Goal: Task Accomplishment & Management: Complete application form

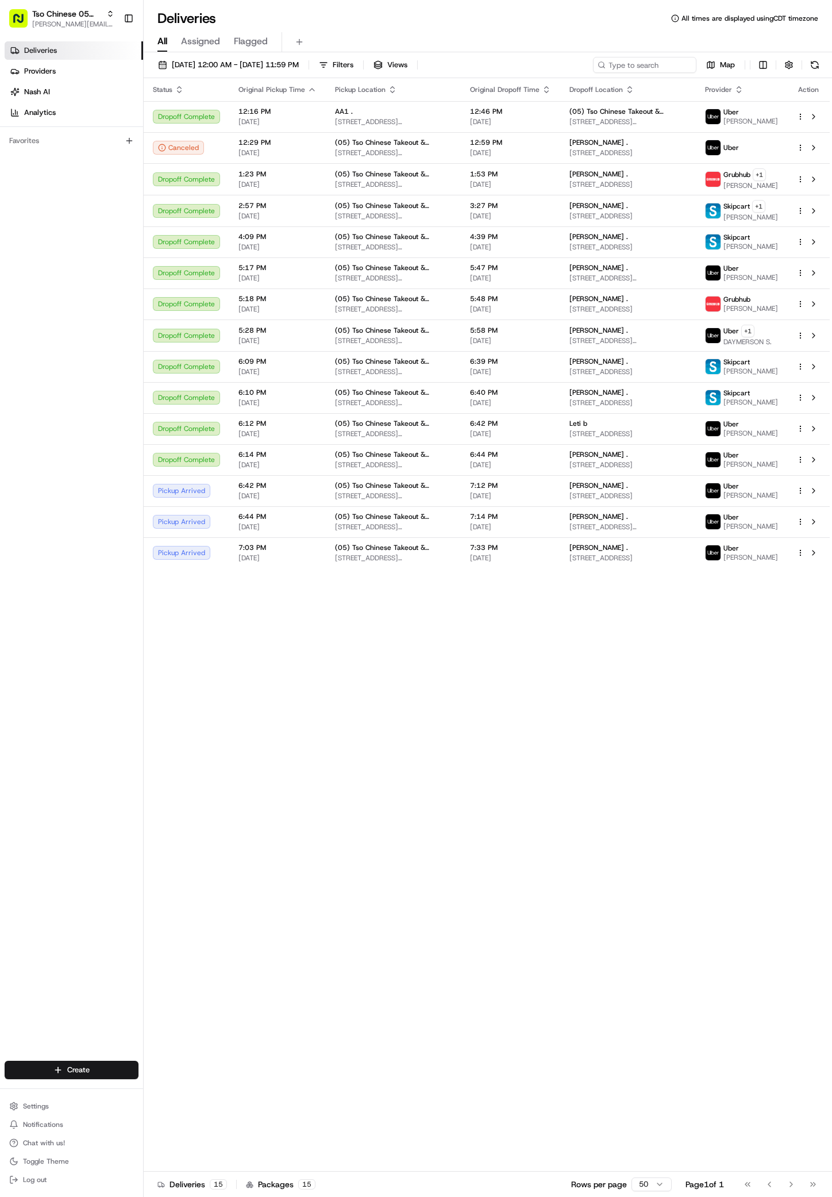
click at [83, 1050] on div "Deliveries Providers Nash AI Analytics Favorites" at bounding box center [71, 552] width 143 height 1031
click at [83, 1060] on div "Create" at bounding box center [71, 1071] width 143 height 28
click at [83, 1065] on html "Tso Chinese 05 Menchaca antonia@tsochinese.com Toggle Sidebar Deliveries Provid…" at bounding box center [416, 598] width 832 height 1197
click at [201, 1090] on link "Delivery" at bounding box center [208, 1091] width 128 height 21
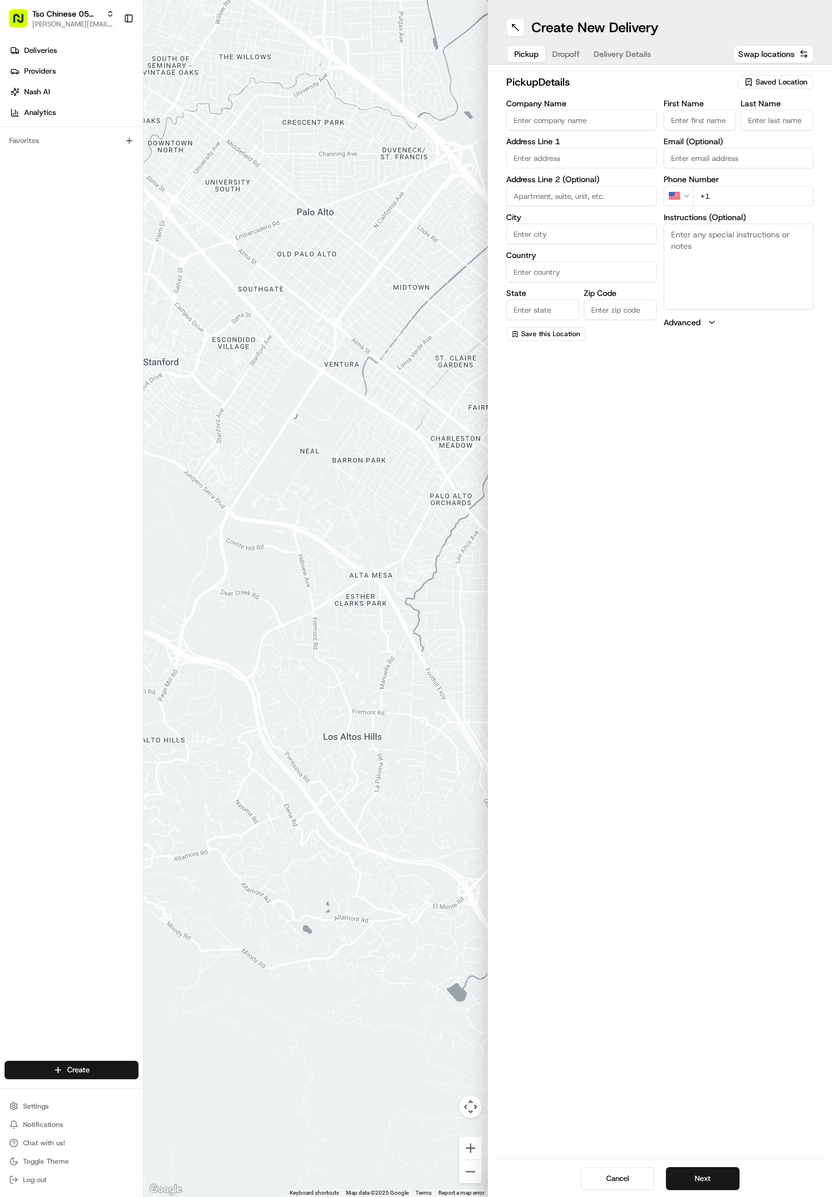
click at [780, 77] on span "Saved Location" at bounding box center [782, 82] width 52 height 10
click at [778, 120] on div "(05) Tso Chinese Takeout & Delivery (05)" at bounding box center [749, 125] width 164 height 17
type input "(05) Tso Chinese Takeout & Delivery"
type input "Ste 100"
type input "Austin"
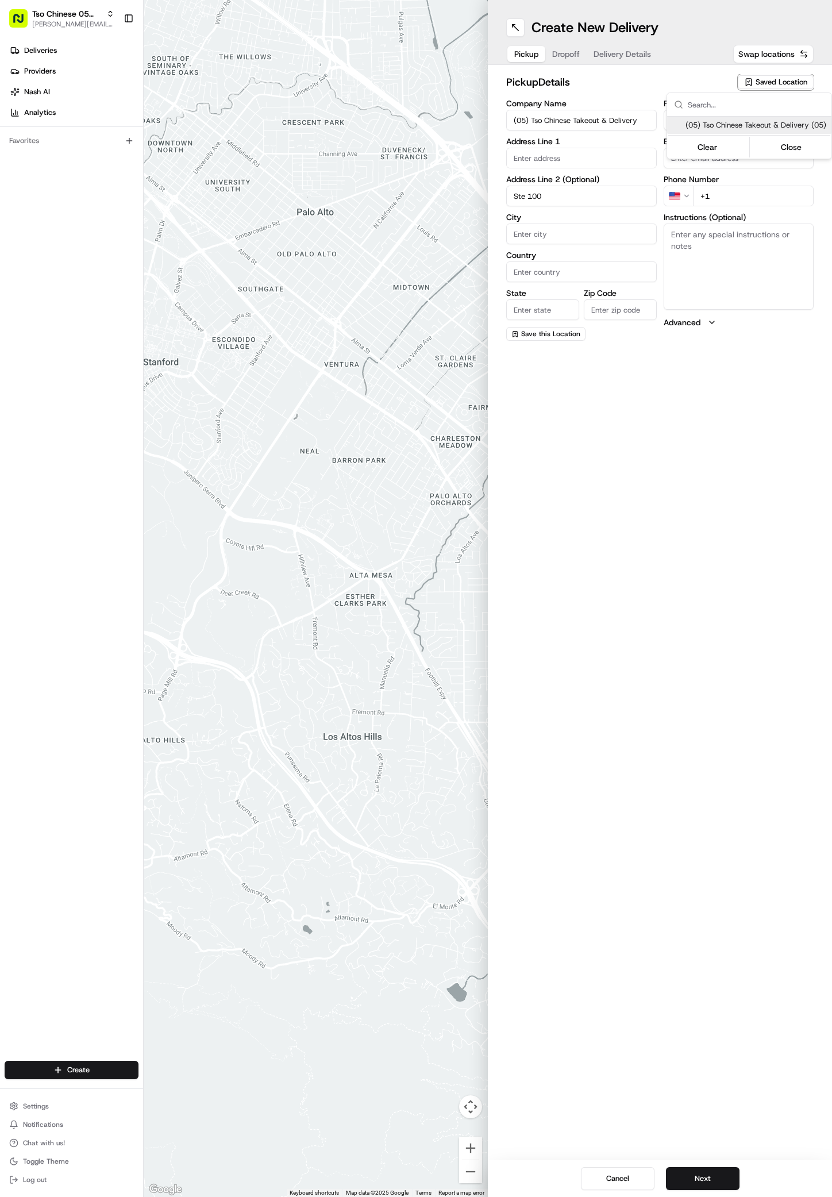
type input "US"
type input "TX"
type input "78748"
type input "Tso Chinese"
type input "Menchaca Manager"
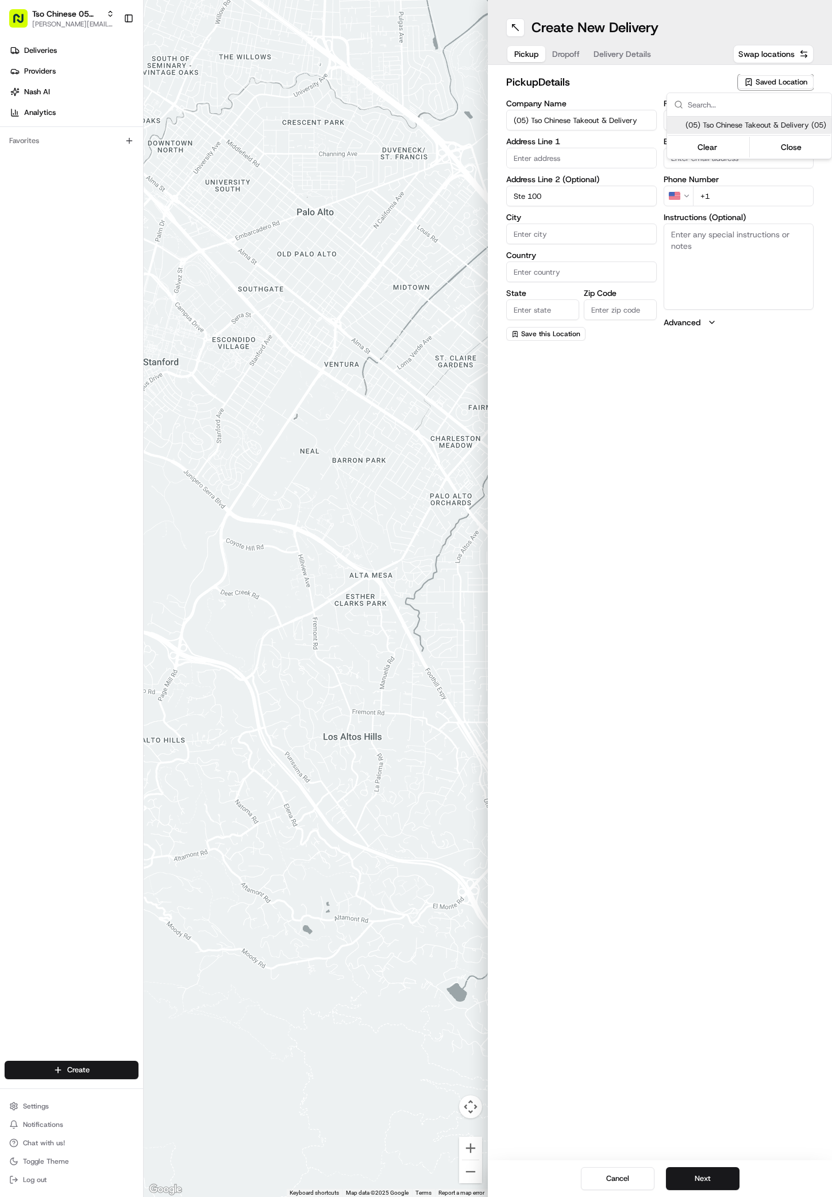
type input "tsomenchaca@tsochinese.com"
type input "+1 512 518 5467"
type textarea "Submit a picture displaying address & food as Proof of Delivery. Envía una foto…"
type input "1824 W Slaughter Ln"
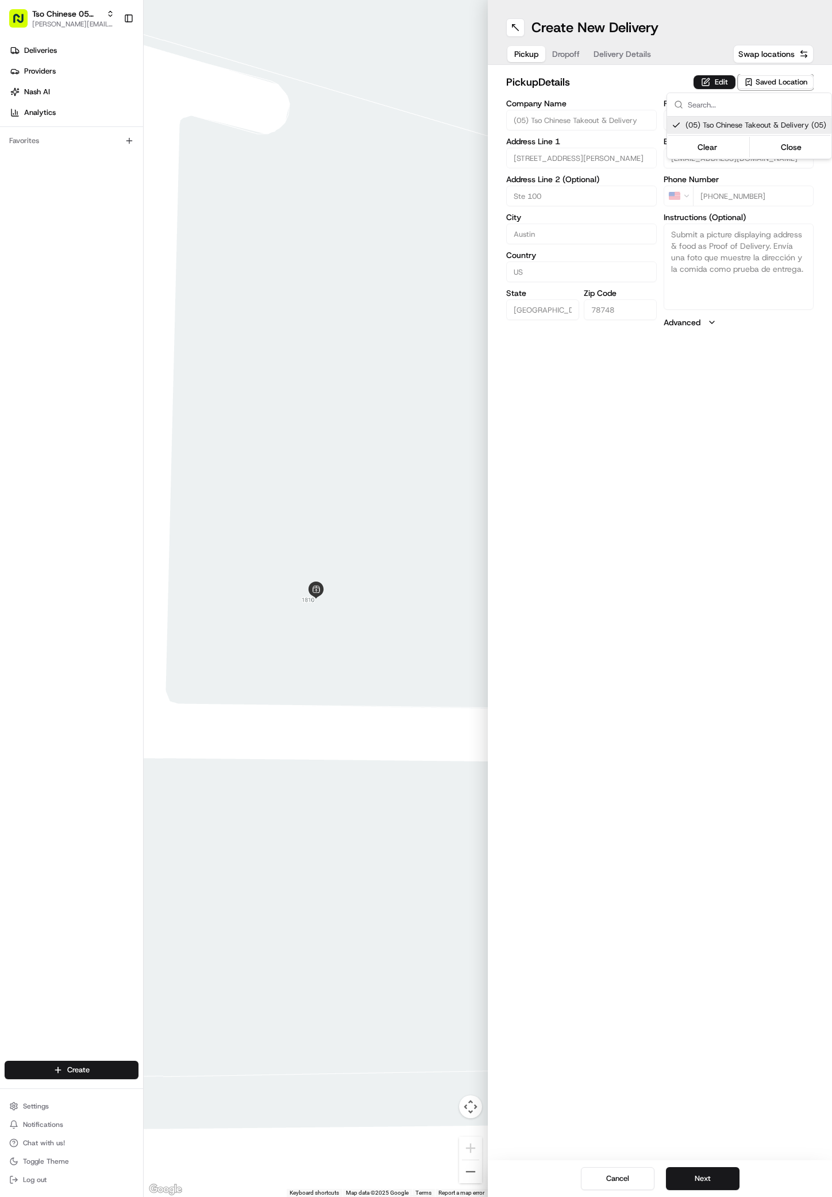
click at [702, 1177] on html "Tso Chinese 05 Menchaca antonia@tsochinese.com Toggle Sidebar Deliveries Provid…" at bounding box center [416, 598] width 832 height 1197
click at [702, 1177] on button "Next" at bounding box center [703, 1179] width 74 height 23
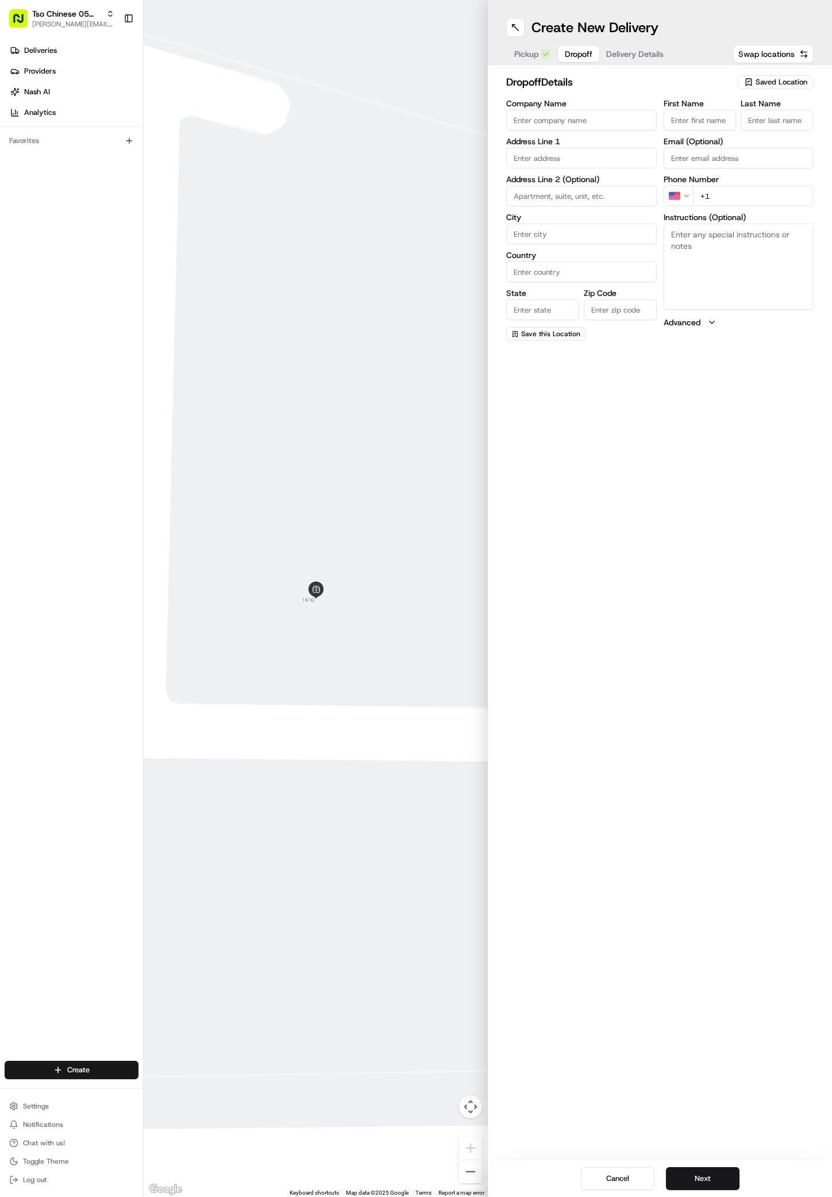
click at [541, 63] on div "Pickup Dropoff Delivery Details" at bounding box center [589, 54] width 166 height 21
click at [536, 55] on span "Pickup" at bounding box center [526, 53] width 24 height 11
click at [581, 56] on button "Dropoff" at bounding box center [566, 54] width 41 height 16
click at [552, 176] on label "Address Line 2 (Optional)" at bounding box center [581, 179] width 151 height 8
click at [592, 179] on div "6400 Andes Peak Trail, Austin, TX" at bounding box center [581, 182] width 145 height 17
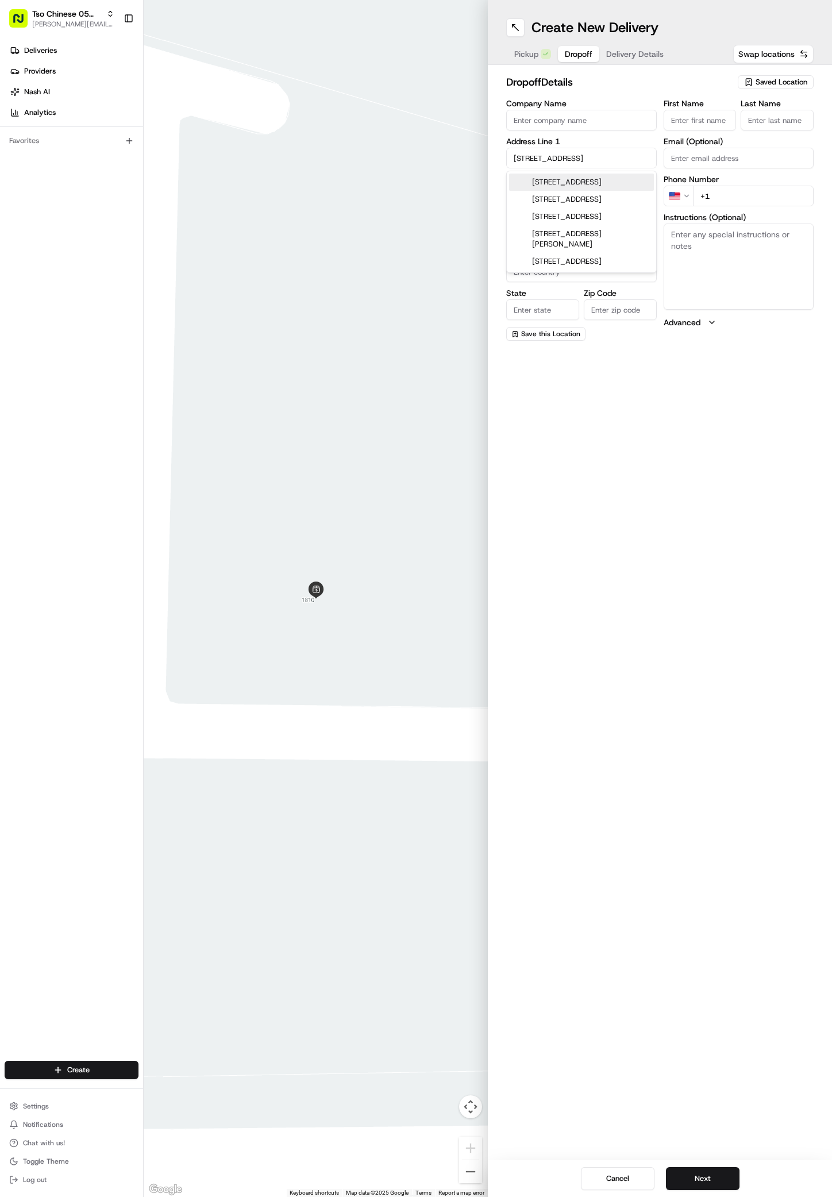
type input "6400 Andes Peak Trail, Austin, TX 78747, USA"
type input "Austin"
type input "United States"
type input "TX"
type input "78747"
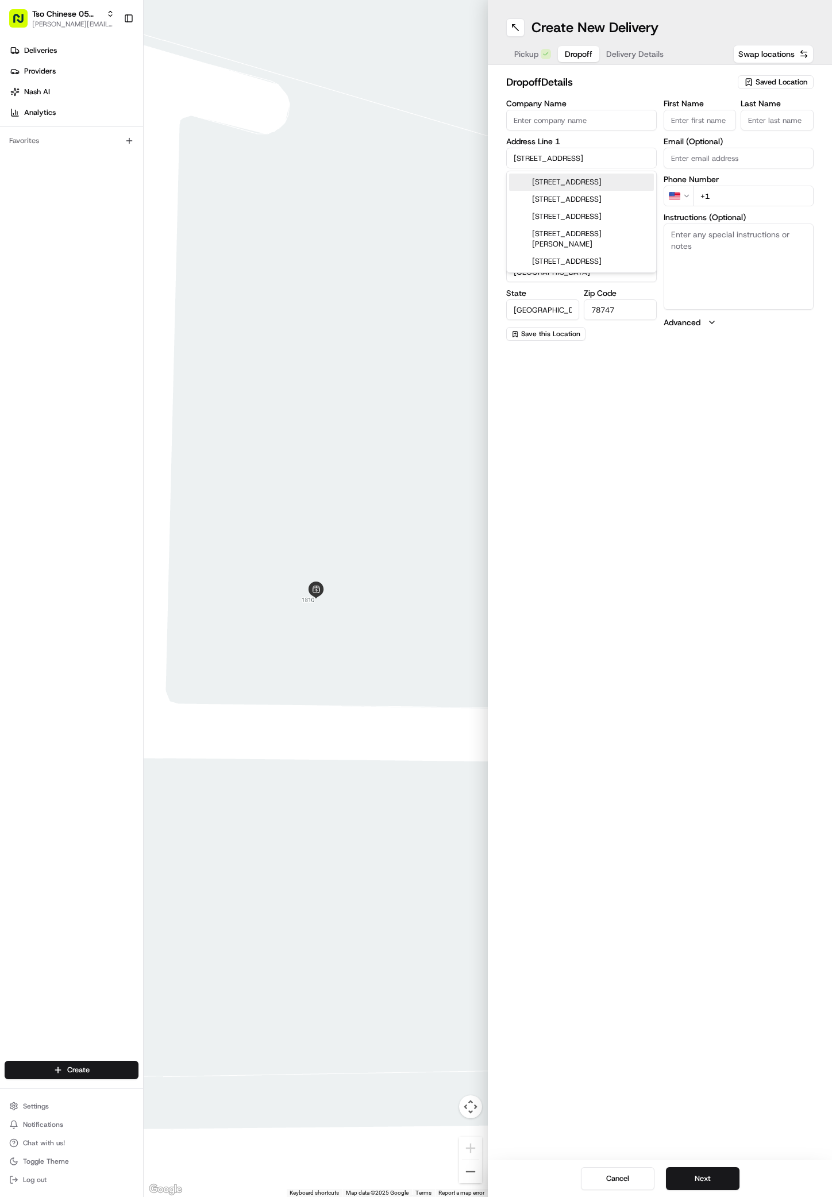
type input "6400 Andes Peak Trail"
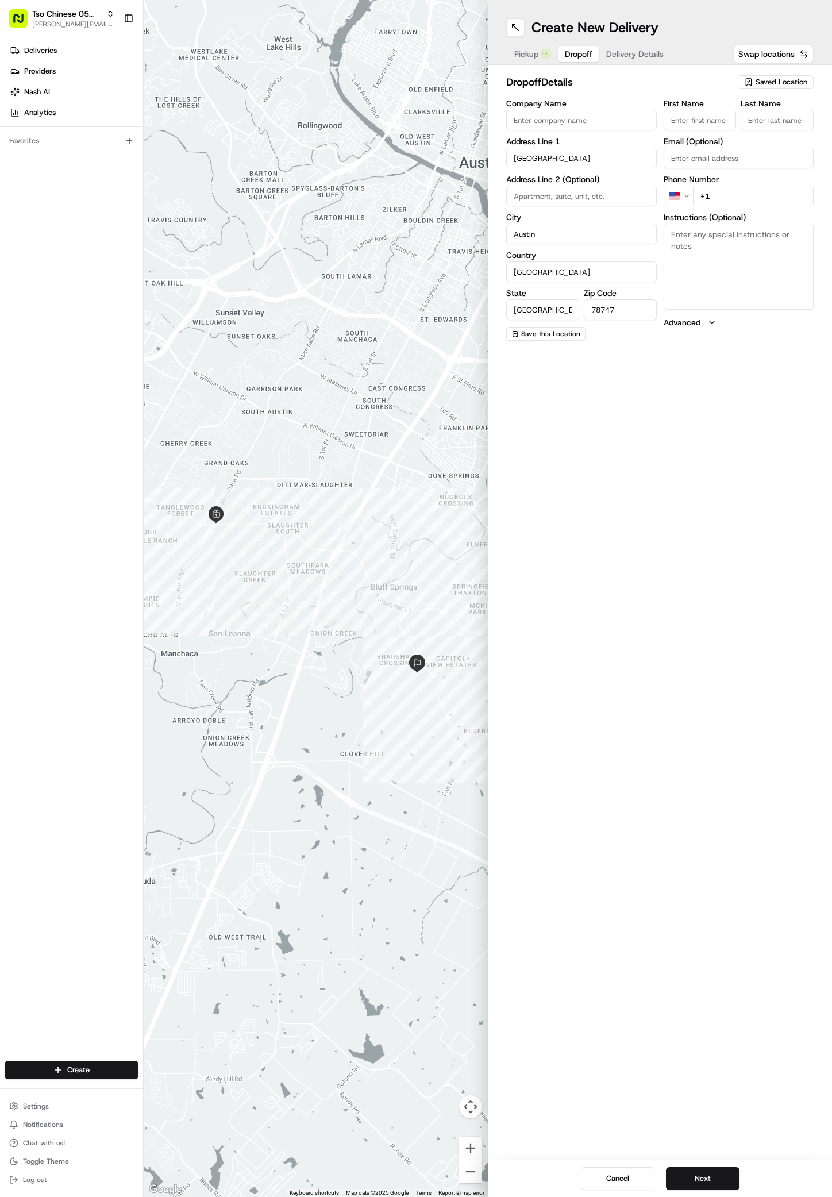
paste input "Ayush Behere"
type input "Ayush Behere"
type input "/"
type input "+1 913 653 7996"
click at [690, 1173] on button "Next" at bounding box center [703, 1179] width 74 height 23
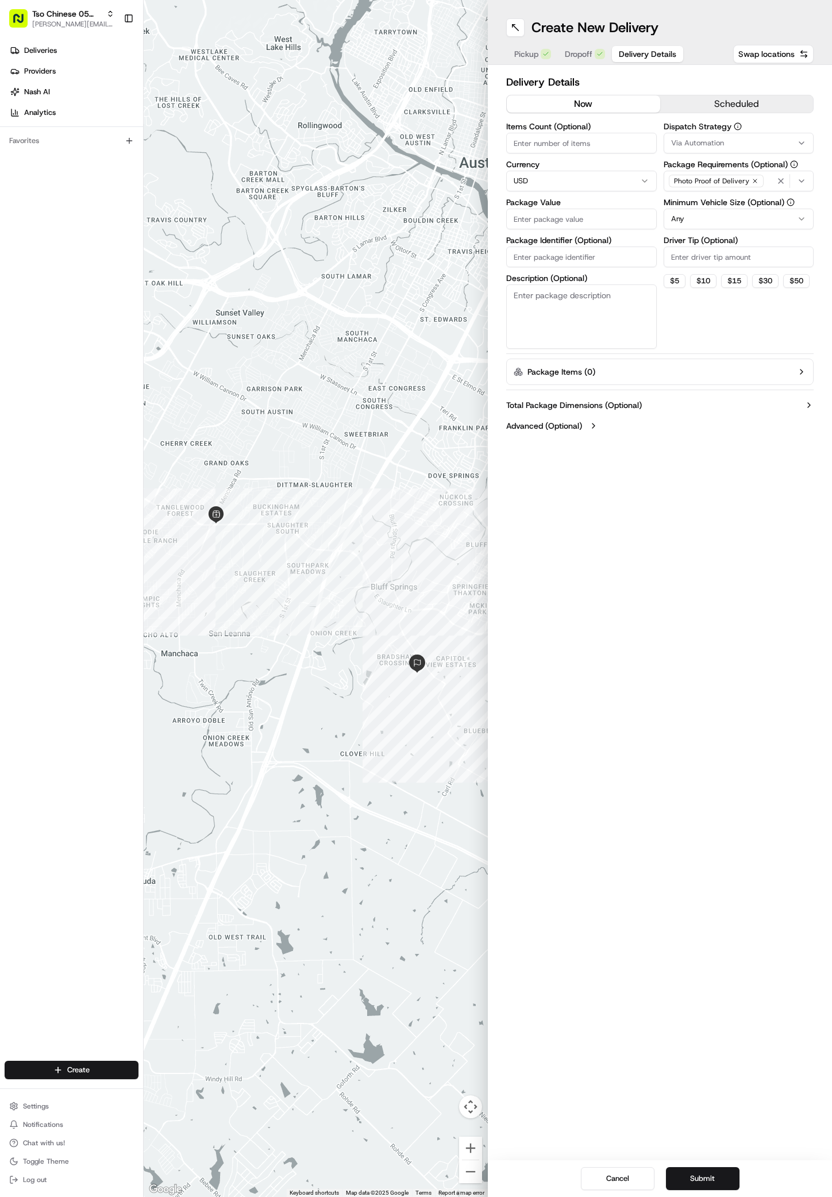
click at [755, 130] on div "Dispatch Strategy Via Automation" at bounding box center [739, 137] width 151 height 31
click at [755, 133] on button "Via Automation" at bounding box center [739, 143] width 151 height 21
click at [711, 208] on span "Tso Menchaca Strategy" at bounding box center [753, 206] width 141 height 10
click at [709, 398] on html "Tso Chinese 05 Menchaca antonia@tsochinese.com Toggle Sidebar Deliveries Provid…" at bounding box center [416, 598] width 832 height 1197
click at [706, 260] on input "Driver Tip (Optional)" at bounding box center [739, 257] width 151 height 21
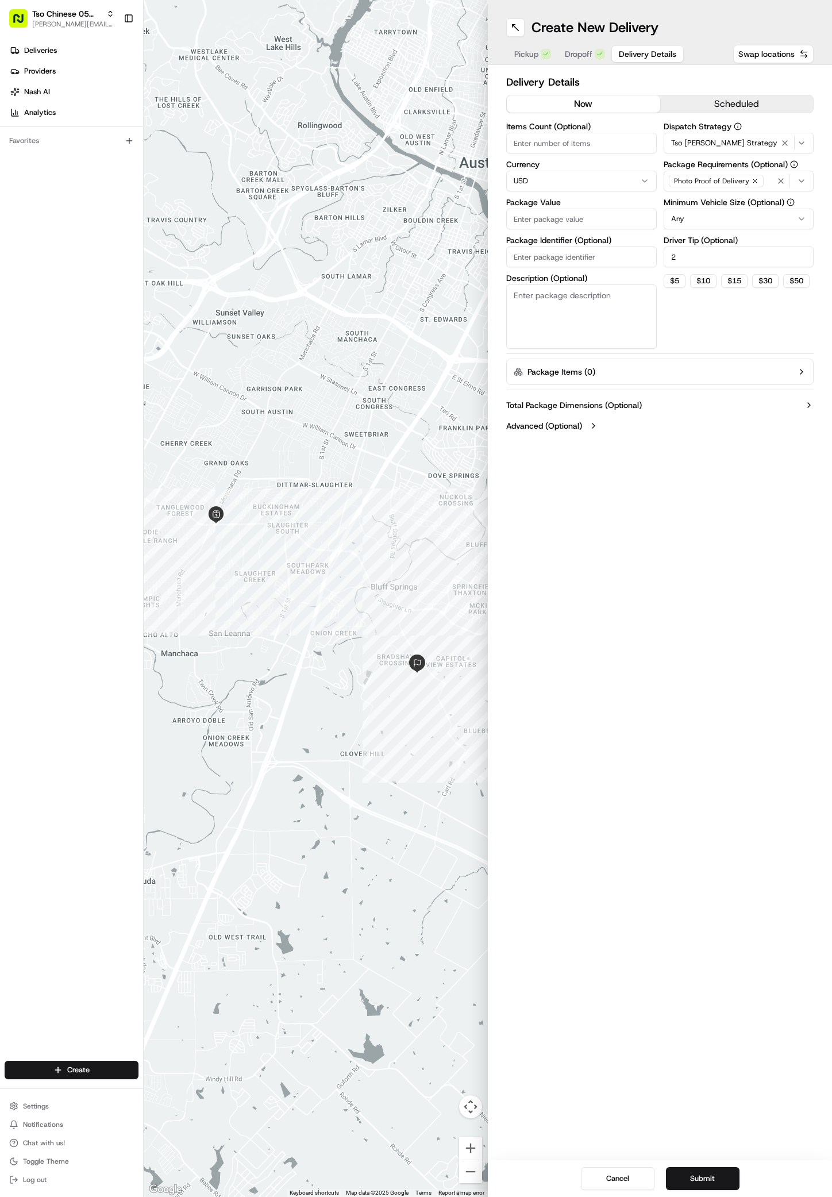
type input "2"
click at [581, 215] on input "Package Value" at bounding box center [581, 219] width 151 height 21
click at [739, 137] on div "Tso Menchaca Strategy" at bounding box center [739, 143] width 145 height 14
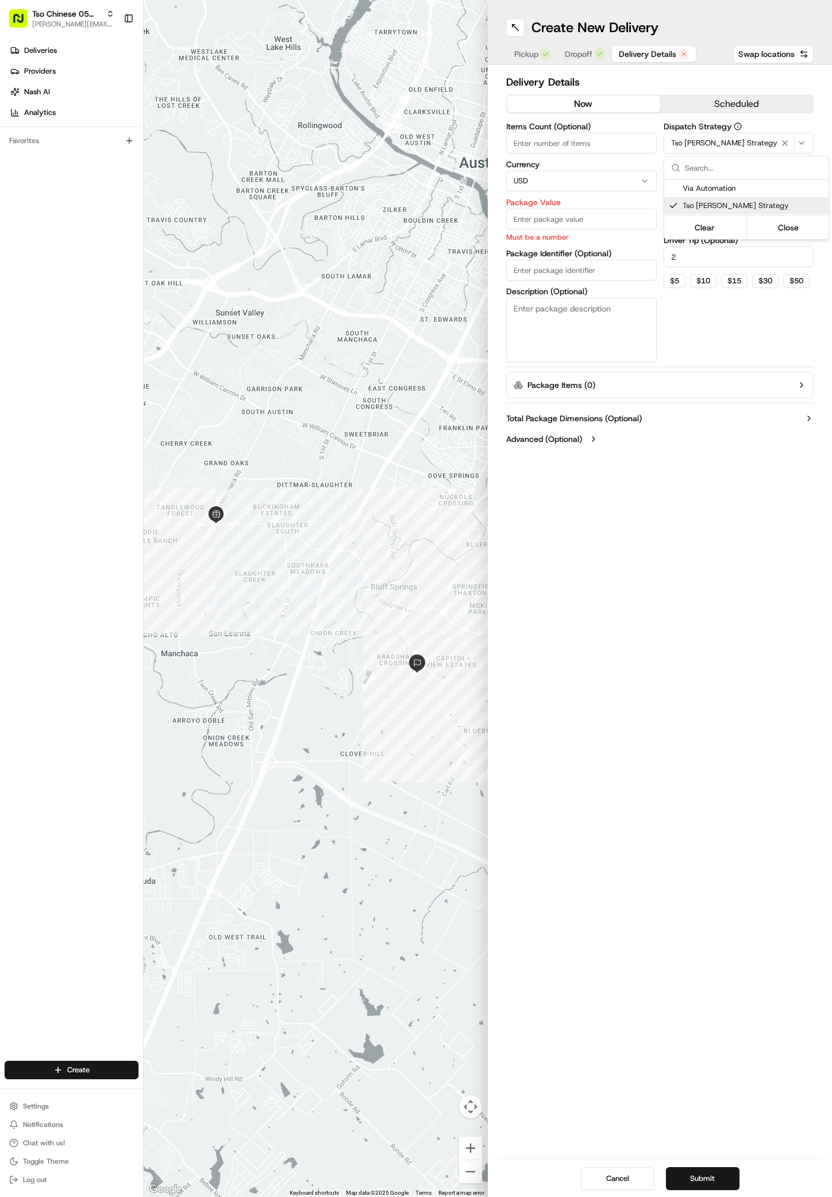
click at [542, 215] on html "Tso Chinese 05 Menchaca antonia@tsochinese.com Toggle Sidebar Deliveries Provid…" at bounding box center [416, 598] width 832 height 1197
click at [542, 215] on input "Package Value" at bounding box center [581, 219] width 151 height 21
type input "33.4"
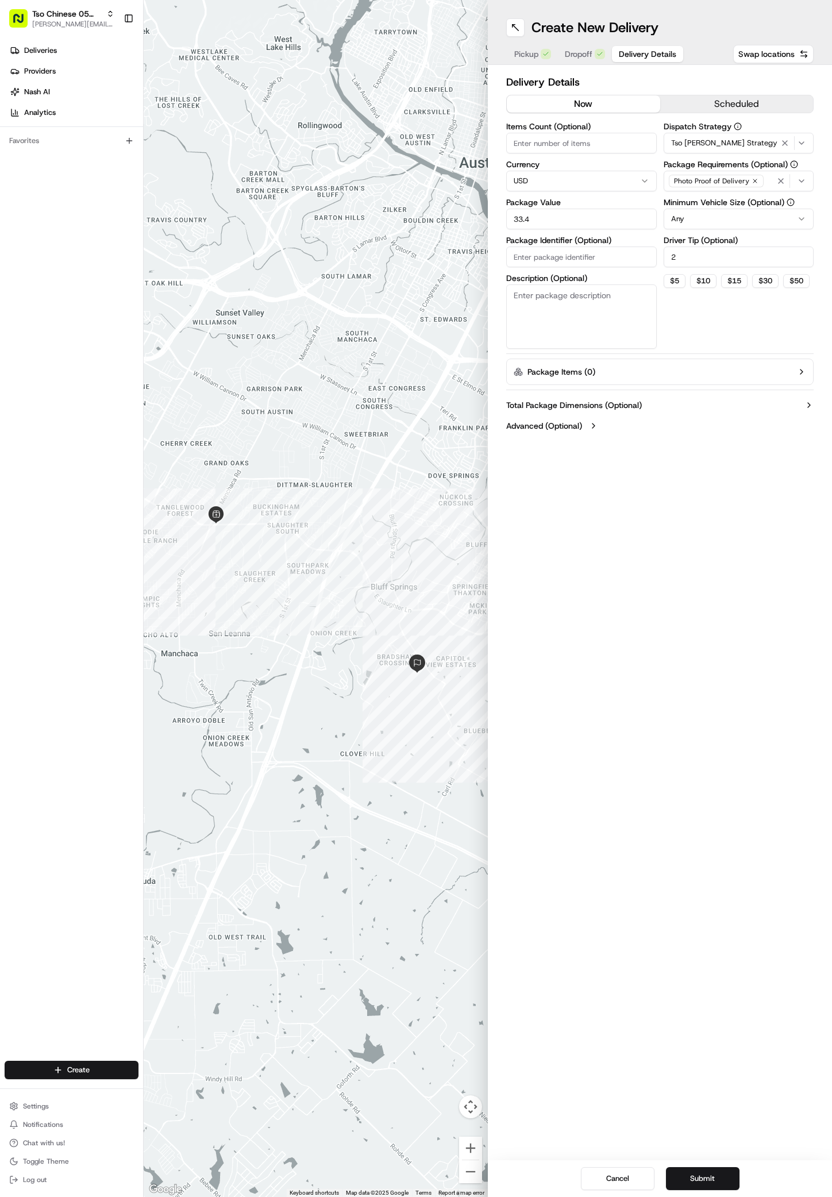
click at [556, 272] on div "Items Count (Optional) Currency USD Package Value 33.4 Package Identifier (Opti…" at bounding box center [581, 235] width 151 height 226
click at [533, 267] on div "Items Count (Optional) Currency USD Package Value 33.4 Package Identifier (Opti…" at bounding box center [581, 235] width 151 height 226
click at [538, 258] on input "Package Identifier (Optional)" at bounding box center [581, 257] width 151 height 21
paste input "SCUX2Q6"
type input "SCUX2Q6"
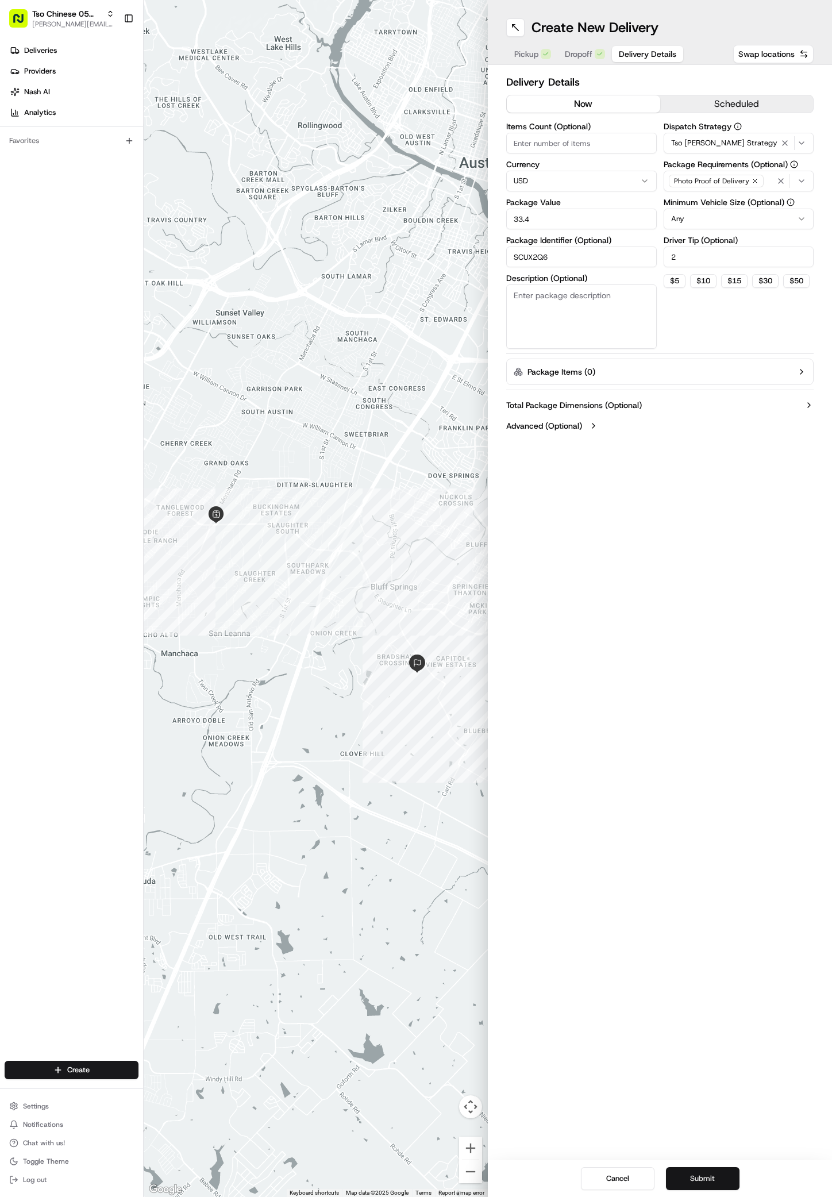
click at [696, 1170] on button "Submit" at bounding box center [703, 1179] width 74 height 23
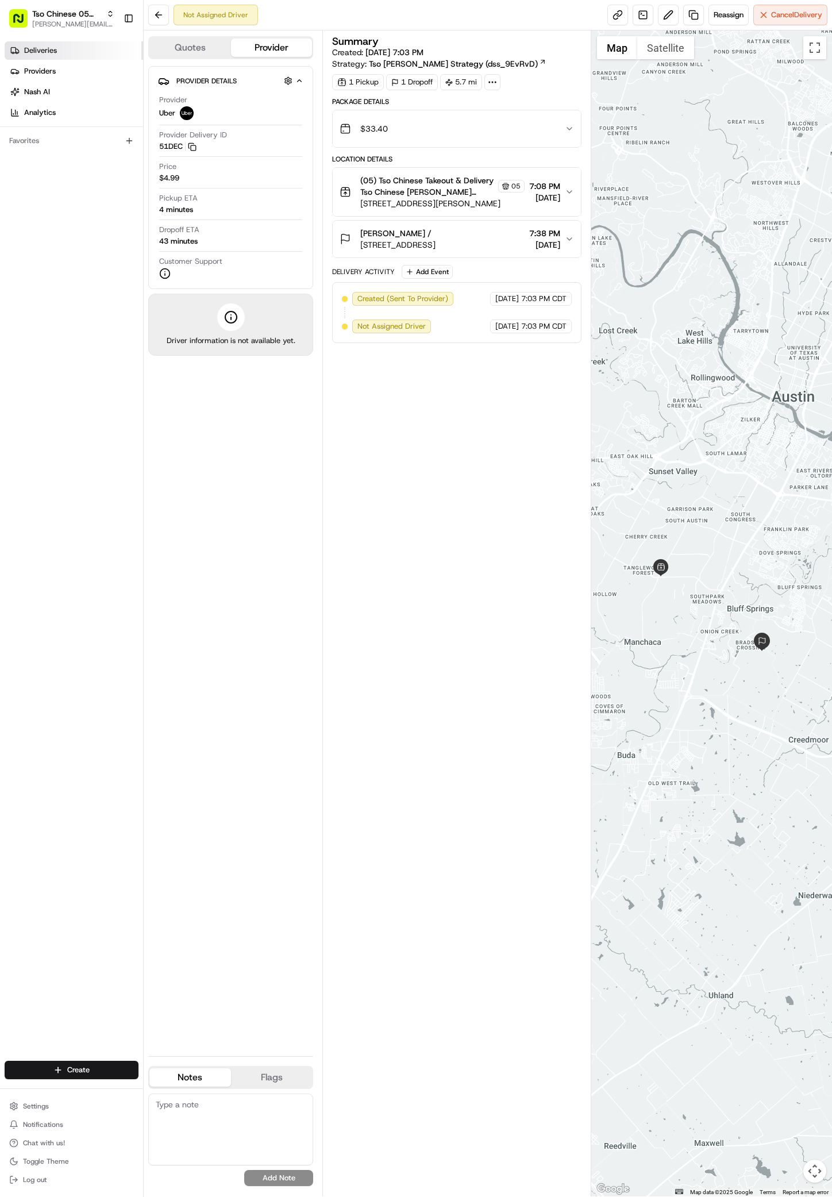
click at [55, 48] on span "Deliveries" at bounding box center [40, 50] width 33 height 10
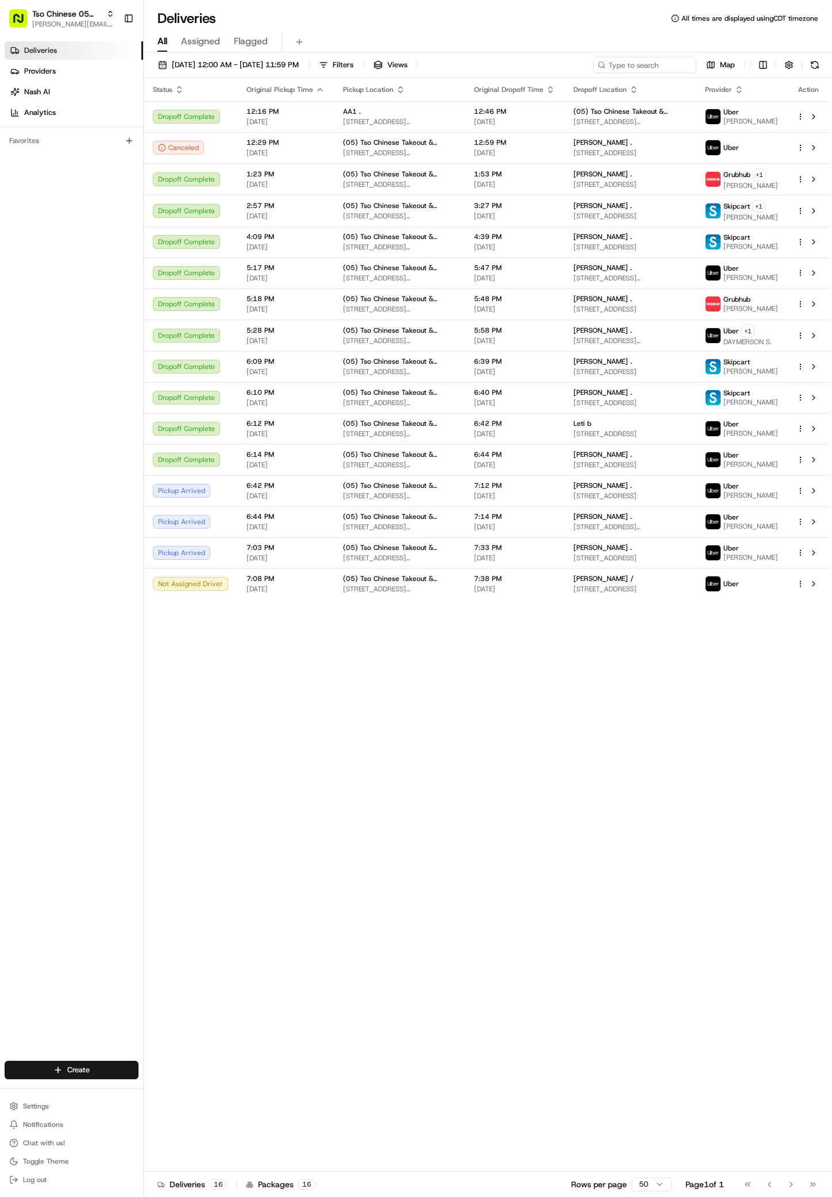
click at [63, 37] on div "Deliveries Providers Nash AI Analytics" at bounding box center [71, 82] width 143 height 90
click at [63, 21] on span "[PERSON_NAME][EMAIL_ADDRESS][DOMAIN_NAME]" at bounding box center [73, 24] width 82 height 9
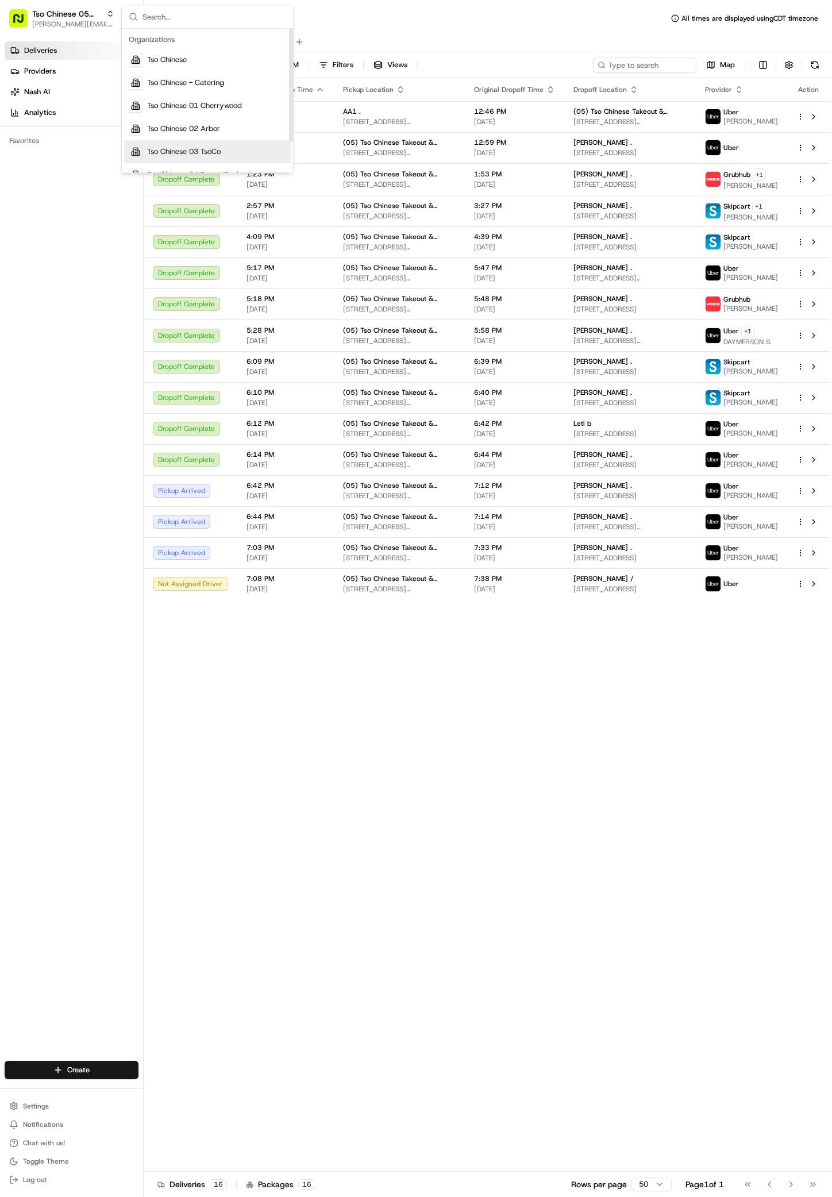
click at [203, 148] on span "Tso Chinese 03 TsoCo" at bounding box center [184, 152] width 74 height 10
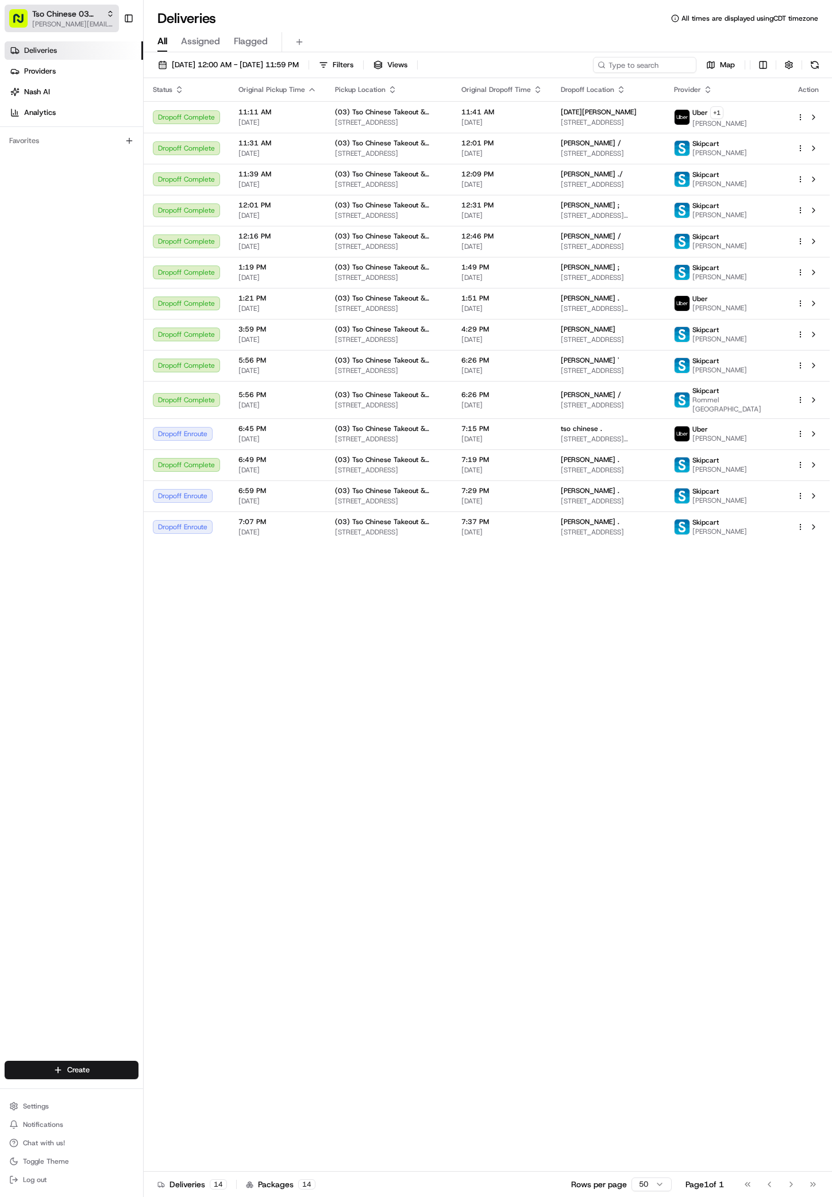
click at [72, 22] on span "[PERSON_NAME][EMAIL_ADDRESS][DOMAIN_NAME]" at bounding box center [73, 24] width 82 height 9
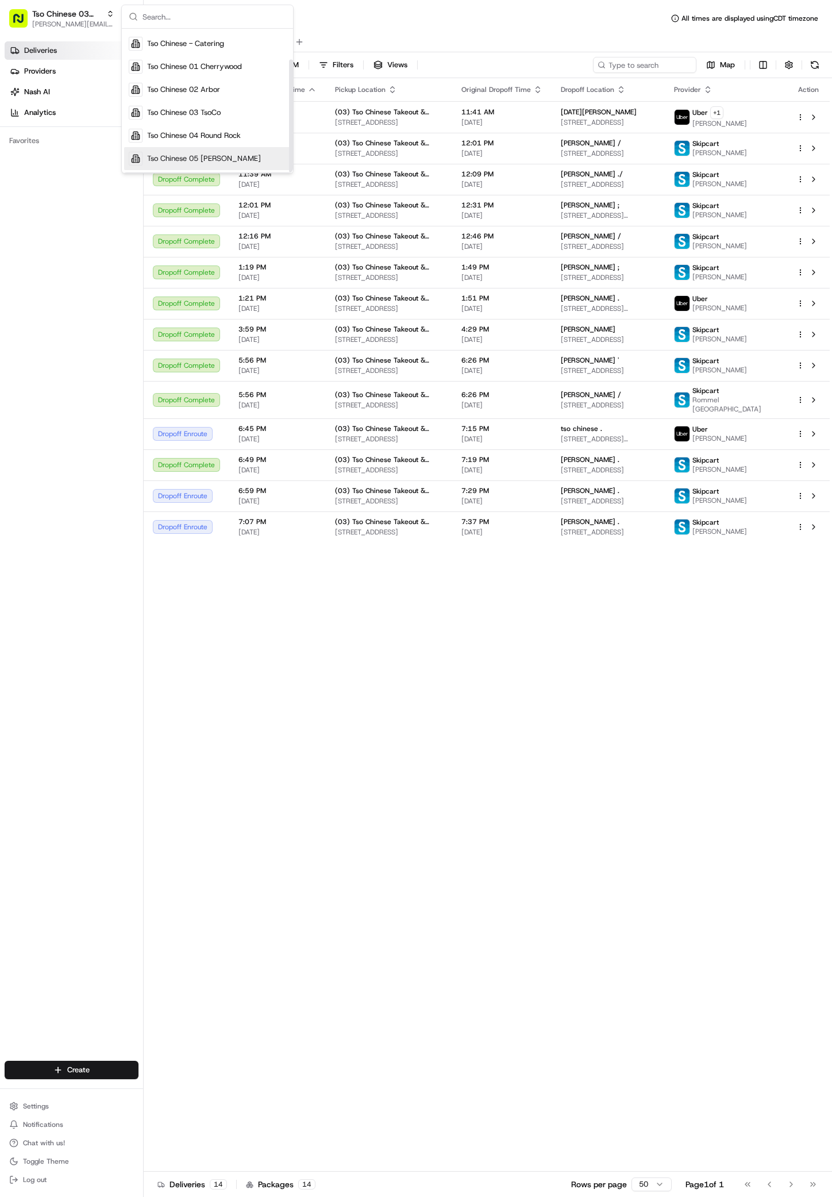
scroll to position [39, 0]
click at [217, 158] on span "Tso Chinese 05 Menchaca" at bounding box center [204, 158] width 114 height 10
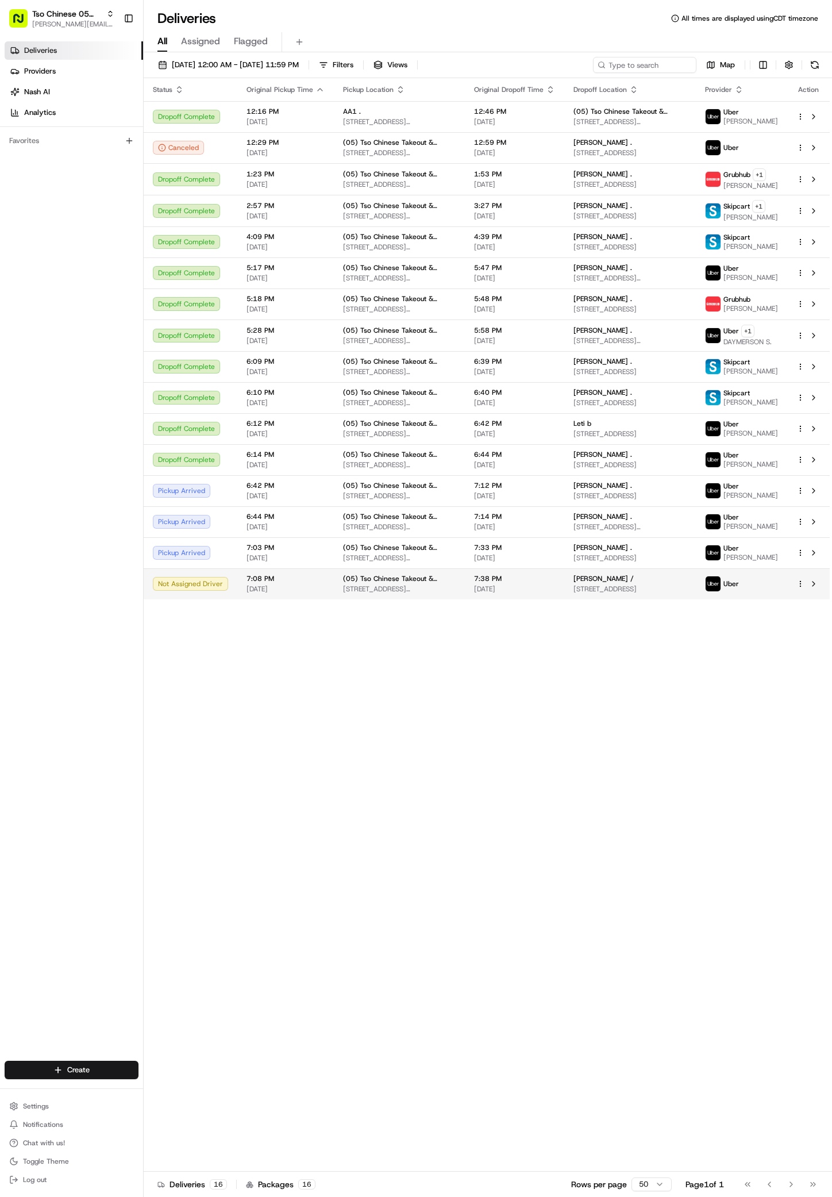
click at [602, 594] on span "6400 Andes Peak Trail, Austin, TX 78747, USA" at bounding box center [630, 589] width 113 height 9
click at [57, 22] on span "[PERSON_NAME][EMAIL_ADDRESS][DOMAIN_NAME]" at bounding box center [73, 24] width 82 height 9
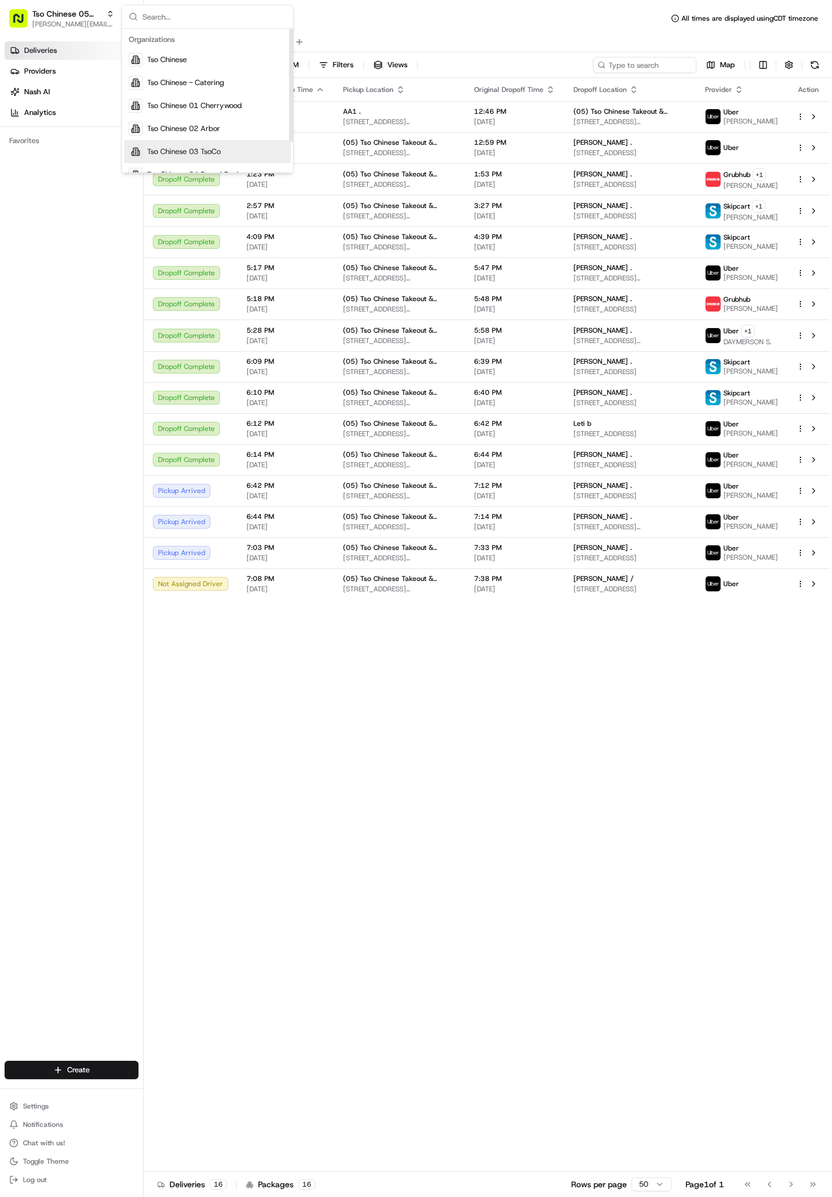
click at [214, 149] on span "Tso Chinese 03 TsoCo" at bounding box center [184, 152] width 74 height 10
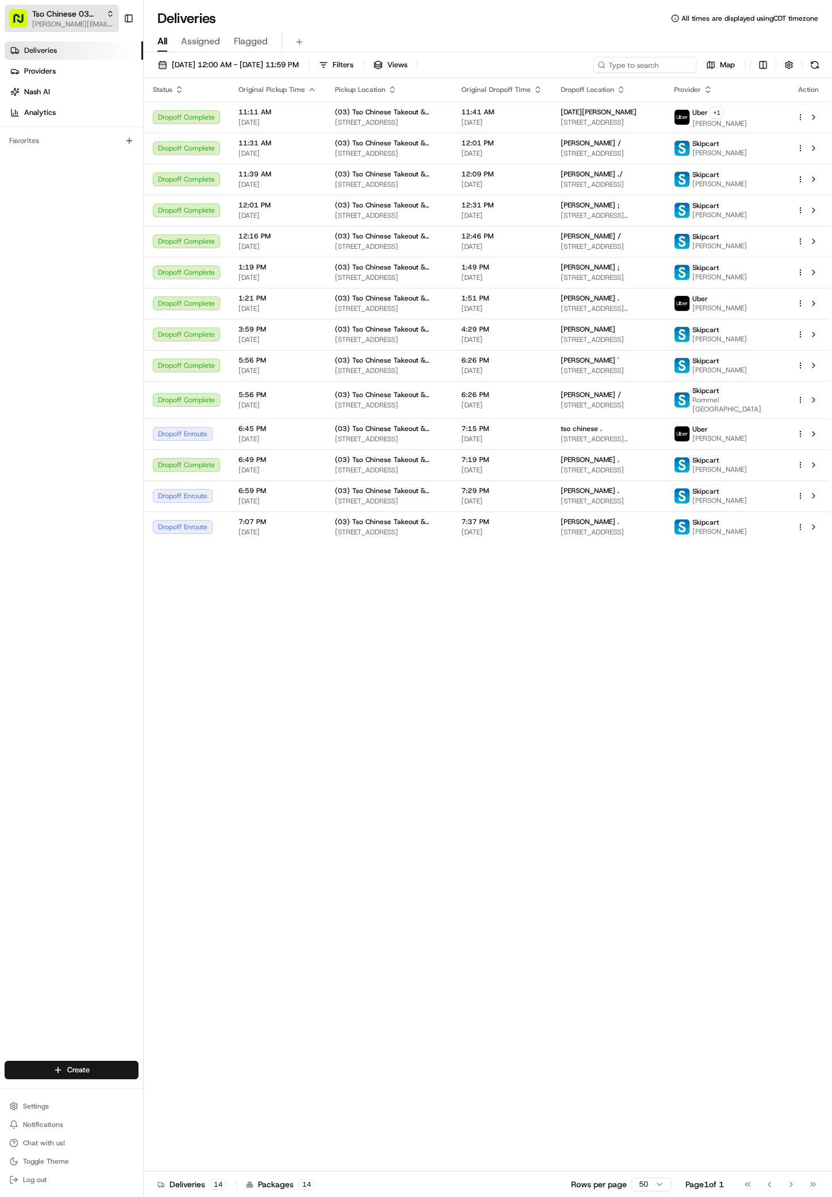
click at [89, 26] on span "[PERSON_NAME][EMAIL_ADDRESS][DOMAIN_NAME]" at bounding box center [73, 24] width 82 height 9
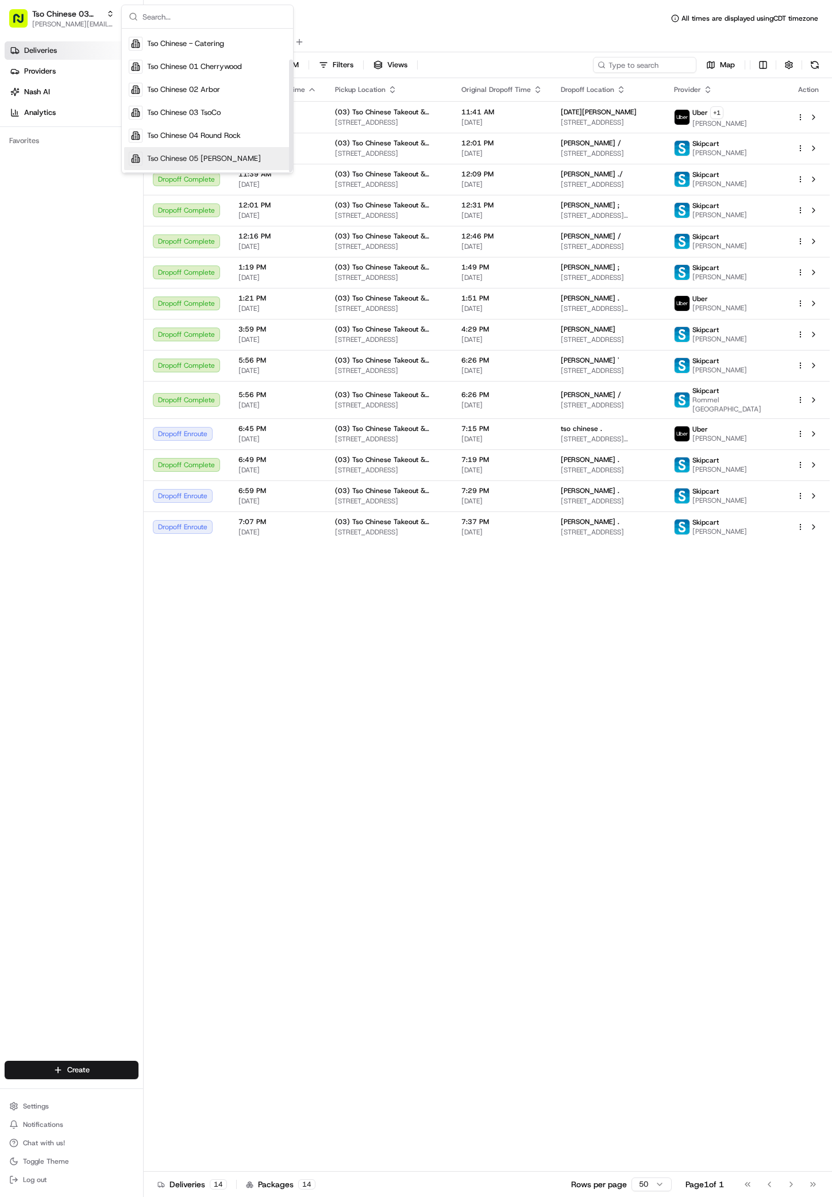
click at [217, 152] on div "Tso Chinese 05 Menchaca" at bounding box center [207, 158] width 167 height 23
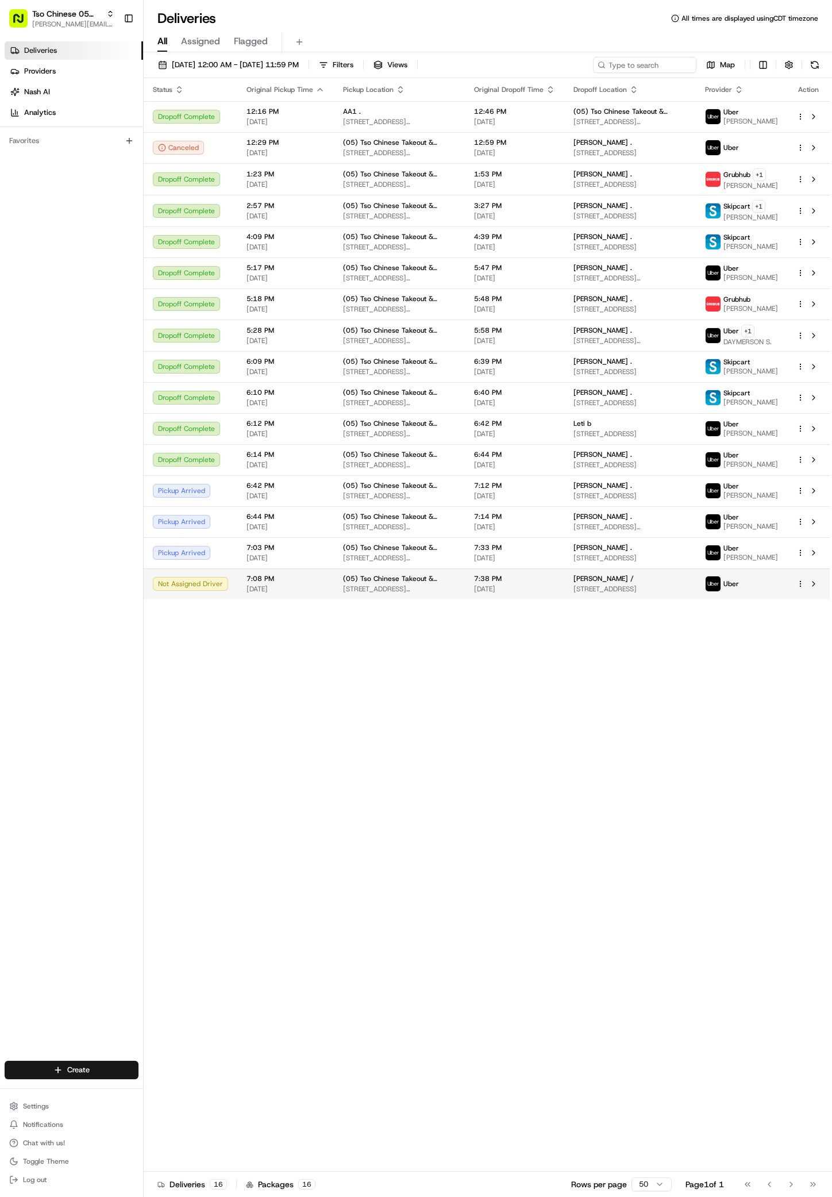
click at [584, 594] on span "6400 Andes Peak Trail, Austin, TX 78747, USA" at bounding box center [630, 589] width 113 height 9
click at [243, 626] on div "Status Original Pickup Time Pickup Location Original Dropoff Time Dropoff Locat…" at bounding box center [487, 625] width 686 height 1094
click at [36, 25] on span "[PERSON_NAME][EMAIL_ADDRESS][DOMAIN_NAME]" at bounding box center [73, 24] width 82 height 9
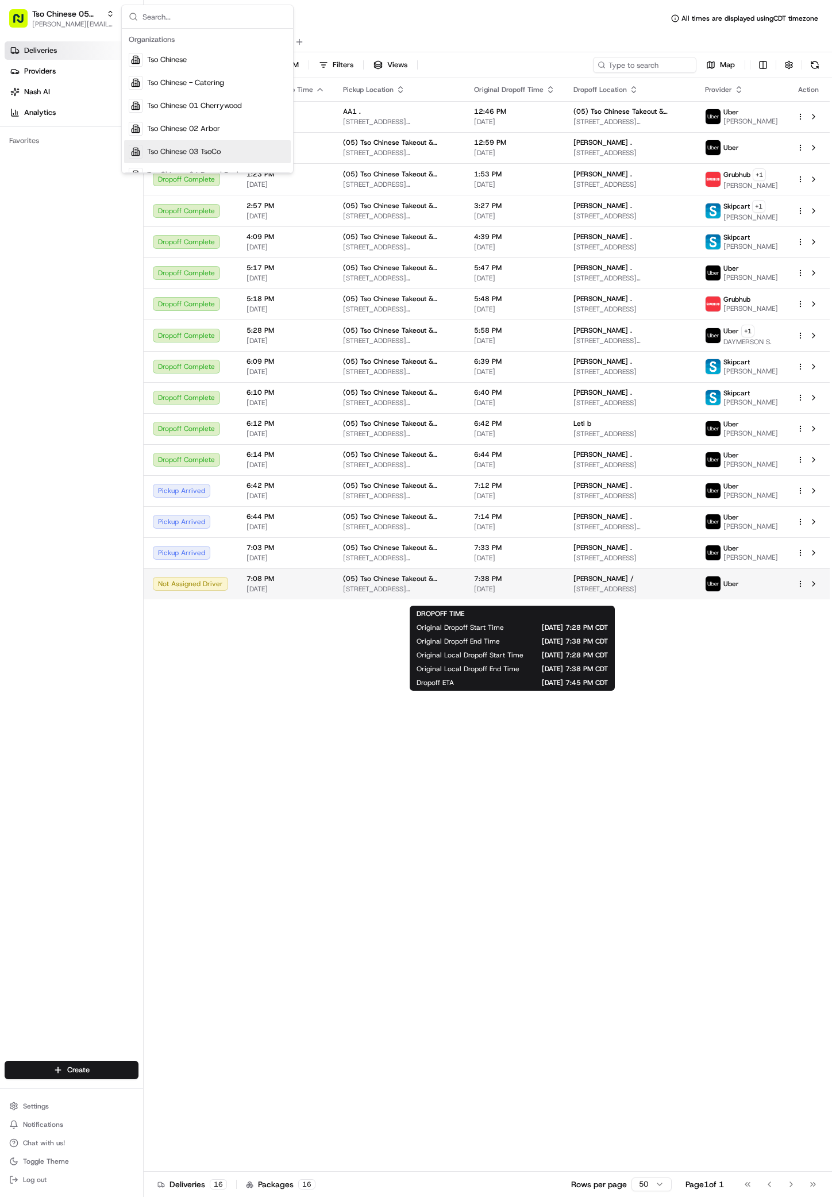
click at [505, 583] on span "7:38 PM" at bounding box center [514, 578] width 81 height 9
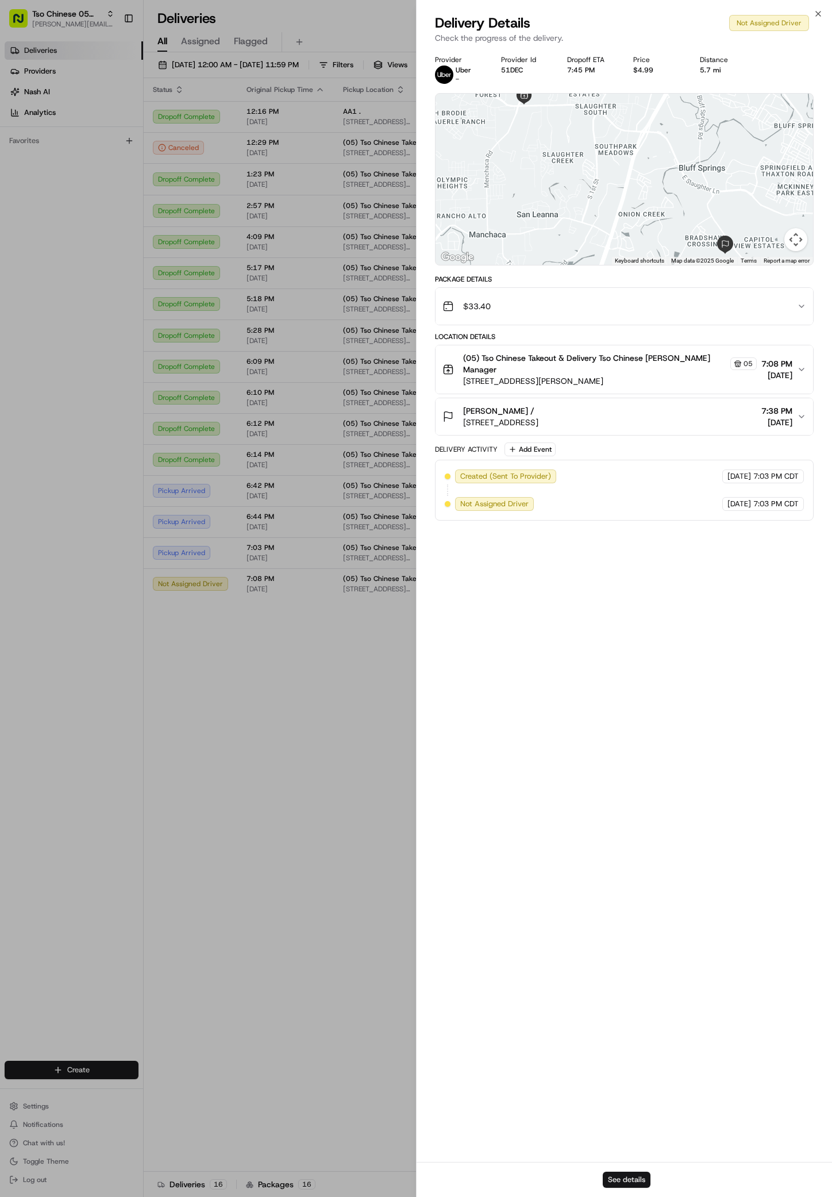
click at [626, 1176] on button "See details" at bounding box center [627, 1180] width 48 height 16
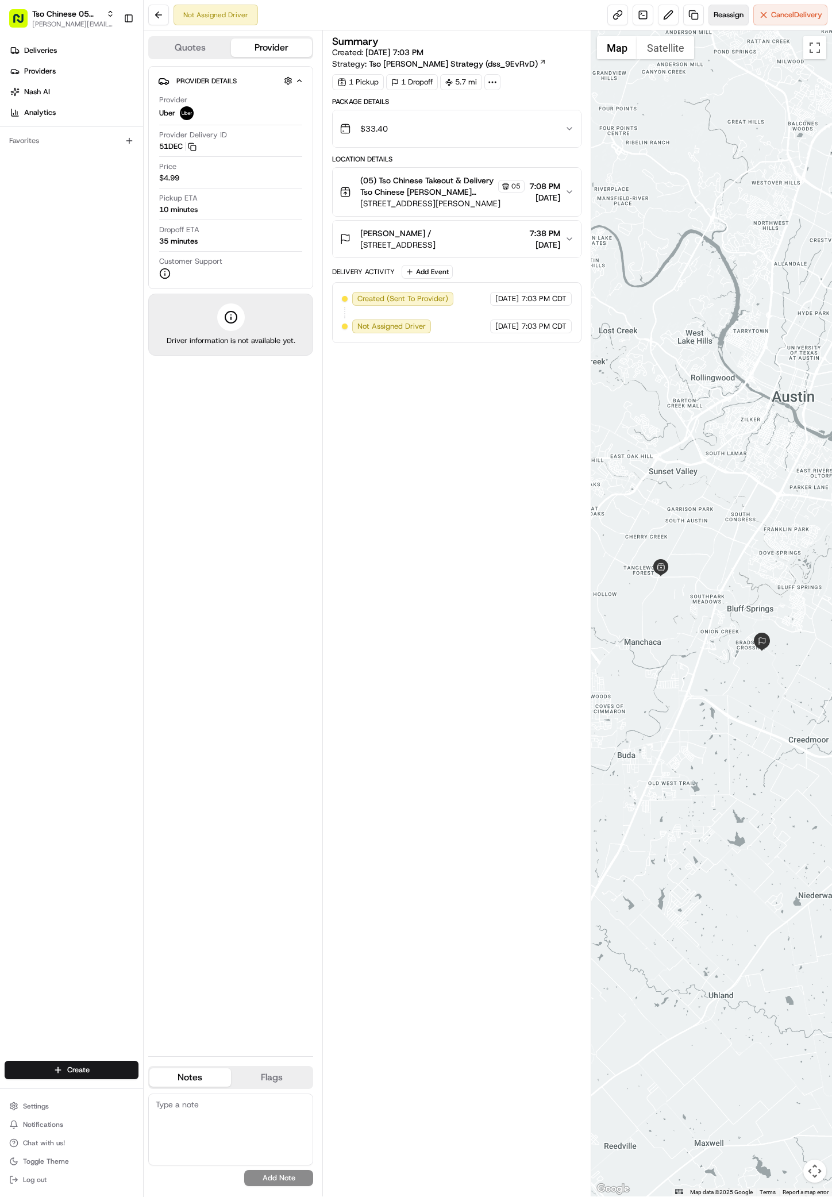
click at [732, 14] on span "Reassign" at bounding box center [729, 15] width 30 height 10
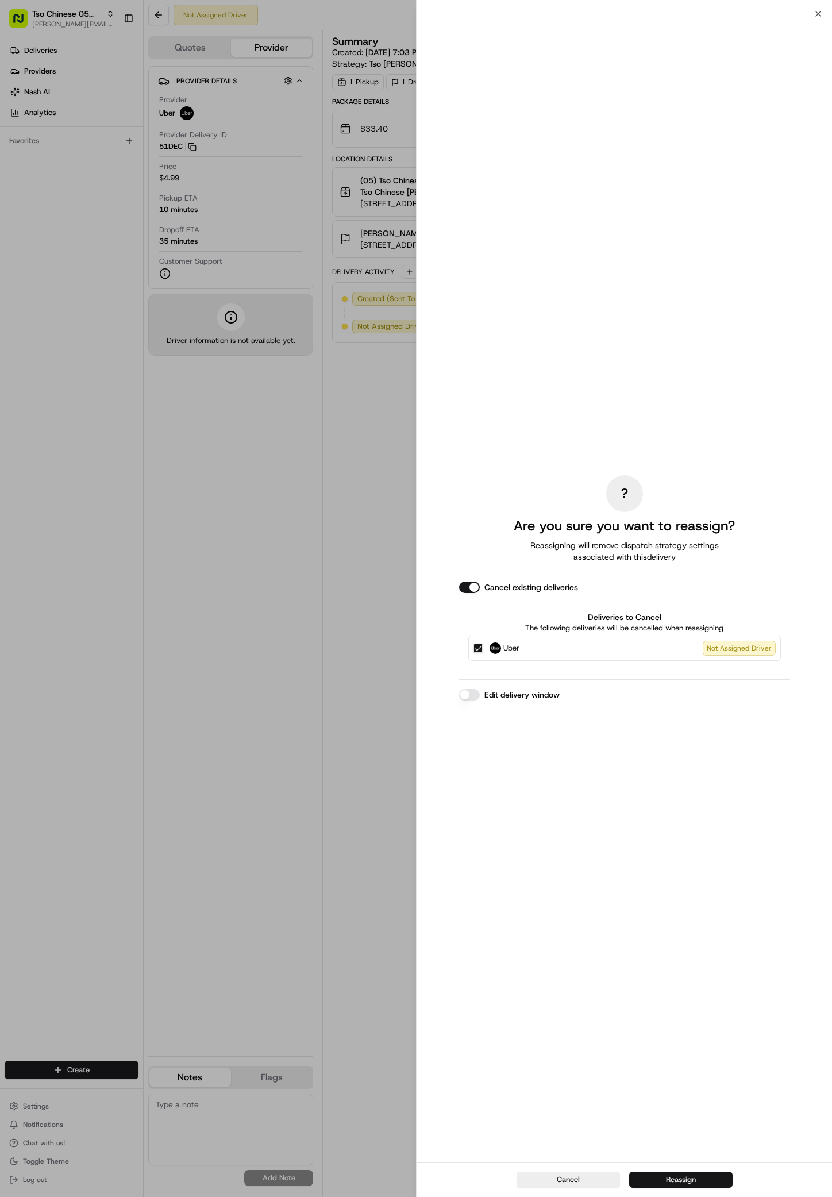
click at [661, 1184] on button "Reassign" at bounding box center [680, 1180] width 103 height 16
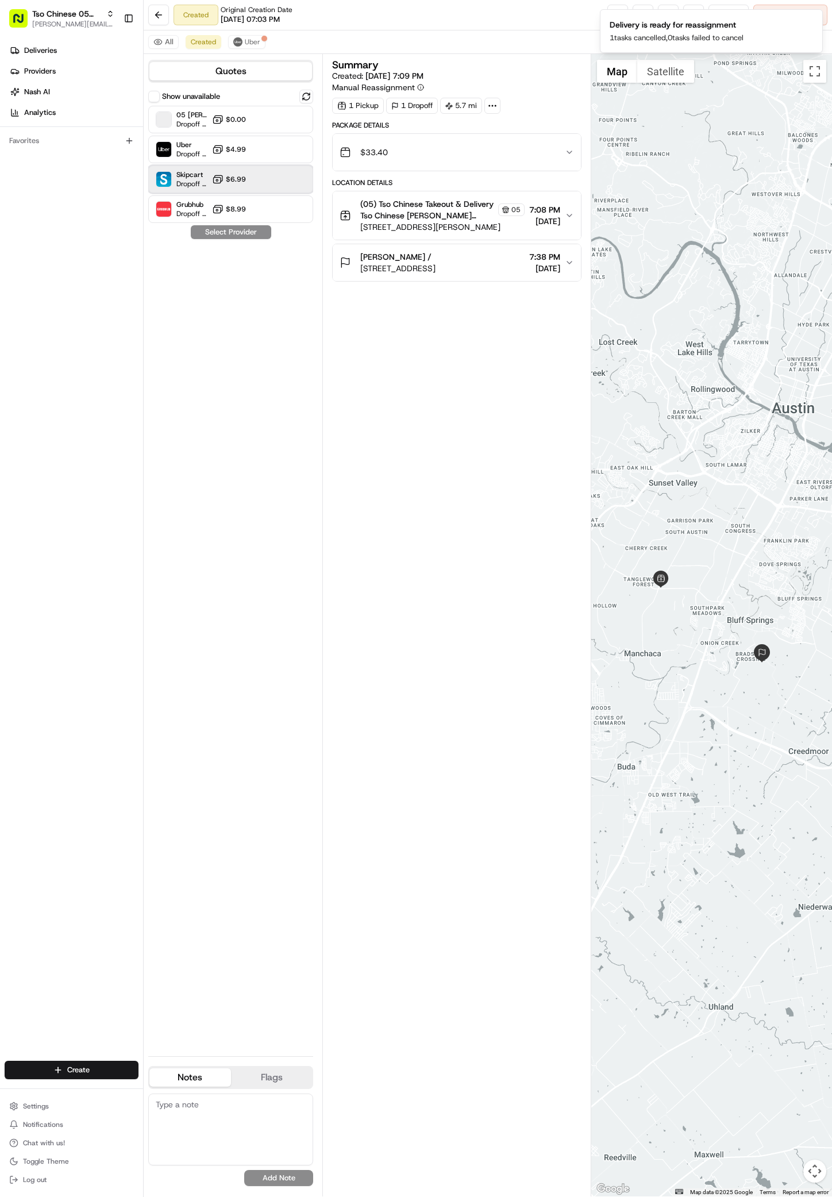
click at [209, 184] on div "Skipcart Dropoff ETA 34 minutes $6.99" at bounding box center [230, 180] width 165 height 28
click at [228, 232] on button "Assign Provider" at bounding box center [231, 232] width 82 height 14
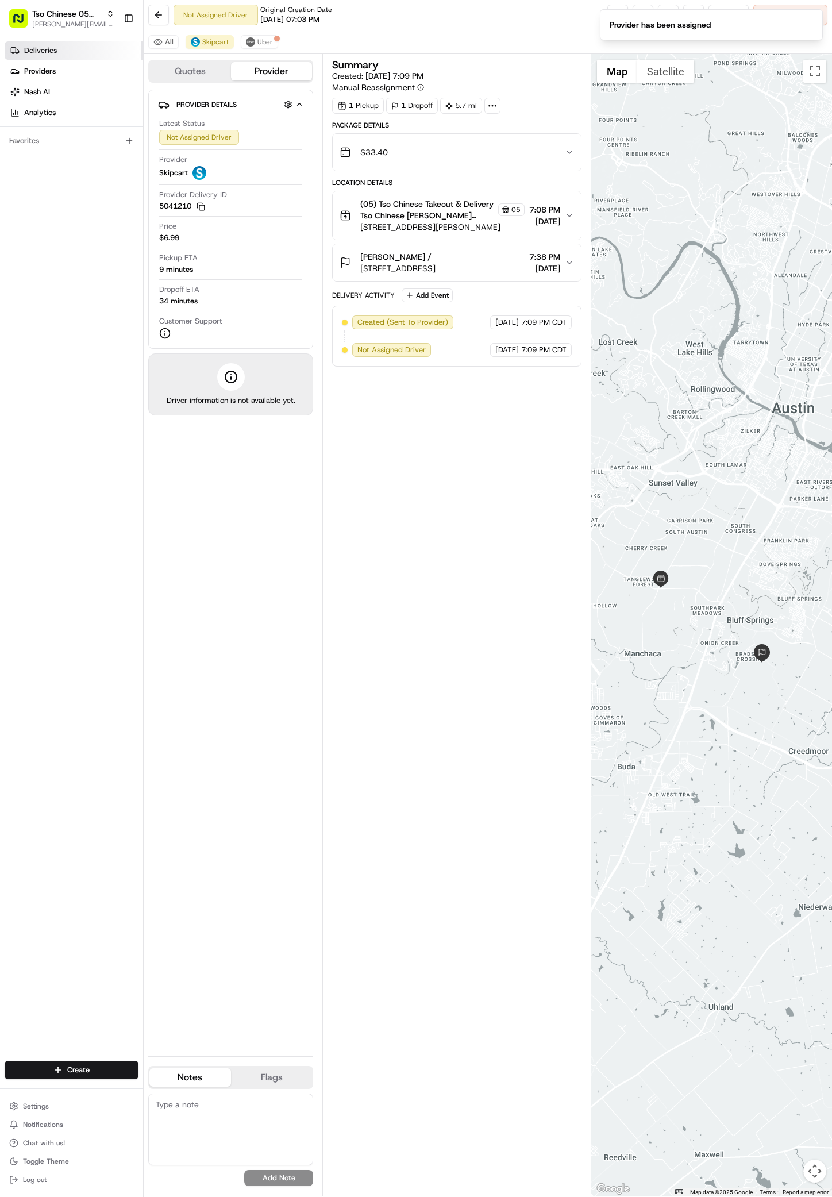
click at [71, 49] on link "Deliveries" at bounding box center [74, 50] width 139 height 18
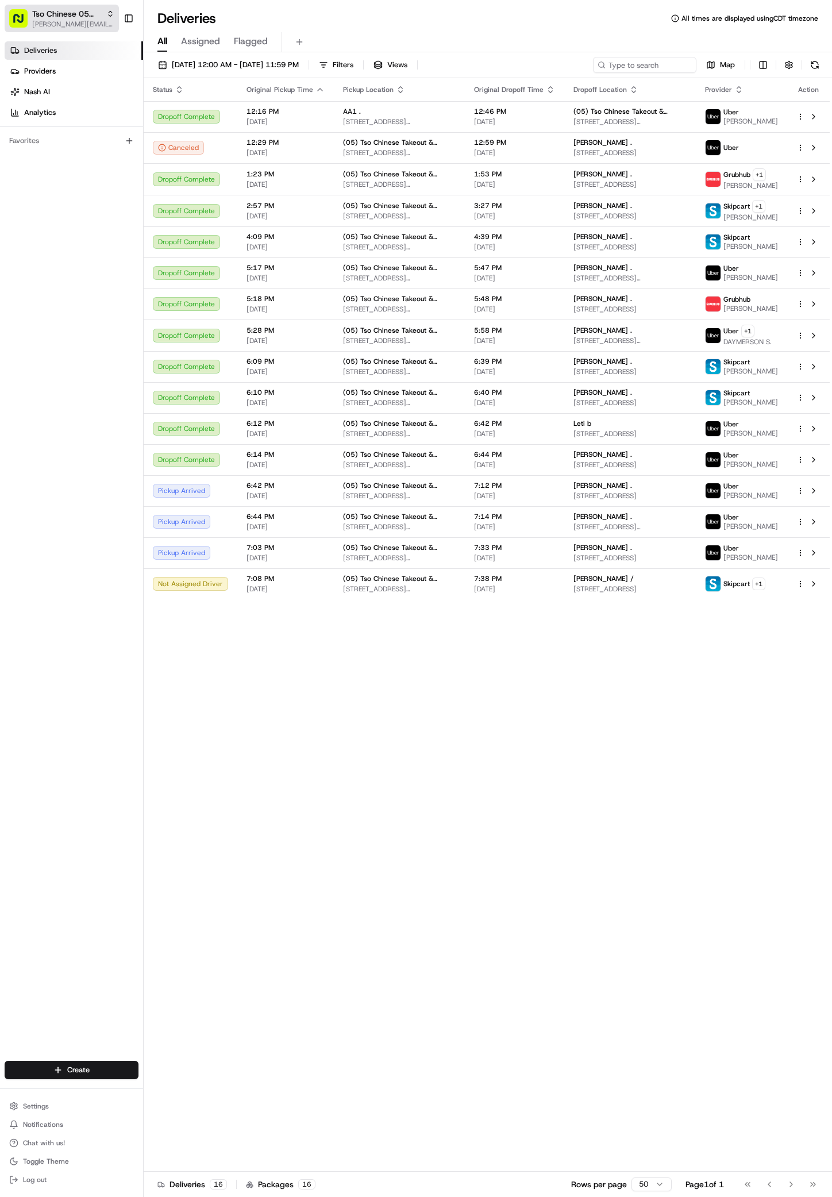
click at [42, 21] on span "[PERSON_NAME][EMAIL_ADDRESS][DOMAIN_NAME]" at bounding box center [73, 24] width 82 height 9
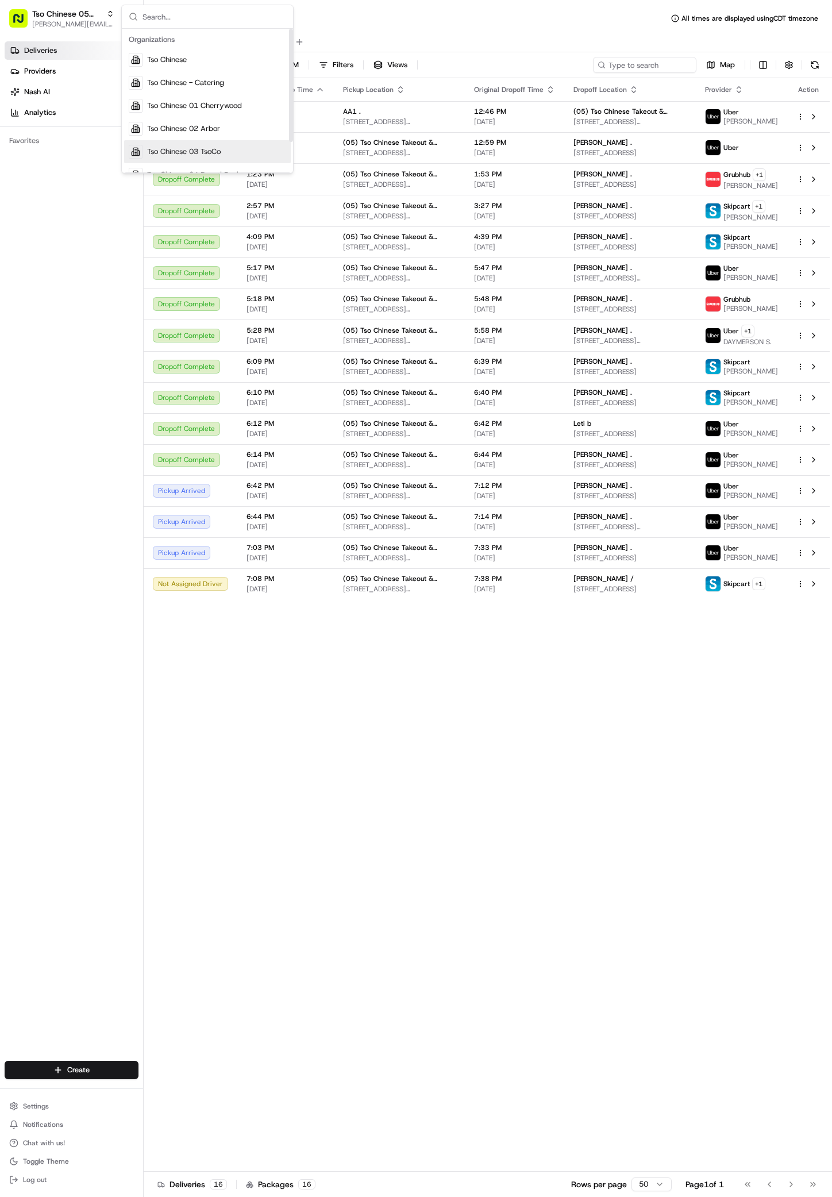
click at [199, 149] on span "Tso Chinese 03 TsoCo" at bounding box center [184, 152] width 74 height 10
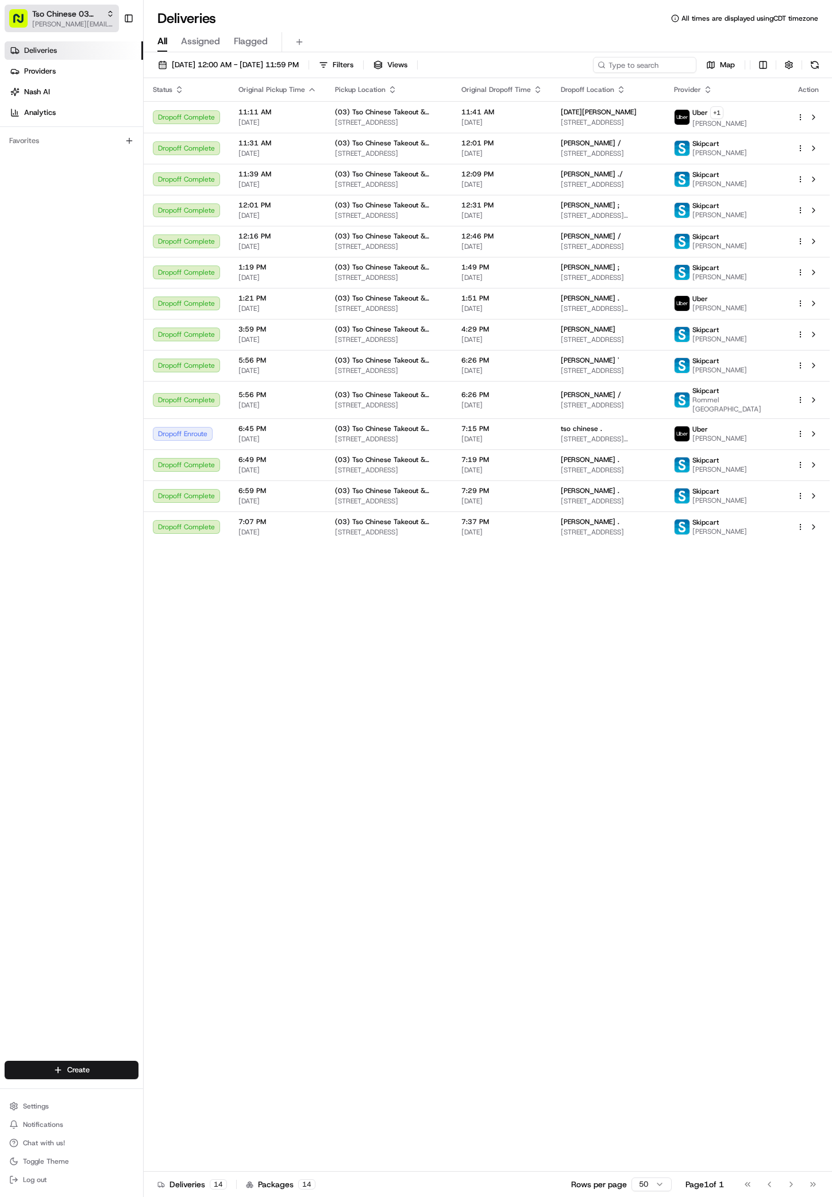
click at [45, 24] on span "[PERSON_NAME][EMAIL_ADDRESS][DOMAIN_NAME]" at bounding box center [73, 24] width 82 height 9
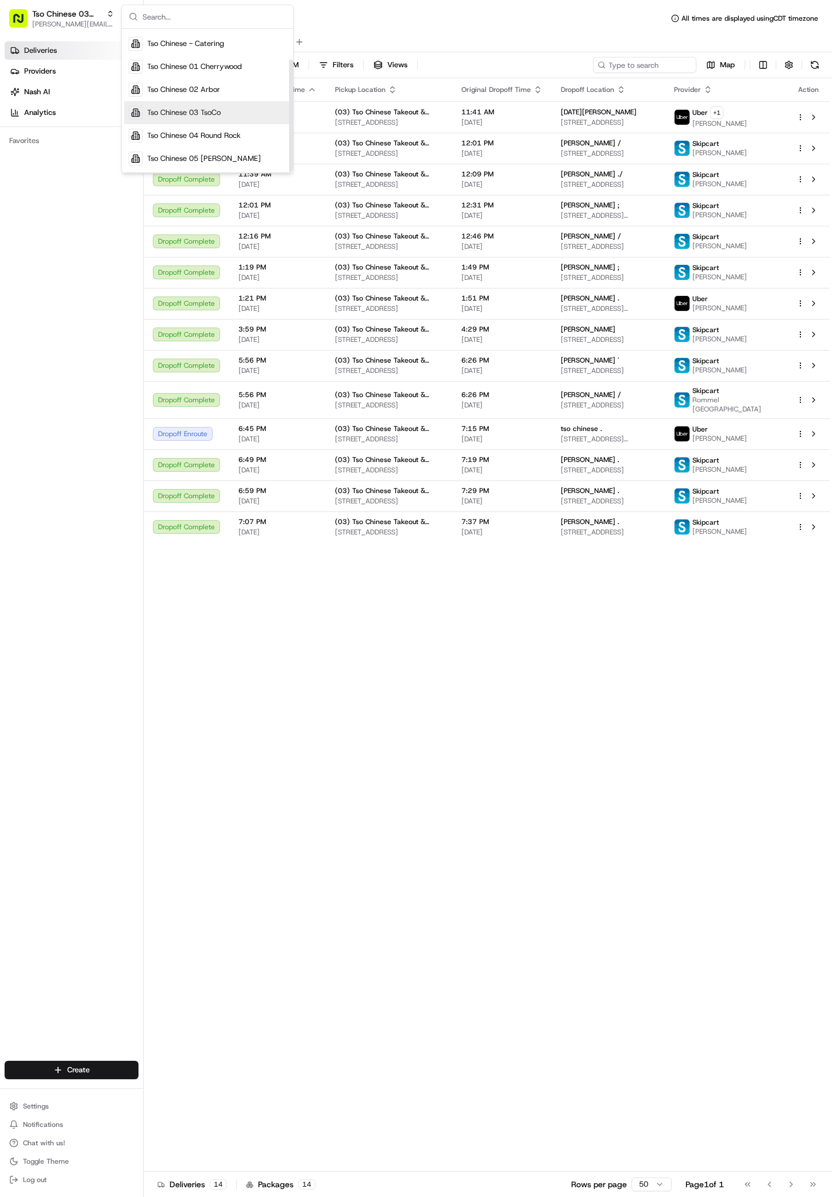
scroll to position [39, 0]
click at [213, 153] on span "Tso Chinese 05 Menchaca" at bounding box center [204, 158] width 114 height 10
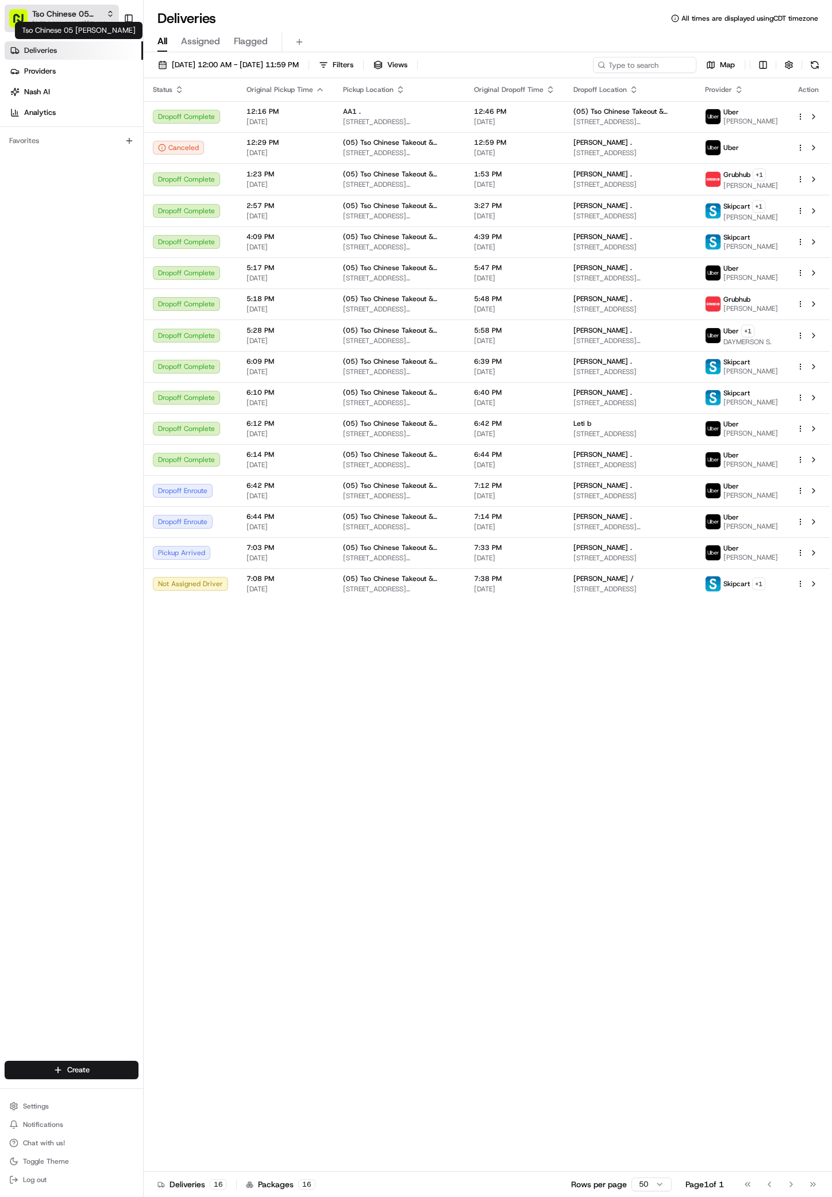
click at [50, 13] on span "Tso Chinese 05 Menchaca" at bounding box center [67, 13] width 70 height 11
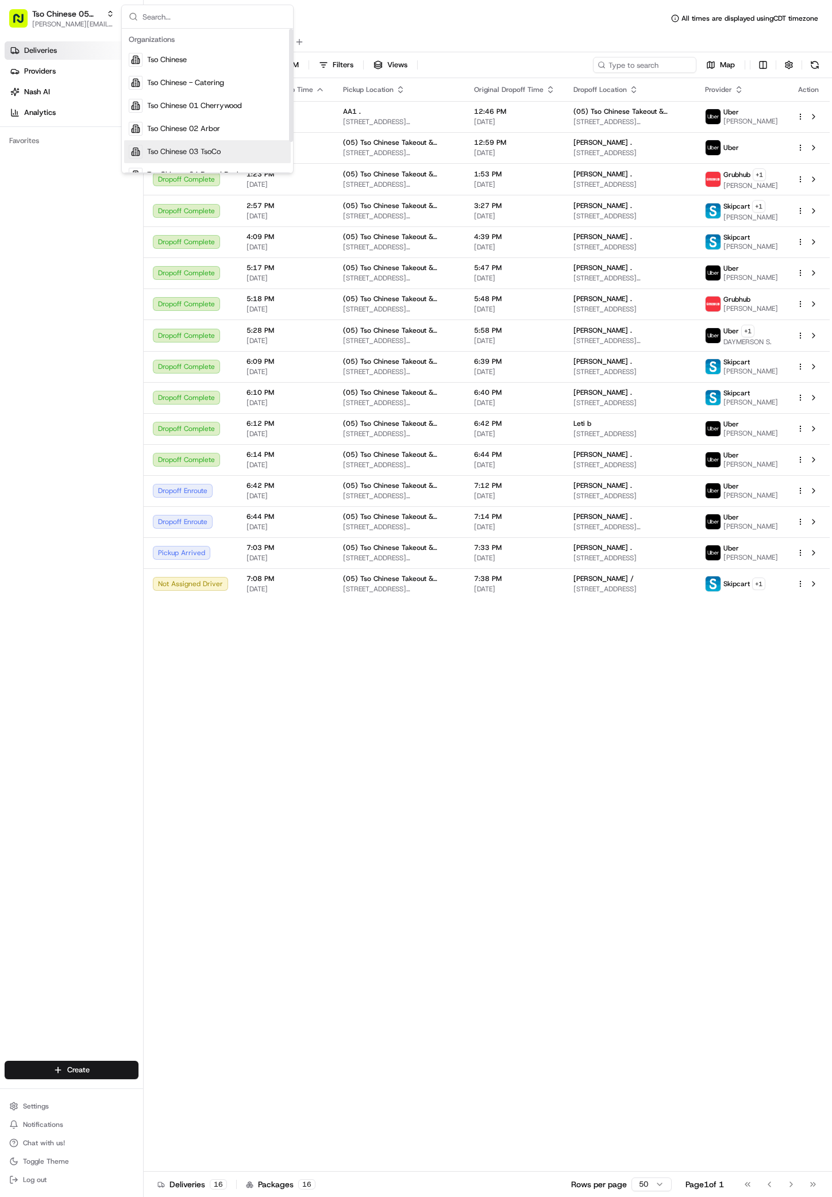
click at [205, 147] on span "Tso Chinese 03 TsoCo" at bounding box center [184, 152] width 74 height 10
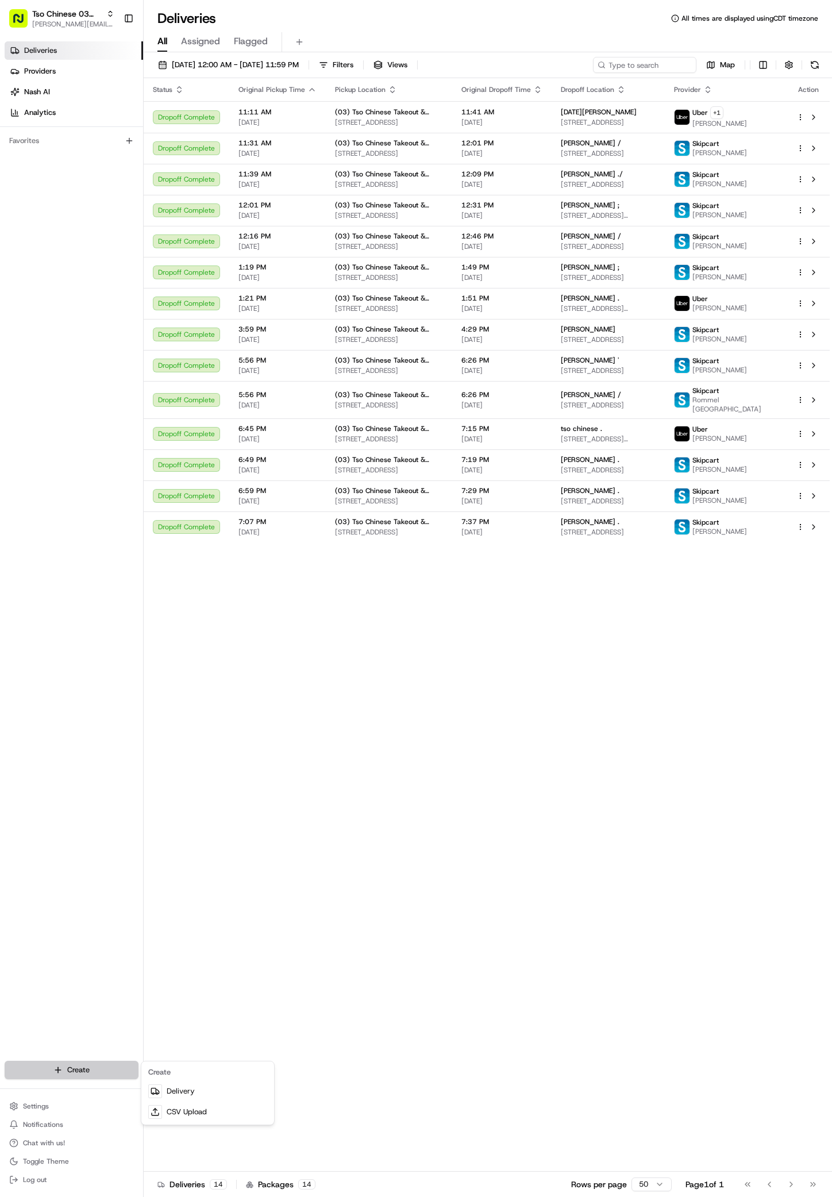
click at [99, 1067] on html "Tso Chinese 03 TsoCo antonia@tsochinese.com Toggle Sidebar Deliveries Providers…" at bounding box center [416, 598] width 832 height 1197
click at [181, 1086] on link "Delivery" at bounding box center [208, 1091] width 128 height 21
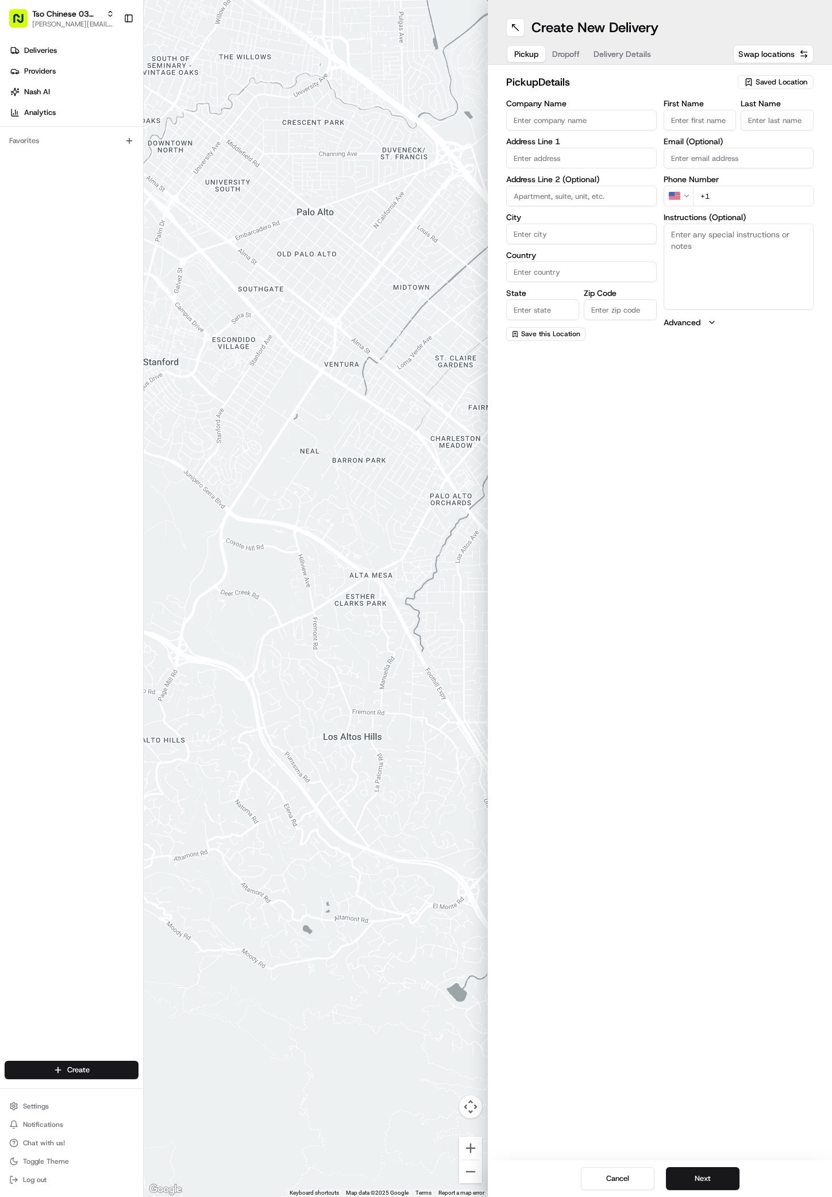
click at [767, 83] on span "Saved Location" at bounding box center [782, 82] width 52 height 10
click at [781, 132] on span "(03) Tso Chinese Takeout & Delivery TsoCo (03)" at bounding box center [756, 130] width 141 height 21
type input "(03) Tso Chinese Takeout & Delivery TsoCo"
type input "Ste F"
type input "Austin"
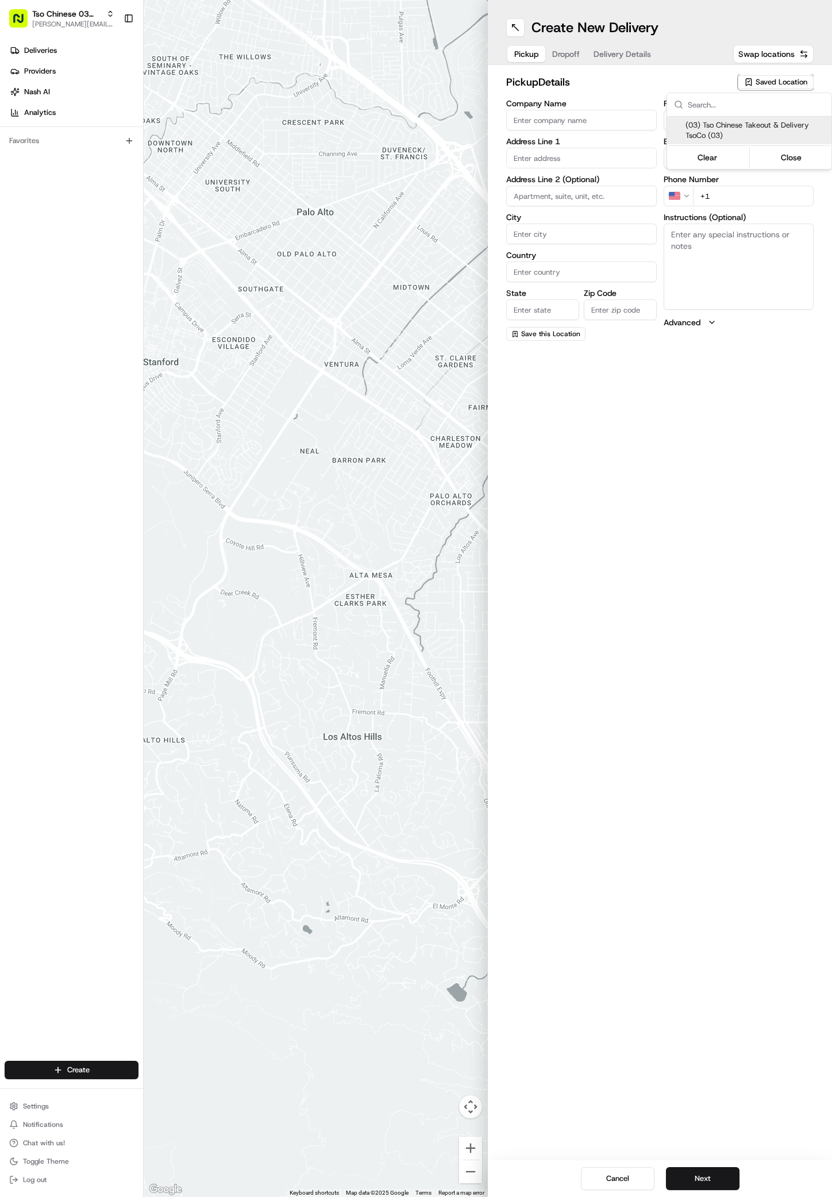
type input "US"
type input "TX"
type input "78704"
type input "Tso Chinese"
type input "TsoCo Manager"
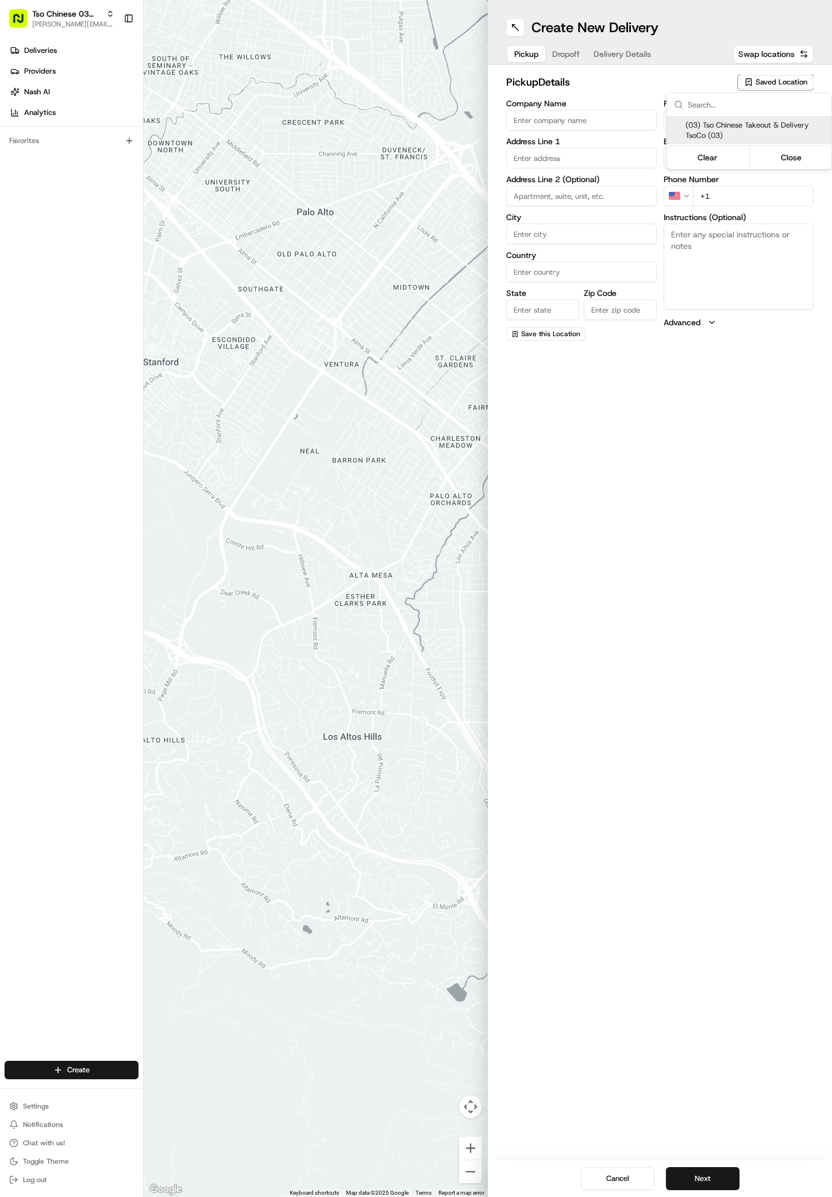
type input "tsocostore@tsochinese.com"
type input "+1 512 428 4445"
type textarea "Submit a picture displaying address & food as Proof of Delivery. Envía una foto…"
type input "2407 S Congress Ave"
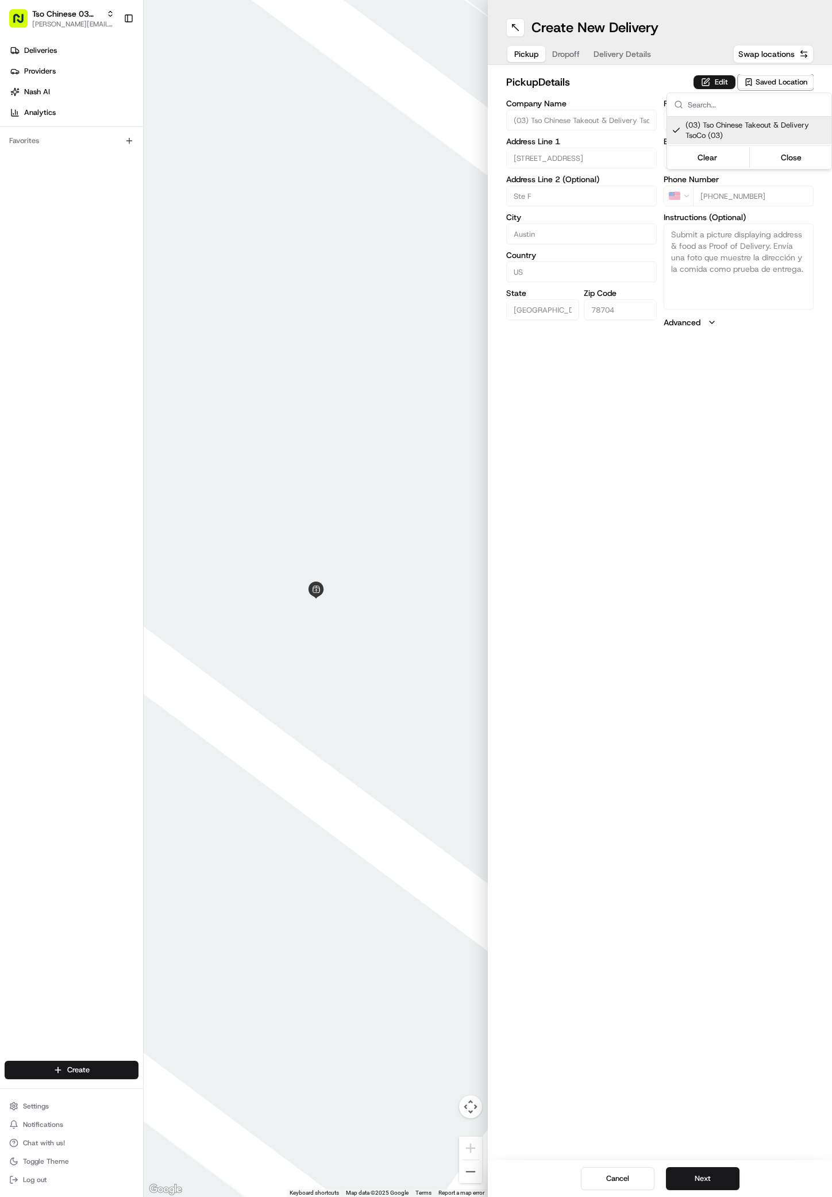
click at [693, 1177] on html "Tso Chinese 03 TsoCo antonia@tsochinese.com Toggle Sidebar Deliveries Providers…" at bounding box center [416, 598] width 832 height 1197
click at [693, 1176] on button "Next" at bounding box center [703, 1179] width 74 height 23
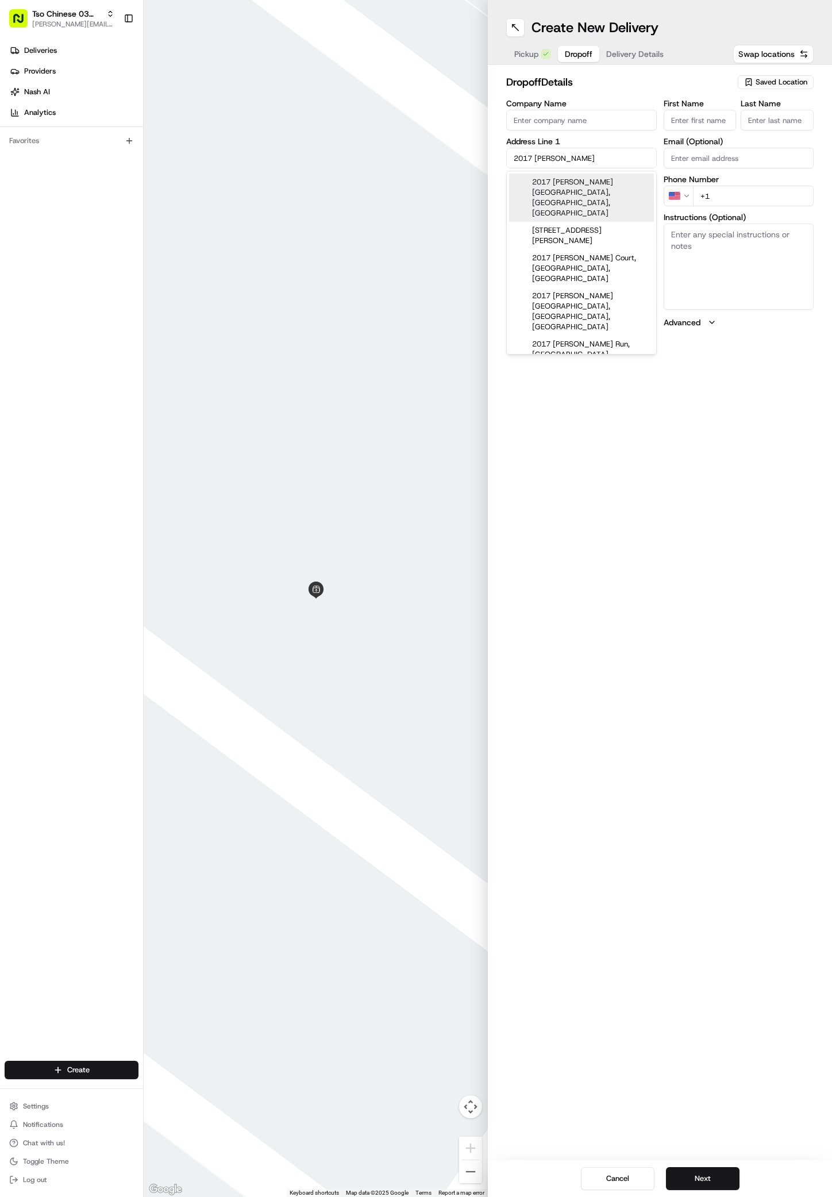
click at [592, 186] on div "2017 Travis Heights Boulevard, Austin, TX" at bounding box center [581, 198] width 145 height 48
type input "2017 Travis Heights Blvd, Austin, TX 78704, USA"
type input "Austin"
type input "United States"
type input "TX"
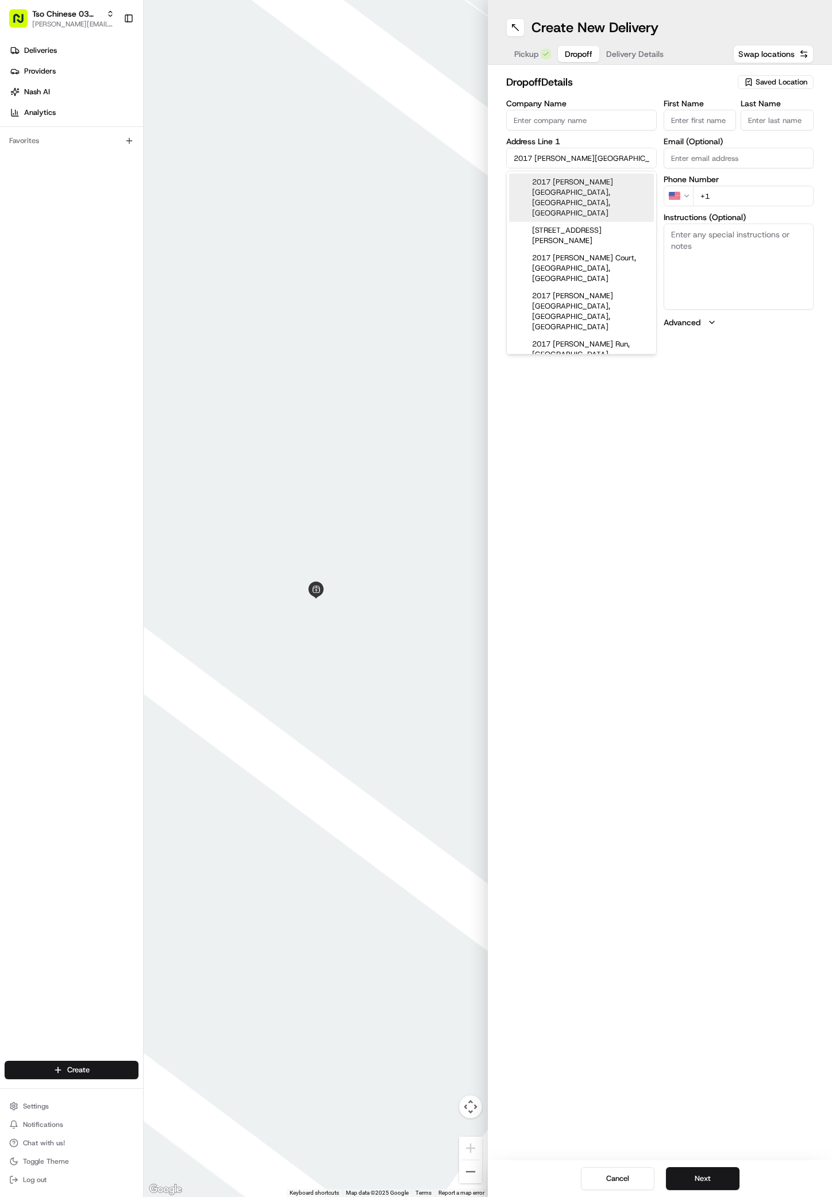
type input "78704"
type input "2017 Travis Heights Boulevard"
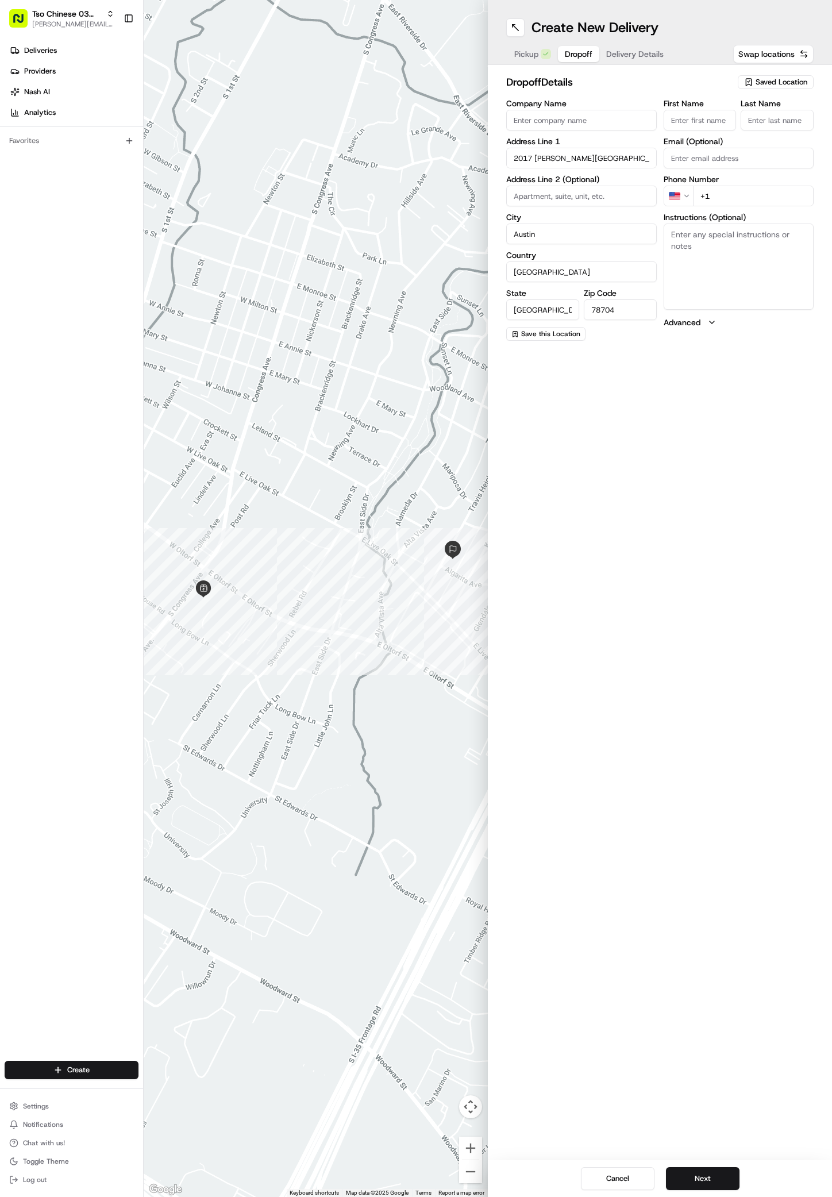
paste input "Gail Armstrong"
type input "Gail Armstrong"
click at [754, 133] on div "First Name Gail Armstrong Last Name Email (Optional) Phone Number US +1 Instruc…" at bounding box center [739, 219] width 151 height 241
type input "."
type input "+1 512 221 5046"
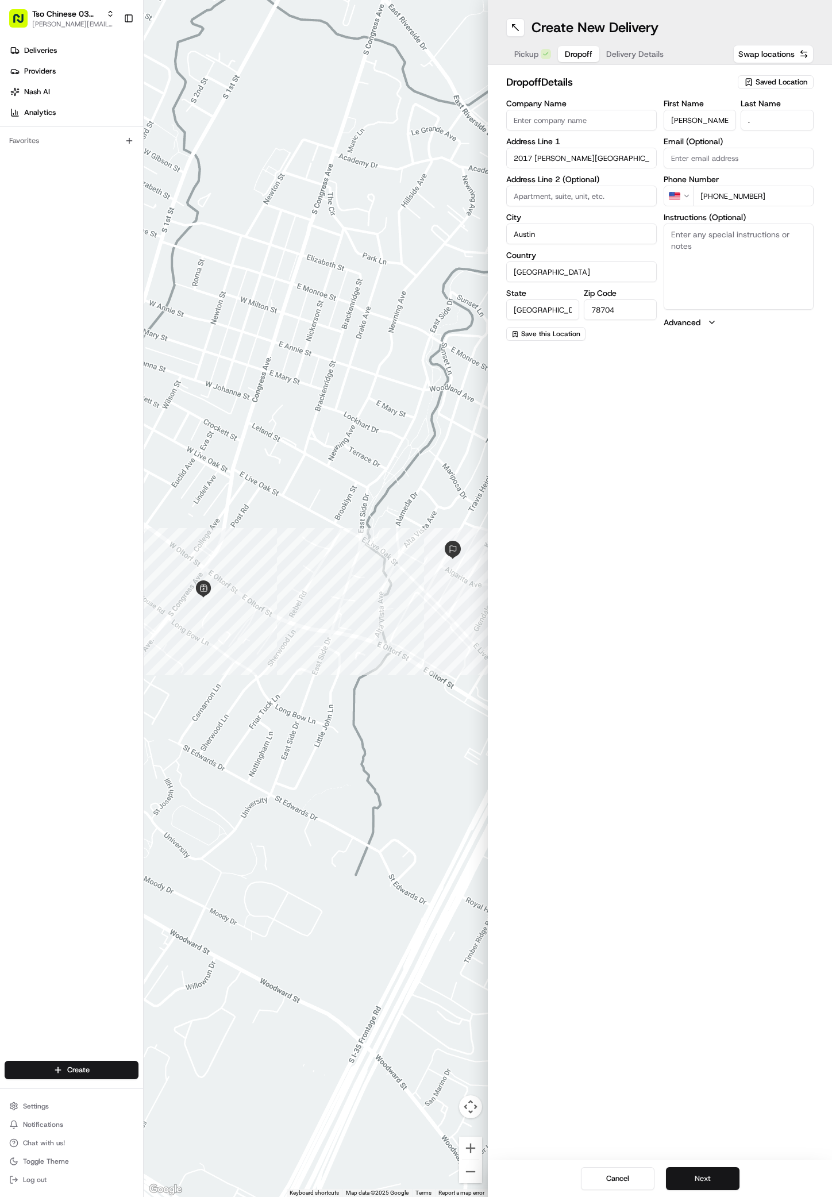
click at [689, 1176] on button "Next" at bounding box center [703, 1179] width 74 height 23
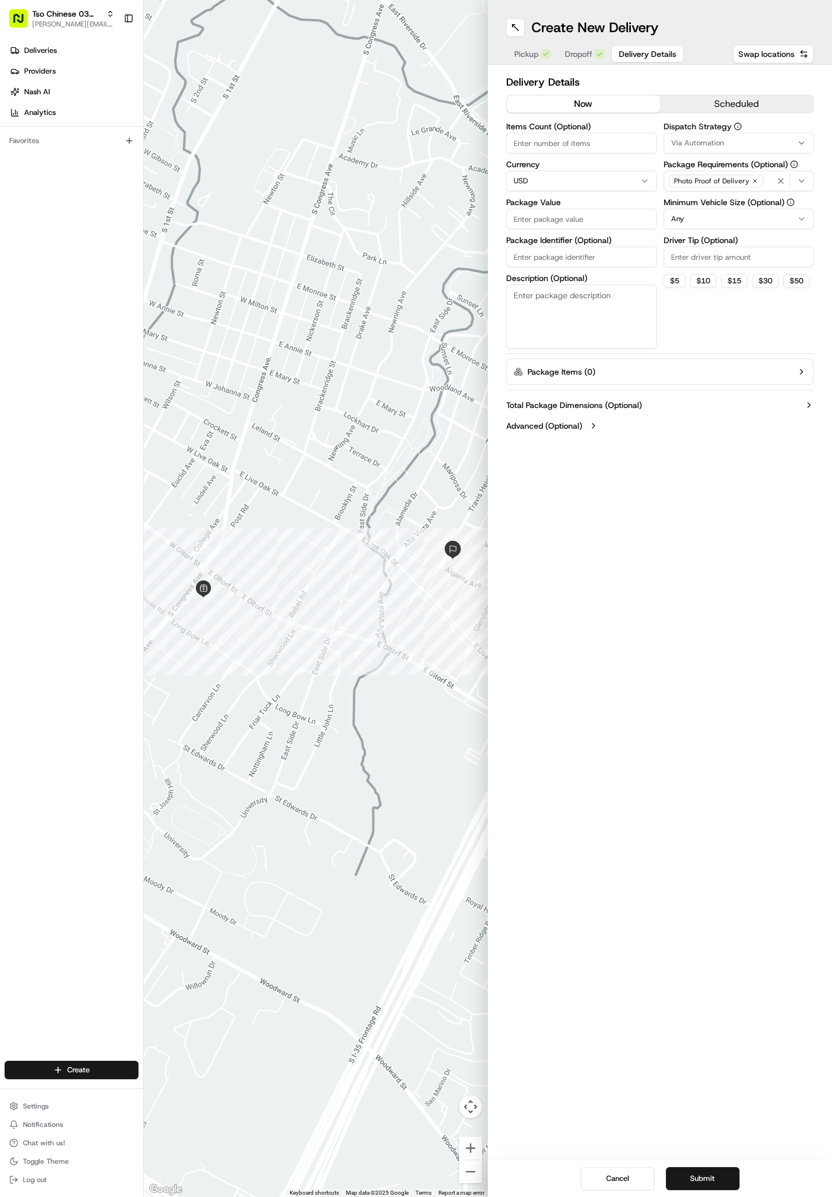
click at [683, 144] on span "Via Automation" at bounding box center [697, 143] width 53 height 10
click at [711, 210] on span "TsoCo Strategy" at bounding box center [753, 206] width 141 height 10
click at [694, 434] on html "Tso Chinese 03 TsoCo antonia@tsochinese.com Toggle Sidebar Deliveries Providers…" at bounding box center [416, 598] width 832 height 1197
click at [691, 255] on input "Driver Tip (Optional)" at bounding box center [739, 257] width 151 height 21
type input "2"
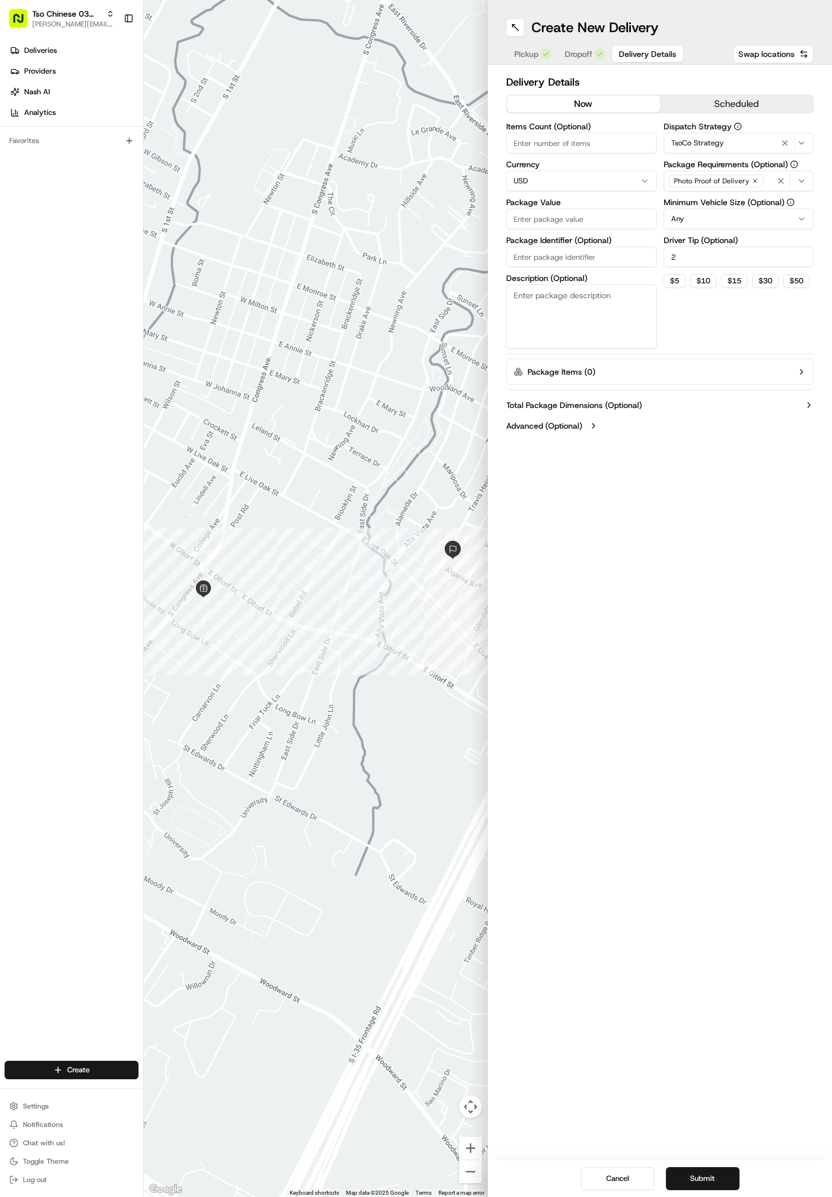
click at [597, 210] on input "Package Value" at bounding box center [581, 219] width 151 height 21
type input "41.03"
click at [580, 267] on div "Items Count (Optional) Currency USD Package Value 41.03 Package Identifier (Opt…" at bounding box center [581, 235] width 151 height 226
click at [577, 262] on input "Package Identifier (Optional)" at bounding box center [581, 257] width 151 height 21
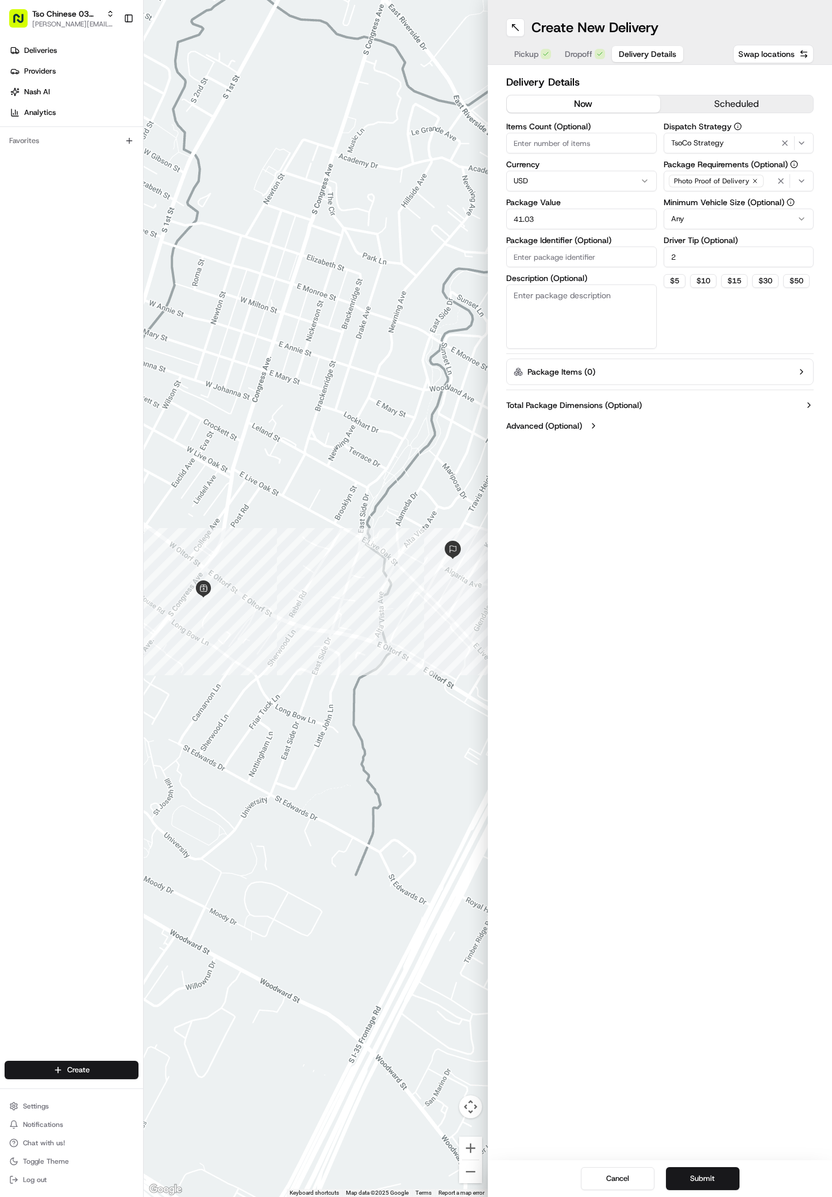
paste input "5MKUBIX"
type input "5MKUBIX"
click at [702, 1175] on button "Submit" at bounding box center [703, 1179] width 74 height 23
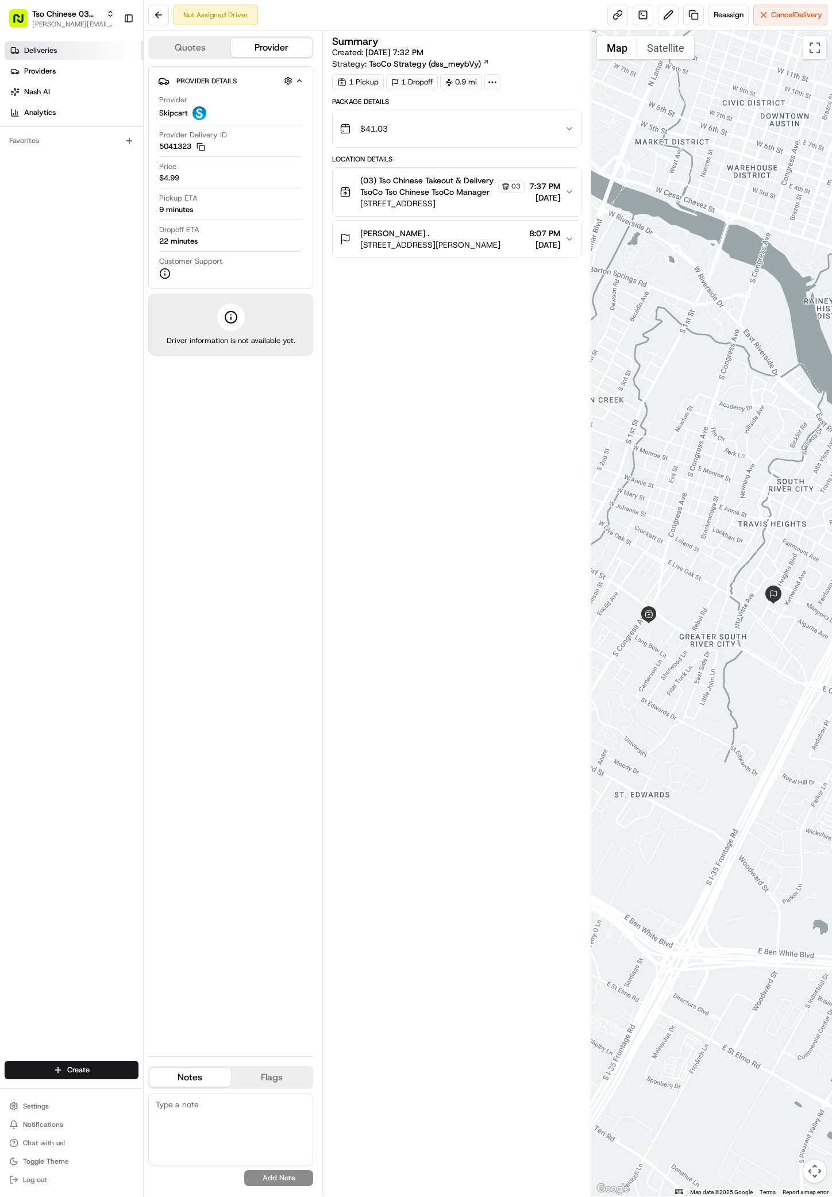
click at [40, 52] on span "Deliveries" at bounding box center [40, 50] width 33 height 10
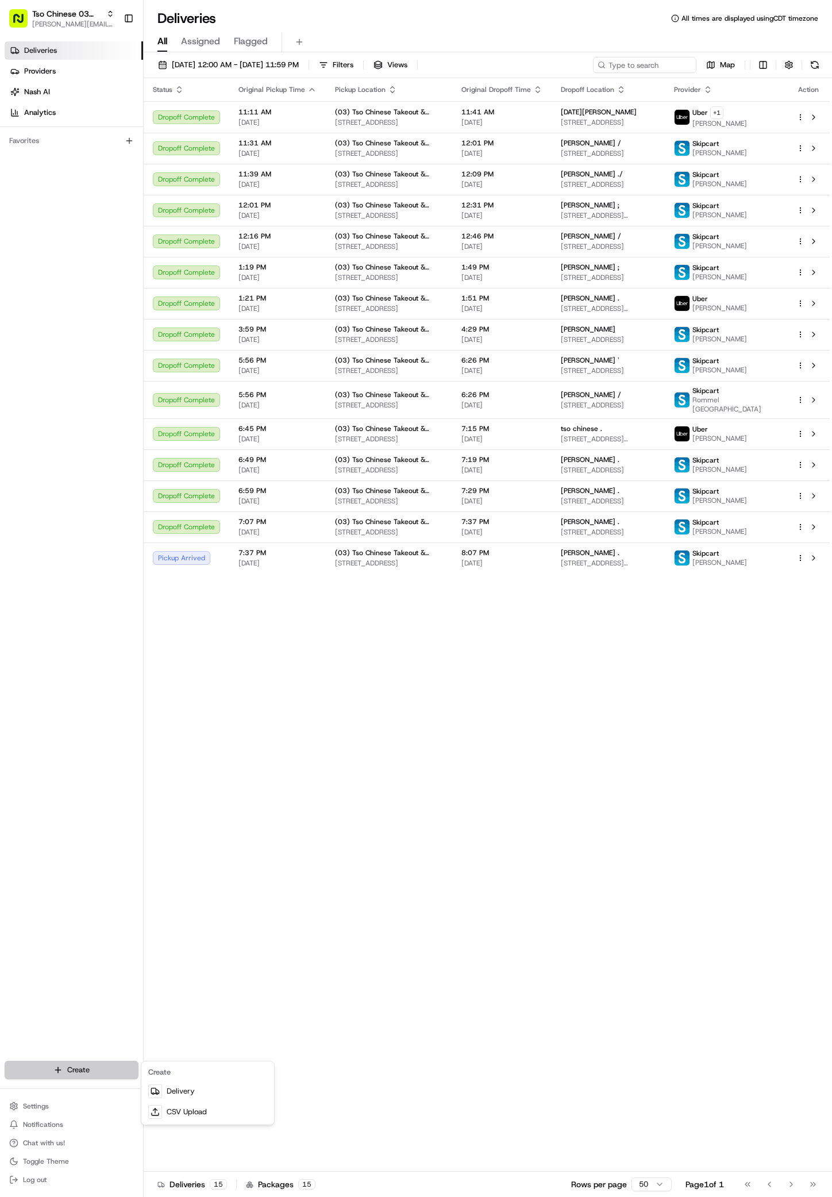
click at [71, 1062] on html "Tso Chinese 03 TsoCo antonia@tsochinese.com Toggle Sidebar Deliveries Providers…" at bounding box center [416, 598] width 832 height 1197
click at [155, 1093] on icon at bounding box center [155, 1091] width 9 height 9
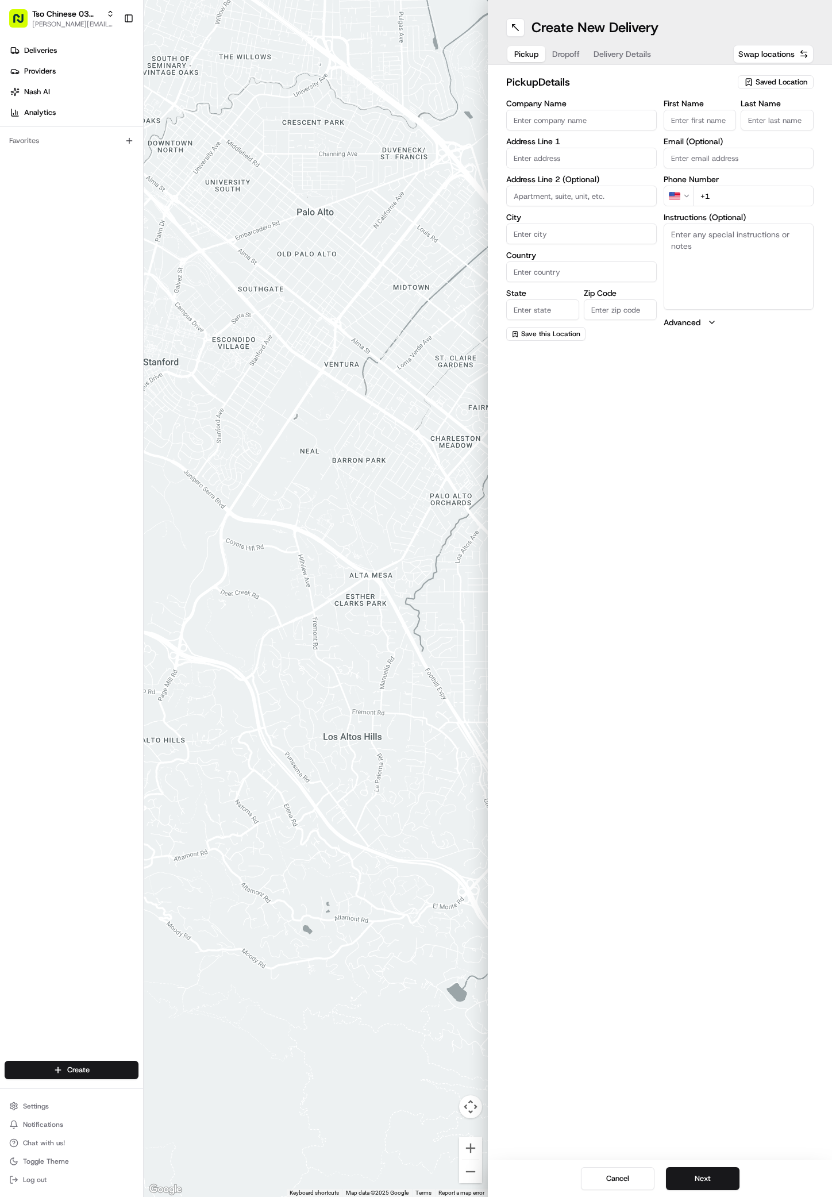
click at [763, 81] on span "Saved Location" at bounding box center [782, 82] width 52 height 10
click at [763, 81] on html "Tso Chinese 03 TsoCo antonia@tsochinese.com Toggle Sidebar Deliveries Providers…" at bounding box center [416, 598] width 832 height 1197
click at [759, 137] on span "(03) Tso Chinese Takeout & Delivery TsoCo (03)" at bounding box center [756, 130] width 141 height 21
type input "(03) Tso Chinese Takeout & Delivery TsoCo"
type input "Ste F"
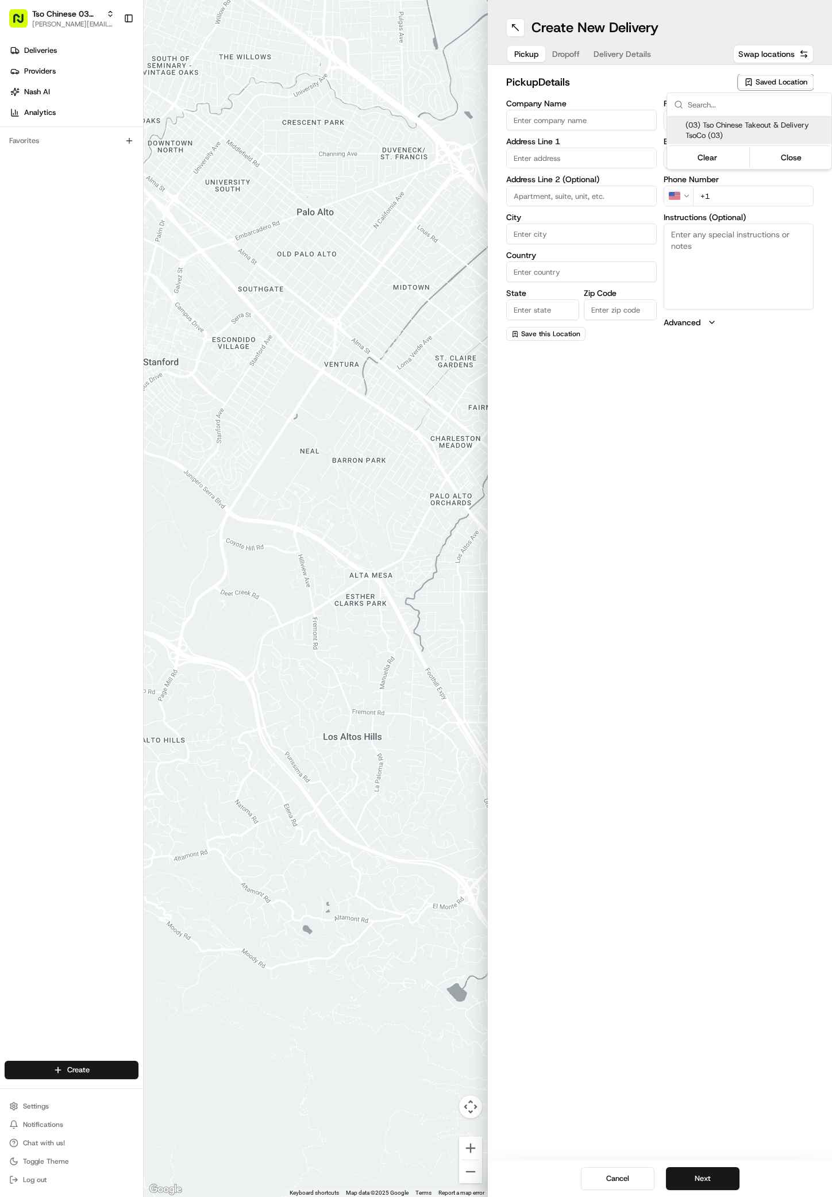
type input "Austin"
type input "US"
type input "TX"
type input "78704"
type input "Tso Chinese"
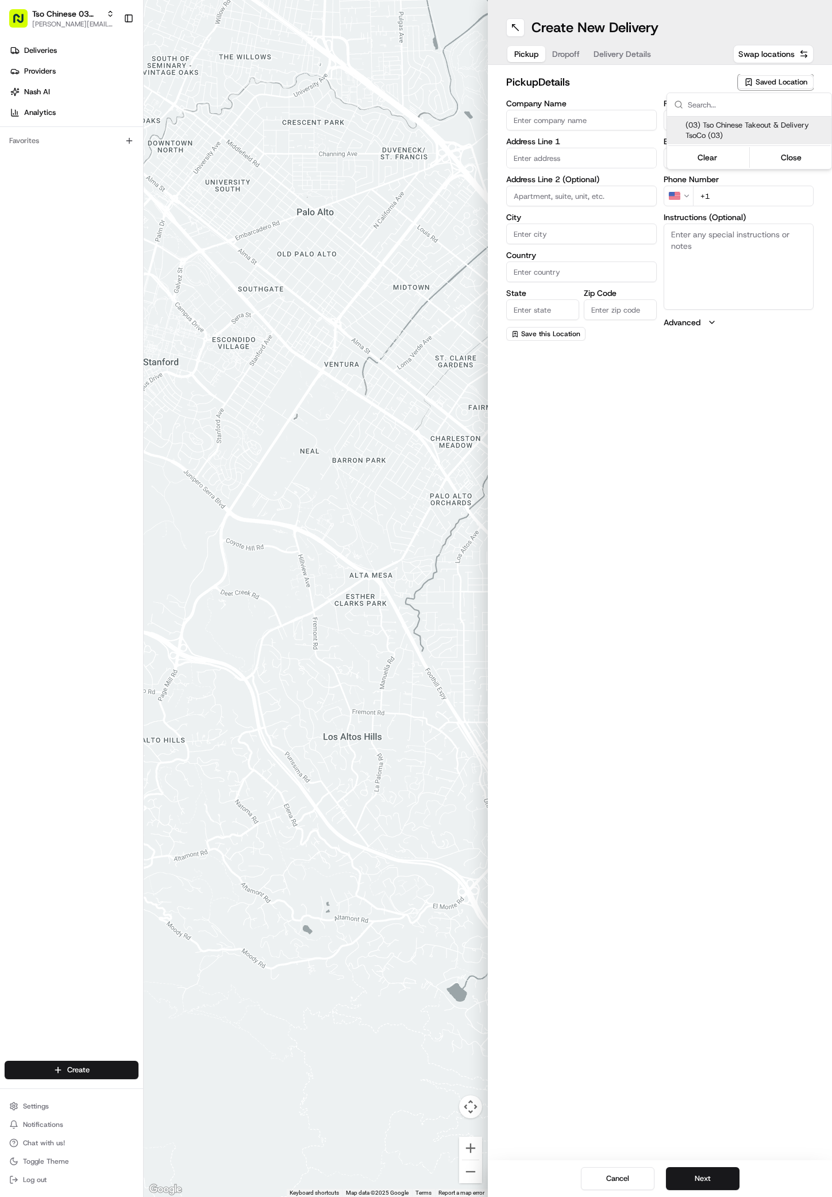
type input "TsoCo Manager"
type input "tsocostore@tsochinese.com"
type input "+1 512 428 4445"
type textarea "Submit a picture displaying address & food as Proof of Delivery. Envía una foto…"
type input "2407 S Congress Ave"
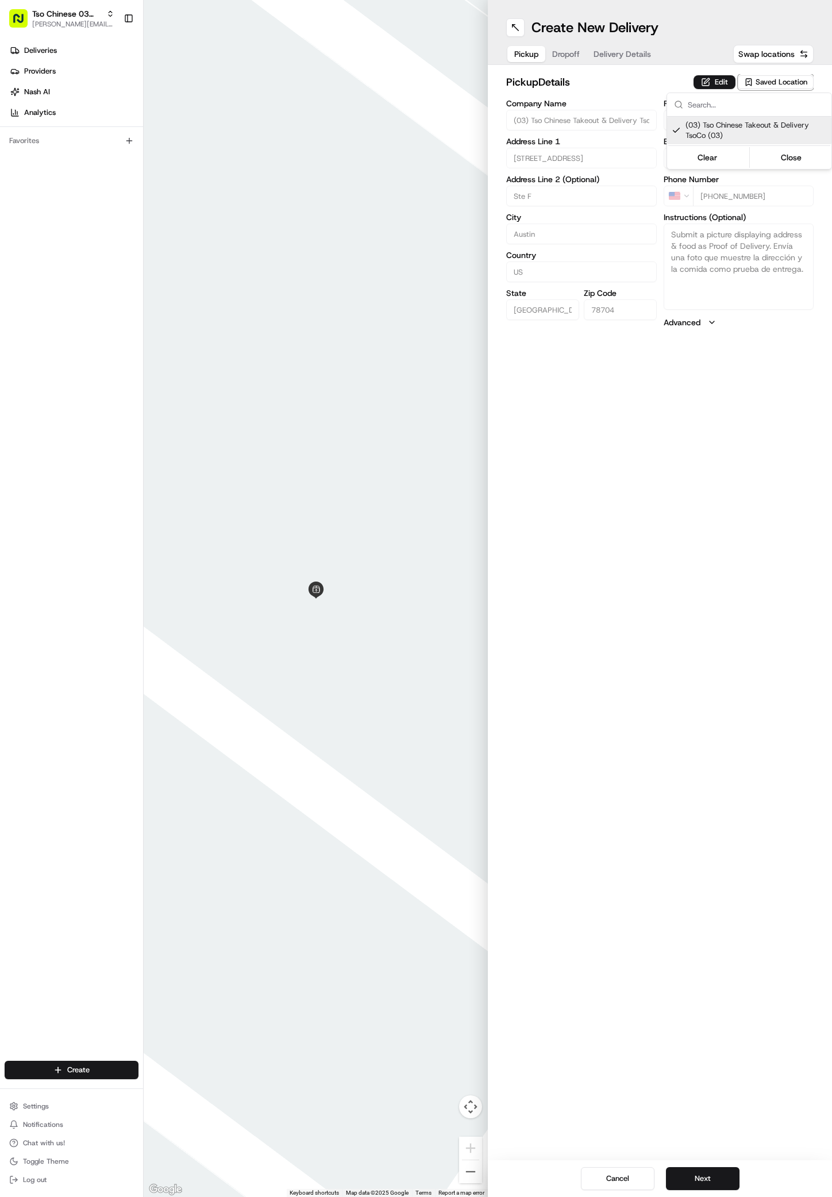
click at [712, 1150] on html "Tso Chinese 03 TsoCo antonia@tsochinese.com Toggle Sidebar Deliveries Providers…" at bounding box center [416, 598] width 832 height 1197
click at [708, 1169] on button "Next" at bounding box center [703, 1179] width 74 height 23
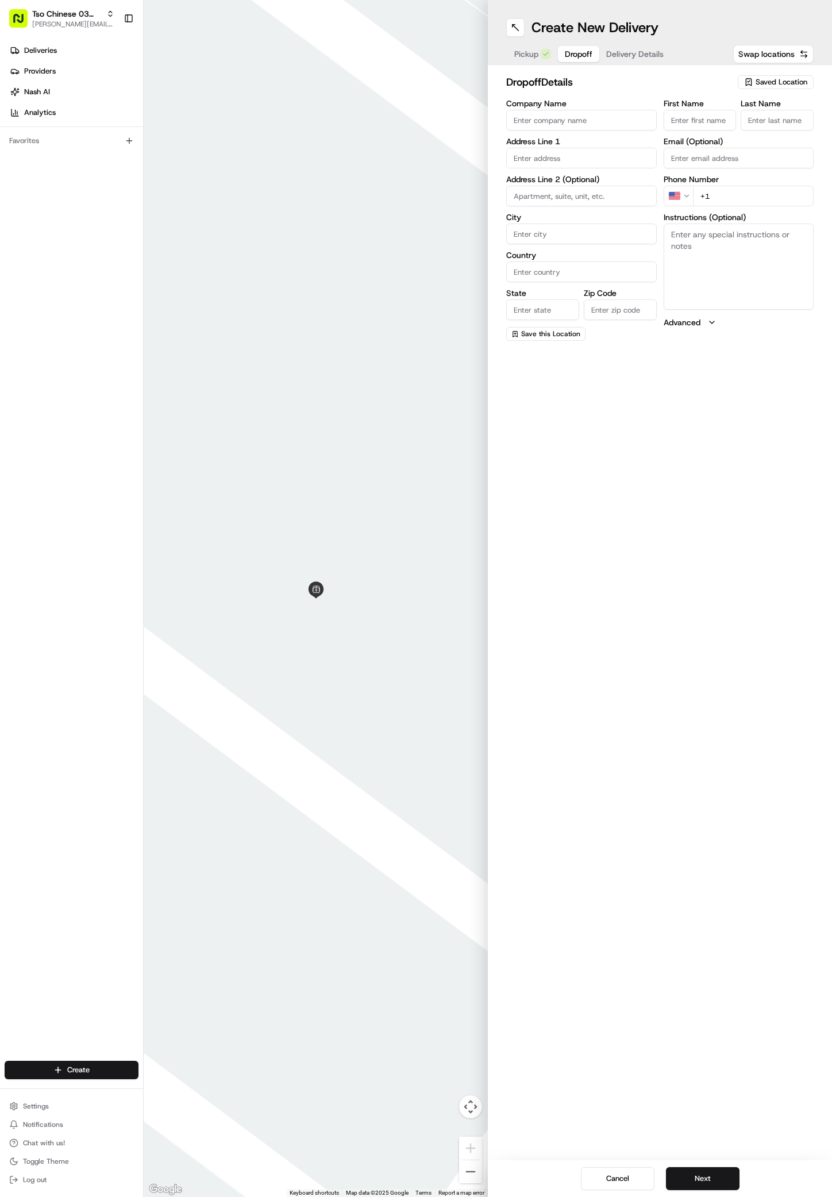
click at [612, 145] on div "Address Line 1" at bounding box center [581, 152] width 151 height 31
click at [604, 186] on div "5005 Brushy Ridge Drive, Austin, TX" at bounding box center [581, 182] width 145 height 17
type input "5005 Brushy Ridge Dr, Austin, TX 78744, USA"
type input "Austin"
type input "United States"
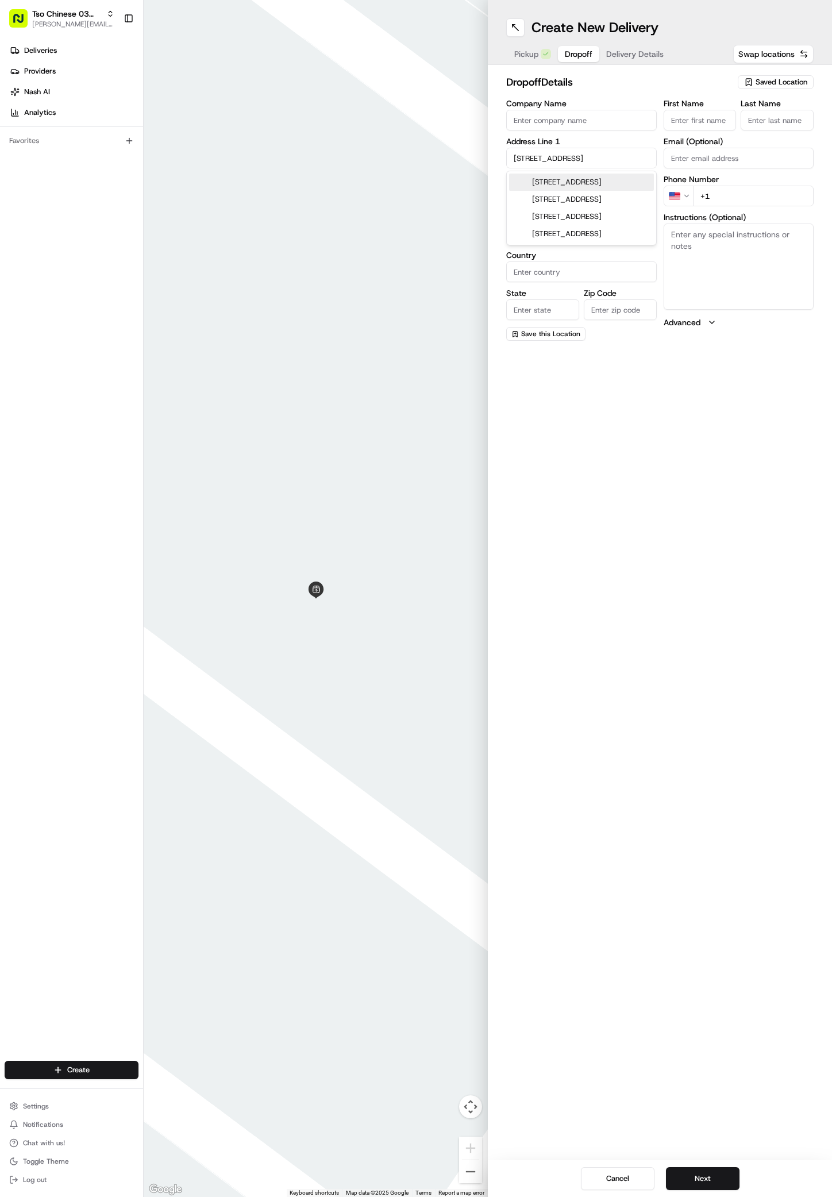
type input "TX"
type input "78744"
type input "5005 Brushy Ridge Drive"
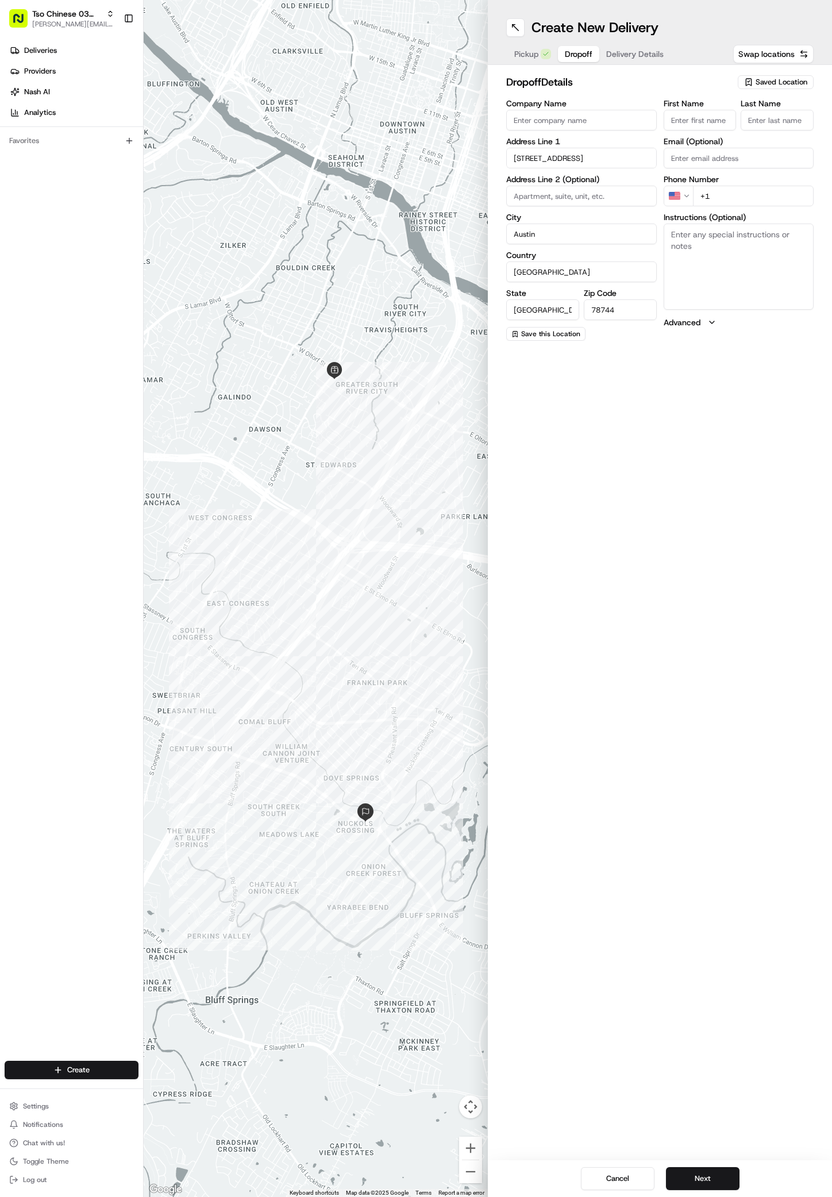
paste input "Brooke Underwood"
type input "Brooke Underwood"
type input "."
click at [723, 195] on div "Phone Number US +1" at bounding box center [739, 204] width 151 height 31
type input "+1 210 896 2840"
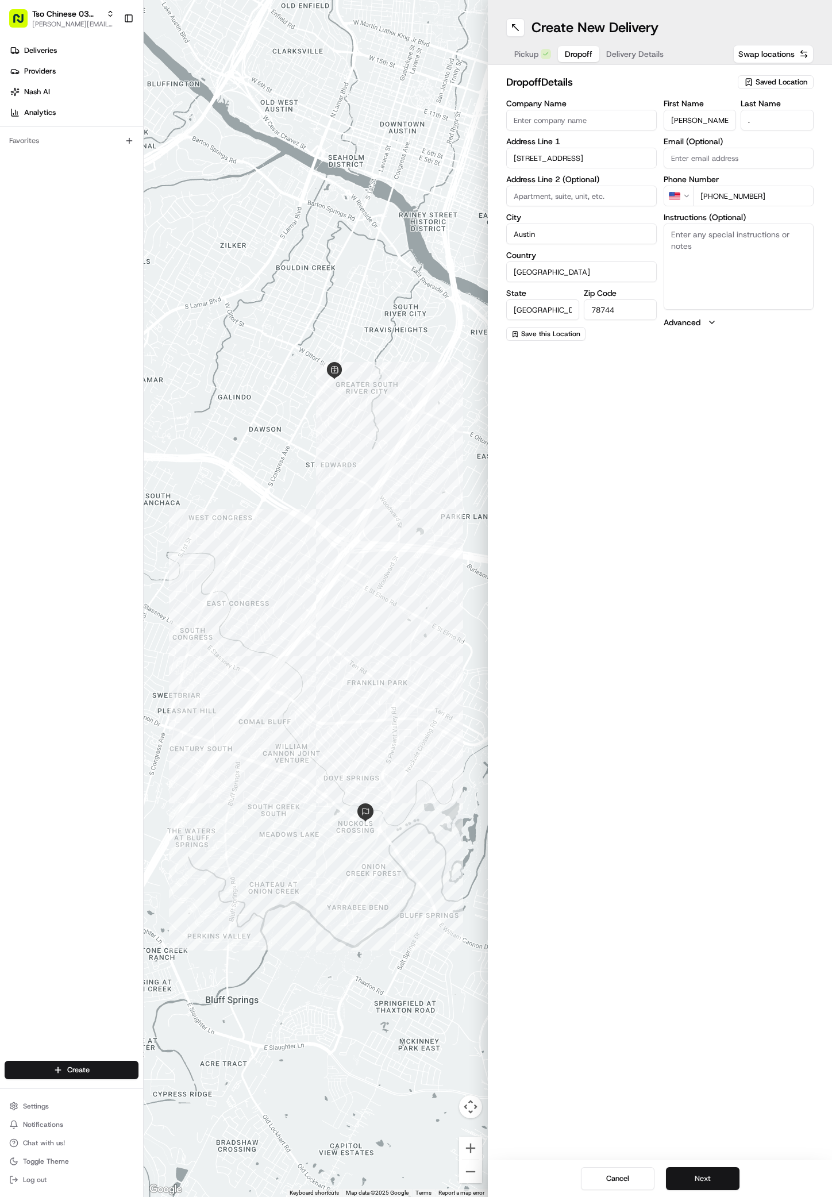
click at [713, 1185] on button "Next" at bounding box center [703, 1179] width 74 height 23
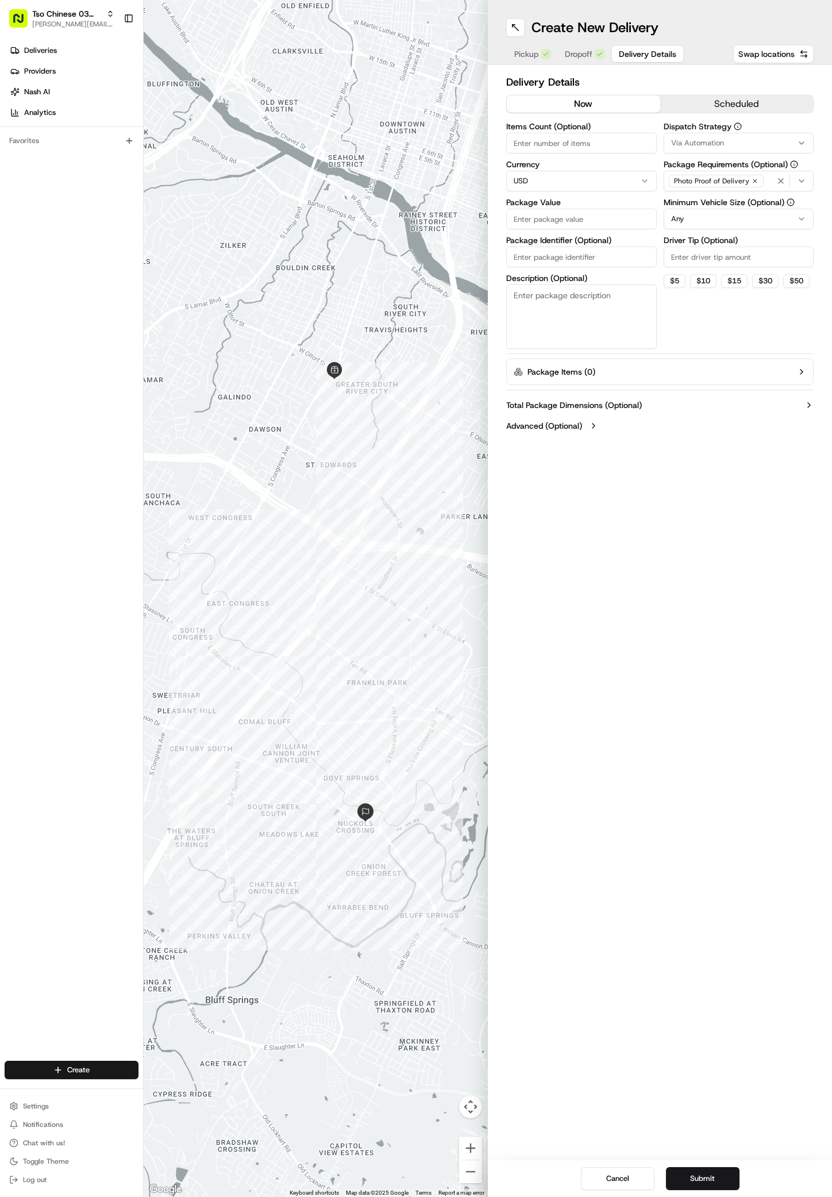
click at [679, 147] on span "Via Automation" at bounding box center [697, 143] width 53 height 10
click at [700, 207] on span "TsoCo Strategy" at bounding box center [753, 206] width 141 height 10
click at [647, 411] on html "Tso Chinese 03 TsoCo antonia@tsochinese.com Toggle Sidebar Deliveries Providers…" at bounding box center [416, 598] width 832 height 1197
click at [683, 260] on input "Driver Tip (Optional)" at bounding box center [739, 257] width 151 height 21
type input "2"
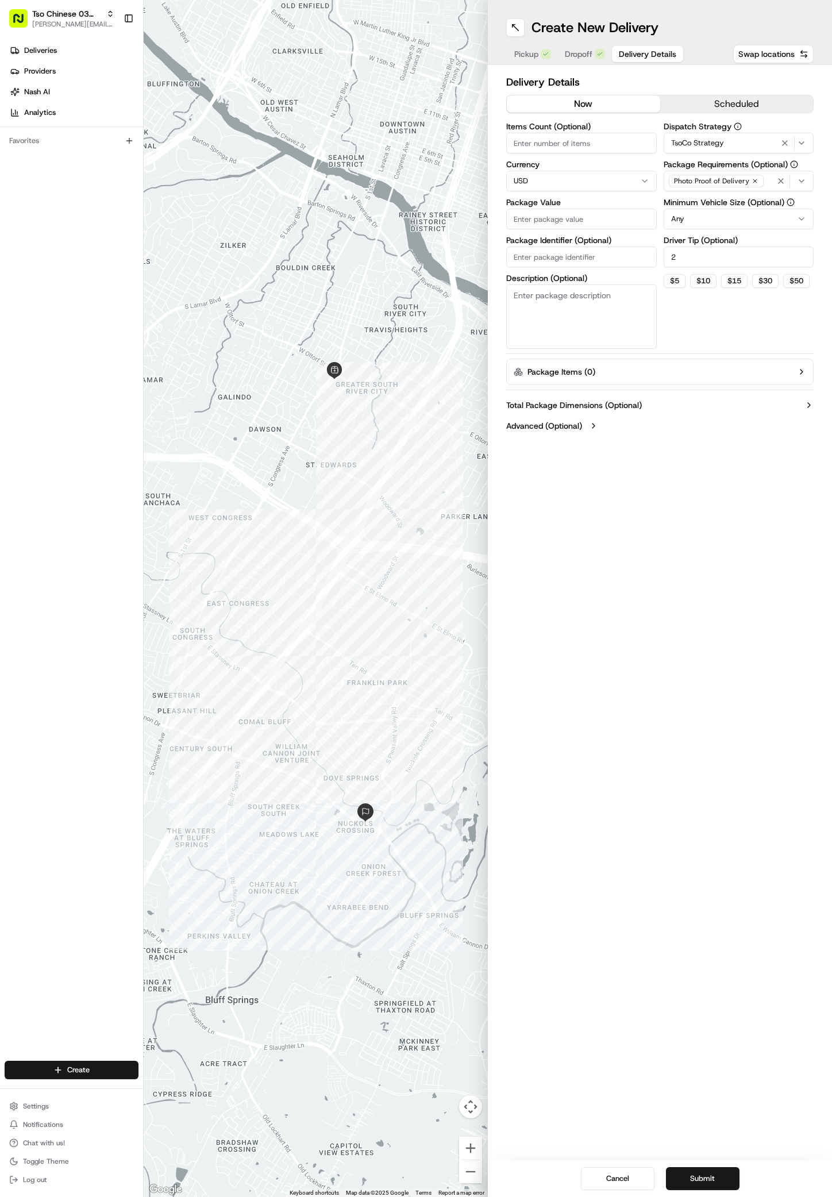
click at [574, 227] on input "Package Value" at bounding box center [581, 219] width 151 height 21
type input "75"
type input "75.5"
click at [574, 259] on input "Package Identifier (Optional)" at bounding box center [581, 257] width 151 height 21
paste input "Q7EZ32P"
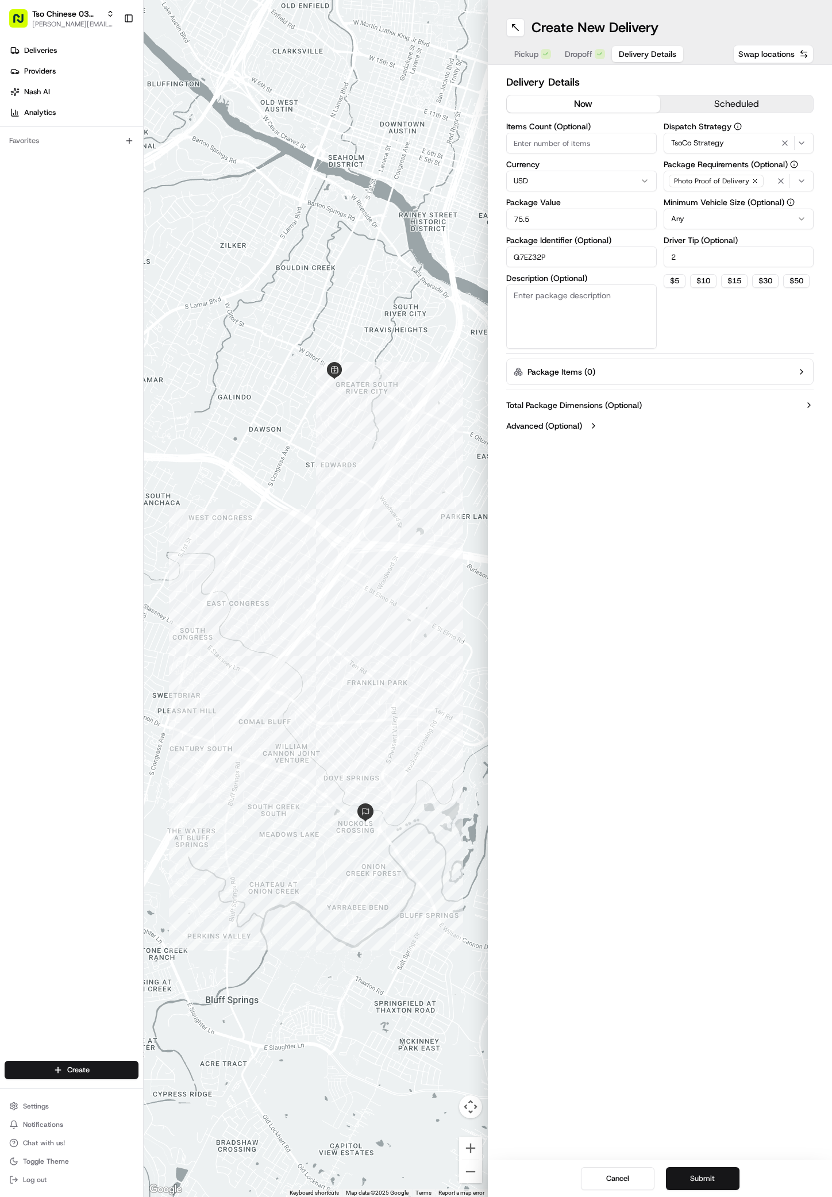
type input "Q7EZ32P"
click at [712, 1177] on button "Submit" at bounding box center [703, 1179] width 74 height 23
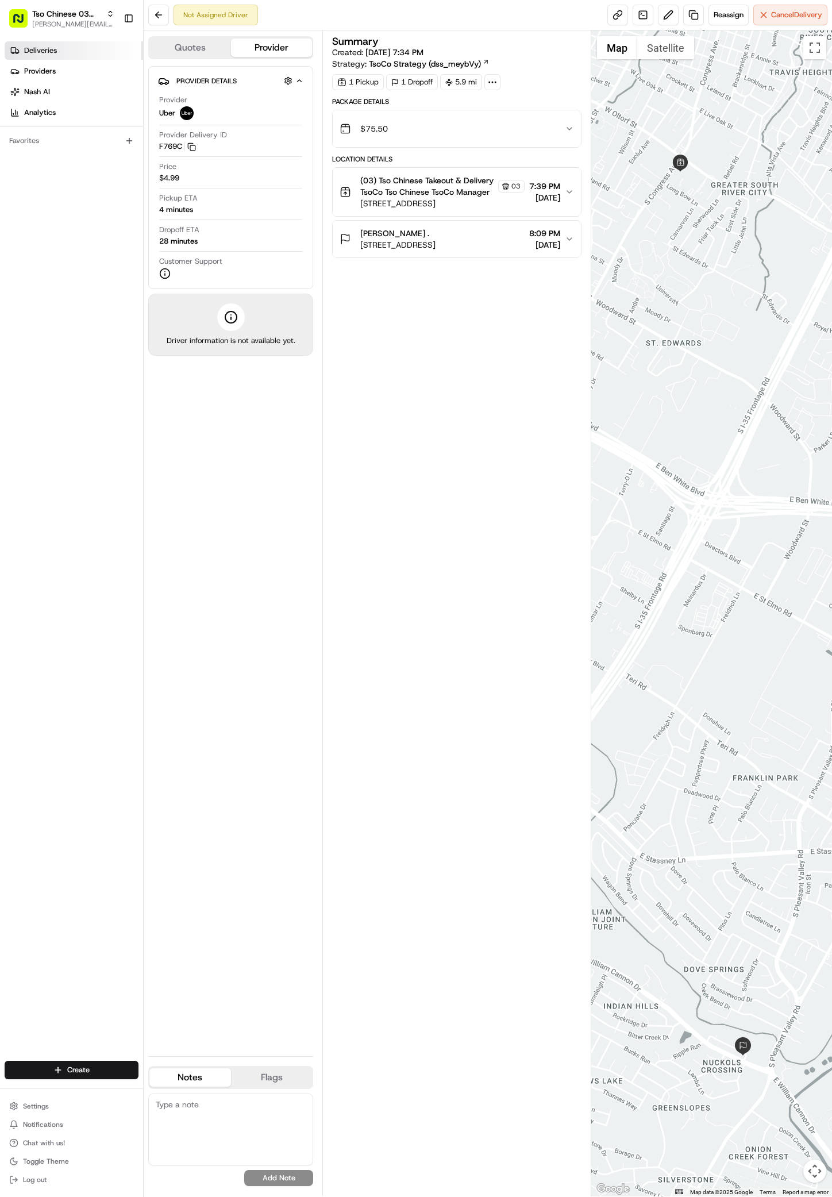
click at [57, 57] on link "Deliveries" at bounding box center [74, 50] width 139 height 18
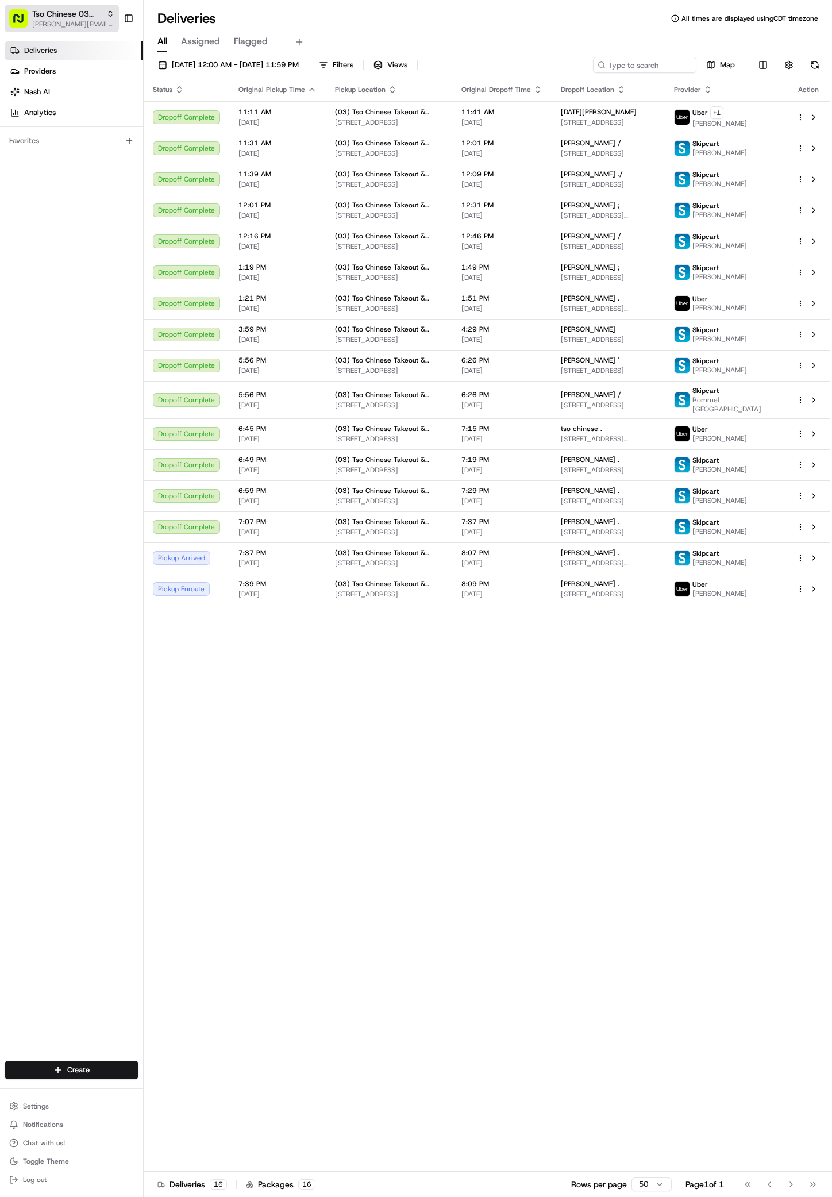
click at [66, 22] on span "[PERSON_NAME][EMAIL_ADDRESS][DOMAIN_NAME]" at bounding box center [73, 24] width 82 height 9
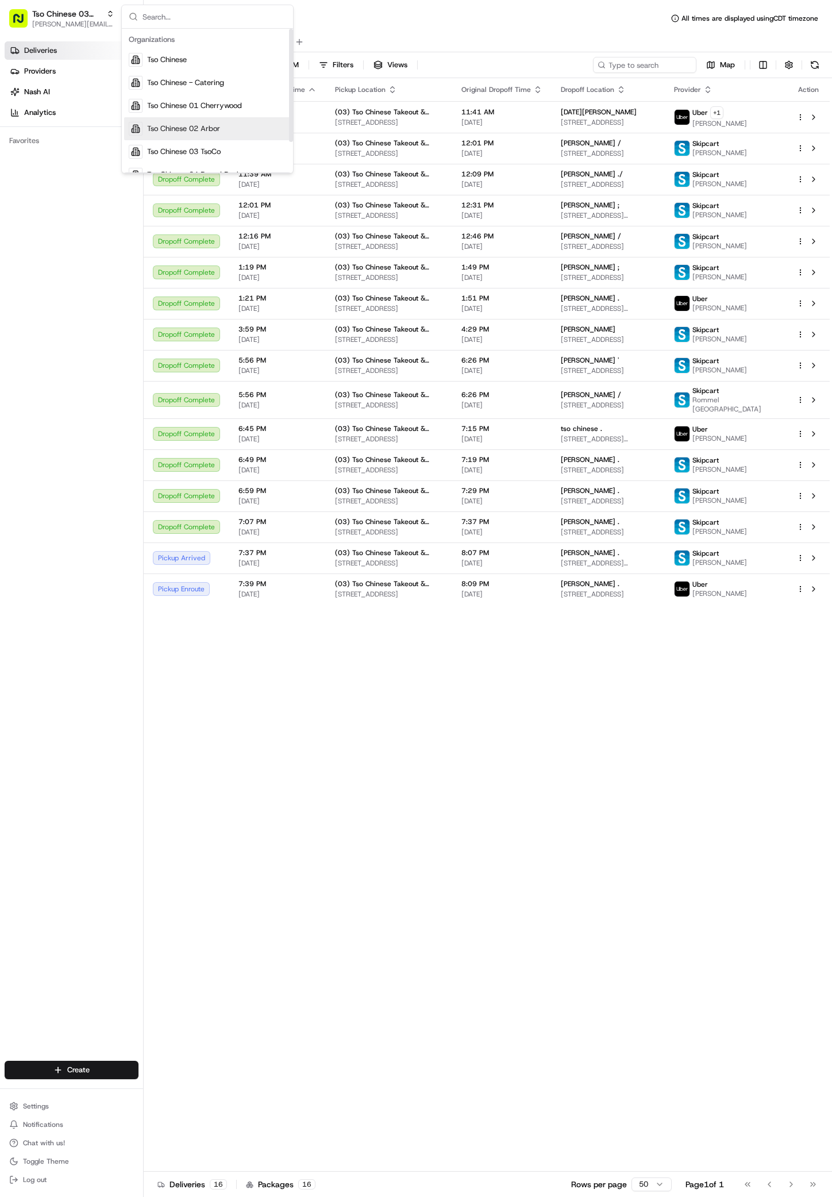
click at [212, 125] on span "Tso Chinese 02 Arbor" at bounding box center [183, 129] width 73 height 10
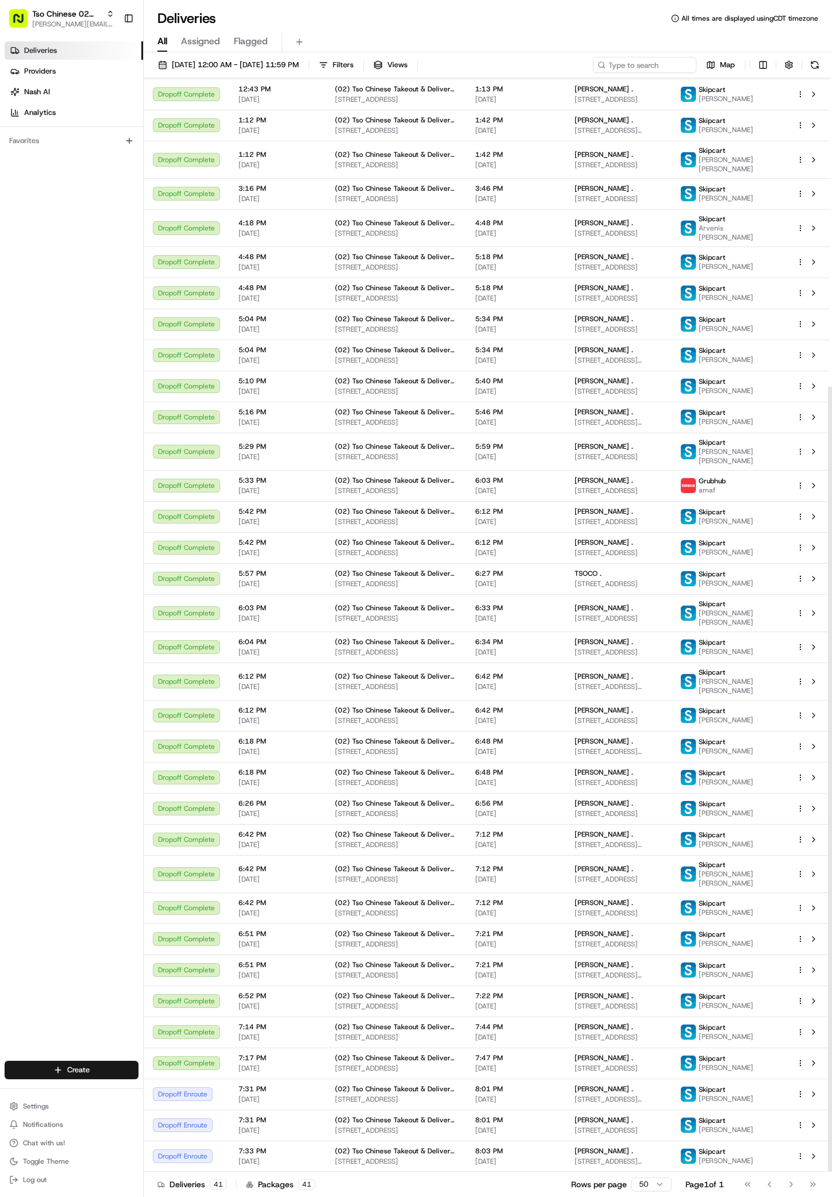
scroll to position [429, 0]
click at [66, 30] on button "Tso Chinese 02 Arbor antonia@tsochinese.com" at bounding box center [62, 19] width 114 height 28
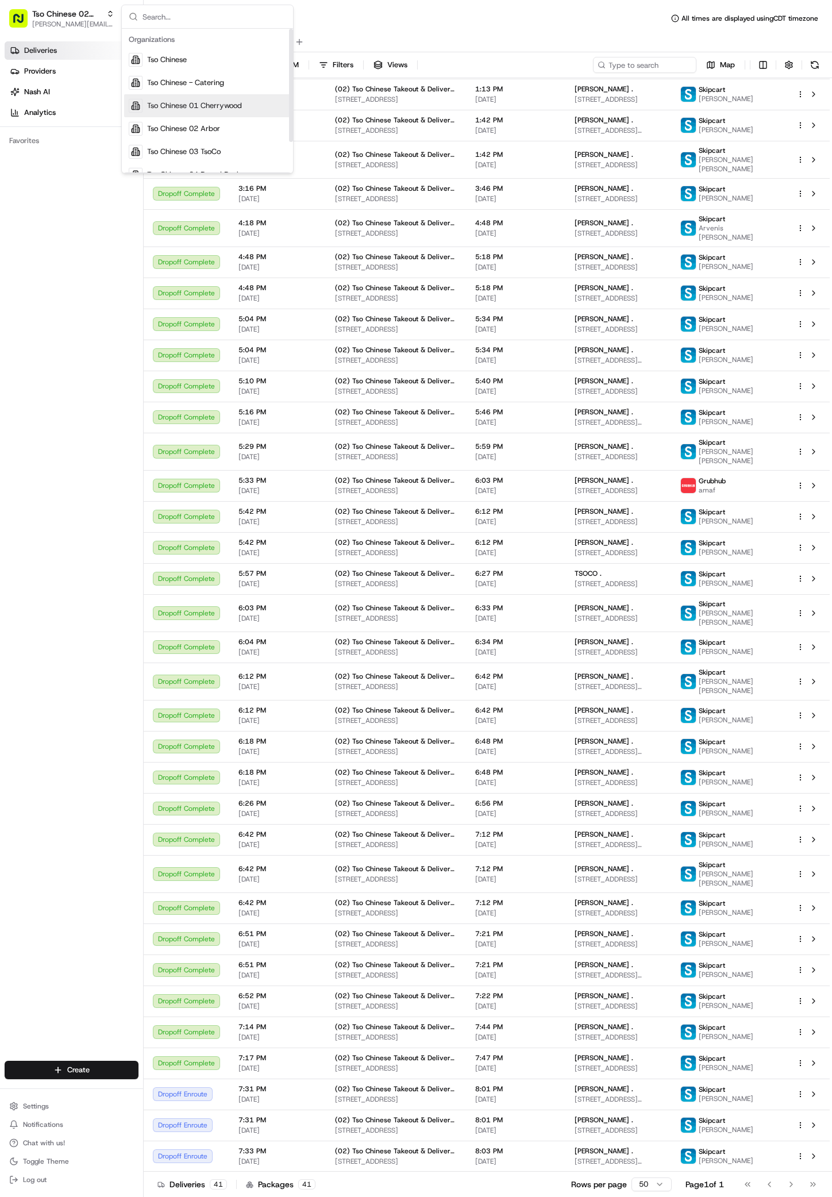
click at [208, 99] on div "Tso Chinese 01 Cherrywood" at bounding box center [207, 105] width 167 height 23
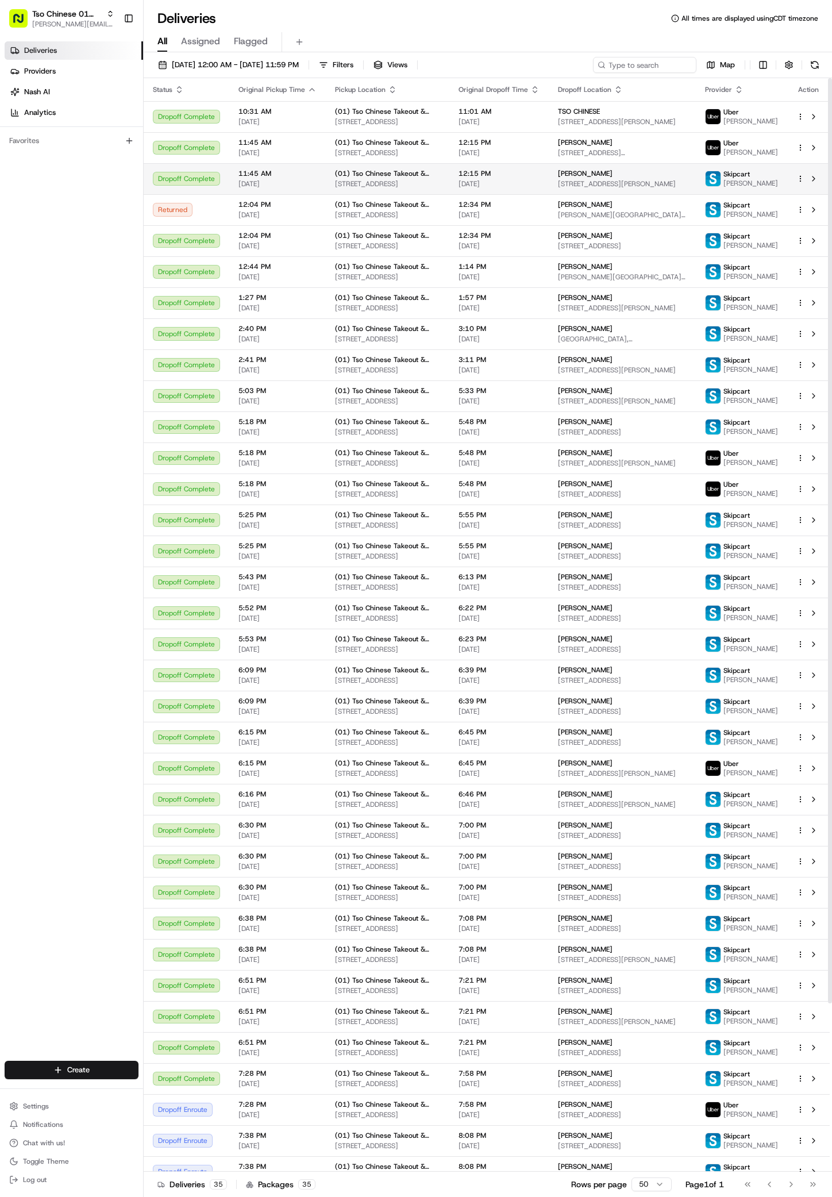
scroll to position [0, 0]
click at [83, 17] on span "Tso Chinese 01 Cherrywood" at bounding box center [67, 13] width 70 height 11
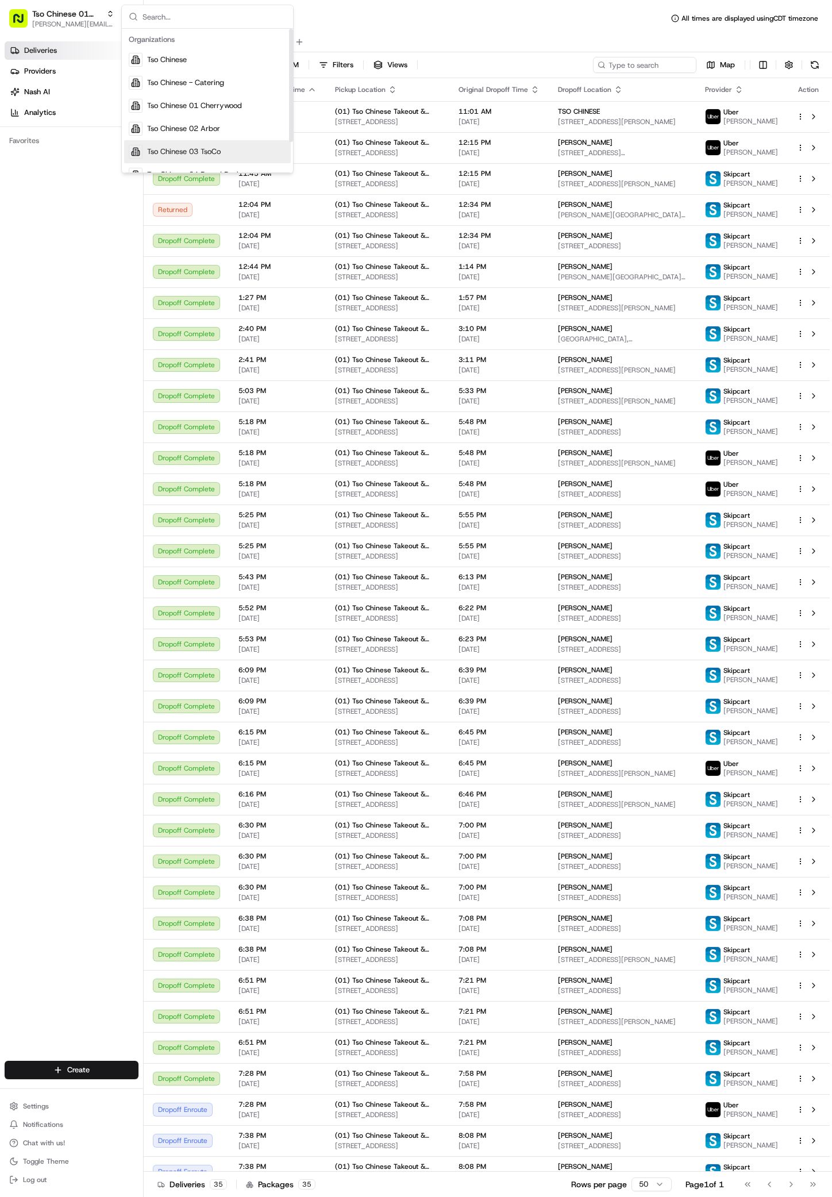
click at [210, 149] on span "Tso Chinese 03 TsoCo" at bounding box center [184, 152] width 74 height 10
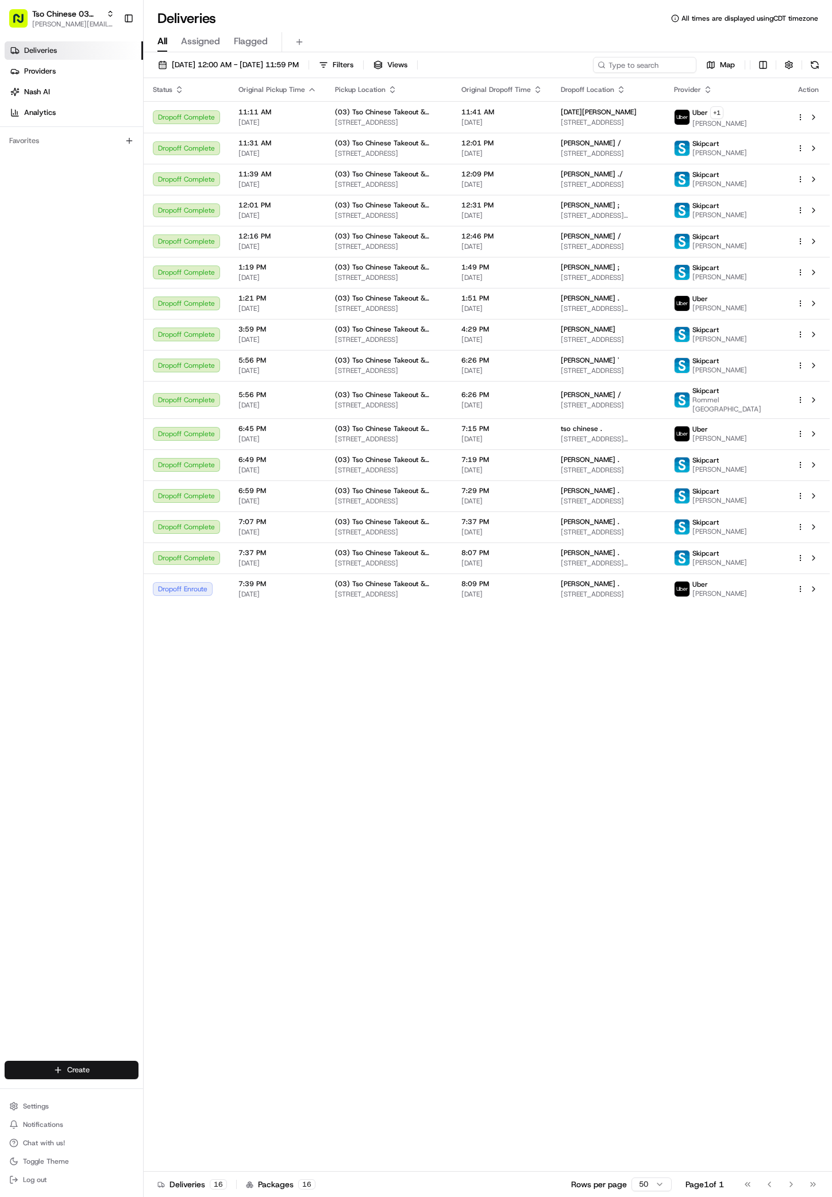
click at [66, 1072] on html "Tso Chinese 03 TsoCo antonia@tsochinese.com Toggle Sidebar Deliveries Providers…" at bounding box center [416, 598] width 832 height 1197
click at [183, 1081] on div "Create" at bounding box center [208, 1072] width 128 height 17
click at [183, 1087] on link "Delivery" at bounding box center [208, 1091] width 128 height 21
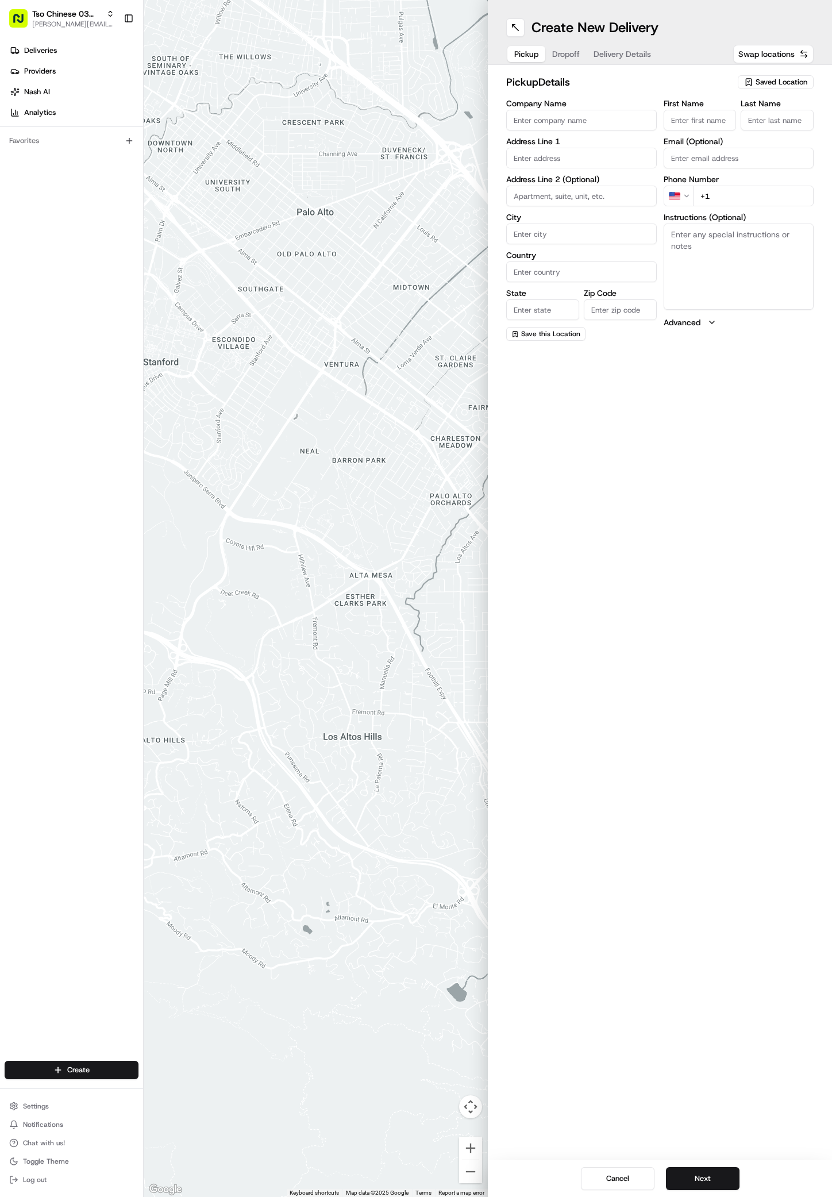
click at [761, 80] on span "Saved Location" at bounding box center [782, 82] width 52 height 10
click at [757, 125] on span "(03) Tso Chinese Takeout & Delivery TsoCo (03)" at bounding box center [756, 130] width 141 height 21
type input "(03) Tso Chinese Takeout & Delivery TsoCo"
type input "Ste F"
type input "Austin"
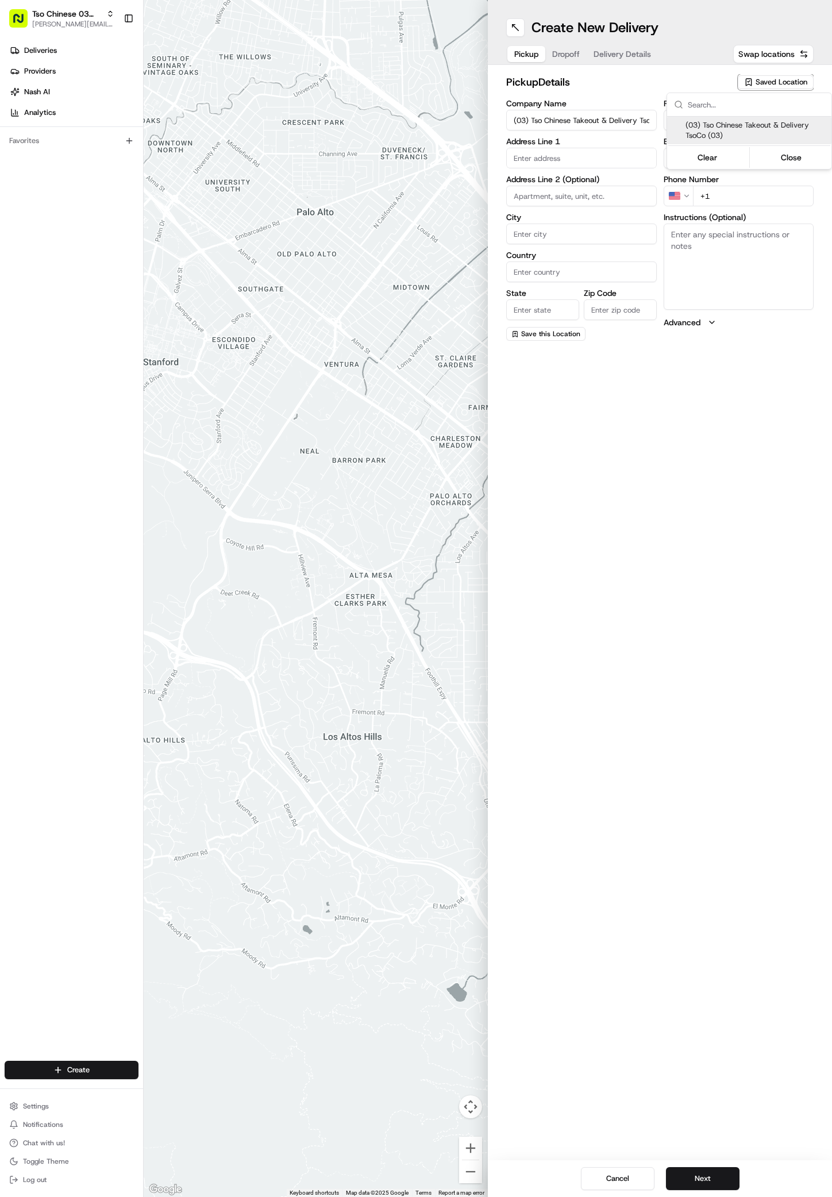
type input "US"
type input "TX"
type input "78704"
type input "Tso Chinese"
type input "TsoCo Manager"
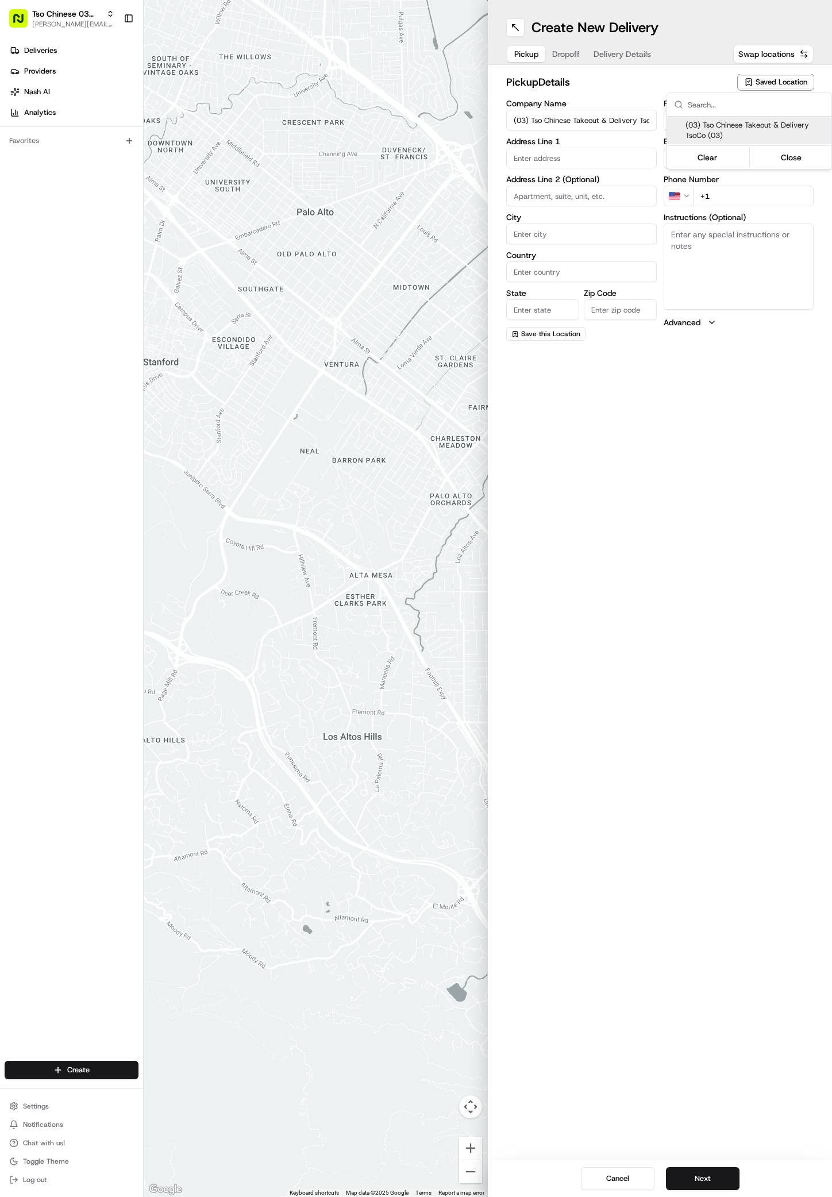
type input "tsocostore@tsochinese.com"
type input "+1 512 428 4445"
type textarea "Submit a picture displaying address & food as Proof of Delivery. Envía una foto…"
type input "2407 S Congress Ave"
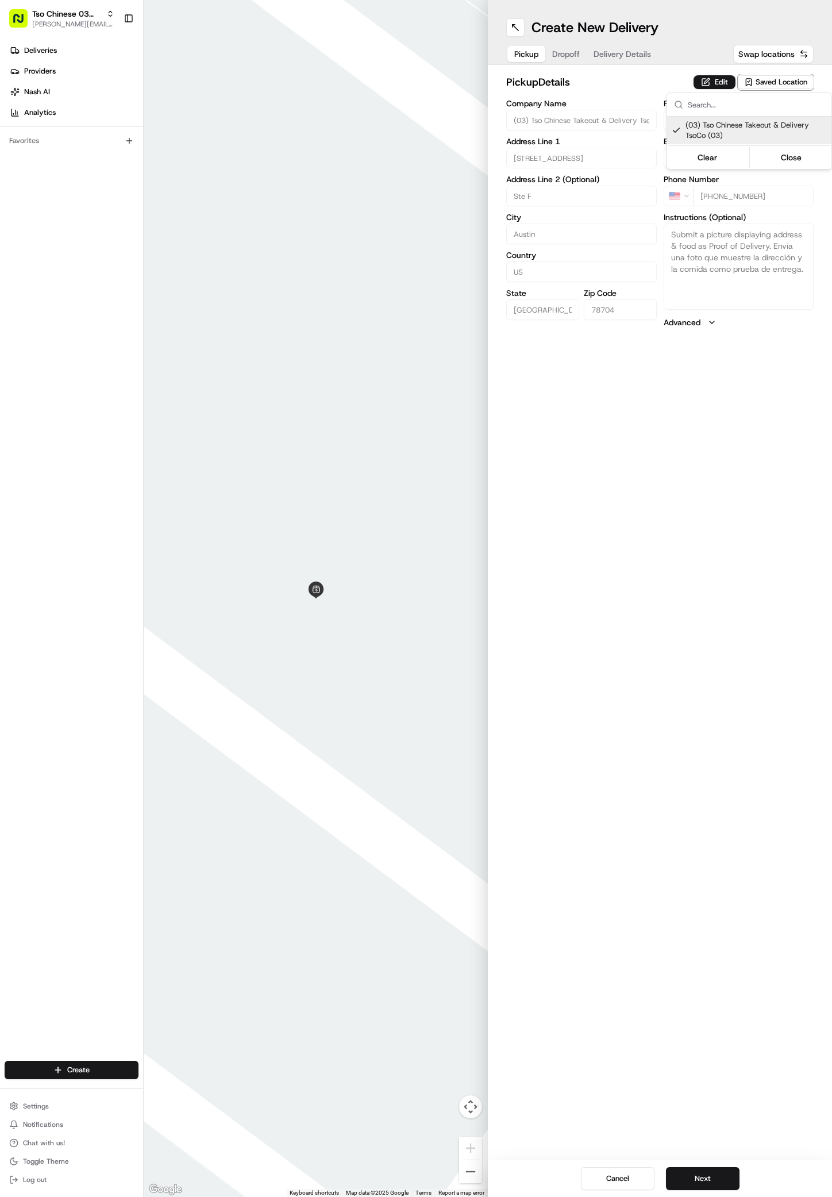
click at [677, 1146] on html "Tso Chinese 03 TsoCo antonia@tsochinese.com Toggle Sidebar Deliveries Providers…" at bounding box center [416, 598] width 832 height 1197
click at [701, 1185] on button "Next" at bounding box center [703, 1179] width 74 height 23
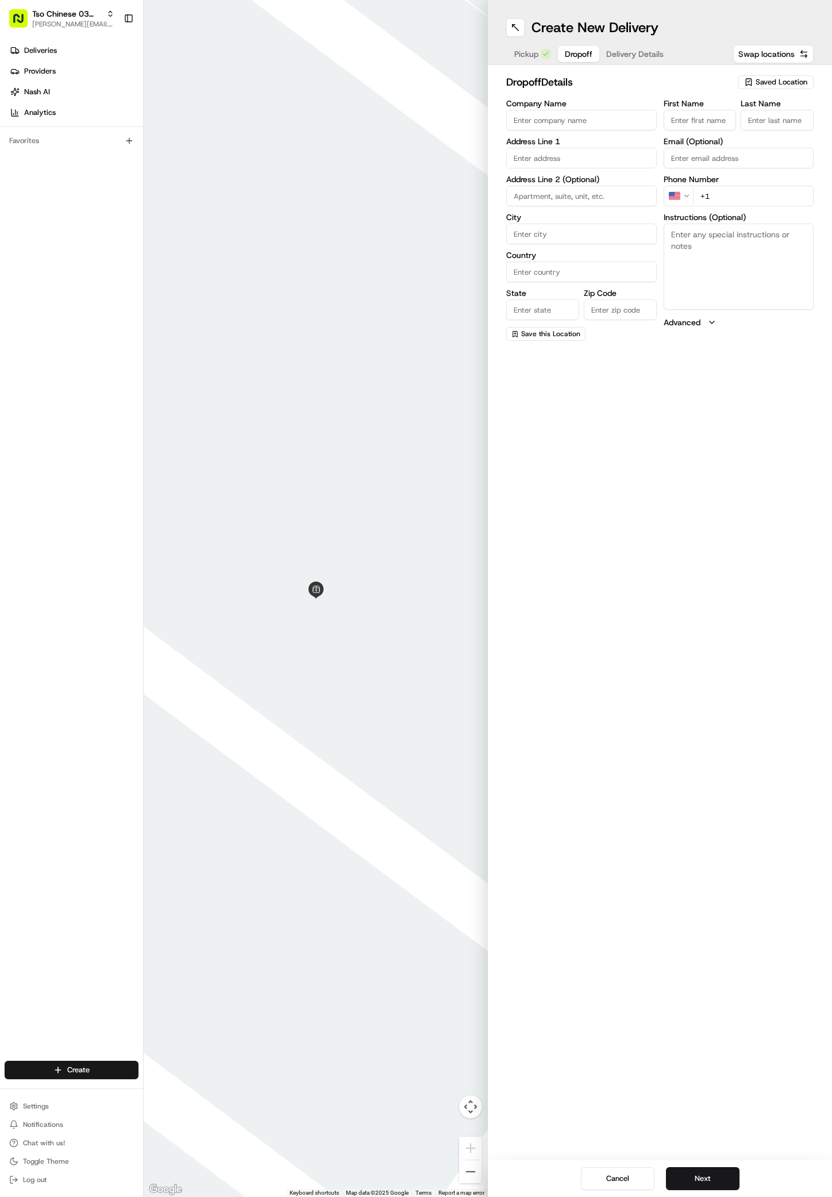
click at [586, 169] on div "Company Name Address Line 1 Address Line 2 (Optional) City Country State Zip Co…" at bounding box center [581, 219] width 151 height 241
click at [607, 181] on div "300 Ben Howell Drive, Austin, TX" at bounding box center [581, 188] width 145 height 28
type input "300 Ben Howell Dr, Austin, TX 78704, USA"
type input "Austin"
type input "United States"
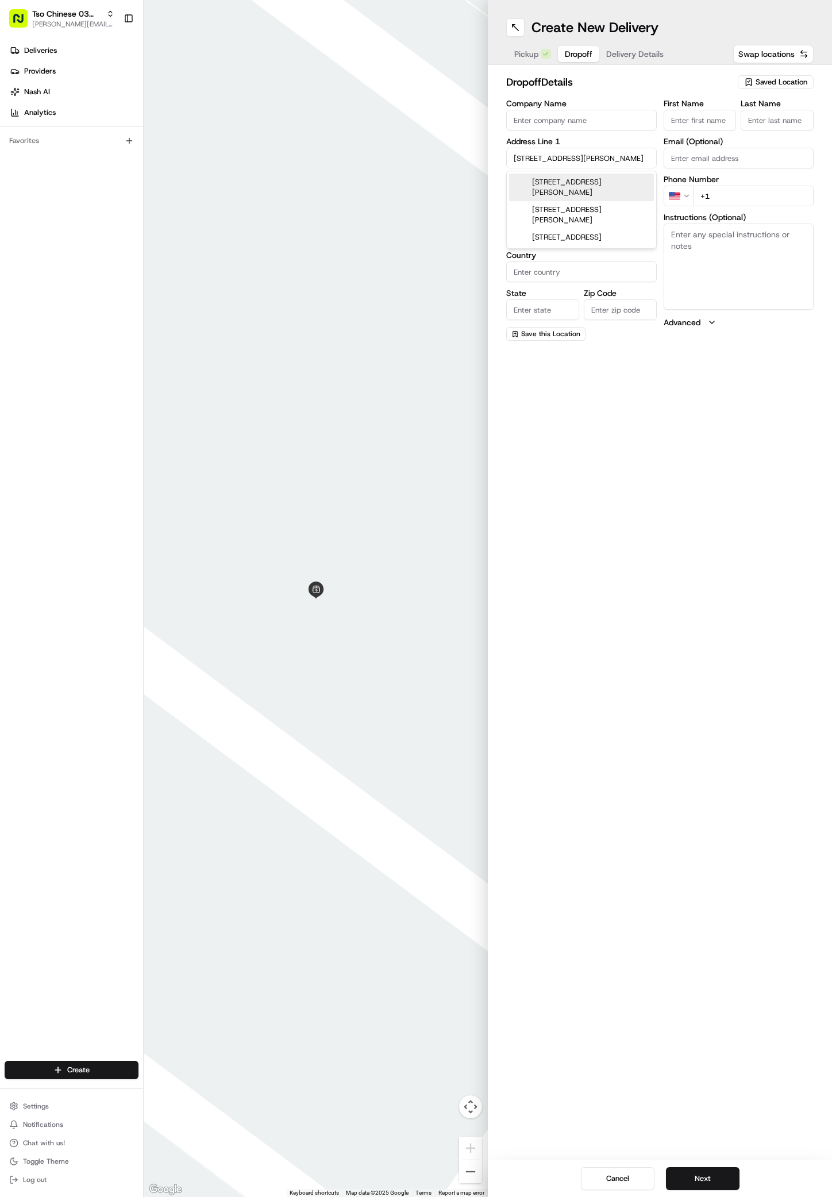
type input "TX"
type input "78704"
type input "300 Ben Howell Drive"
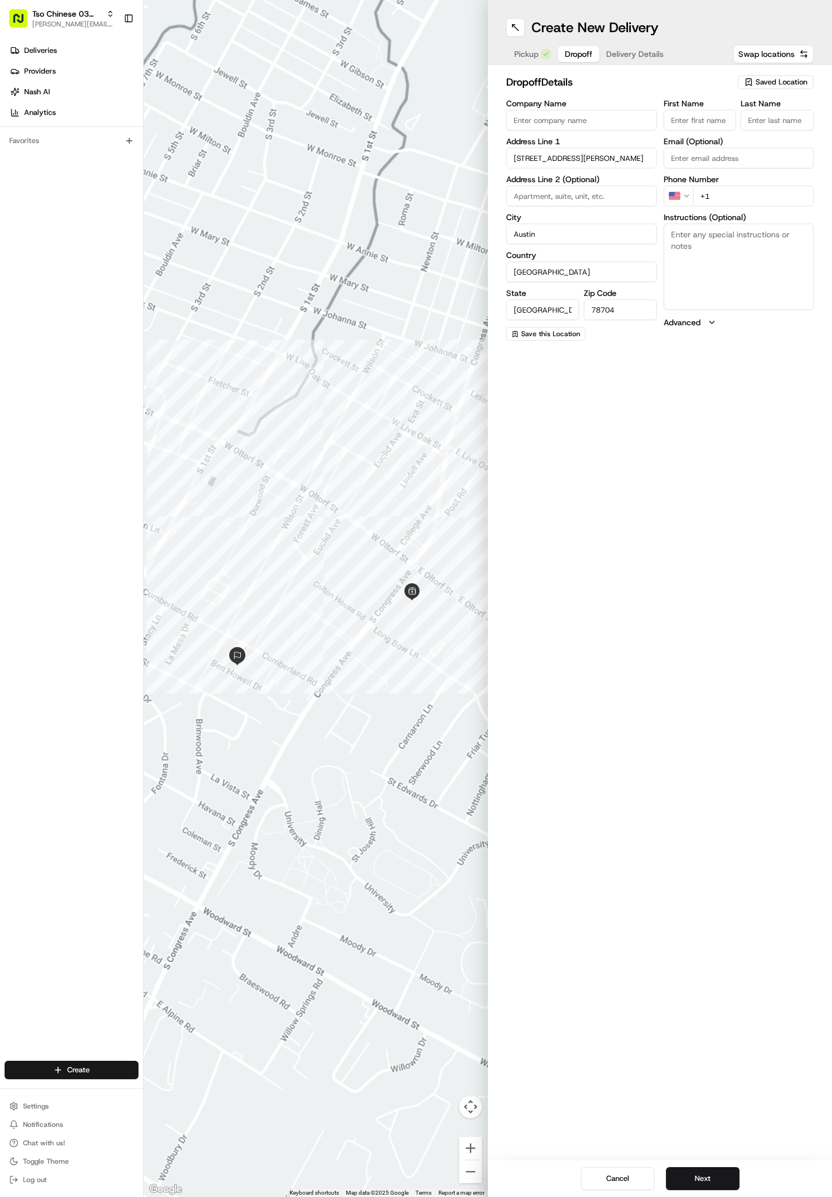
click at [698, 106] on label "First Name" at bounding box center [700, 103] width 73 height 8
click at [698, 110] on input "First Name" at bounding box center [700, 120] width 73 height 21
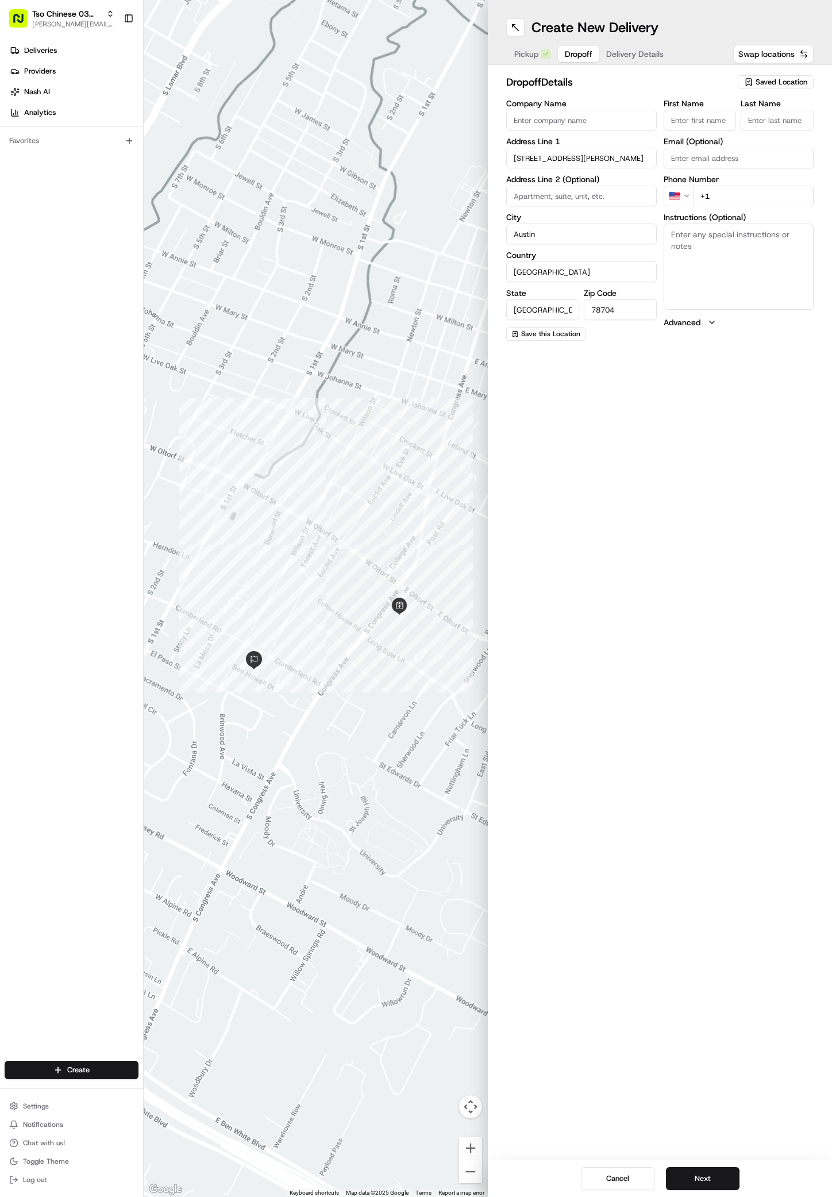
click at [693, 119] on input "First Name" at bounding box center [700, 120] width 73 height 21
paste input "Yulia Vela"
type input "Yulia Vela"
type input "."
type input "+1 210 387 8366"
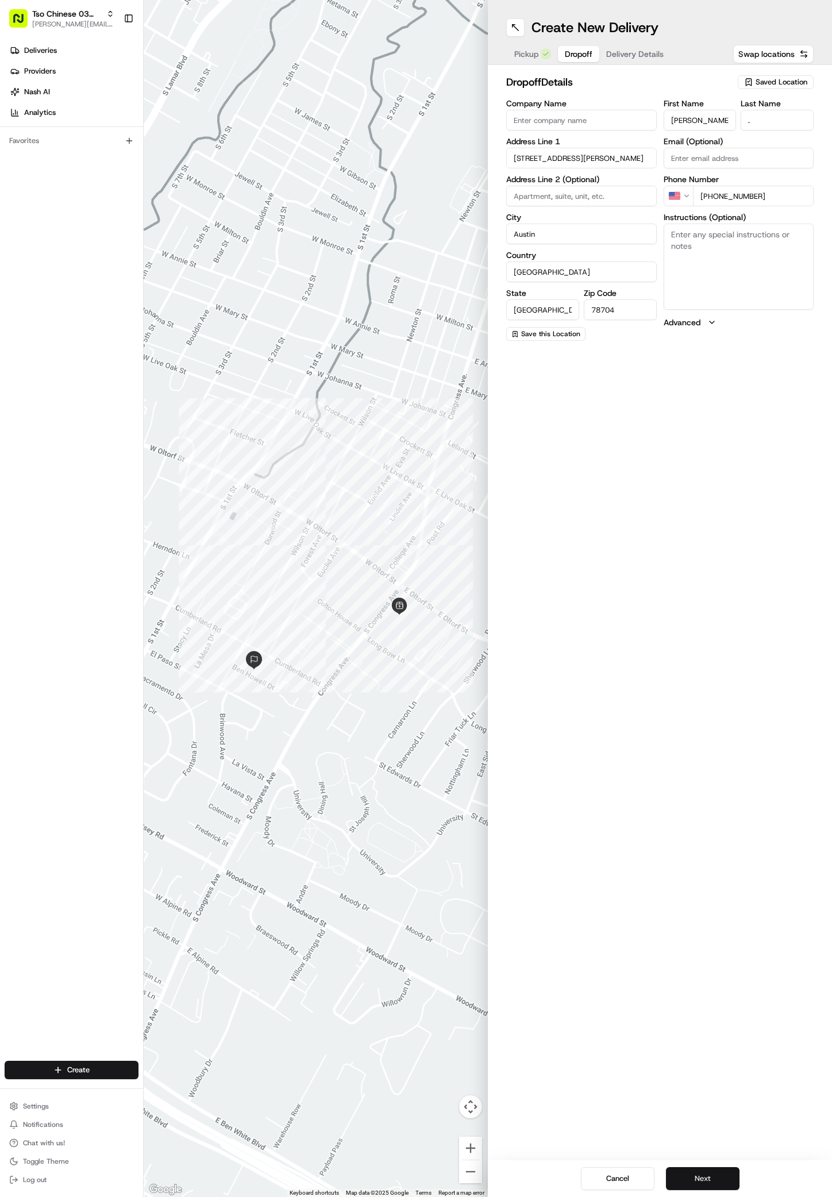
click at [680, 1178] on button "Next" at bounding box center [703, 1179] width 74 height 23
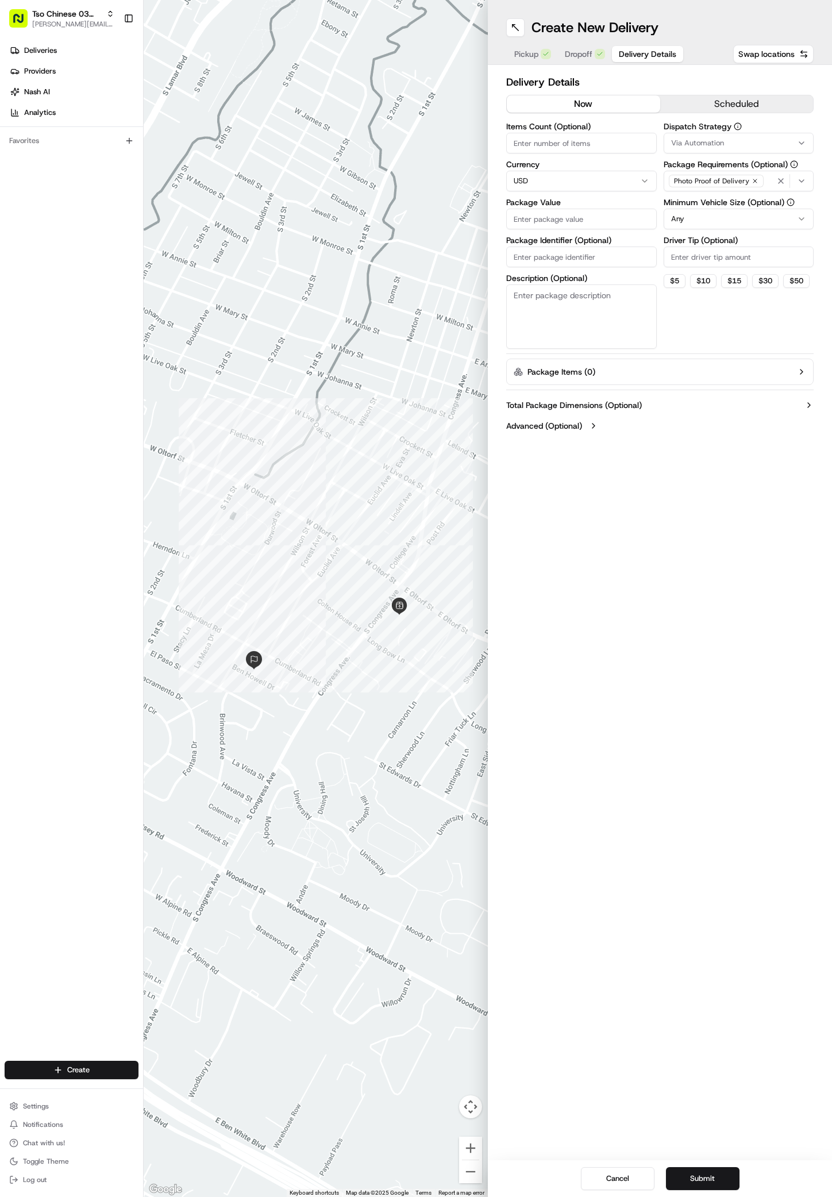
click at [692, 145] on span "Via Automation" at bounding box center [697, 143] width 53 height 10
click at [701, 207] on span "TsoCo Strategy" at bounding box center [753, 206] width 141 height 10
click at [670, 370] on html "Tso Chinese 03 TsoCo antonia@tsochinese.com Toggle Sidebar Deliveries Providers…" at bounding box center [416, 598] width 832 height 1197
click at [685, 260] on input "Driver Tip (Optional)" at bounding box center [739, 257] width 151 height 21
type input "2"
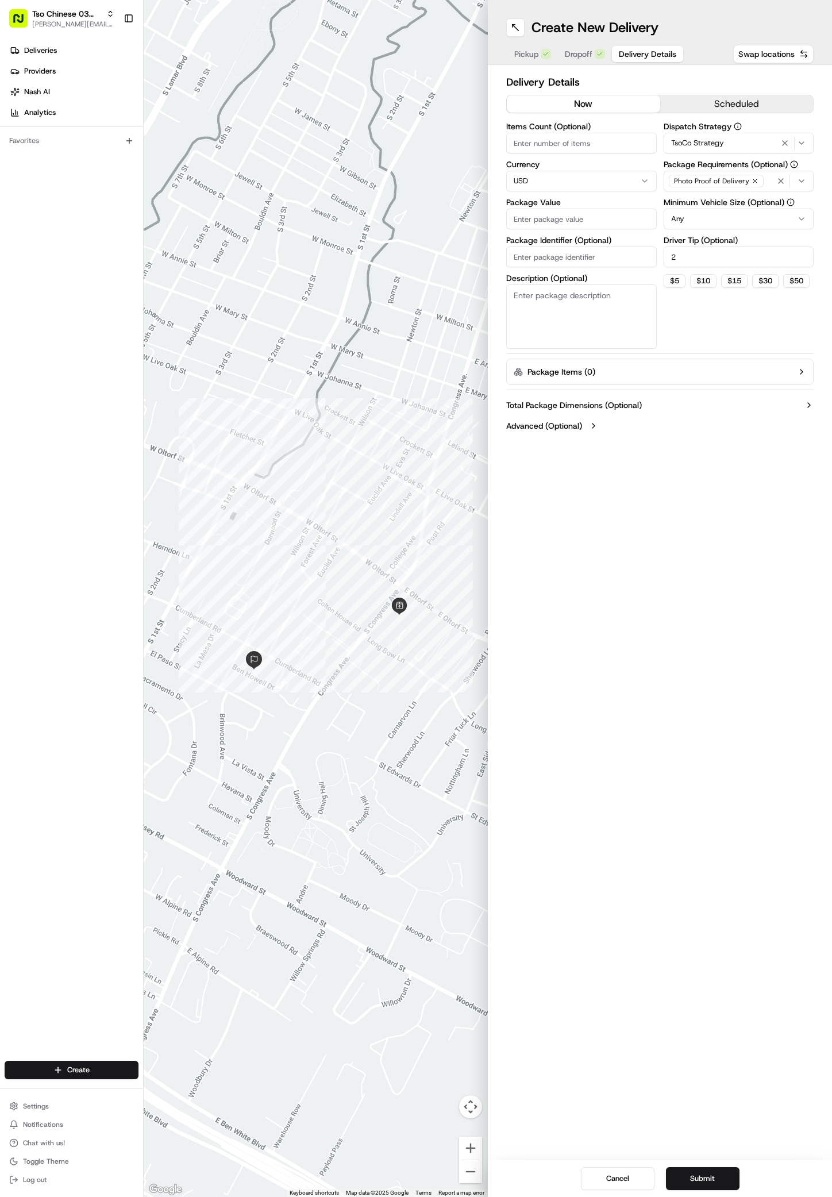
click at [576, 224] on input "Package Value" at bounding box center [581, 219] width 151 height 21
type input "39.94"
click at [574, 254] on input "Package Identifier (Optional)" at bounding box center [581, 257] width 151 height 21
paste input "LZCOTSZ"
type input "LZCOTSZ"
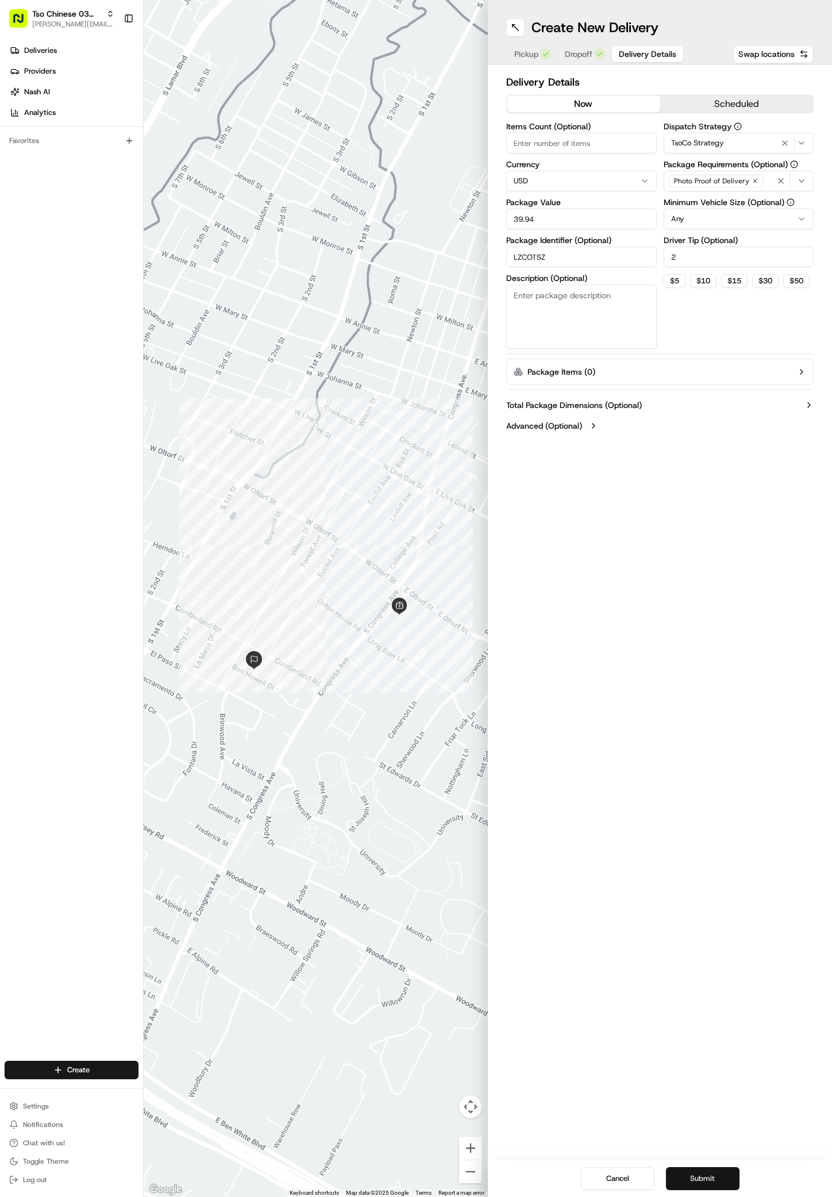
click at [705, 1186] on button "Submit" at bounding box center [703, 1179] width 74 height 23
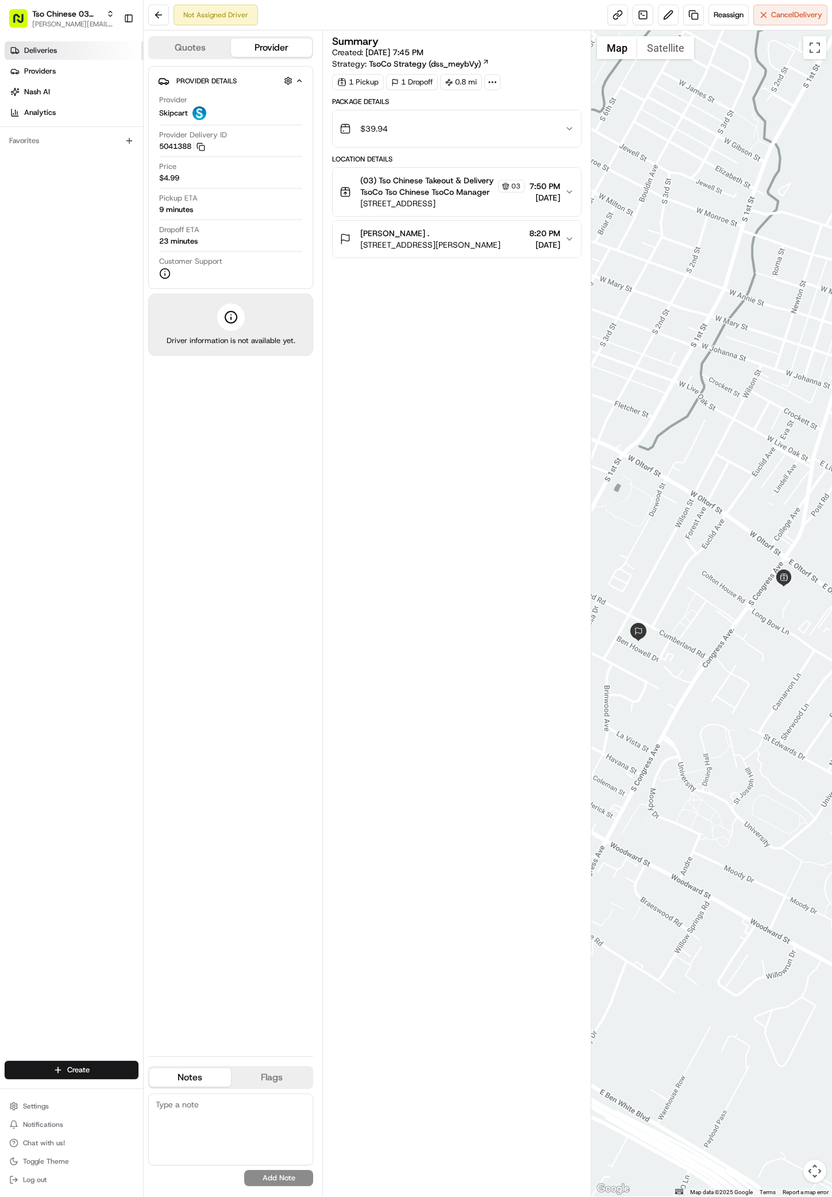
click at [33, 50] on span "Deliveries" at bounding box center [40, 50] width 33 height 10
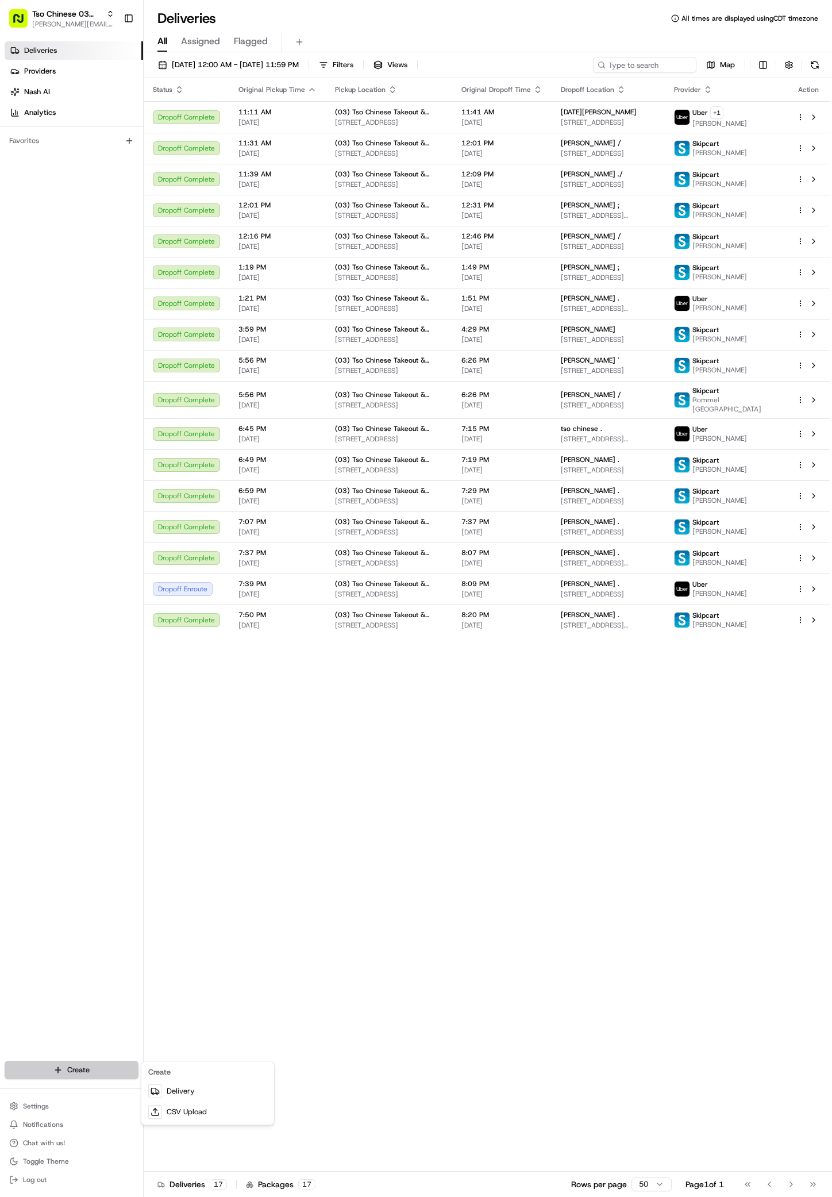
click at [63, 1063] on html "Tso Chinese 03 TsoCo antonia@tsochinese.com Toggle Sidebar Deliveries Providers…" at bounding box center [416, 598] width 832 height 1197
click at [162, 1089] on div at bounding box center [155, 1092] width 14 height 14
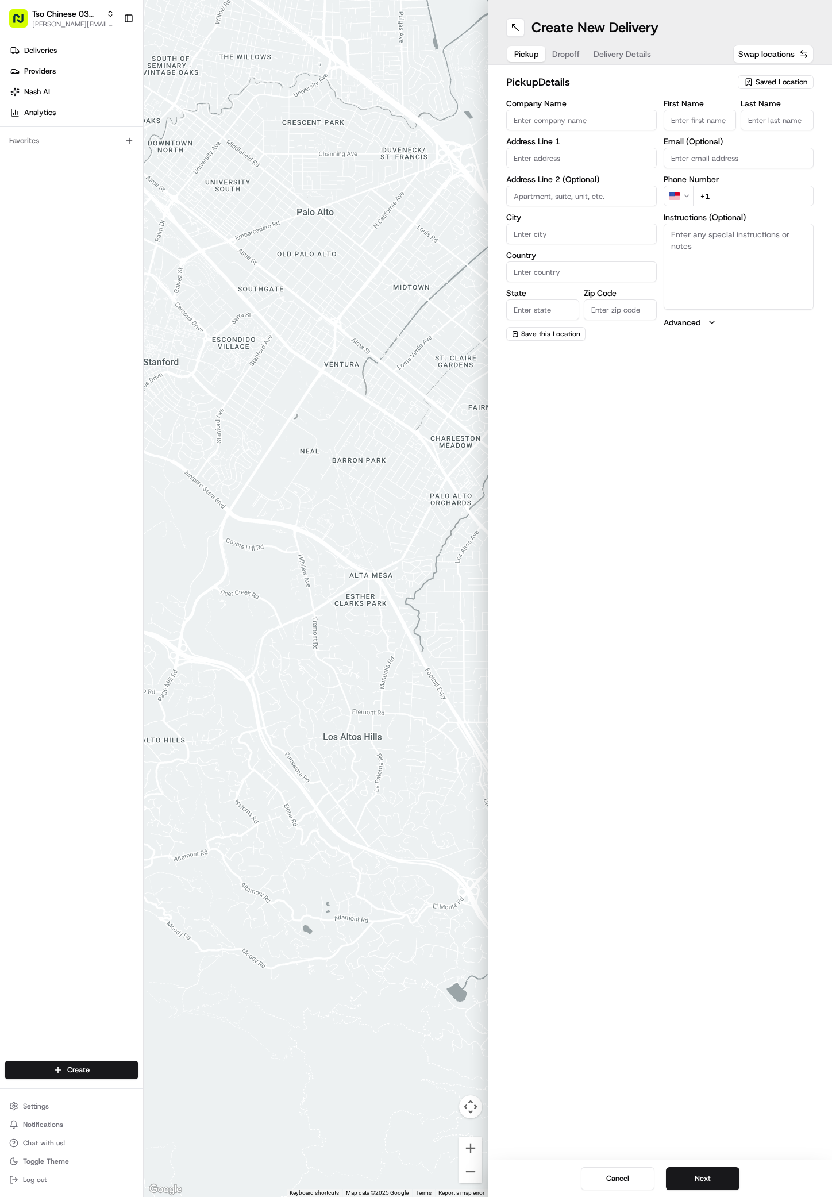
click at [755, 83] on div "Saved Location" at bounding box center [776, 82] width 76 height 14
click at [758, 135] on span "(03) Tso Chinese Takeout & Delivery TsoCo (03)" at bounding box center [756, 130] width 141 height 21
type input "(03) Tso Chinese Takeout & Delivery TsoCo"
type input "Ste F"
type input "Austin"
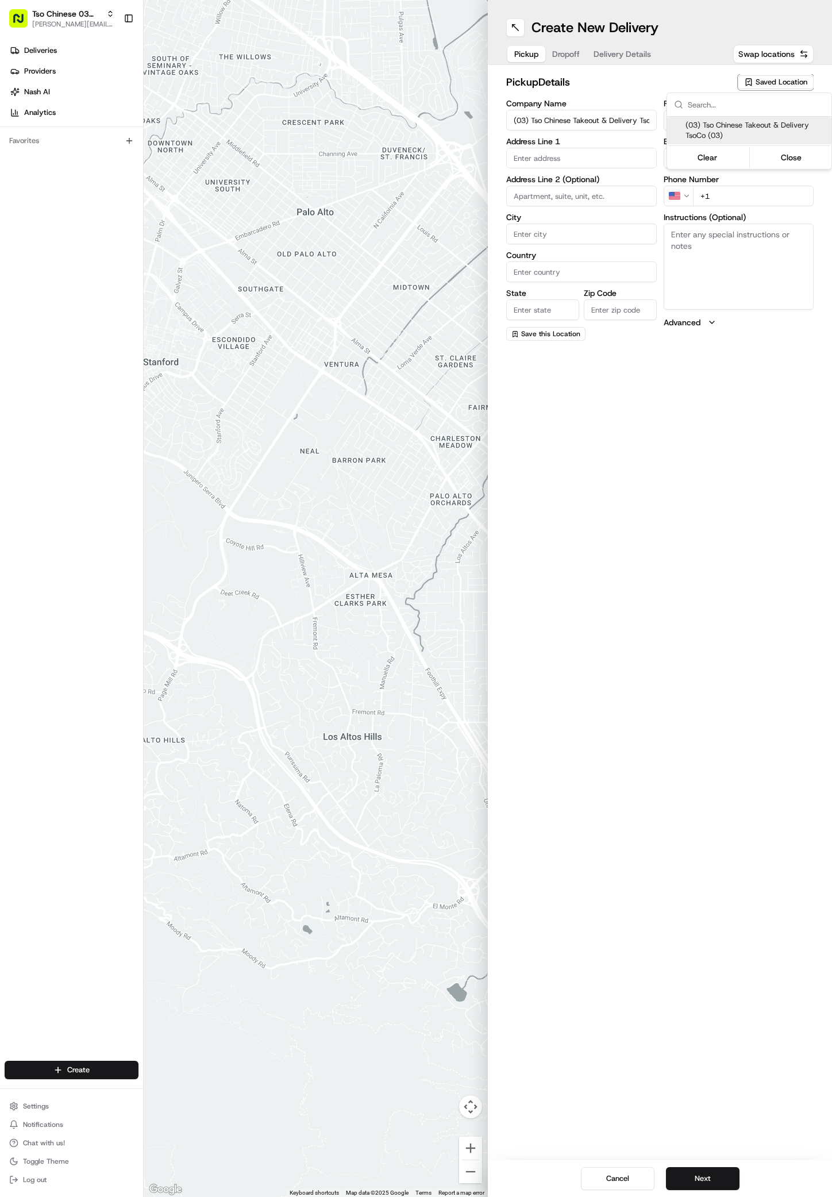
type input "US"
type input "TX"
type input "78704"
type input "Tso Chinese"
type input "TsoCo Manager"
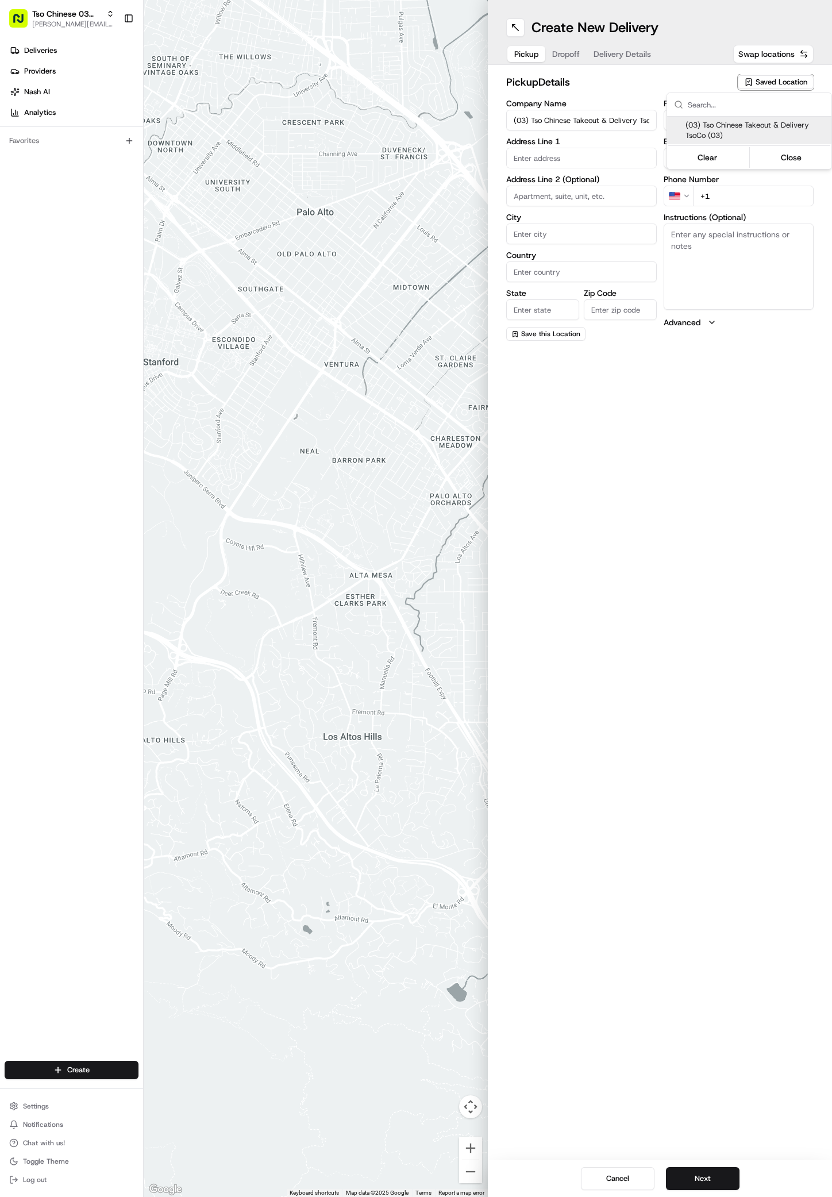
type input "tsocostore@tsochinese.com"
type input "+1 512 428 4445"
type textarea "Submit a picture displaying address & food as Proof of Delivery. Envía una foto…"
type input "2407 S Congress Ave"
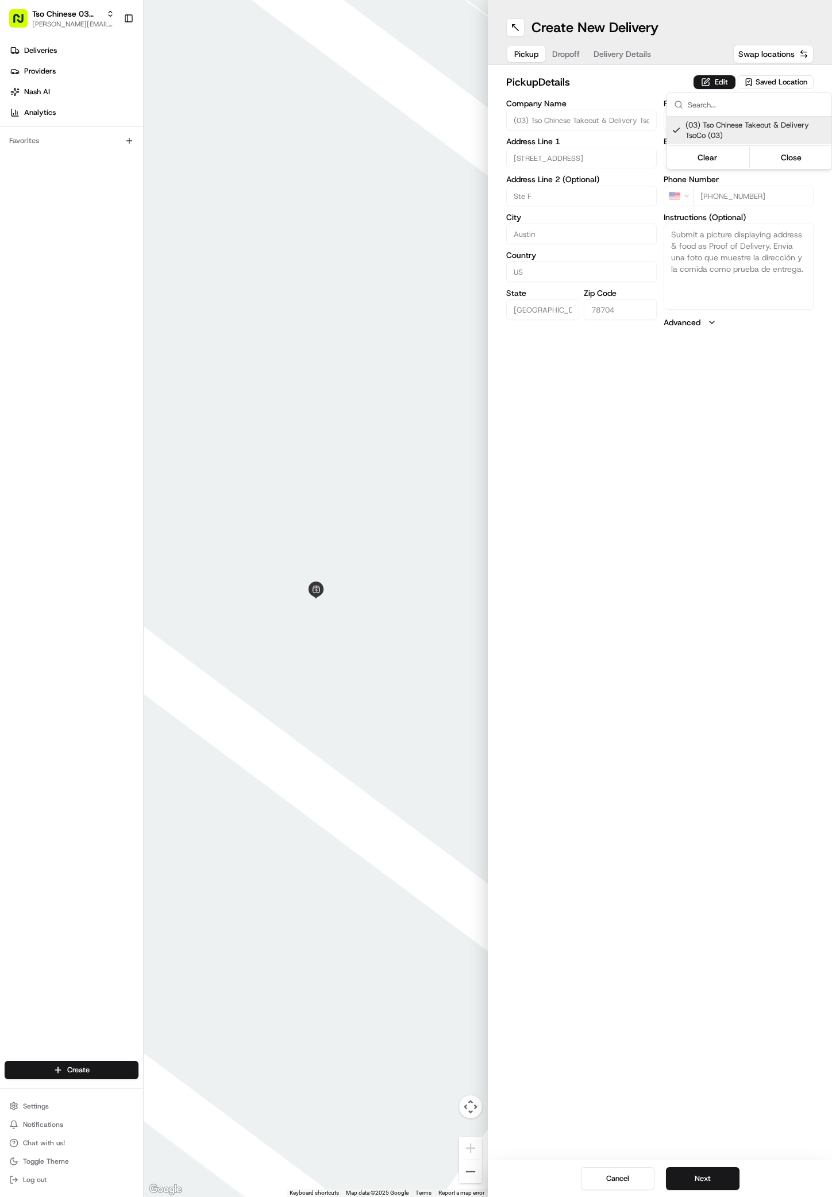
click at [705, 1180] on html "Tso Chinese 03 TsoCo antonia@tsochinese.com Toggle Sidebar Deliveries Providers…" at bounding box center [416, 598] width 832 height 1197
click at [709, 1180] on button "Next" at bounding box center [703, 1179] width 74 height 23
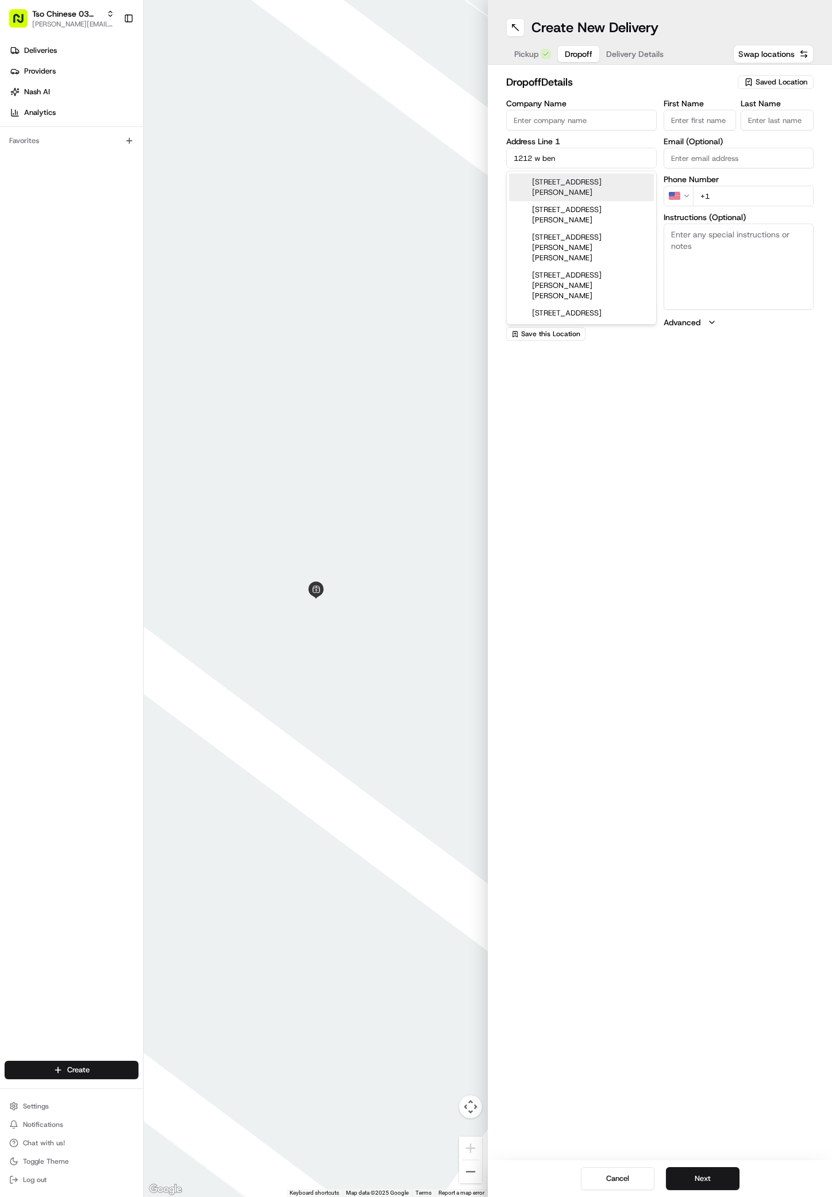
click at [617, 182] on div "1212 West Ben White Boulevard, Austin, TX" at bounding box center [581, 188] width 145 height 28
type input "1212 W Ben White Blvd, Austin, TX 78704, USA"
type input "Austin"
type input "United States"
type input "TX"
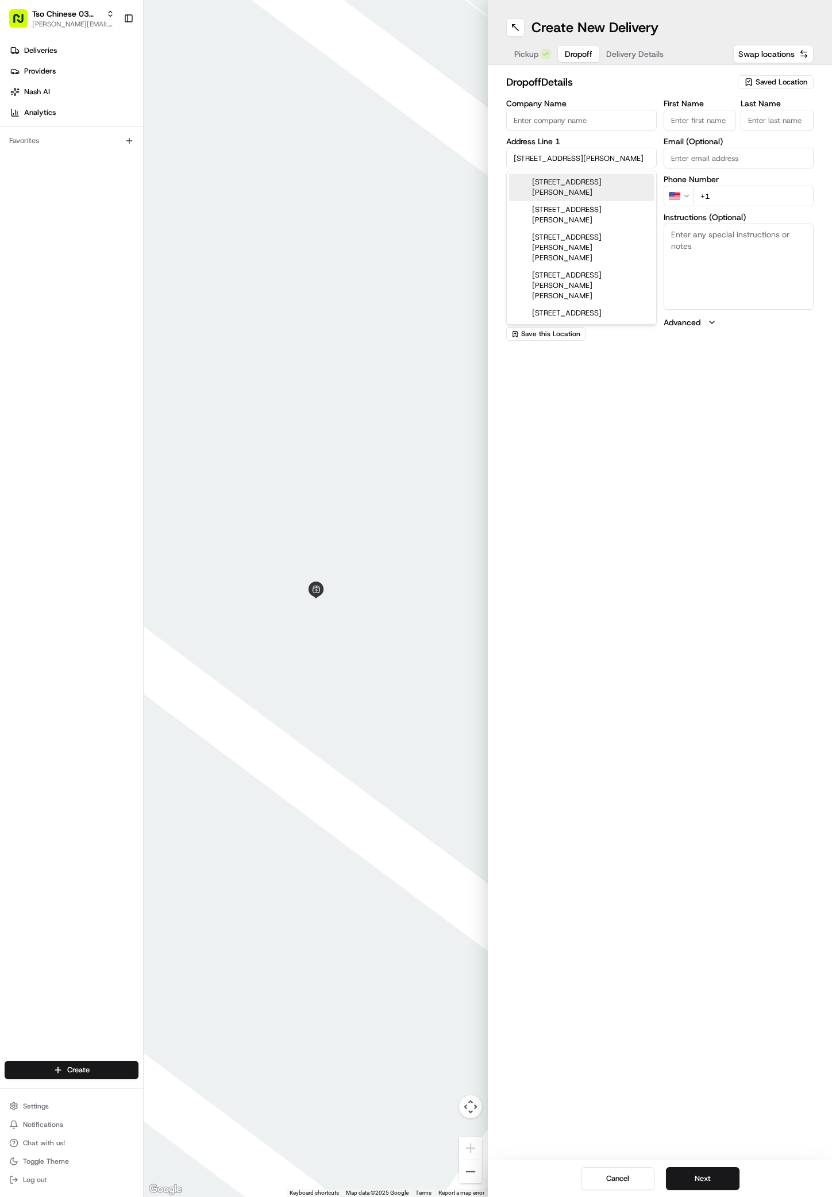
type input "78704"
type input "1212 West Ben White Boulevard"
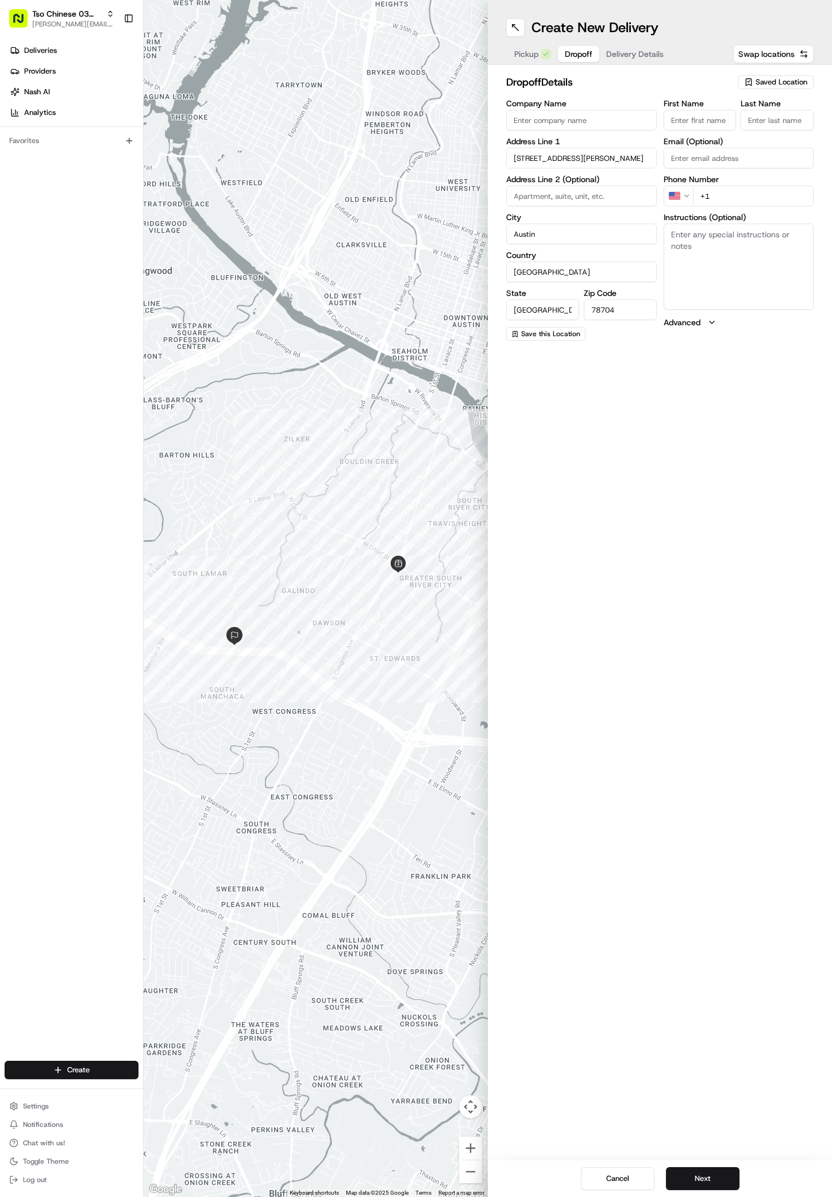
paste input "Cloteria Slider"
type input "Cloteria Slider"
click at [775, 136] on div "First Name Cloteria Slider Last Name Required Email (Optional) Phone Number US …" at bounding box center [739, 220] width 151 height 243
type input "/"
type input "+1 832 848 4981"
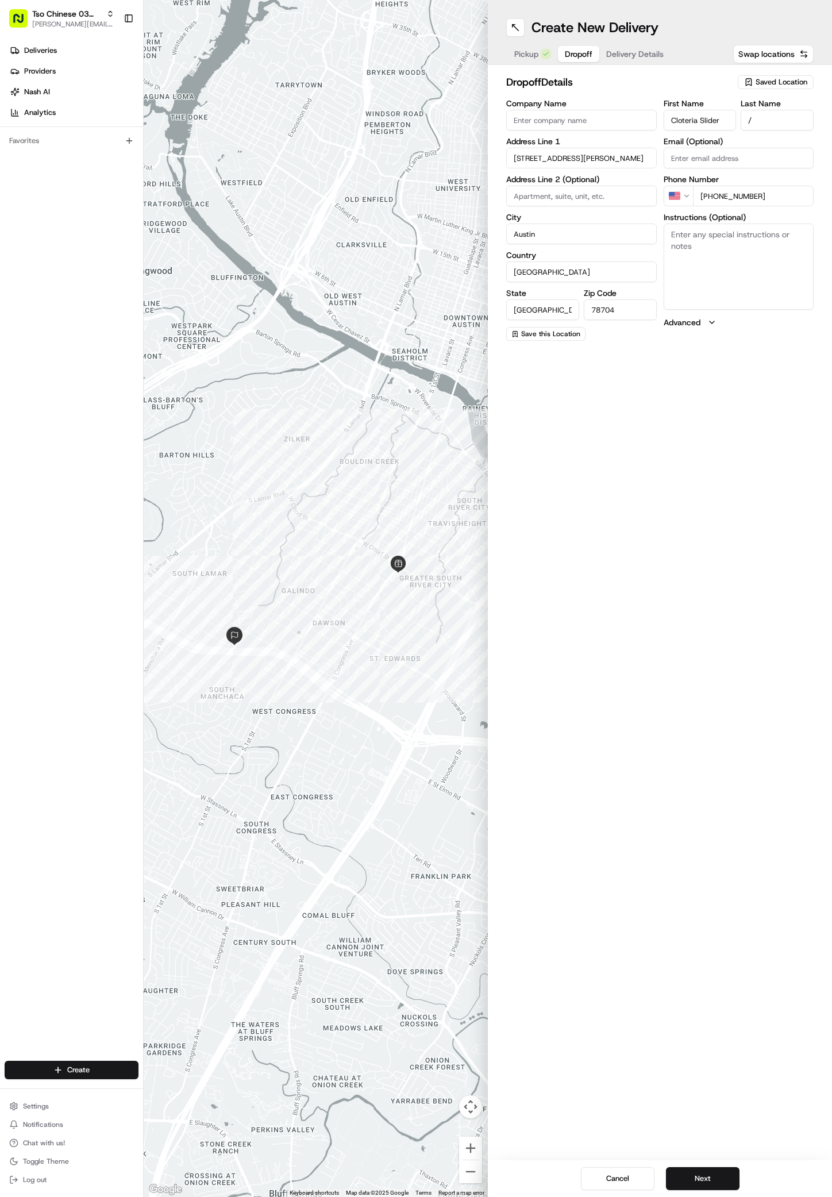
click at [738, 309] on textarea "Instructions (Optional)" at bounding box center [739, 267] width 151 height 86
paste textarea "Skyline Terrace Apt."
type textarea "Skyline Terrace Apt. front desk"
click at [676, 1180] on button "Next" at bounding box center [703, 1179] width 74 height 23
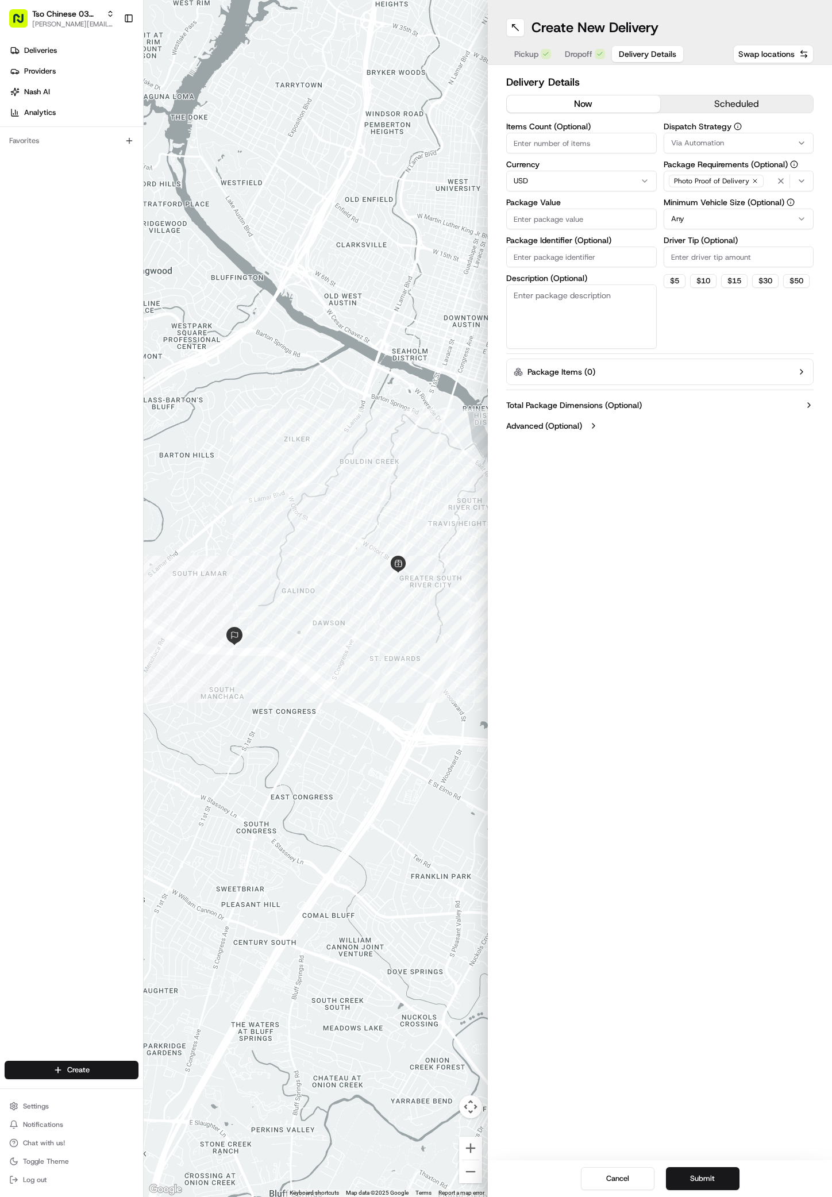
click at [715, 140] on span "Via Automation" at bounding box center [697, 143] width 53 height 10
click at [705, 211] on div "TsoCo Strategy" at bounding box center [747, 205] width 164 height 17
click at [702, 297] on html "Tso Chinese 03 TsoCo antonia@tsochinese.com Toggle Sidebar Deliveries Providers…" at bounding box center [416, 598] width 832 height 1197
click at [696, 242] on label "Driver Tip (Optional)" at bounding box center [739, 240] width 151 height 8
click at [696, 247] on input "Driver Tip (Optional)" at bounding box center [739, 257] width 151 height 21
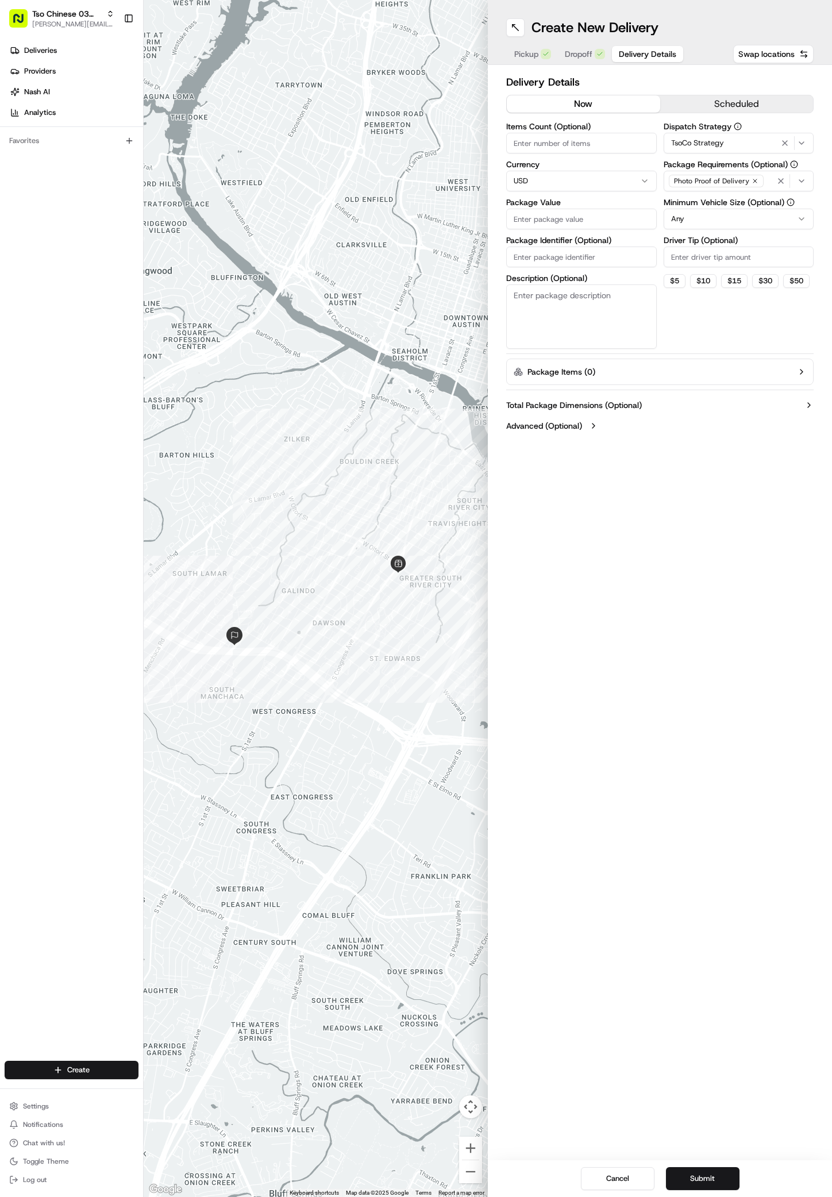
click at [696, 246] on div "Driver Tip (Optional)" at bounding box center [739, 251] width 151 height 31
click at [696, 247] on div "Driver Tip (Optional)" at bounding box center [739, 251] width 151 height 31
click at [750, 258] on input "Driver Tip (Optional)" at bounding box center [739, 257] width 151 height 21
type input "2"
click at [578, 226] on input "Package Value" at bounding box center [581, 219] width 151 height 21
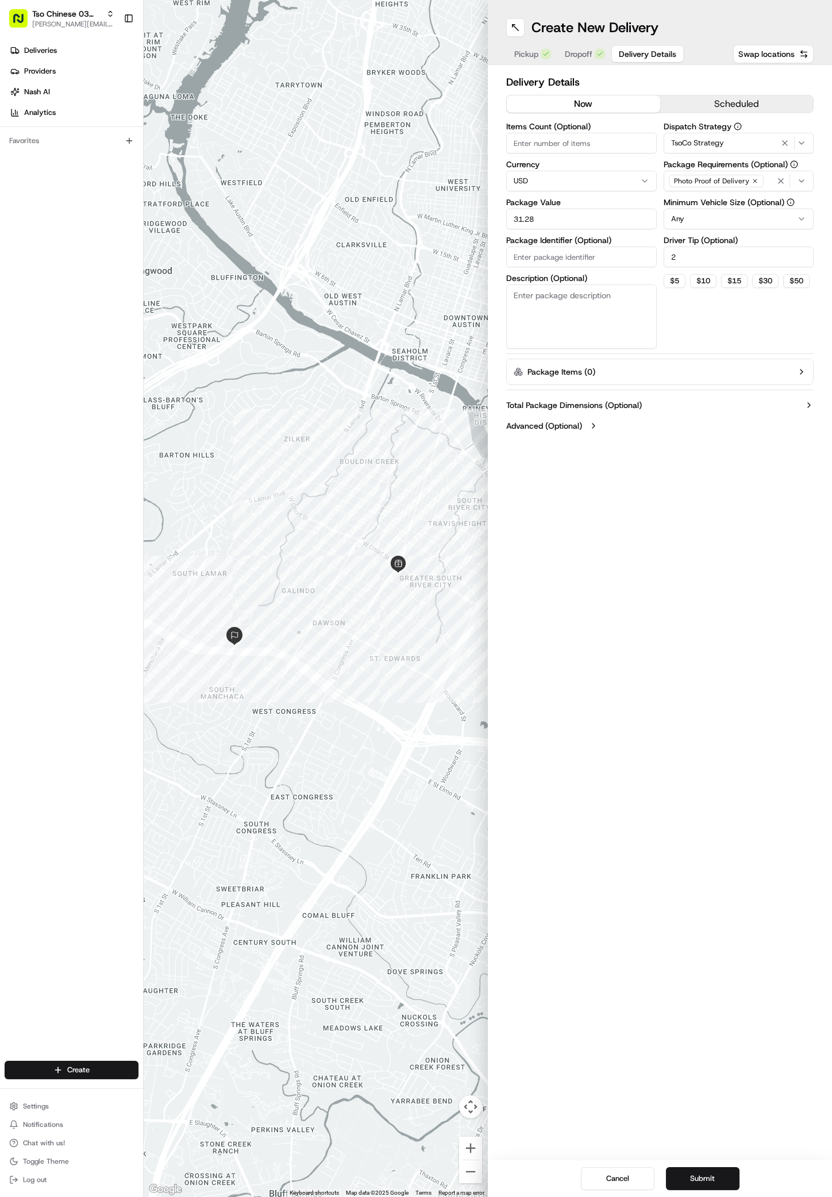
type input "31.28"
click at [550, 255] on input "Package Identifier (Optional)" at bounding box center [581, 257] width 151 height 21
paste input "KYVFFUH"
type input "KYVFFUH"
click at [705, 1180] on button "Submit" at bounding box center [703, 1179] width 74 height 23
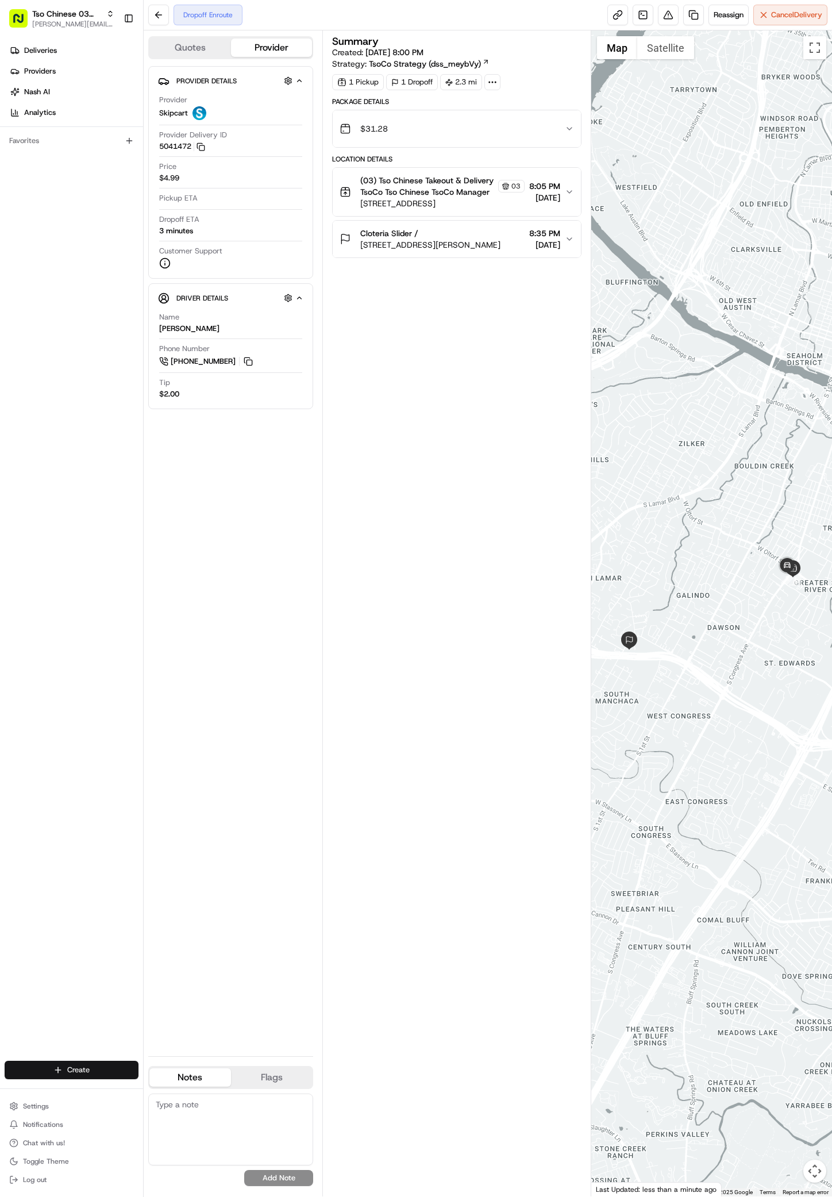
click at [81, 1072] on html "Tso Chinese 03 TsoCo antonia@tsochinese.com Toggle Sidebar Deliveries Providers…" at bounding box center [416, 598] width 832 height 1197
click at [169, 1080] on div "Create" at bounding box center [208, 1072] width 128 height 17
click at [169, 1084] on link "Delivery" at bounding box center [208, 1091] width 128 height 21
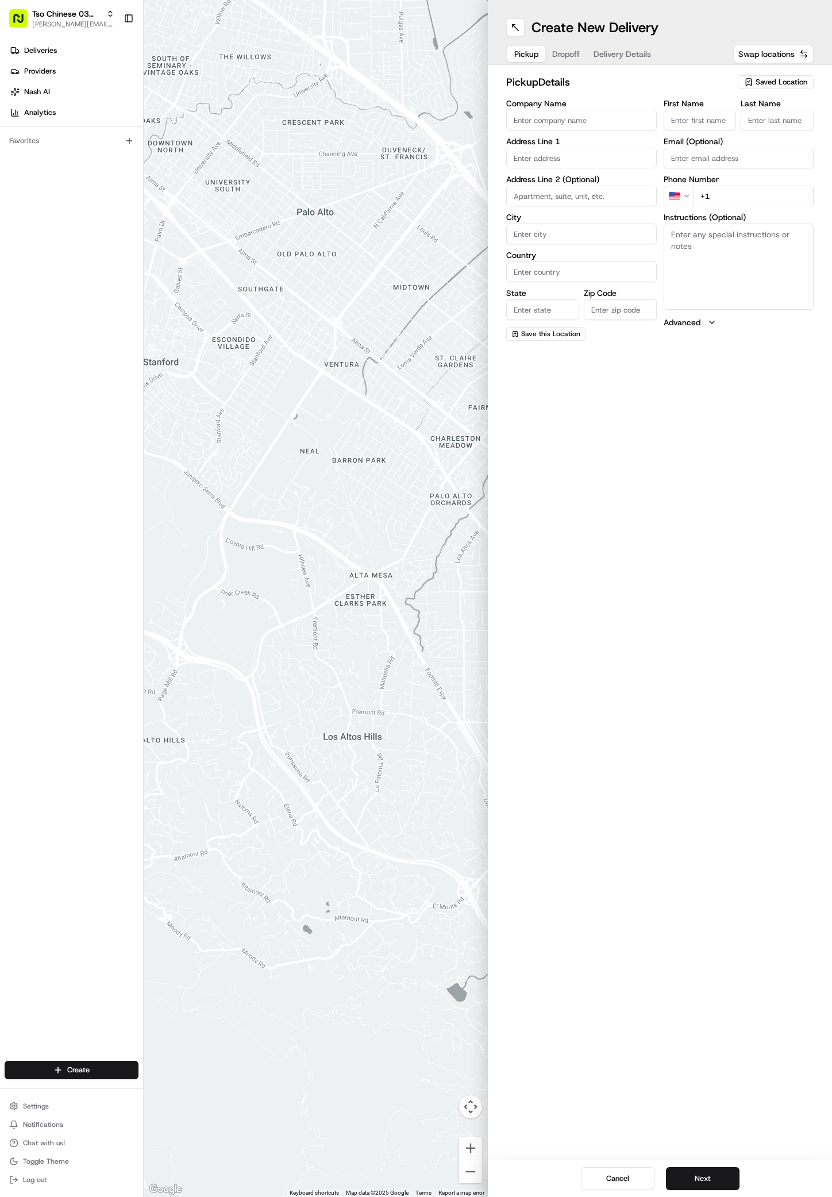
click at [777, 79] on span "Saved Location" at bounding box center [782, 82] width 52 height 10
click at [789, 126] on span "(03) Tso Chinese Takeout & Delivery TsoCo (03)" at bounding box center [756, 130] width 141 height 21
type input "(03) Tso Chinese Takeout & Delivery TsoCo"
type input "Ste F"
type input "Austin"
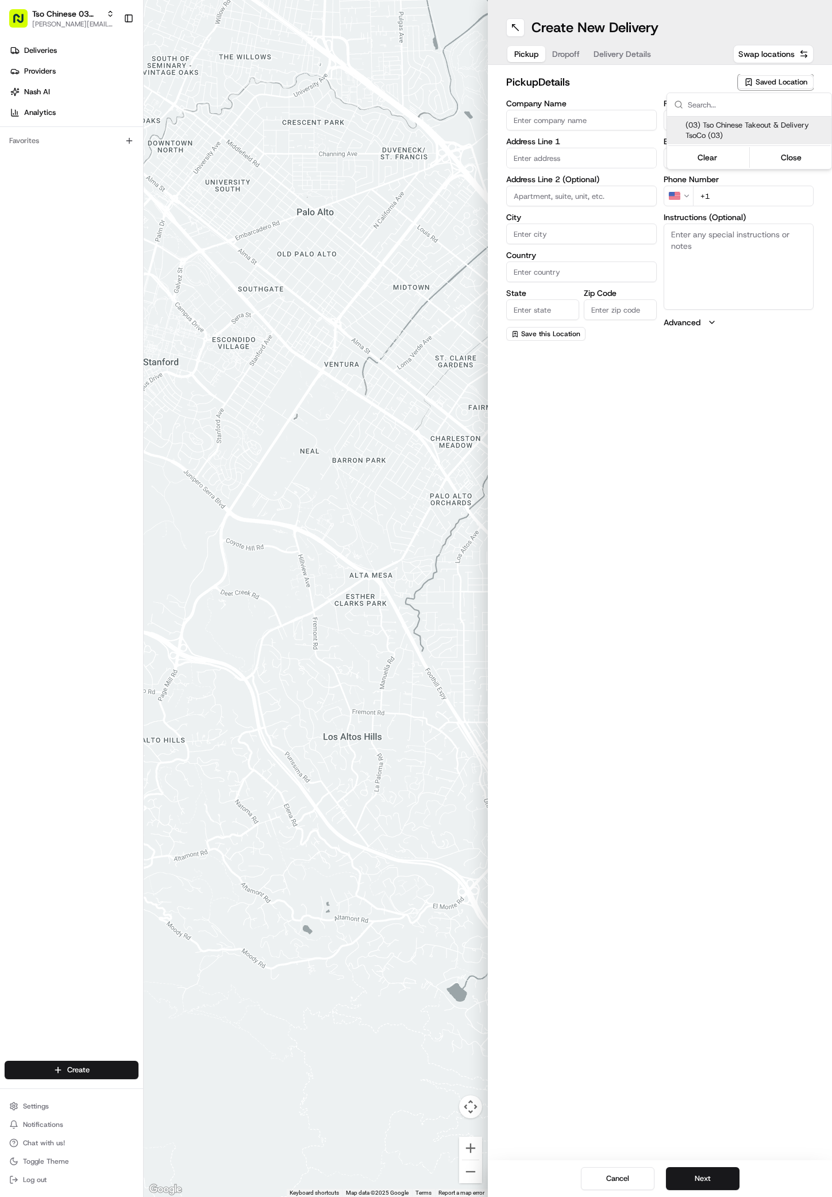
type input "US"
type input "TX"
type input "78704"
type input "Tso Chinese"
type input "TsoCo Manager"
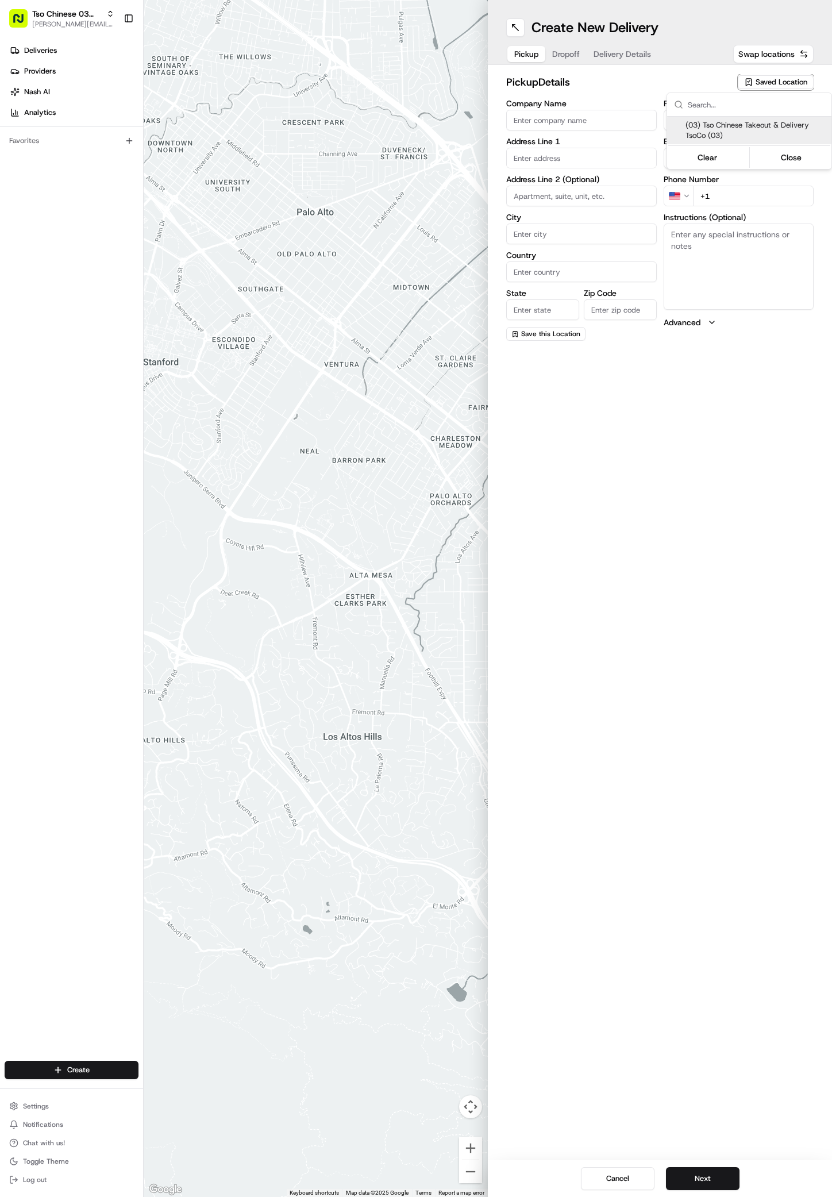
type input "tsocostore@tsochinese.com"
type input "+1 512 428 4445"
type textarea "Submit a picture displaying address & food as Proof of Delivery. Envía una foto…"
type input "2407 S Congress Ave"
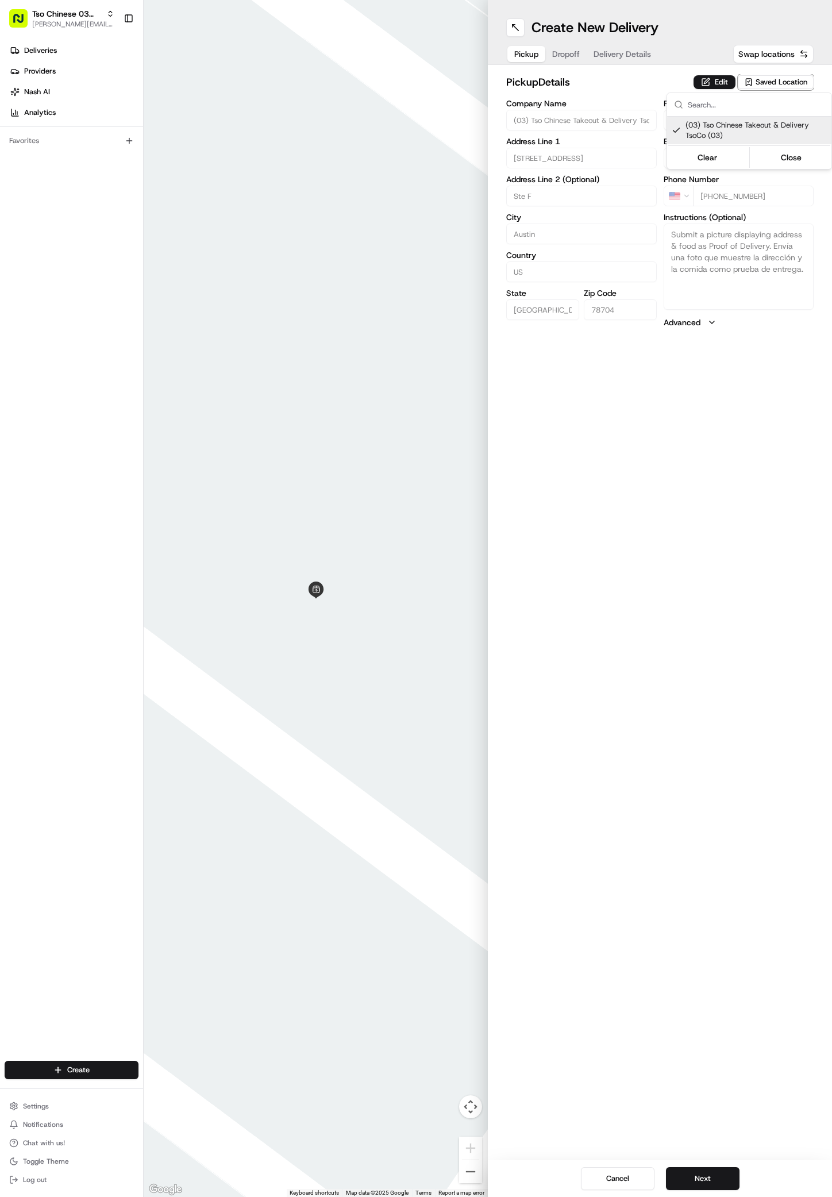
click at [700, 1190] on html "Tso Chinese 03 TsoCo antonia@tsochinese.com Toggle Sidebar Deliveries Providers…" at bounding box center [416, 598] width 832 height 1197
click at [699, 1186] on button "Next" at bounding box center [703, 1179] width 74 height 23
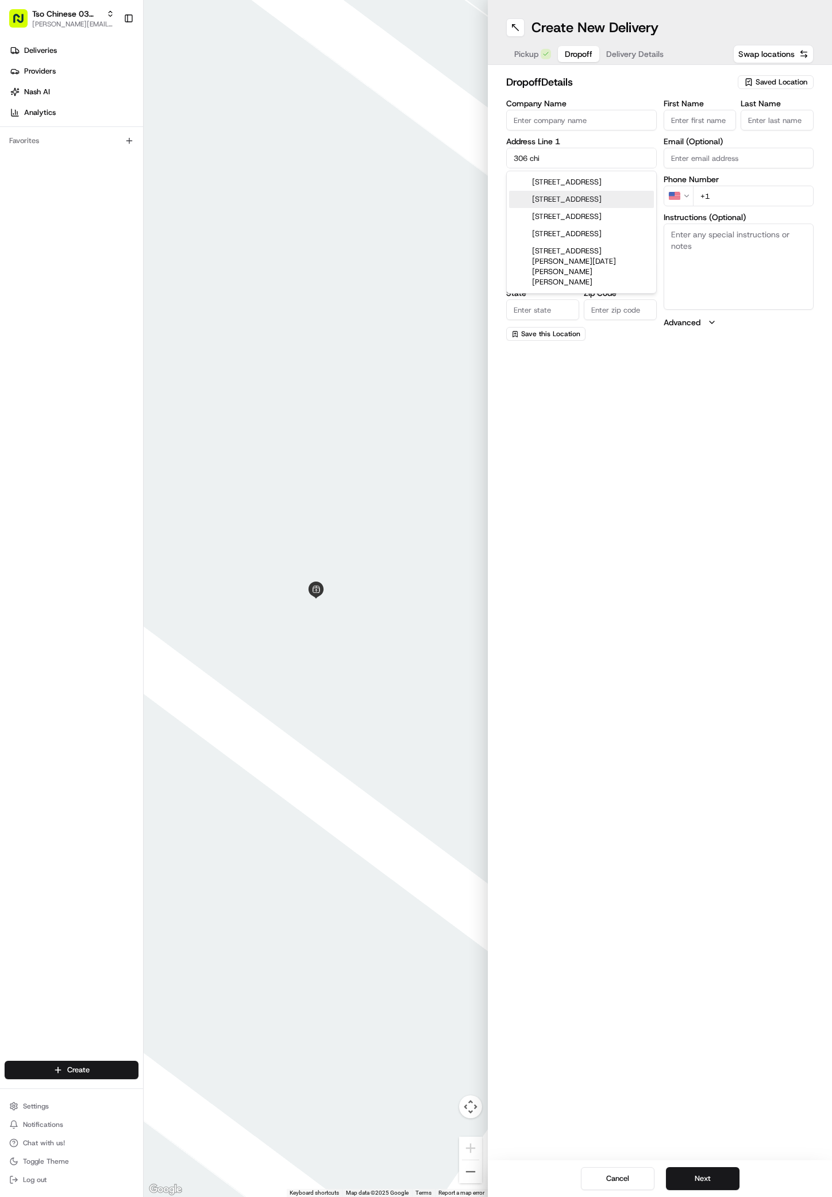
click at [598, 197] on div "306 Chippendale Avenue, Austin, TX" at bounding box center [581, 199] width 145 height 17
type input "306 Chippendale Avenue"
type input "Austin"
type input "United States"
type input "TX"
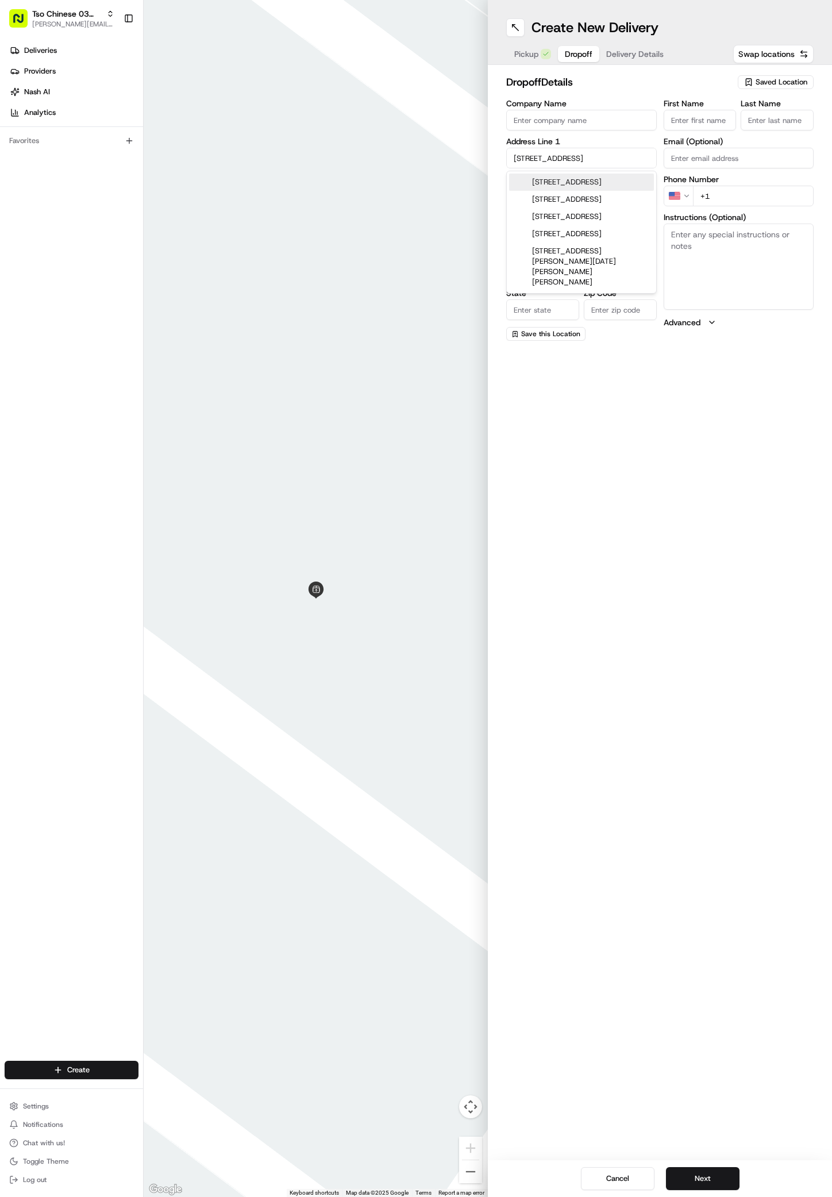
type input "78745"
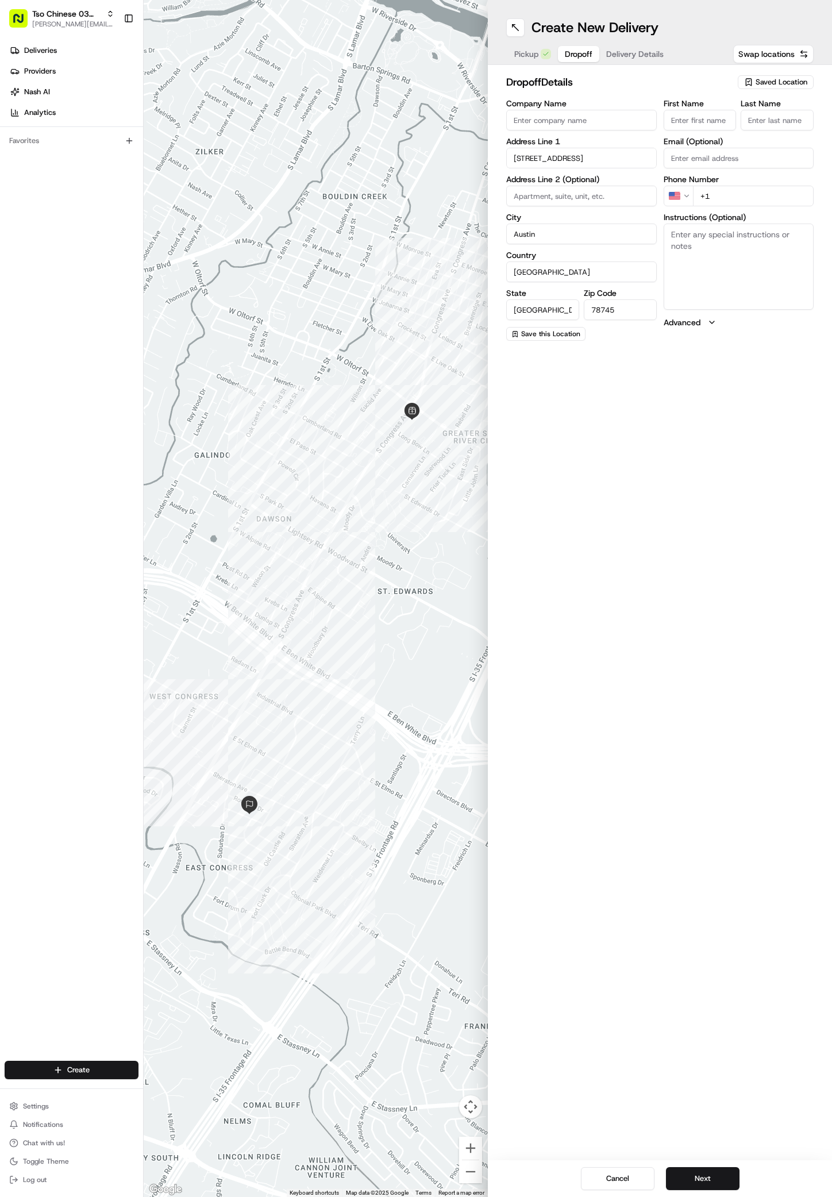
paste input "Laura Rice"
type input "Laura Rice"
type input "/"
type input "+1 512 884 3548"
click at [670, 1176] on button "Next" at bounding box center [703, 1179] width 74 height 23
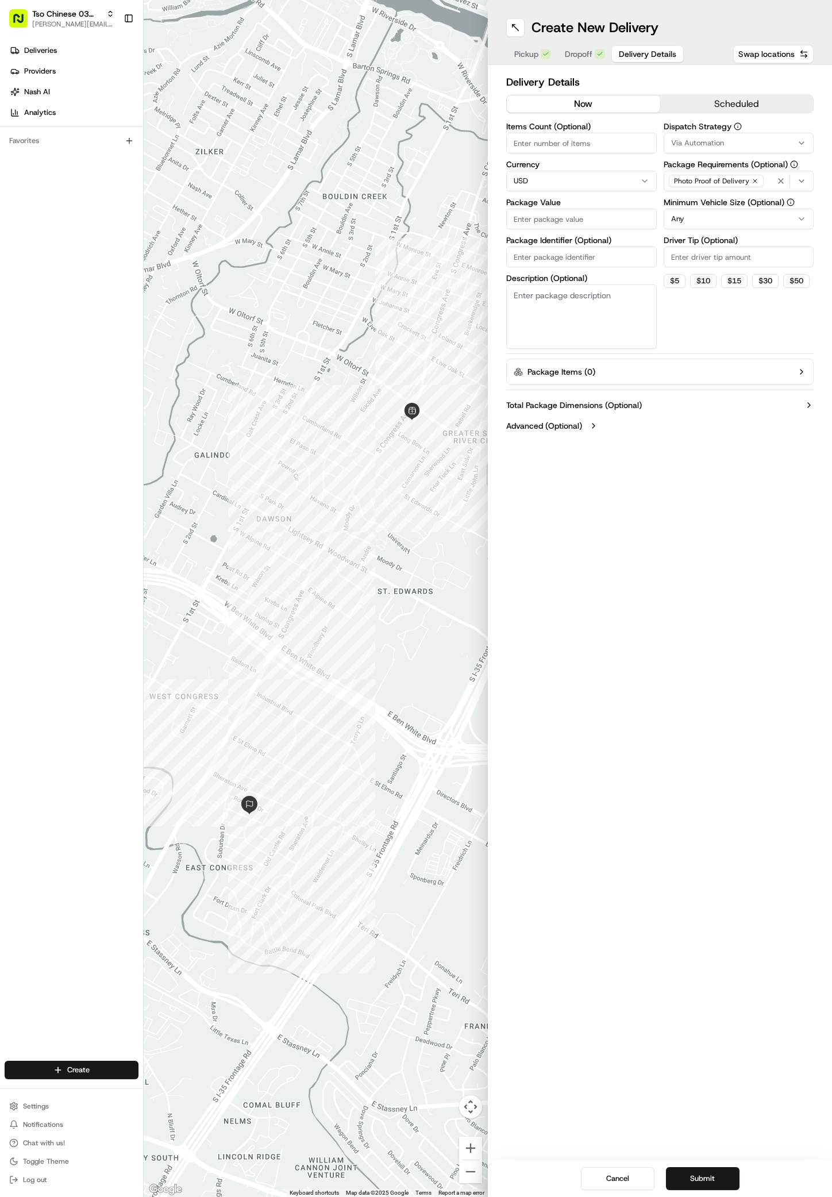
click at [715, 147] on span "Via Automation" at bounding box center [697, 143] width 53 height 10
click at [729, 206] on span "TsoCo Strategy" at bounding box center [753, 206] width 141 height 10
click at [683, 354] on html "Tso Chinese 03 TsoCo antonia@tsochinese.com Toggle Sidebar Deliveries Providers…" at bounding box center [416, 598] width 832 height 1197
click at [698, 263] on input "Driver Tip (Optional)" at bounding box center [739, 257] width 151 height 21
type input "2"
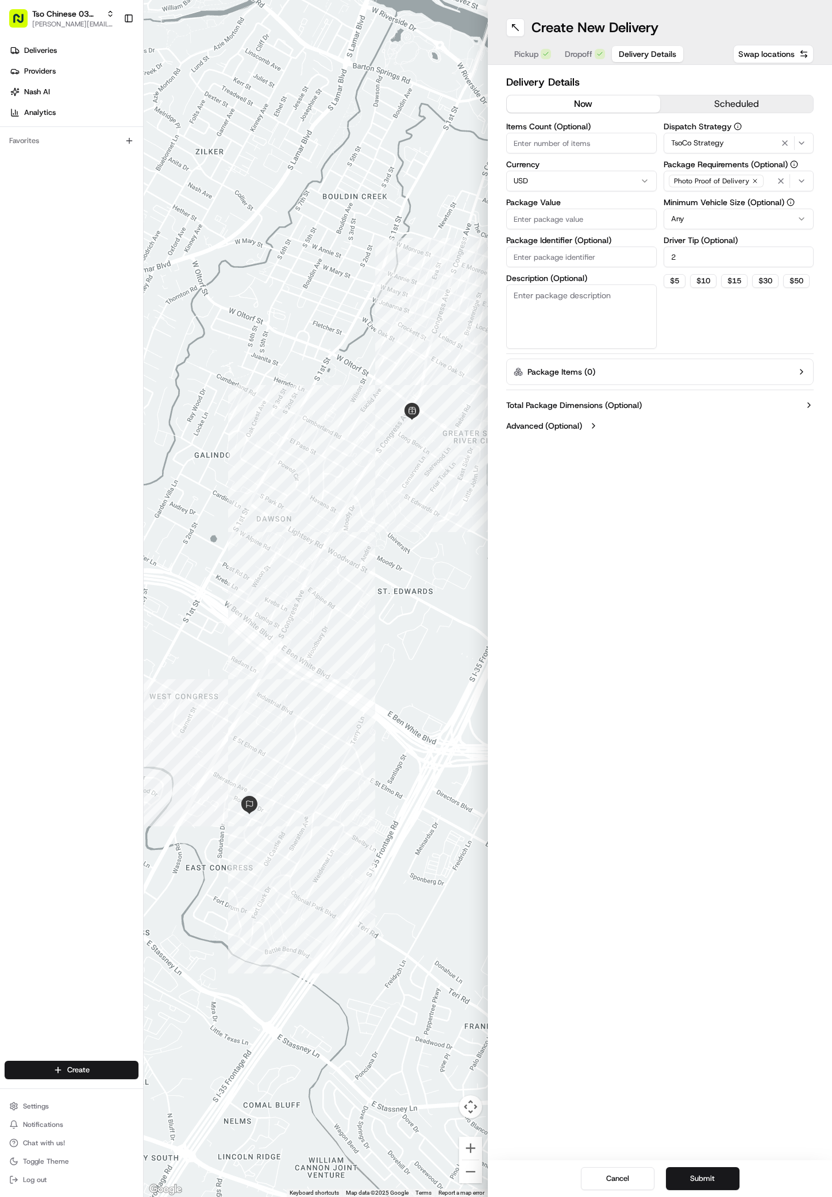
click at [578, 221] on input "Package Value" at bounding box center [581, 219] width 151 height 21
type input "40.65"
click at [551, 257] on input "Package Identifier (Optional)" at bounding box center [581, 257] width 151 height 21
paste input "3OPBDQV"
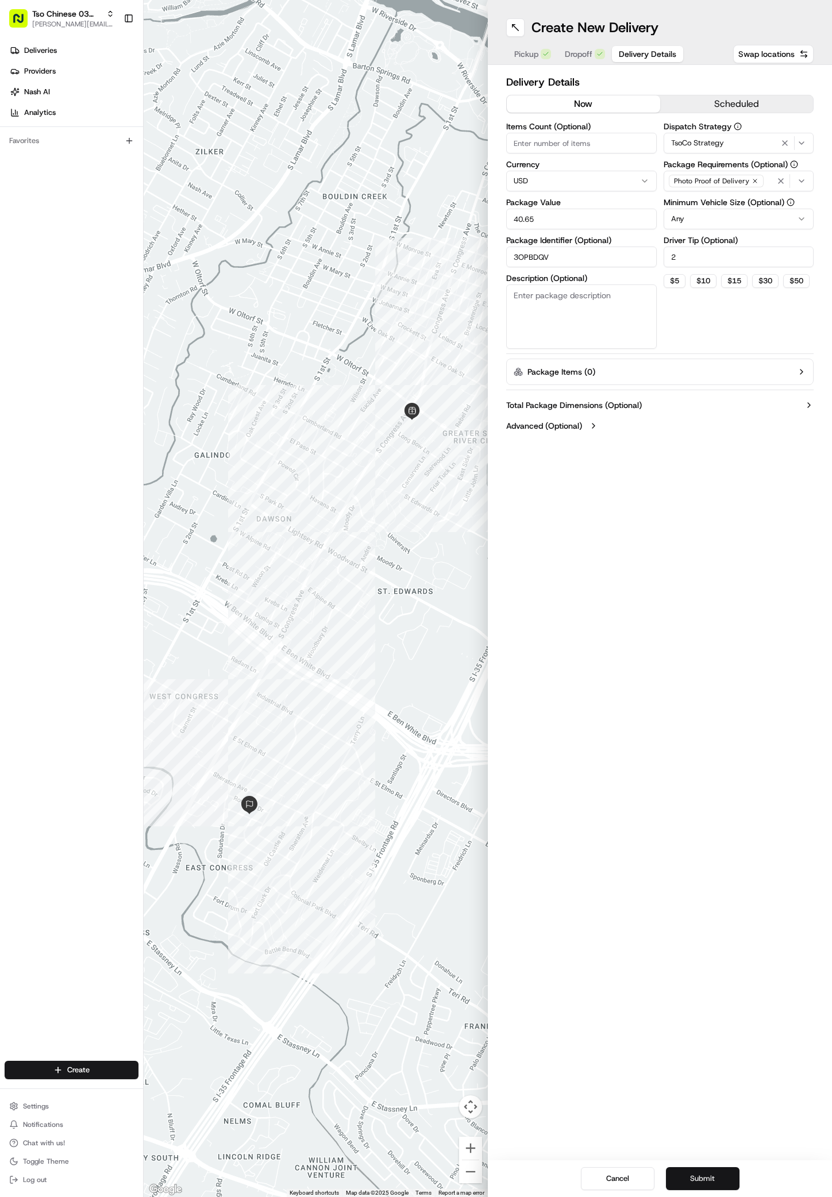
type input "3OPBDQV"
click at [694, 1178] on button "Submit" at bounding box center [703, 1179] width 74 height 23
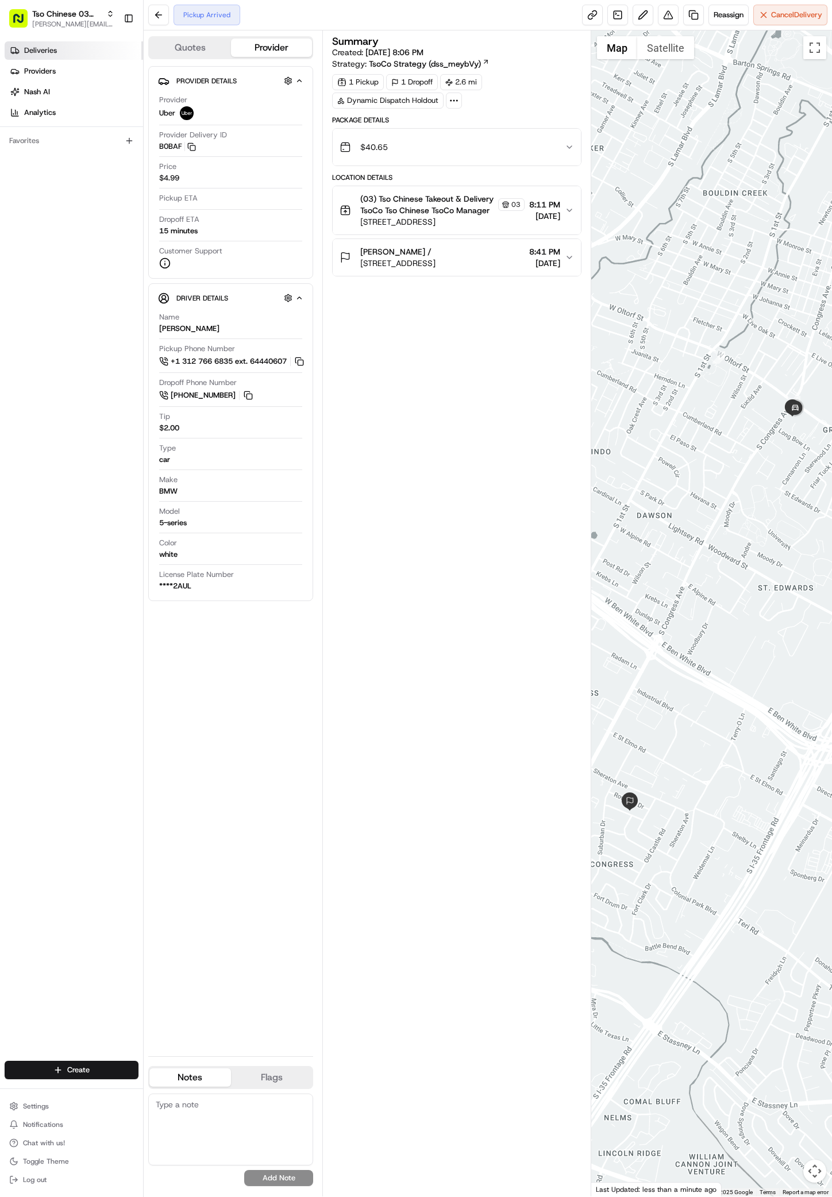
click at [38, 44] on link "Deliveries" at bounding box center [74, 50] width 139 height 18
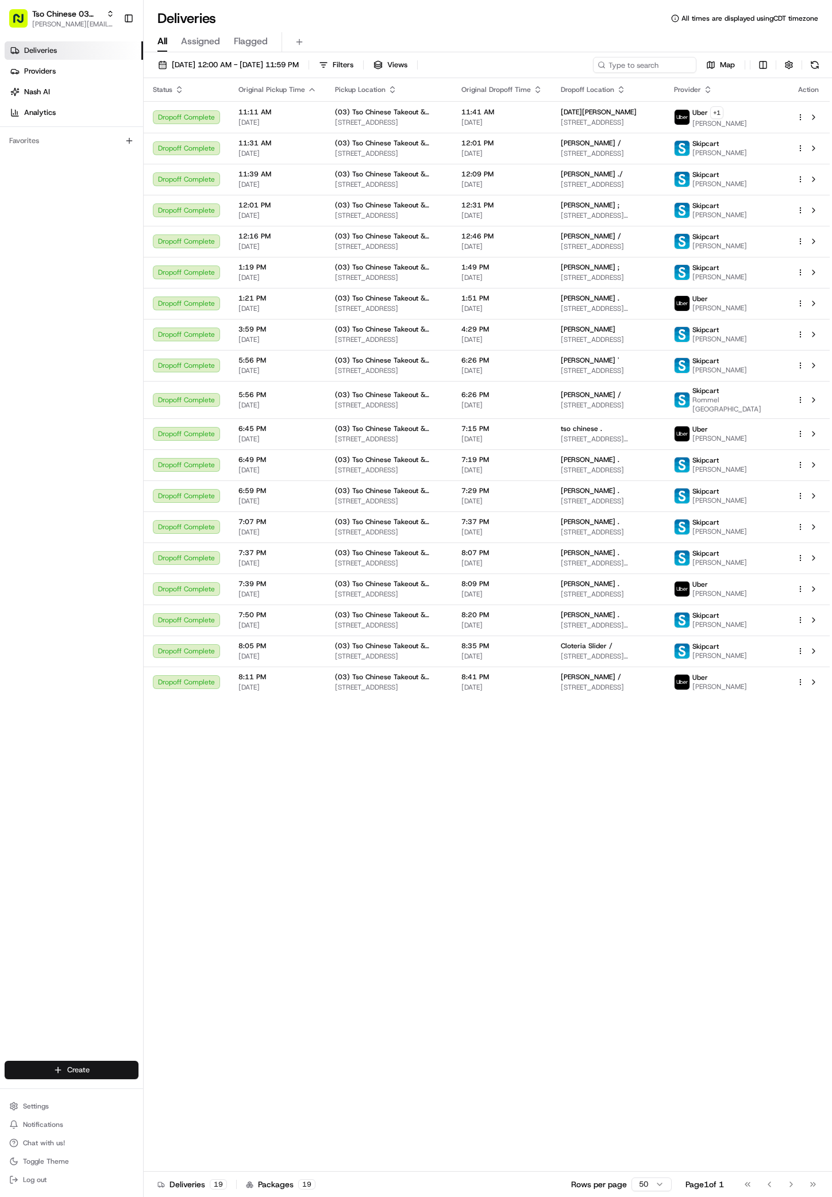
click at [97, 1073] on html "Tso Chinese 03 TsoCo antonia@tsochinese.com Toggle Sidebar Deliveries Providers…" at bounding box center [416, 598] width 832 height 1197
click at [159, 1082] on link "Delivery" at bounding box center [208, 1091] width 128 height 21
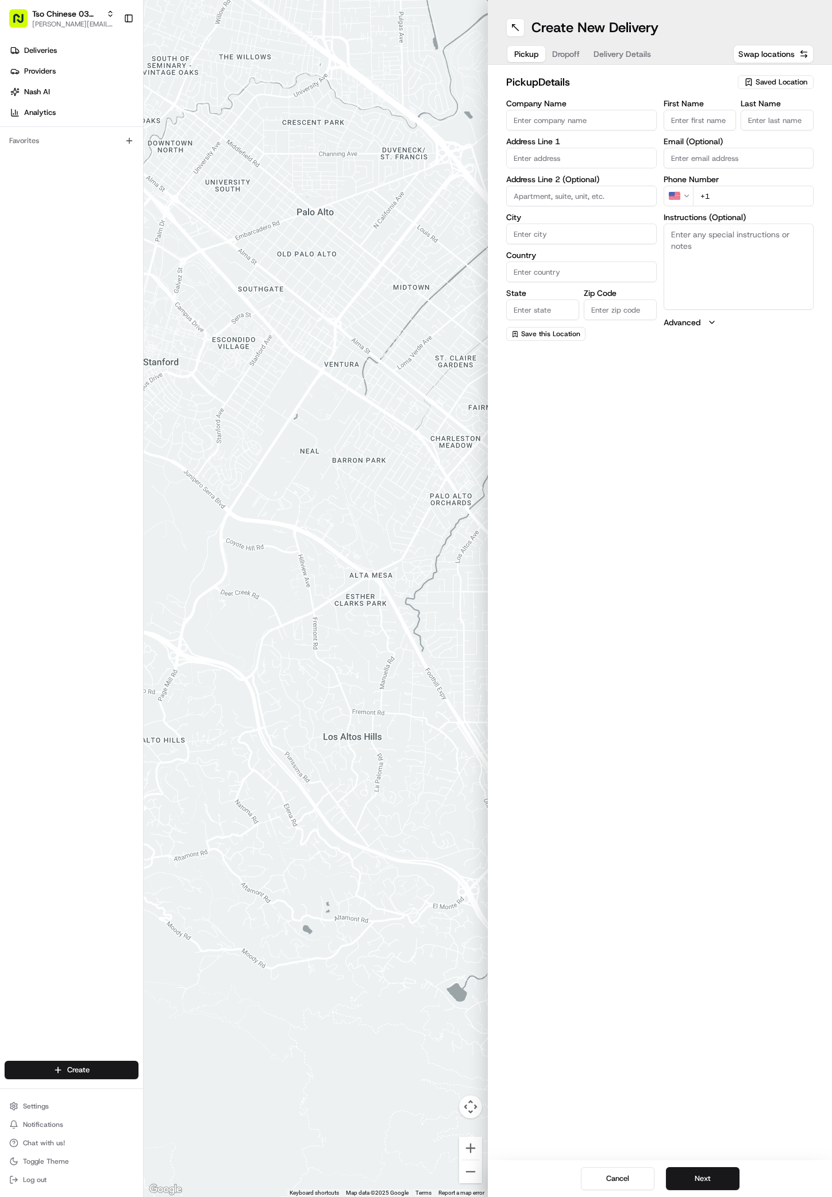
click at [765, 85] on span "Saved Location" at bounding box center [782, 82] width 52 height 10
click at [767, 121] on span "(03) Tso Chinese Takeout & Delivery TsoCo (03)" at bounding box center [756, 130] width 141 height 21
type input "(03) Tso Chinese Takeout & Delivery TsoCo"
type input "Ste F"
type input "Austin"
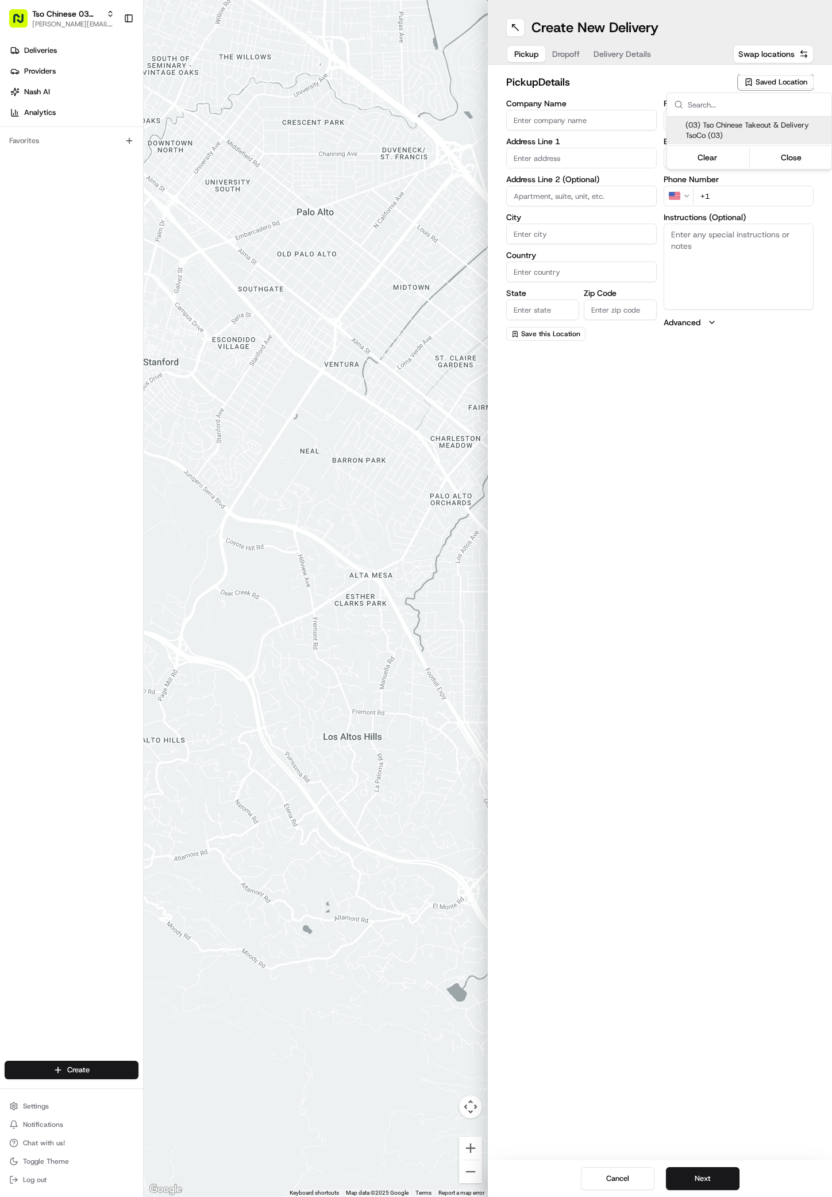
type input "US"
type input "TX"
type input "78704"
type input "Tso Chinese"
type input "TsoCo Manager"
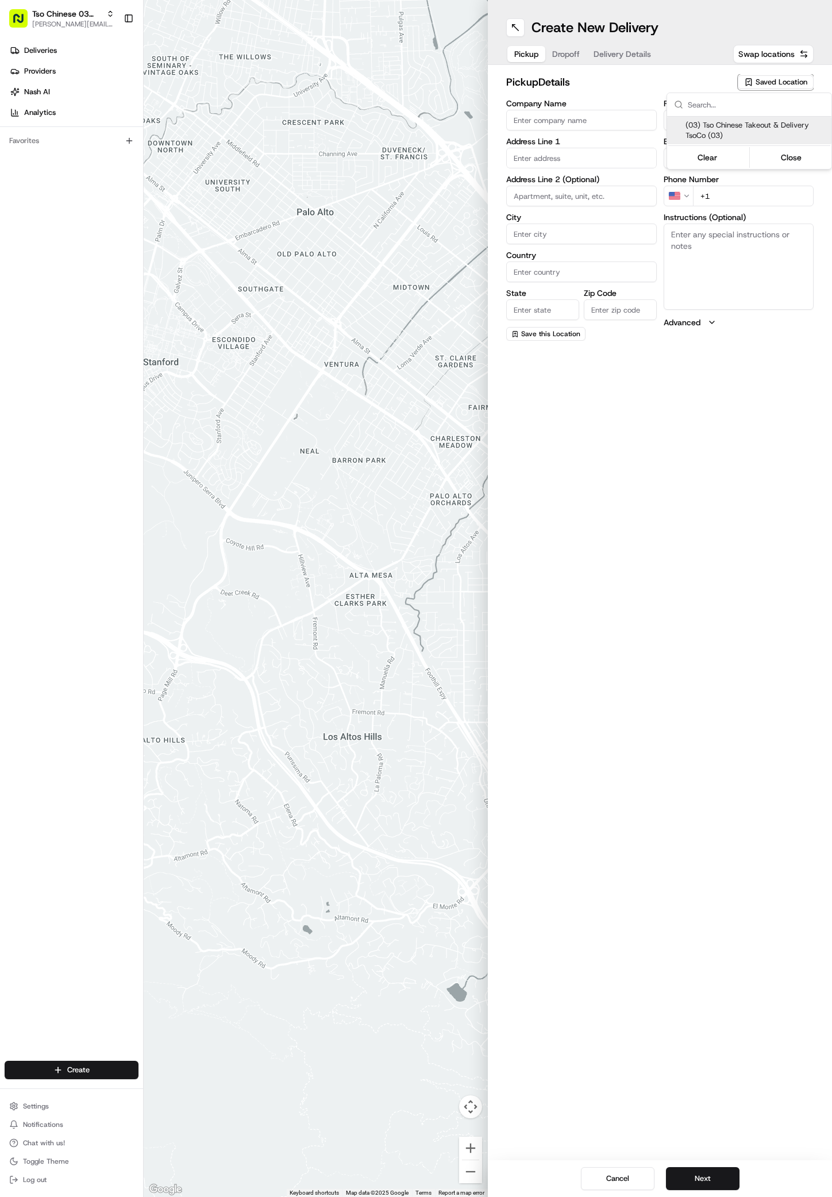
type input "tsocostore@tsochinese.com"
type input "+1 512 428 4445"
type textarea "Submit a picture displaying address & food as Proof of Delivery. Envía una foto…"
type input "2407 S Congress Ave"
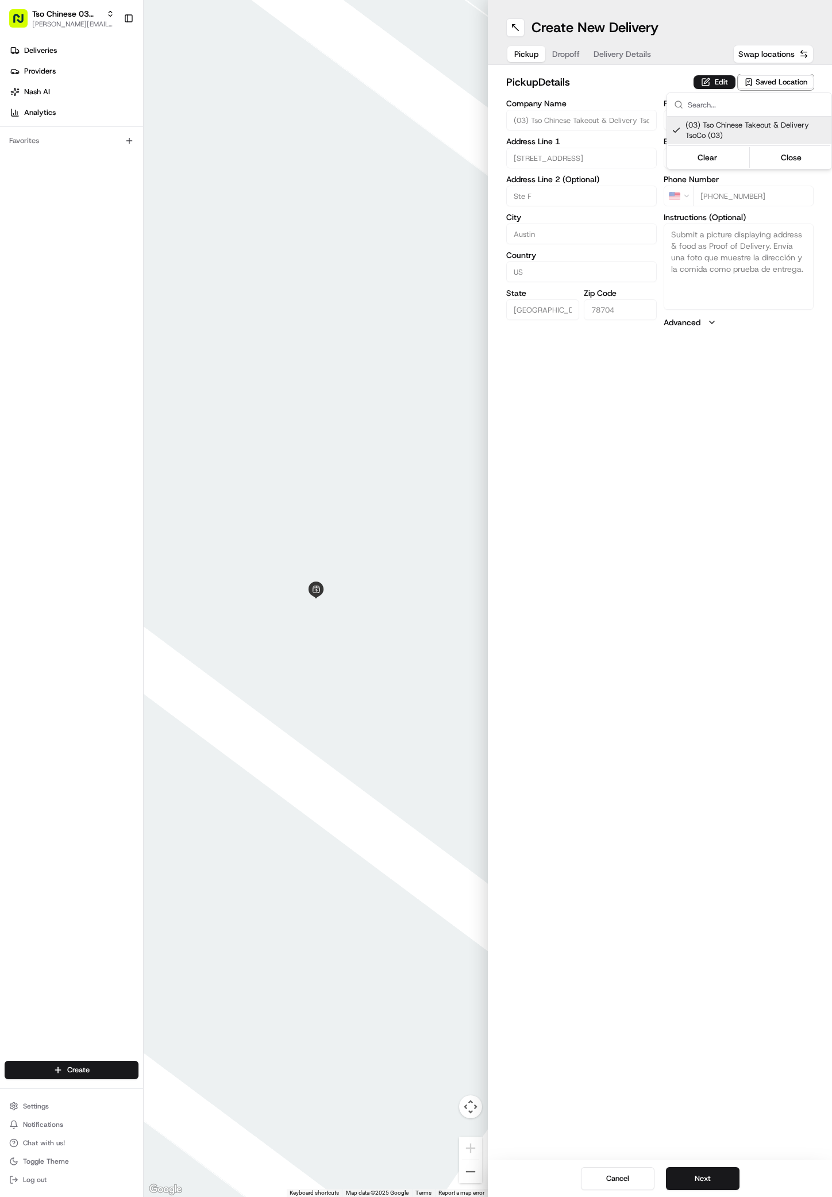
drag, startPoint x: 719, startPoint y: 1158, endPoint x: 719, endPoint y: 1164, distance: 6.3
click at [719, 1158] on html "Tso Chinese 03 TsoCo antonia@tsochinese.com Toggle Sidebar Deliveries Providers…" at bounding box center [416, 598] width 832 height 1197
click at [719, 1179] on button "Next" at bounding box center [703, 1179] width 74 height 23
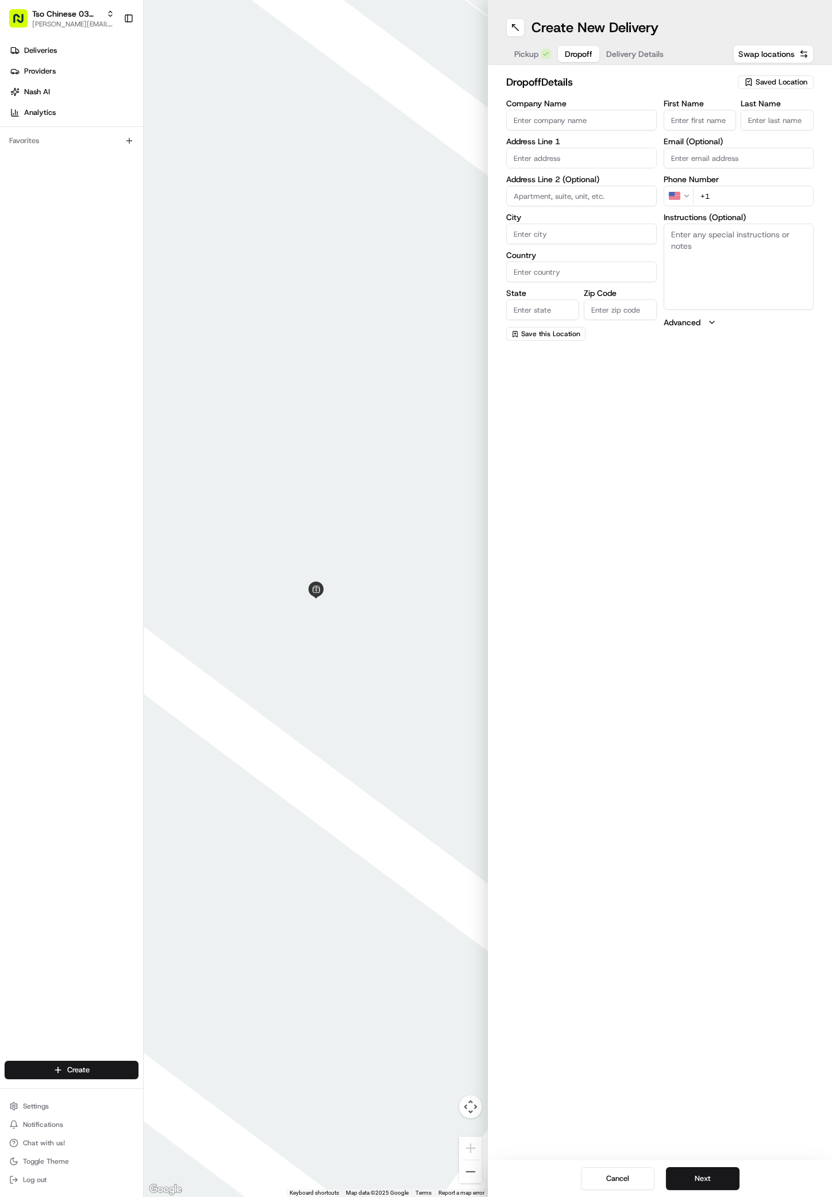
click at [570, 181] on label "Address Line 2 (Optional)" at bounding box center [581, 179] width 151 height 8
click at [598, 195] on div "1901 Mariposa Drive, Austin, TX" at bounding box center [581, 199] width 145 height 17
type input "1901 Mariposa Drive"
type input "Austin"
type input "United States"
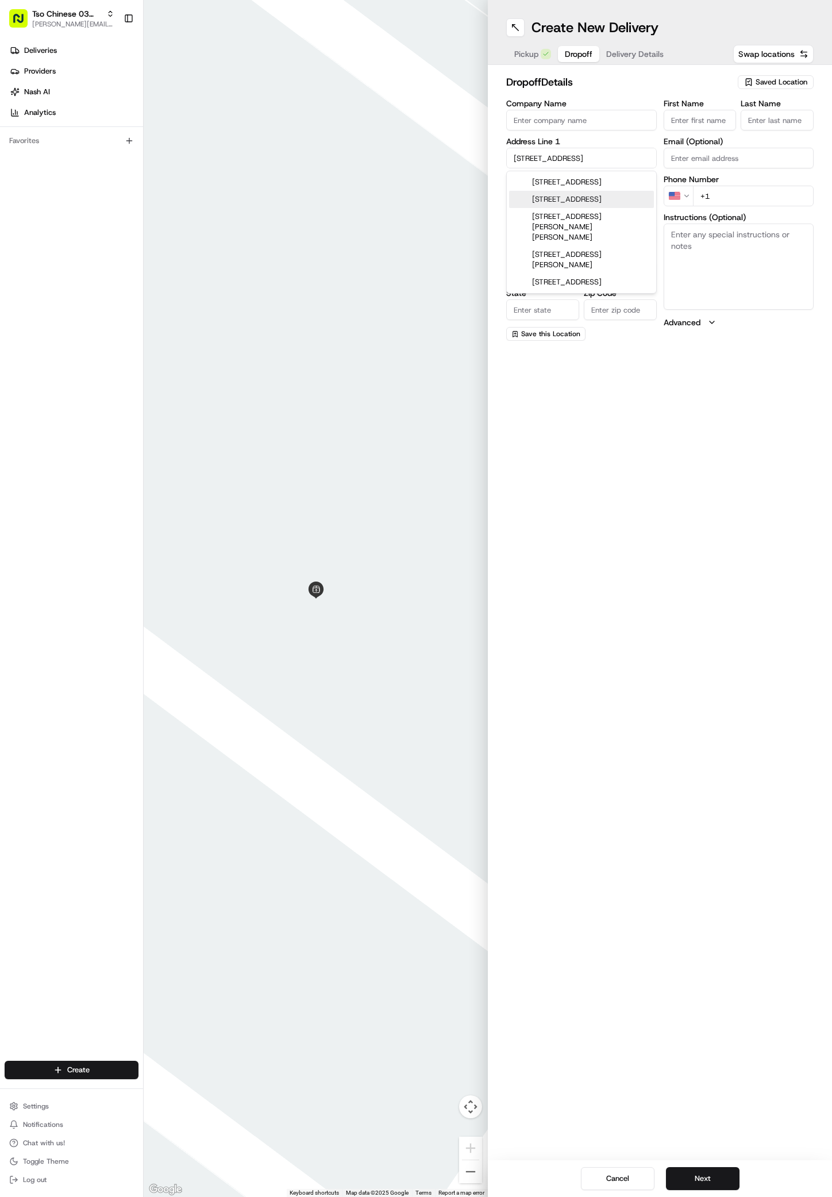
type input "TX"
type input "78741"
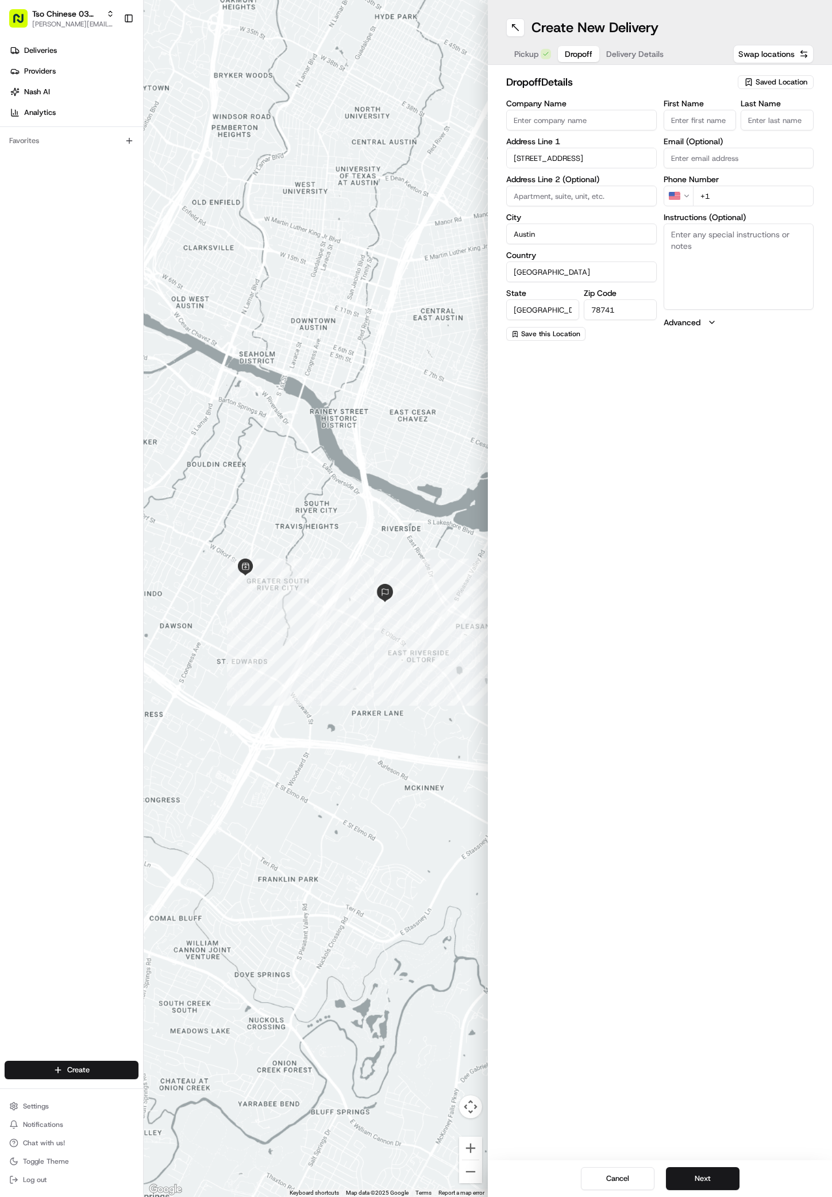
click at [700, 121] on input "First Name" at bounding box center [700, 120] width 73 height 21
paste input "Breon Hodge"
type input "Breon Hodge"
type input "/"
click at [760, 195] on div "Phone Number US +1" at bounding box center [739, 204] width 151 height 31
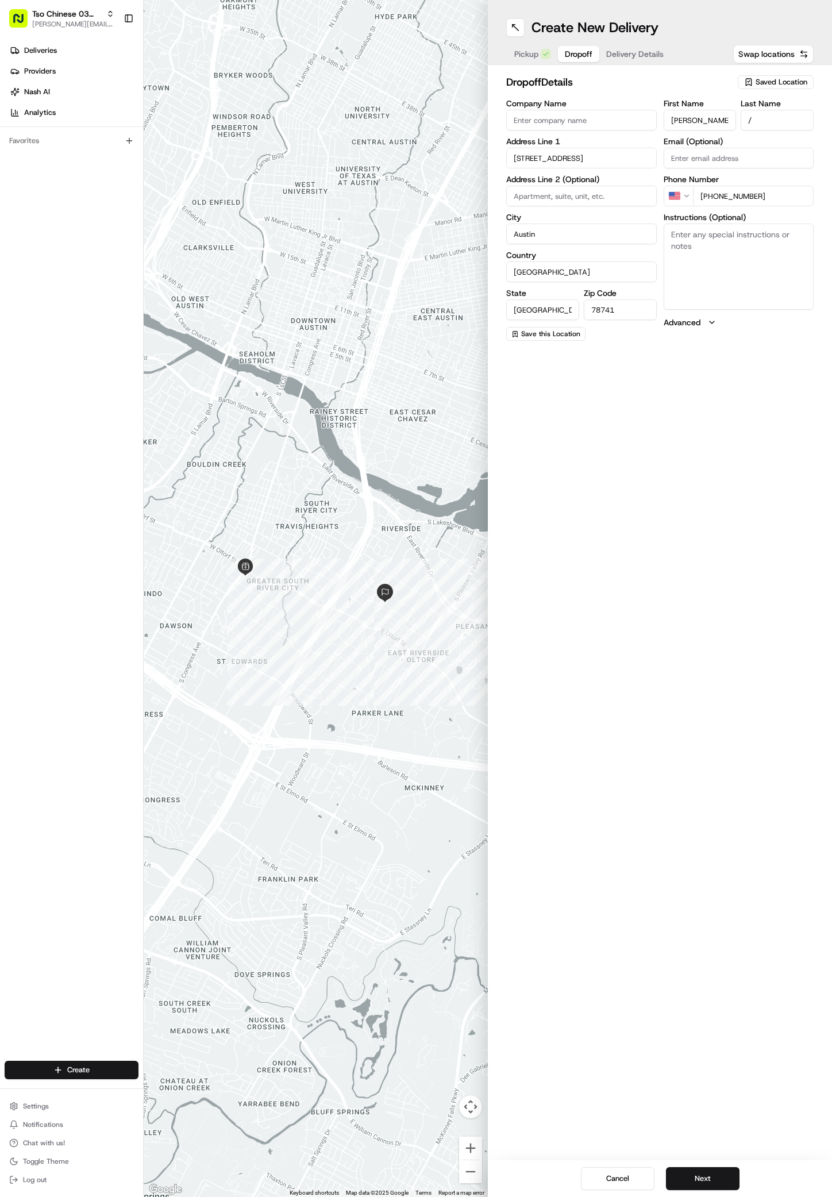
type input "+1 512 749 4525"
click at [683, 262] on textarea "Instructions (Optional)" at bounding box center [739, 267] width 151 height 86
paste textarea "Mariposa flats"
paste textarea "Come too gate 2 and call 5127494525 to enter garage take elevator to the third …"
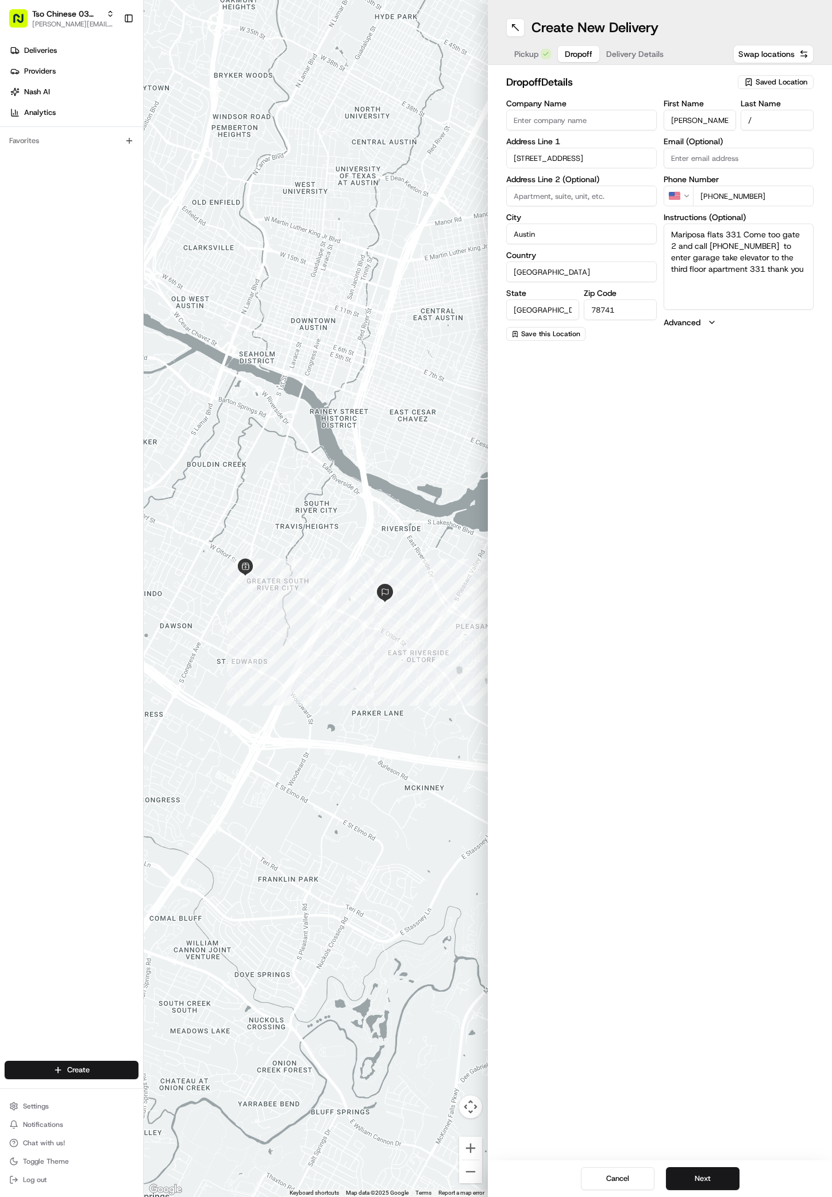
type textarea "Mariposa flats 331 Come too gate 2 and call 5127494525 to enter garage take ele…"
click at [709, 1162] on div "Cancel Next" at bounding box center [660, 1179] width 344 height 37
click at [709, 1178] on button "Next" at bounding box center [703, 1179] width 74 height 23
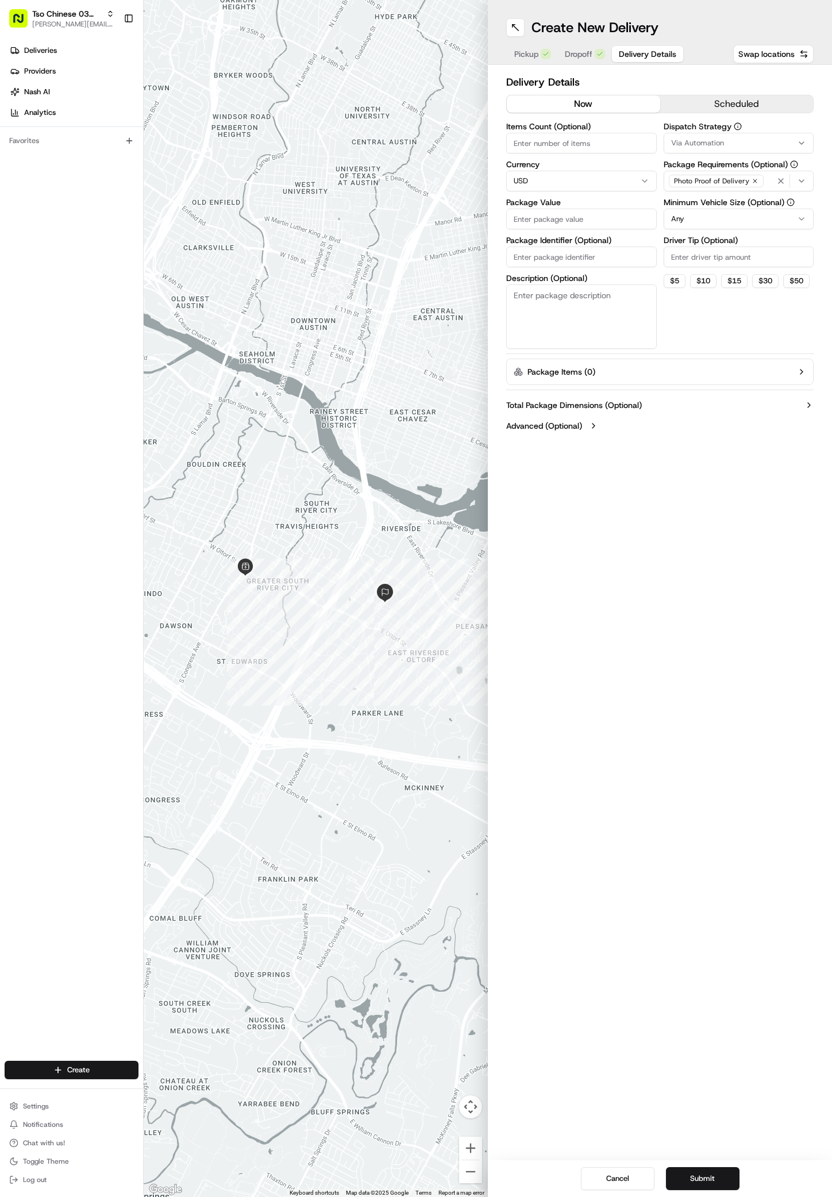
click at [715, 140] on span "Via Automation" at bounding box center [697, 143] width 53 height 10
click at [712, 211] on div "TsoCo Strategy" at bounding box center [747, 205] width 164 height 17
drag, startPoint x: 713, startPoint y: 387, endPoint x: 709, endPoint y: 265, distance: 122.5
click at [712, 389] on html "Tso Chinese 03 TsoCo antonia@tsochinese.com Toggle Sidebar Deliveries Providers…" at bounding box center [416, 598] width 832 height 1197
click at [712, 260] on input "Driver Tip (Optional)" at bounding box center [739, 257] width 151 height 21
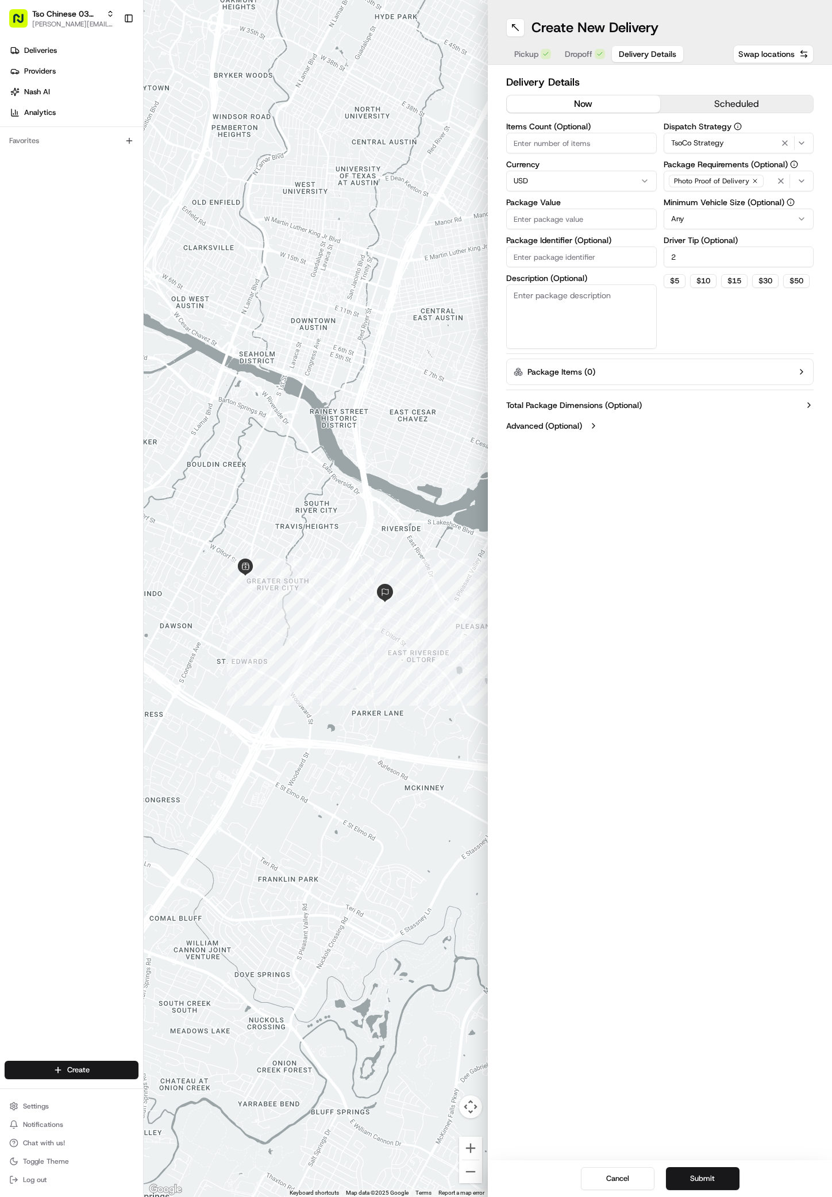
type input "2"
click at [592, 218] on input "Package Value" at bounding box center [581, 219] width 151 height 21
type input "31.83"
click at [551, 265] on input "Package Identifier (Optional)" at bounding box center [581, 257] width 151 height 21
paste input "DJCE19D"
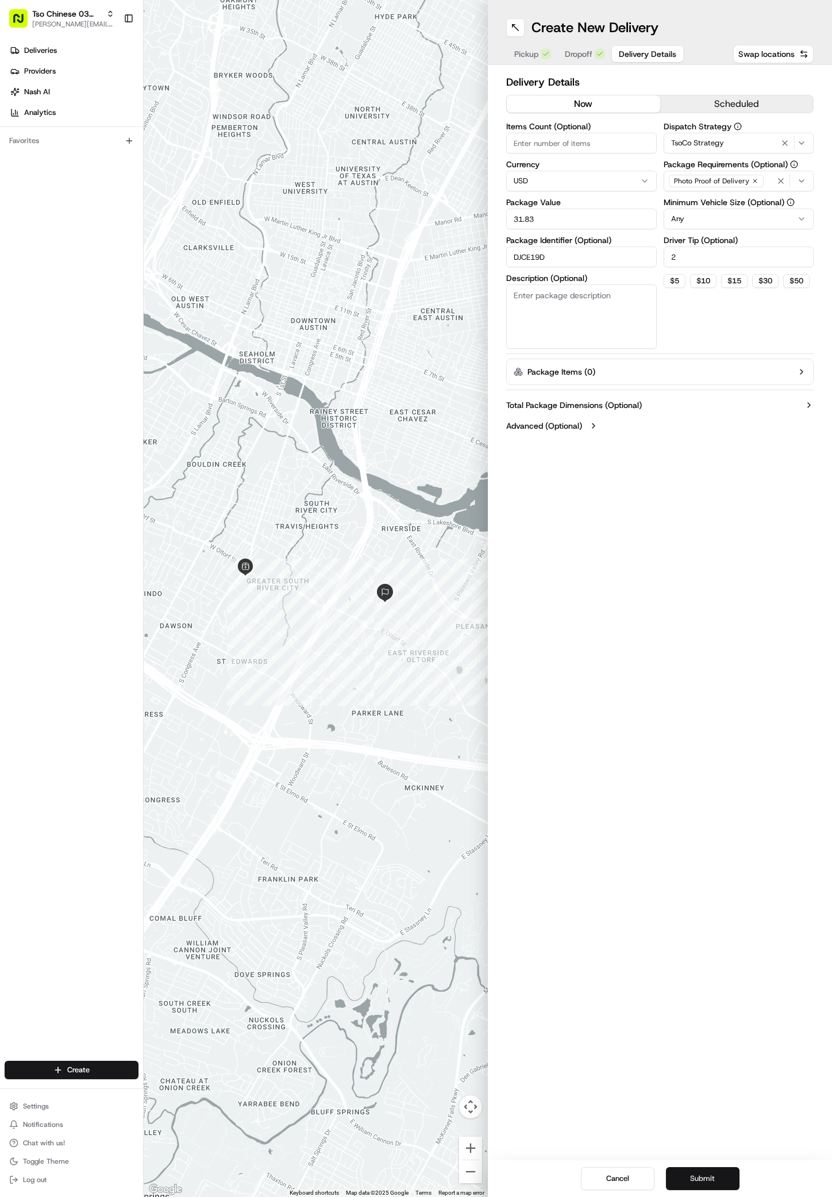
type input "DJCE19D"
click at [686, 1170] on button "Submit" at bounding box center [703, 1179] width 74 height 23
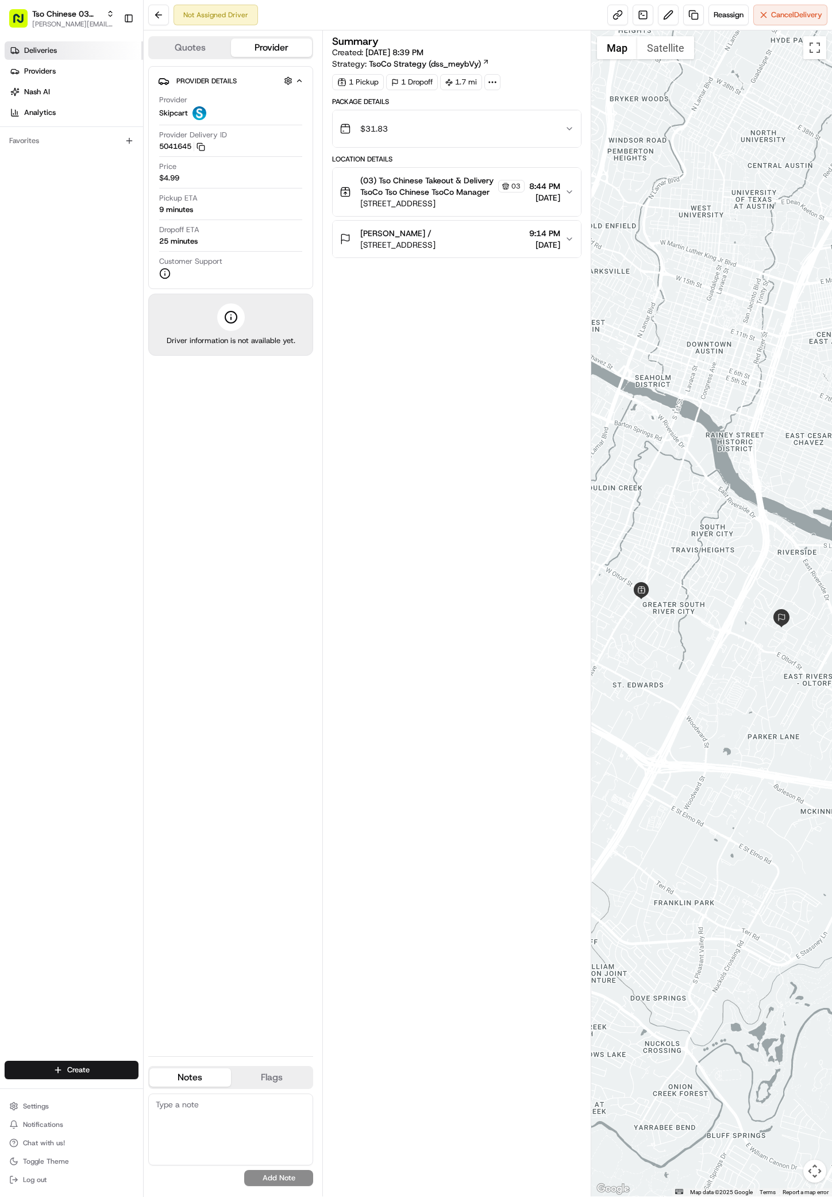
click at [70, 45] on link "Deliveries" at bounding box center [74, 50] width 139 height 18
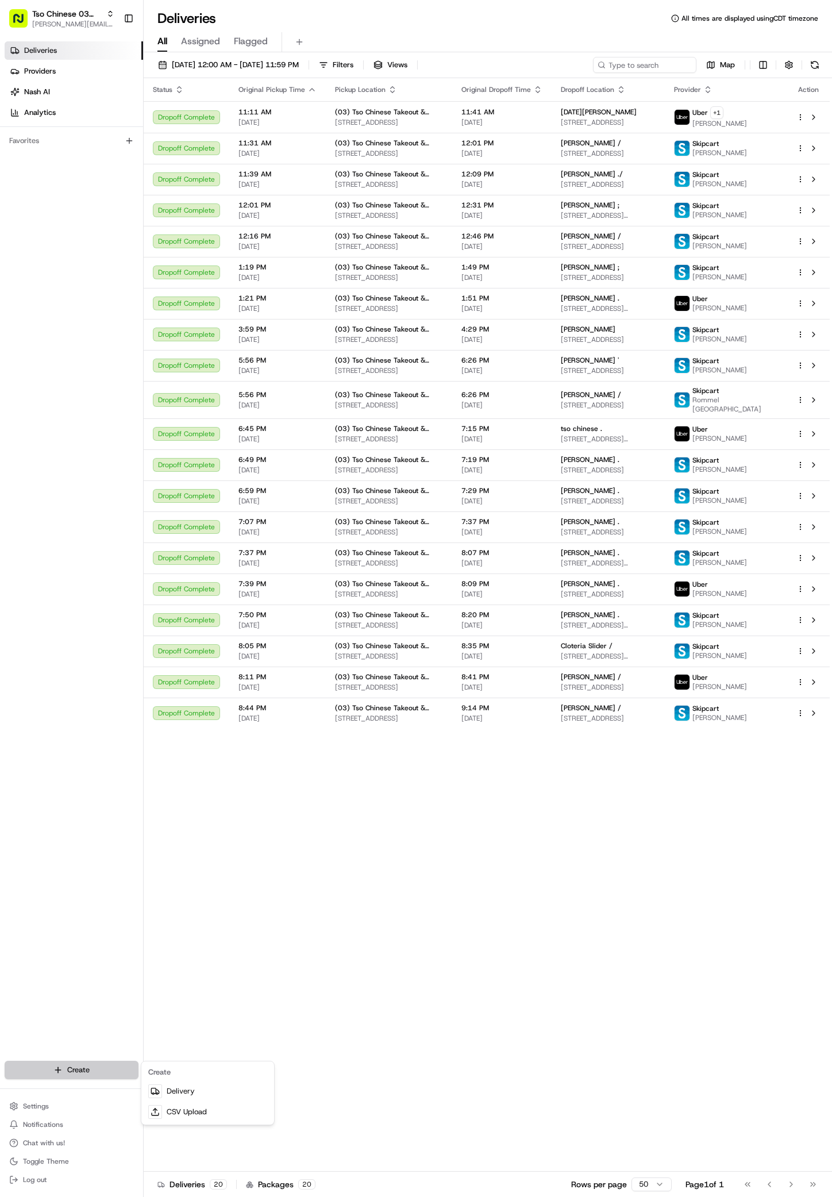
click at [103, 1069] on html "Tso Chinese 03 TsoCo antonia@tsochinese.com Toggle Sidebar Deliveries Providers…" at bounding box center [416, 598] width 832 height 1197
click at [183, 1093] on link "Delivery" at bounding box center [208, 1091] width 128 height 21
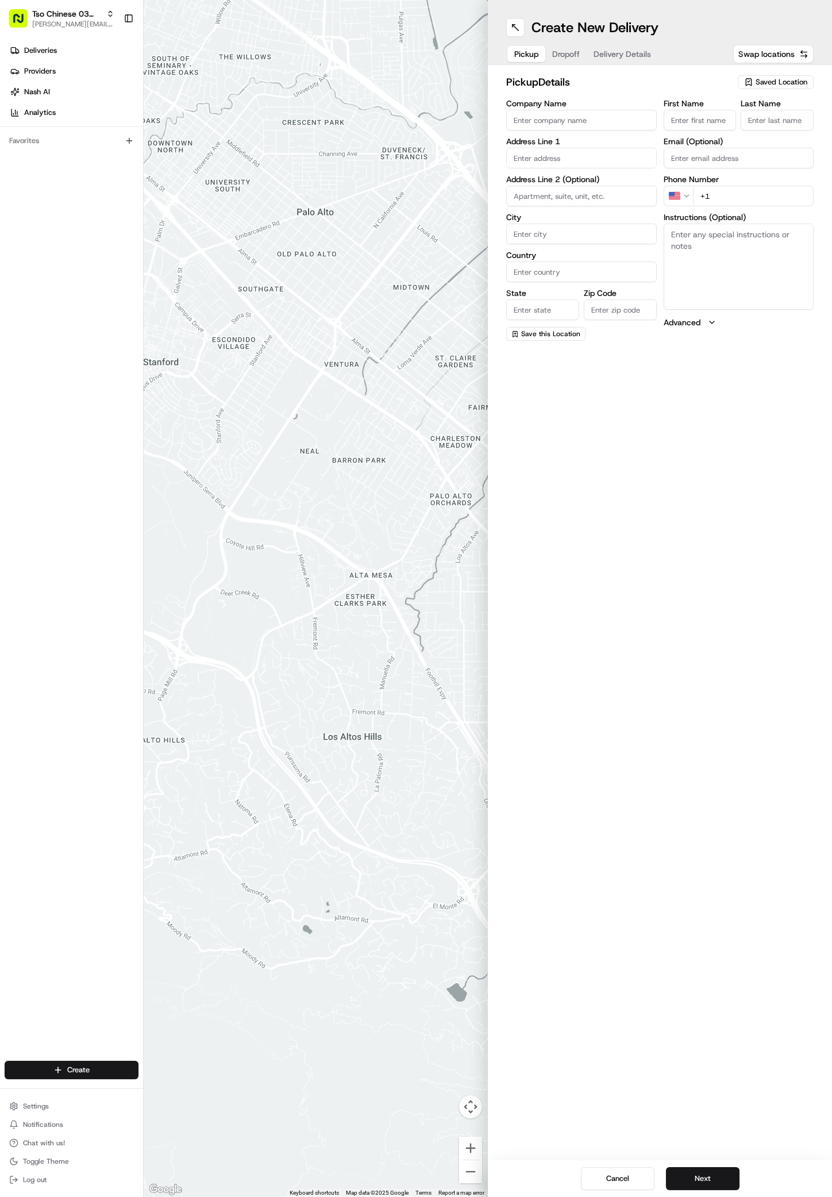
click at [794, 82] on span "Saved Location" at bounding box center [782, 82] width 52 height 10
click at [774, 132] on span "(03) Tso Chinese Takeout & Delivery TsoCo (03)" at bounding box center [756, 130] width 141 height 21
type input "(03) Tso Chinese Takeout & Delivery TsoCo"
type input "Ste F"
type input "Austin"
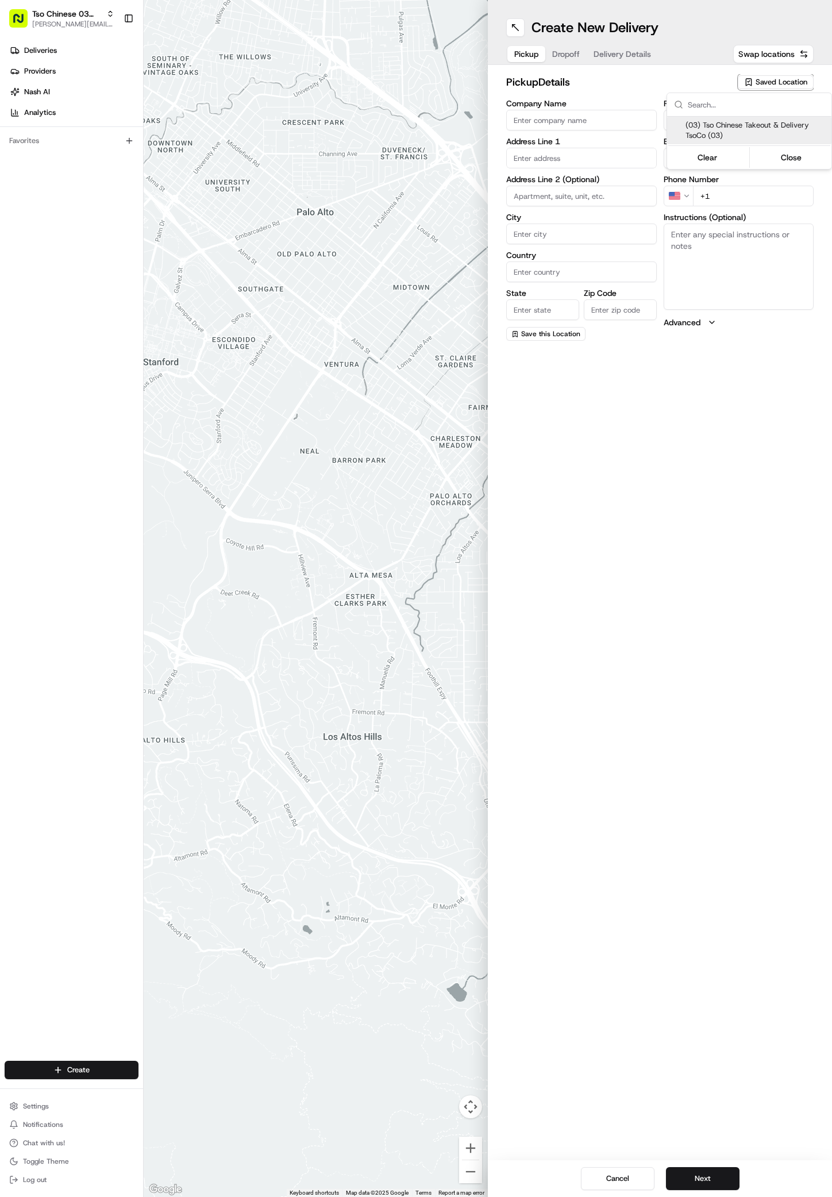
type input "US"
type input "TX"
type input "78704"
type input "Tso Chinese"
type input "TsoCo Manager"
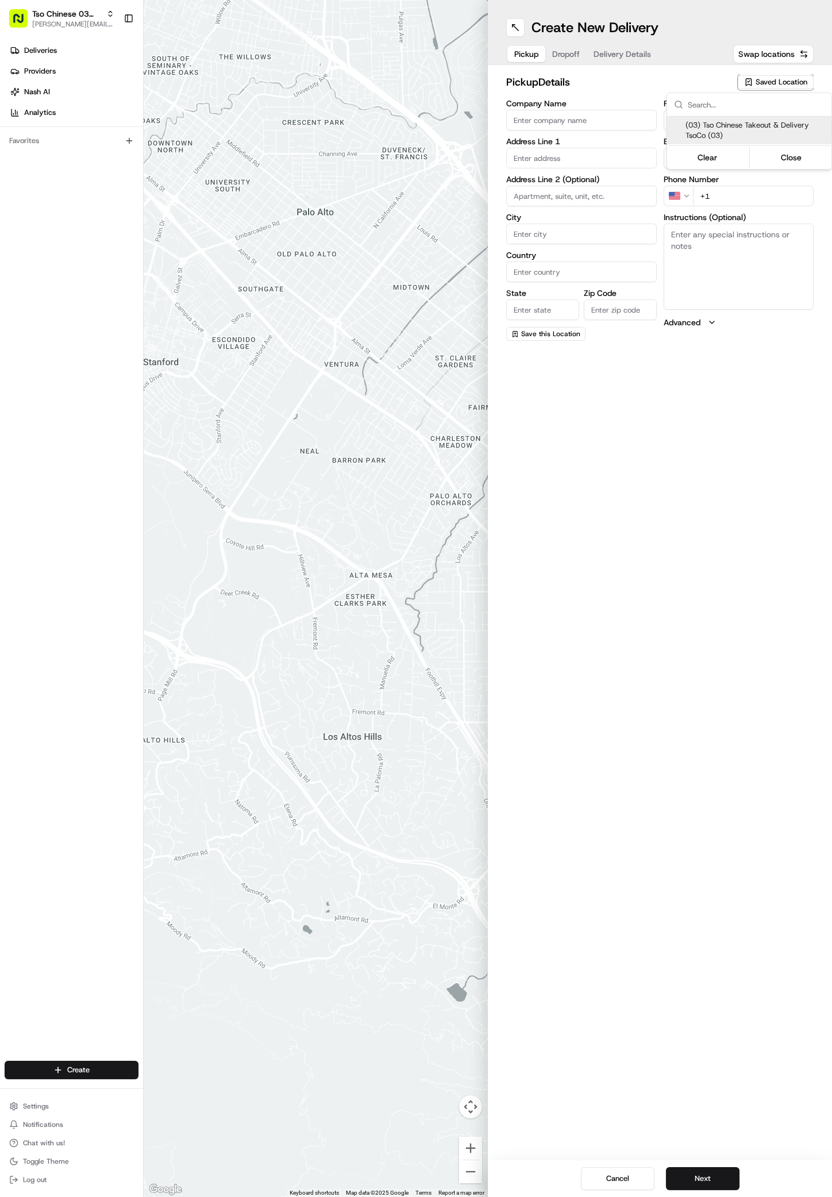
type input "tsocostore@tsochinese.com"
type input "+1 512 428 4445"
type textarea "Submit a picture displaying address & food as Proof of Delivery. Envía una foto…"
type input "2407 S Congress Ave"
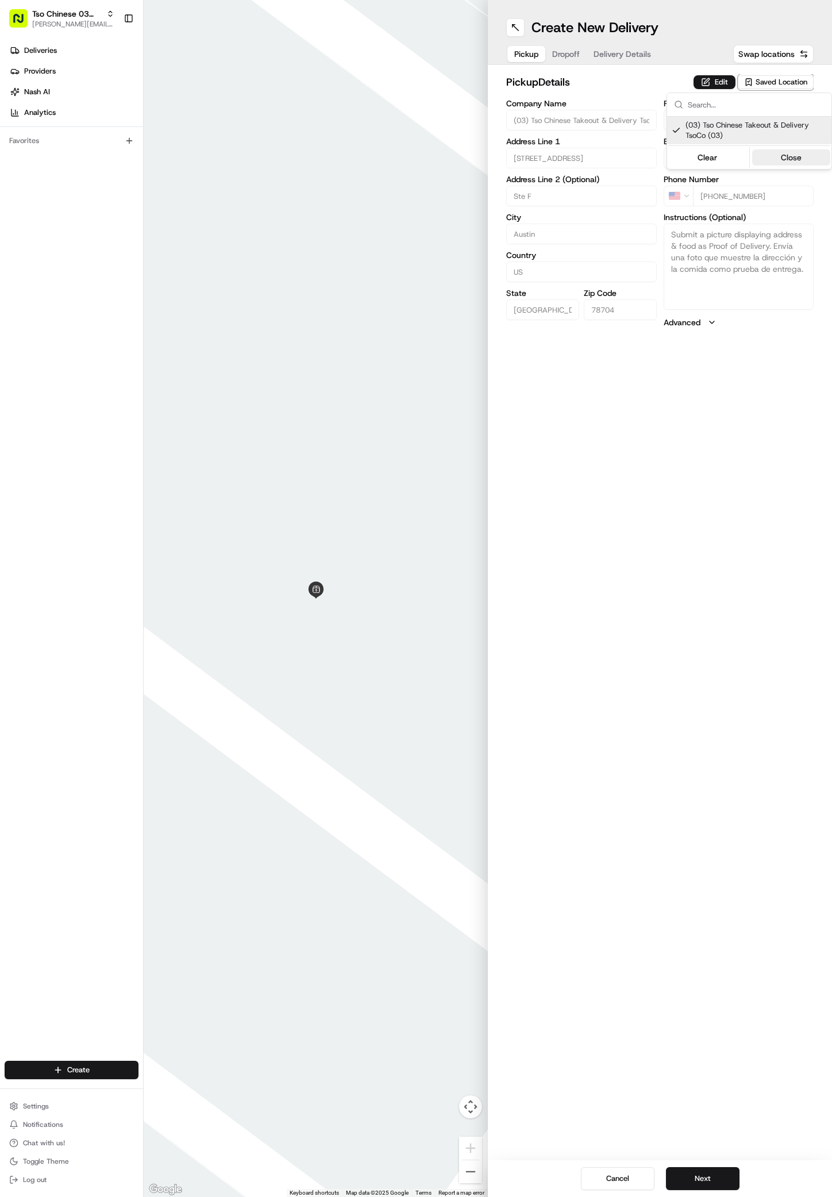
click at [779, 162] on button "Close" at bounding box center [791, 157] width 79 height 16
click at [573, 52] on span "Dropoff" at bounding box center [566, 53] width 28 height 11
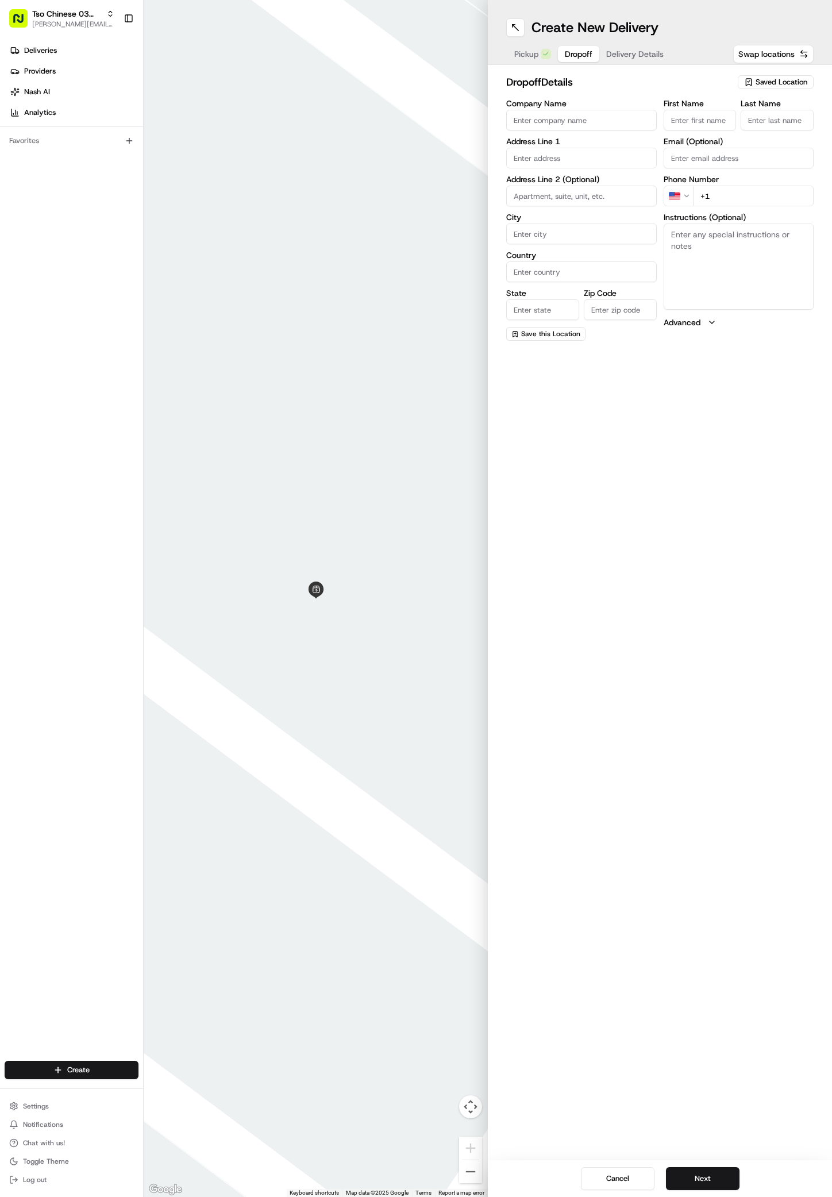
paste input "5425 Blackjack Cv"
click at [590, 160] on input "5425 Blackjack Cv" at bounding box center [581, 158] width 151 height 21
click at [586, 183] on div "5425 Blackjack Cove, Austin, TX" at bounding box center [581, 182] width 145 height 17
type input "5425 Blackjack Cove, Austin, TX 78744, USA"
type input "Austin"
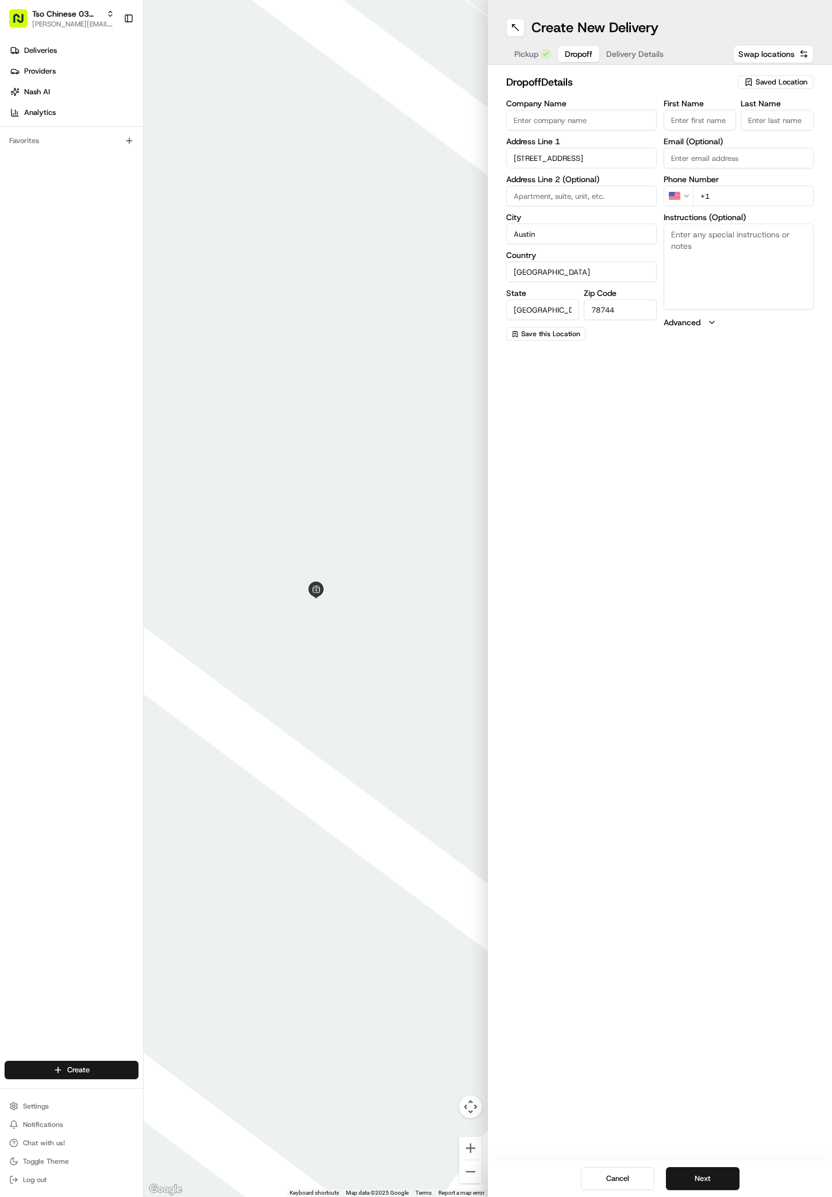
type input "United States"
type input "TX"
type input "78744"
type input "5425 Blackjack Cove"
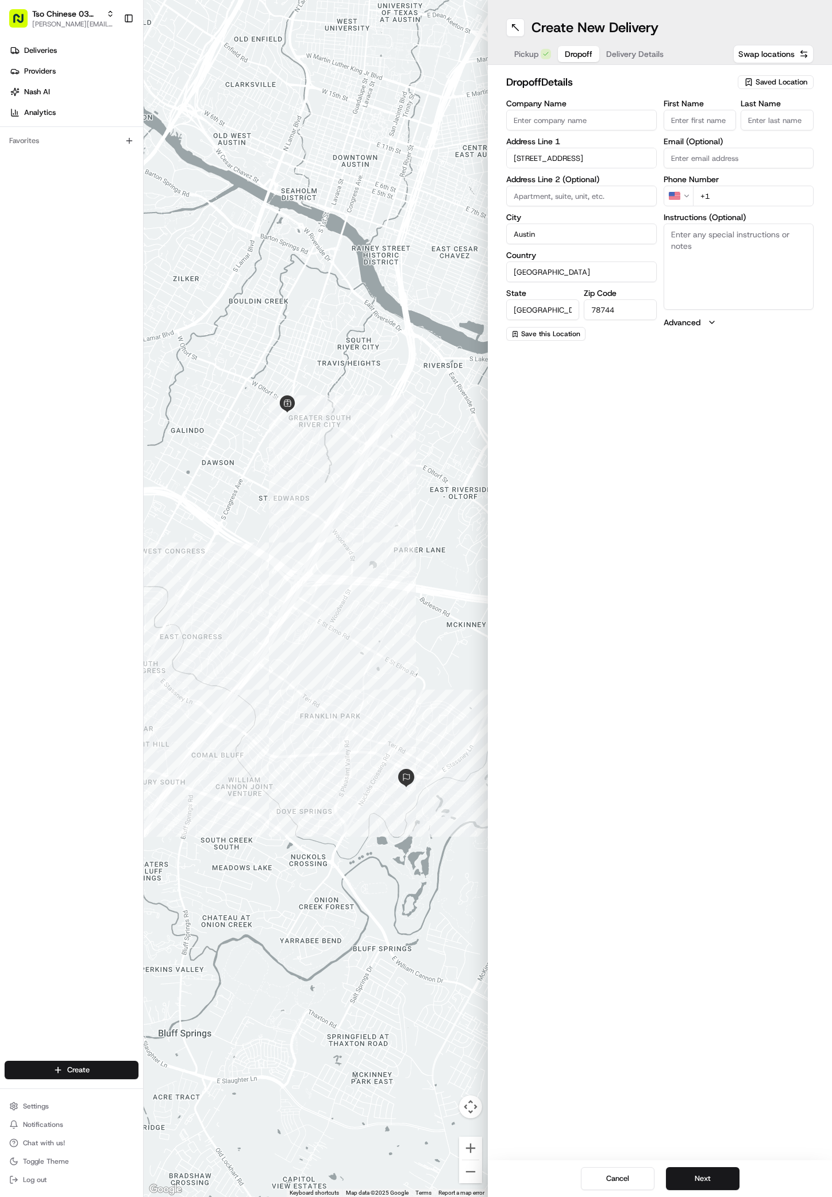
click at [519, 113] on input "Company Name" at bounding box center [581, 120] width 151 height 21
paste input "Tomi Coleman"
type input "Tomi Coleman"
paste input "Tomi Coleman"
type input "Tomi Coleman"
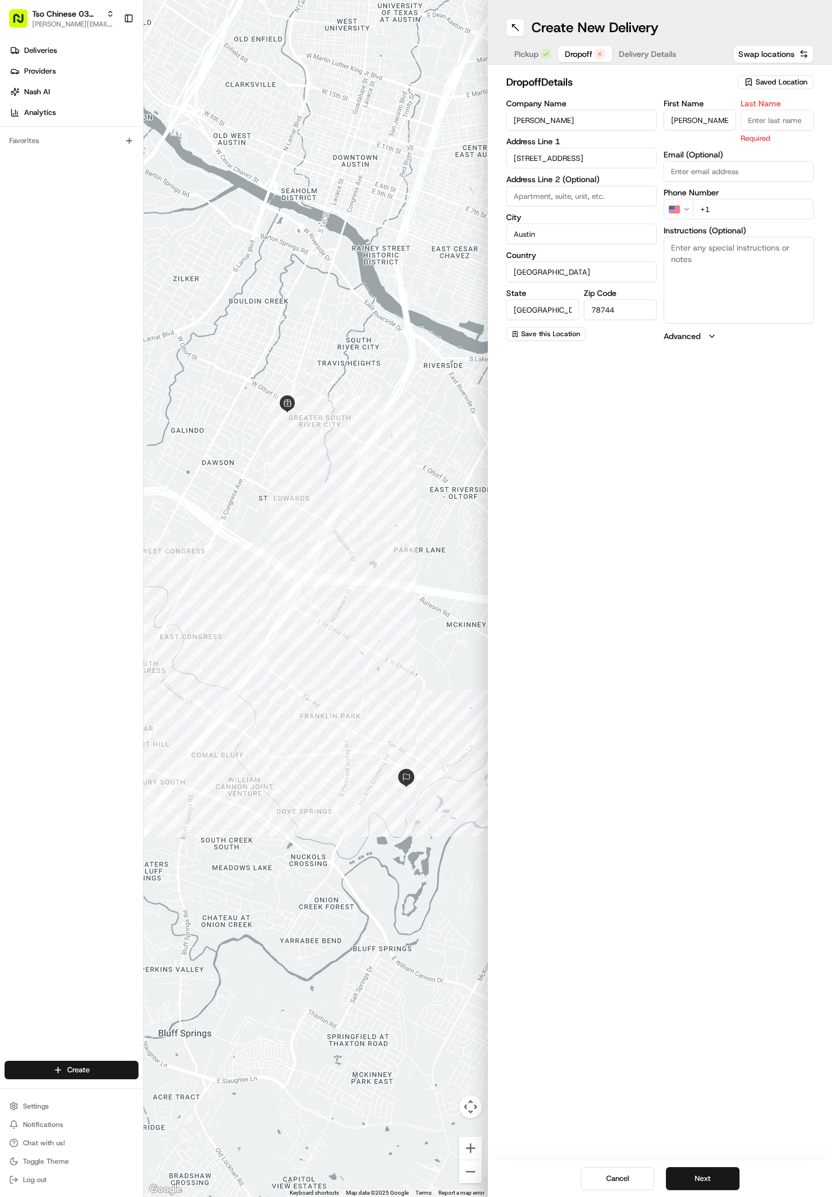
type input "."
click at [639, 49] on span "Delivery Details" at bounding box center [647, 53] width 57 height 11
click at [581, 47] on button "Dropoff" at bounding box center [585, 54] width 54 height 16
click at [637, 53] on span "Delivery Details" at bounding box center [647, 53] width 57 height 11
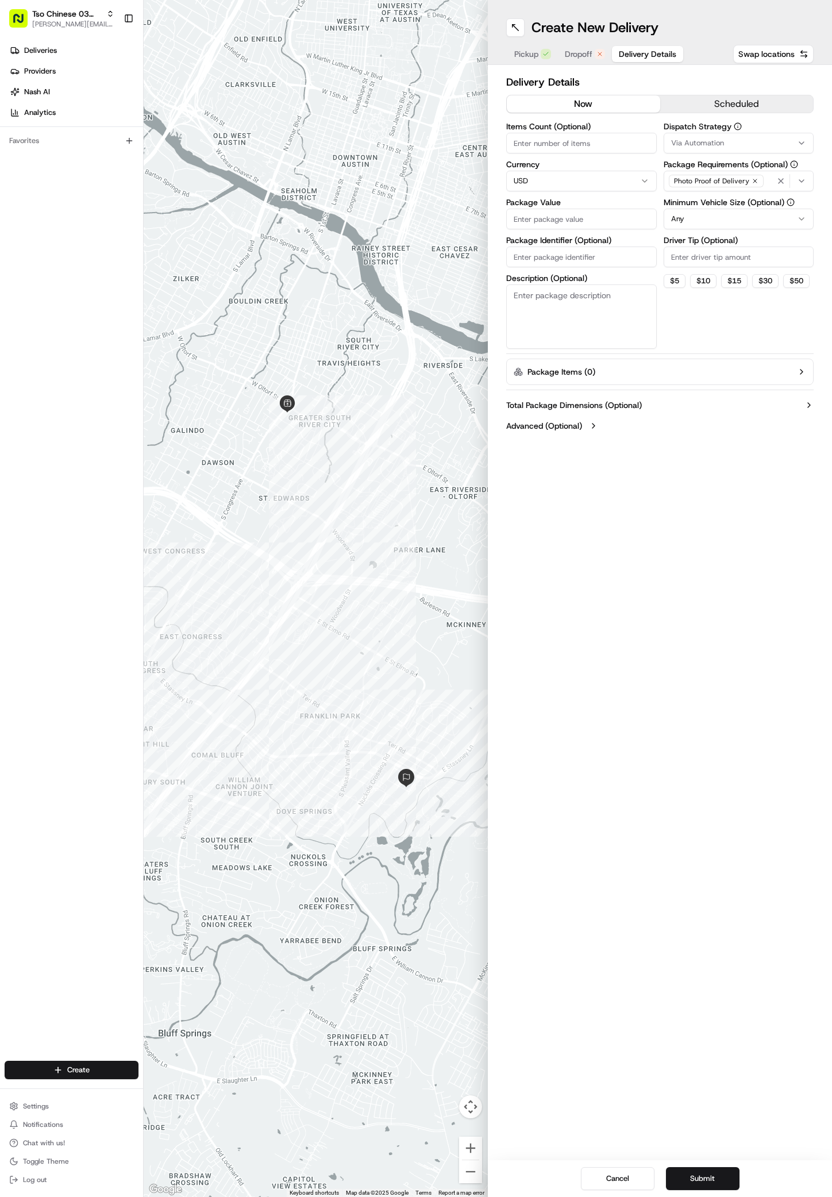
click at [722, 143] on span "Via Automation" at bounding box center [697, 143] width 53 height 10
click at [729, 208] on span "TsoCo Strategy" at bounding box center [753, 206] width 141 height 10
click at [804, 246] on button "Close" at bounding box center [789, 245] width 79 height 16
click at [688, 262] on input "Driver Tip (Optional)" at bounding box center [739, 257] width 151 height 21
type input "2"
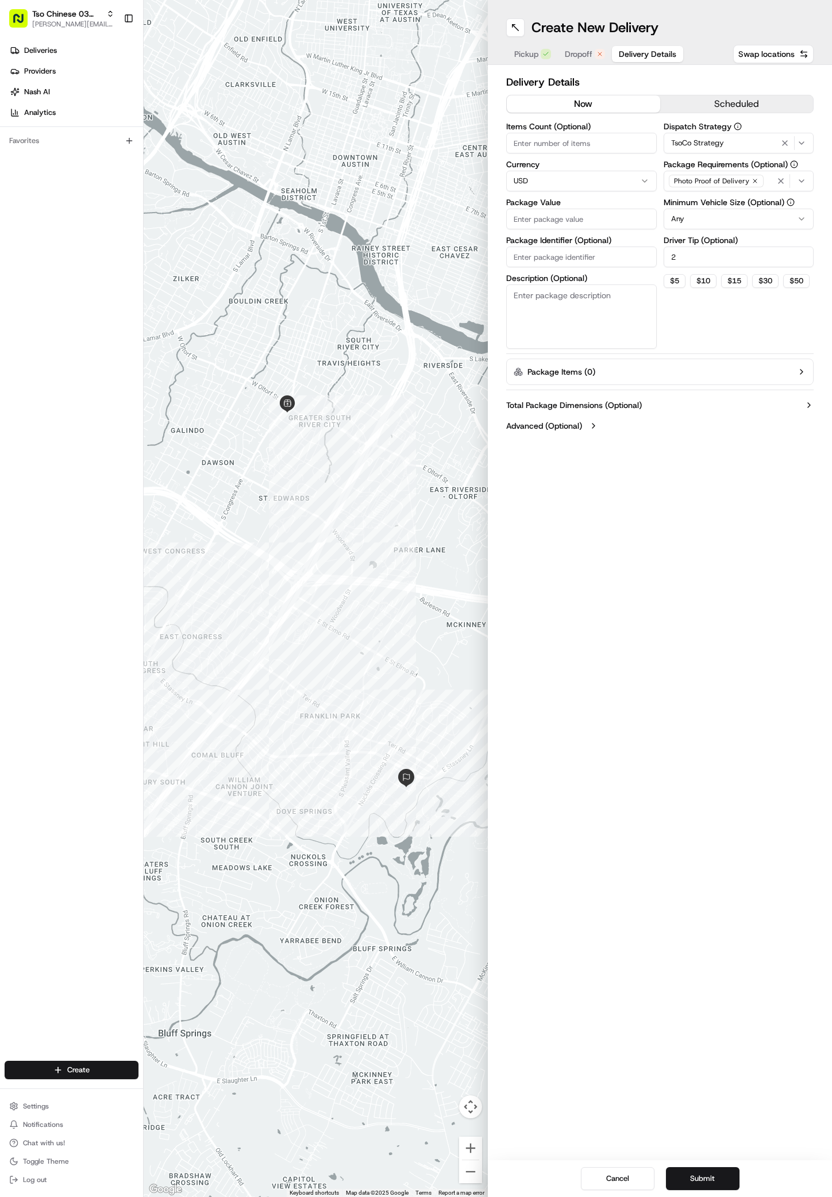
click at [519, 219] on input "Package Value" at bounding box center [581, 219] width 151 height 21
paste input "48.55"
type input "48.55"
click at [525, 256] on input "Package Identifier (Optional)" at bounding box center [581, 257] width 151 height 21
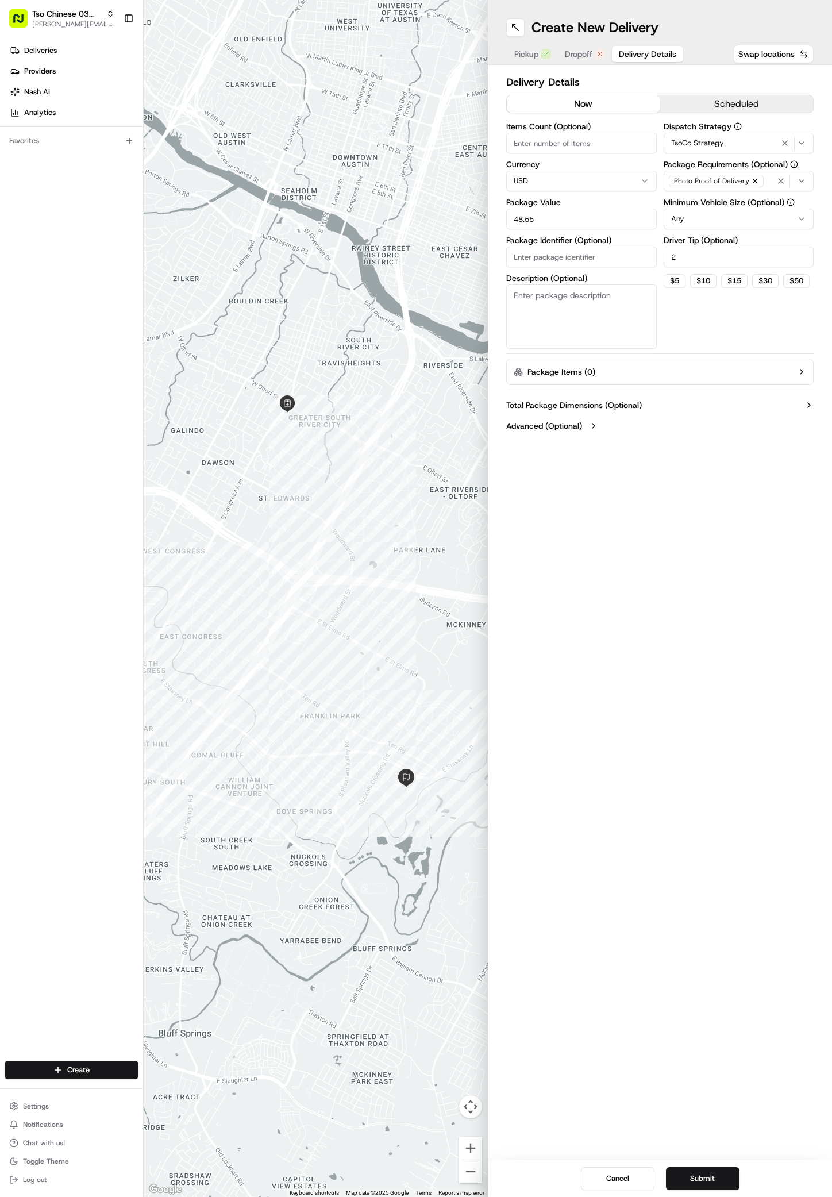
click at [525, 256] on input "Package Identifier (Optional)" at bounding box center [581, 257] width 151 height 21
paste input "TBSEI2X"
type input "TBSEI2X"
click at [716, 1181] on button "Submit" at bounding box center [703, 1179] width 74 height 23
click at [713, 1174] on button "Submit" at bounding box center [703, 1179] width 74 height 23
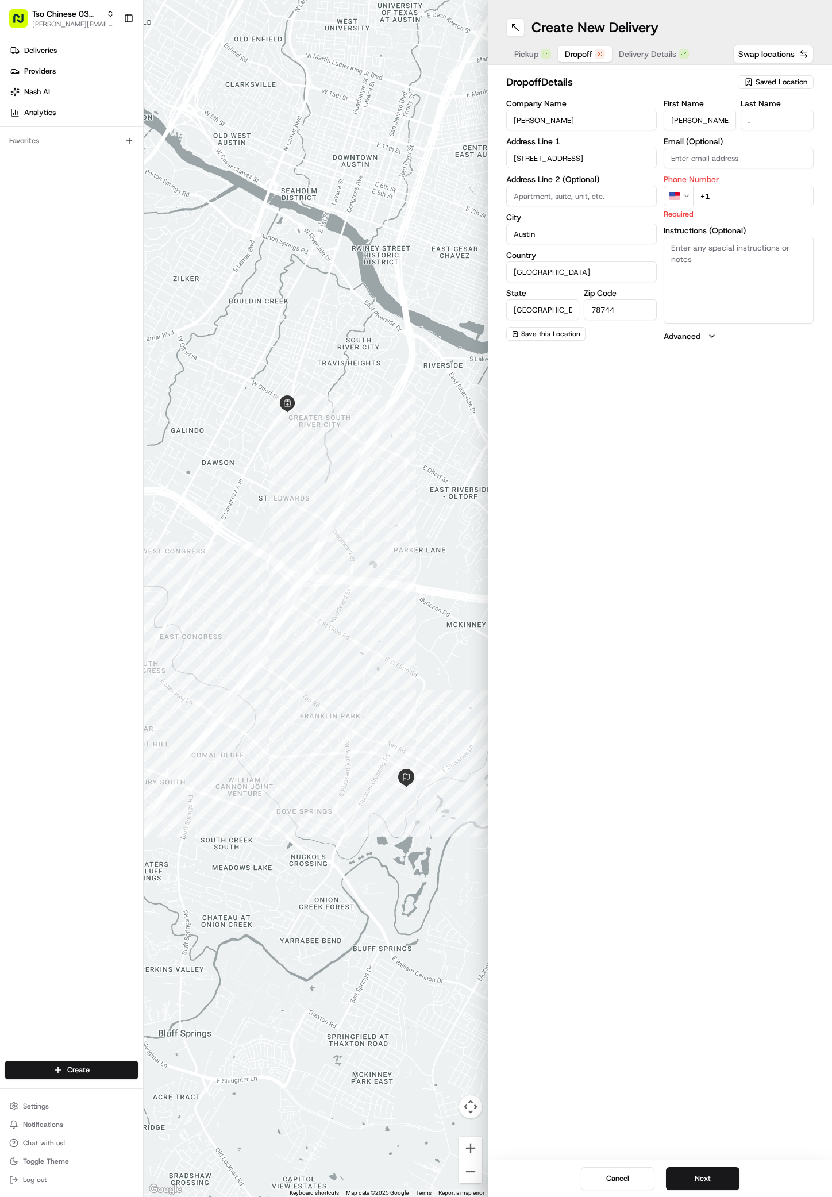
click at [569, 53] on span "Dropoff" at bounding box center [579, 53] width 28 height 11
click at [717, 201] on input "+1" at bounding box center [753, 196] width 121 height 21
click at [717, 196] on input "+1" at bounding box center [753, 196] width 121 height 21
paste input "7 138085799"
click at [706, 197] on input "+7 138085799" at bounding box center [753, 196] width 121 height 21
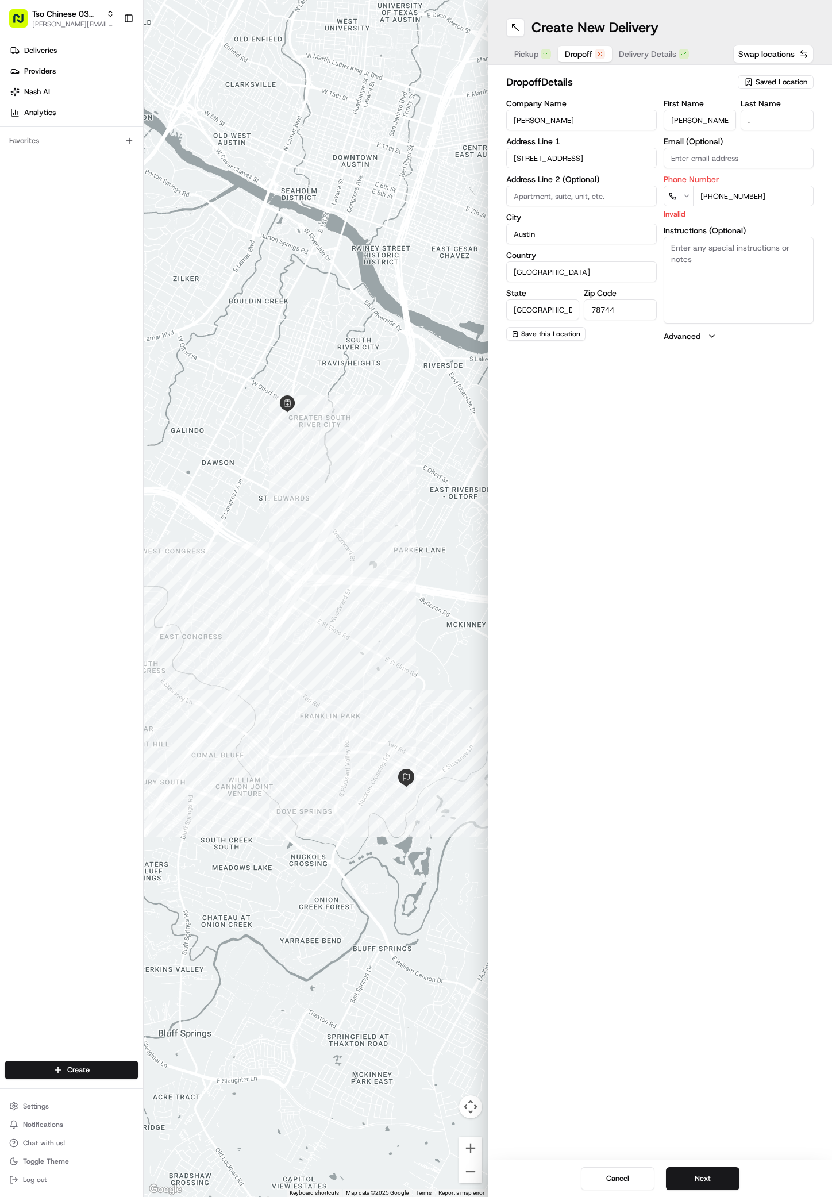
type input "+1 713 808 5799"
click at [713, 1173] on button "Next" at bounding box center [703, 1179] width 74 height 23
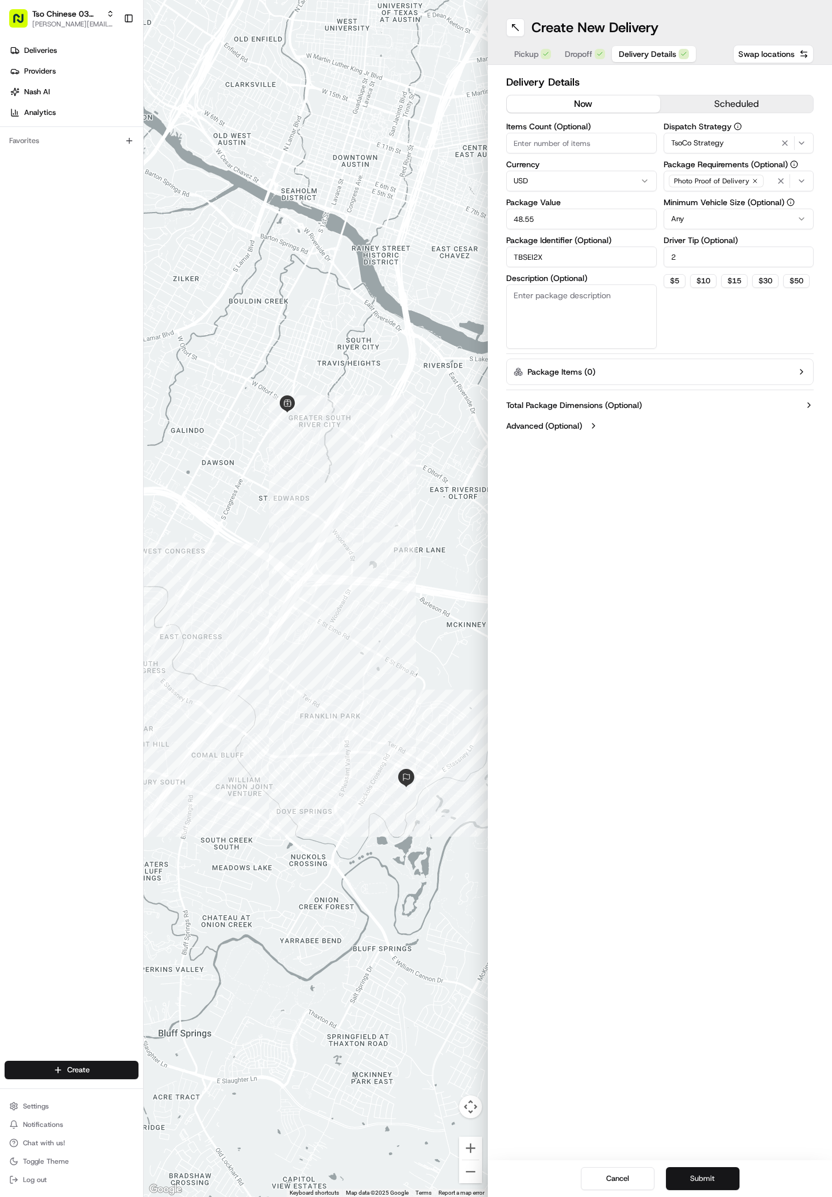
click at [713, 1173] on button "Submit" at bounding box center [703, 1179] width 74 height 23
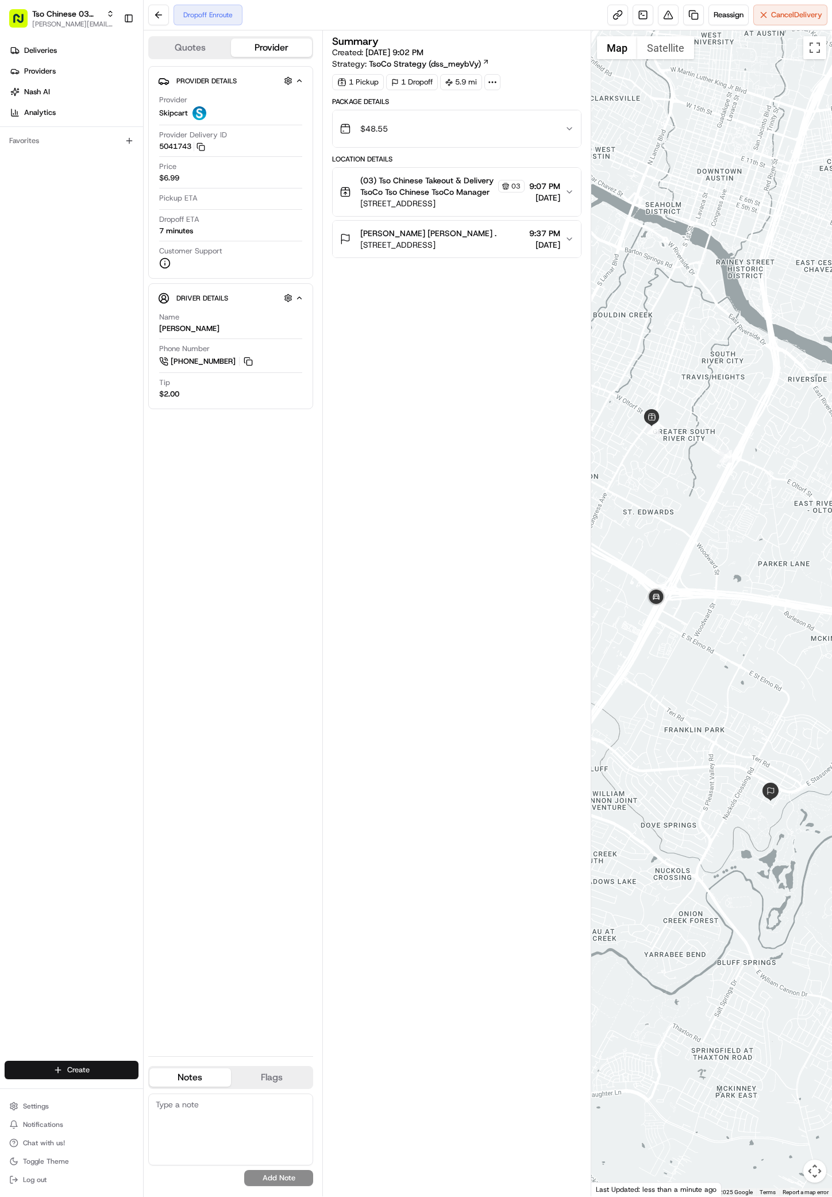
click at [79, 1071] on html "Tso Chinese 03 TsoCo antonia@tsochinese.com Toggle Sidebar Deliveries Providers…" at bounding box center [416, 598] width 832 height 1197
click at [197, 1092] on link "Delivery" at bounding box center [208, 1091] width 128 height 21
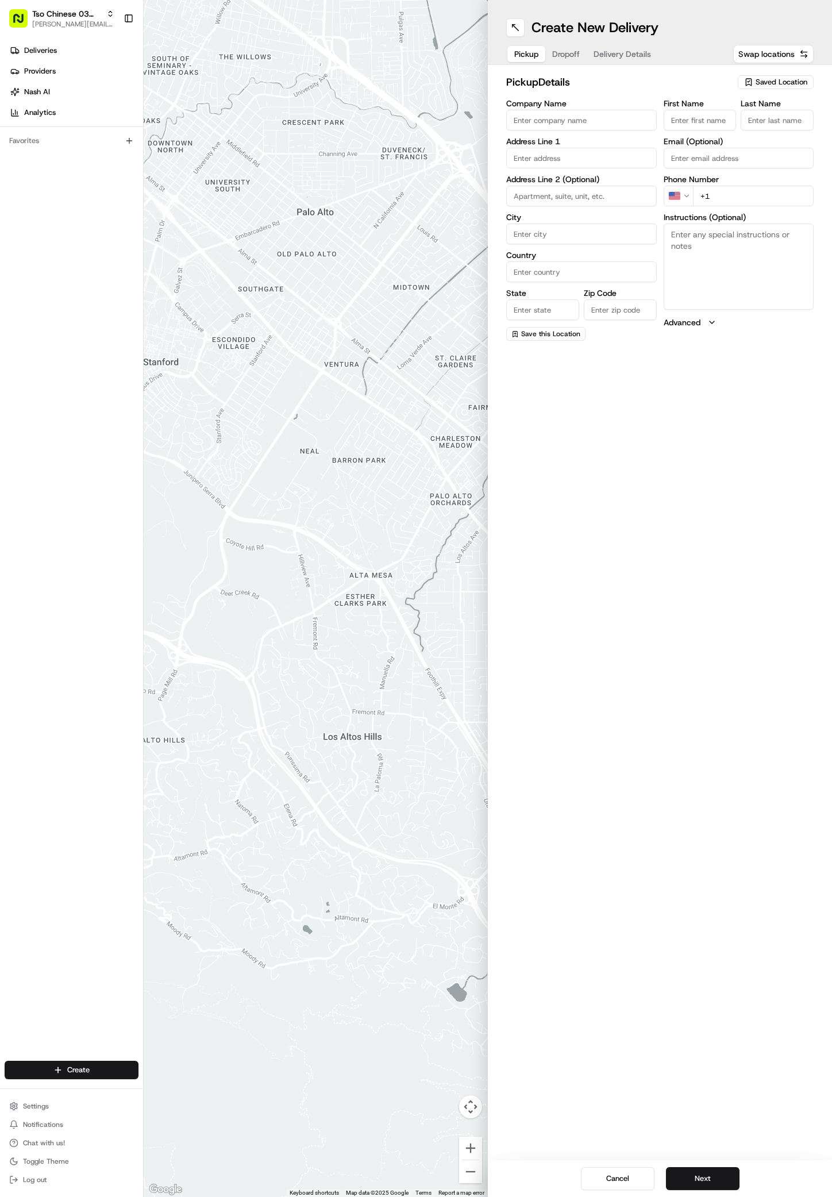
click at [768, 78] on span "Saved Location" at bounding box center [782, 82] width 52 height 10
click at [781, 131] on span "(03) Tso Chinese Takeout & Delivery TsoCo (03)" at bounding box center [756, 130] width 141 height 21
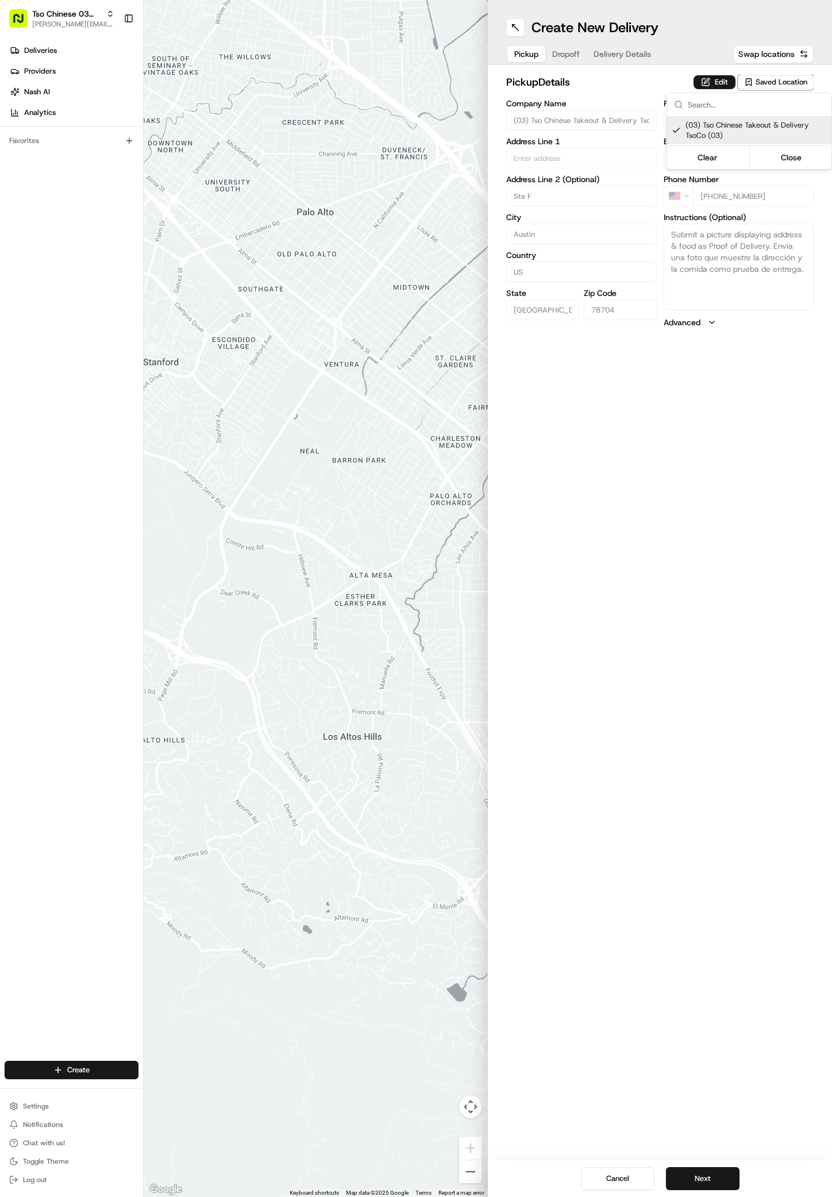
type input "(03) Tso Chinese Takeout & Delivery TsoCo"
type input "Ste F"
type input "Austin"
type input "US"
type input "TX"
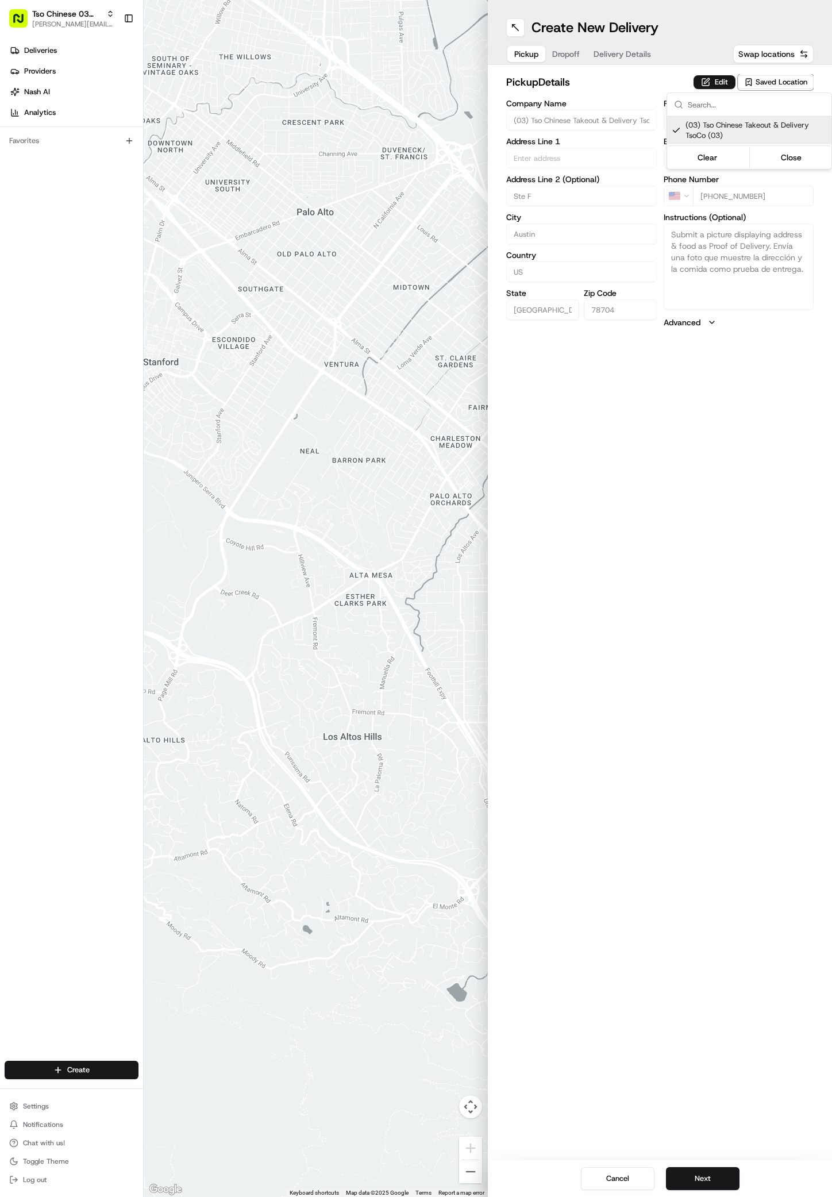
type input "78704"
type input "Tso Chinese"
type input "TsoCo Manager"
type input "tsocostore@tsochinese.com"
type input "+1 512 428 4445"
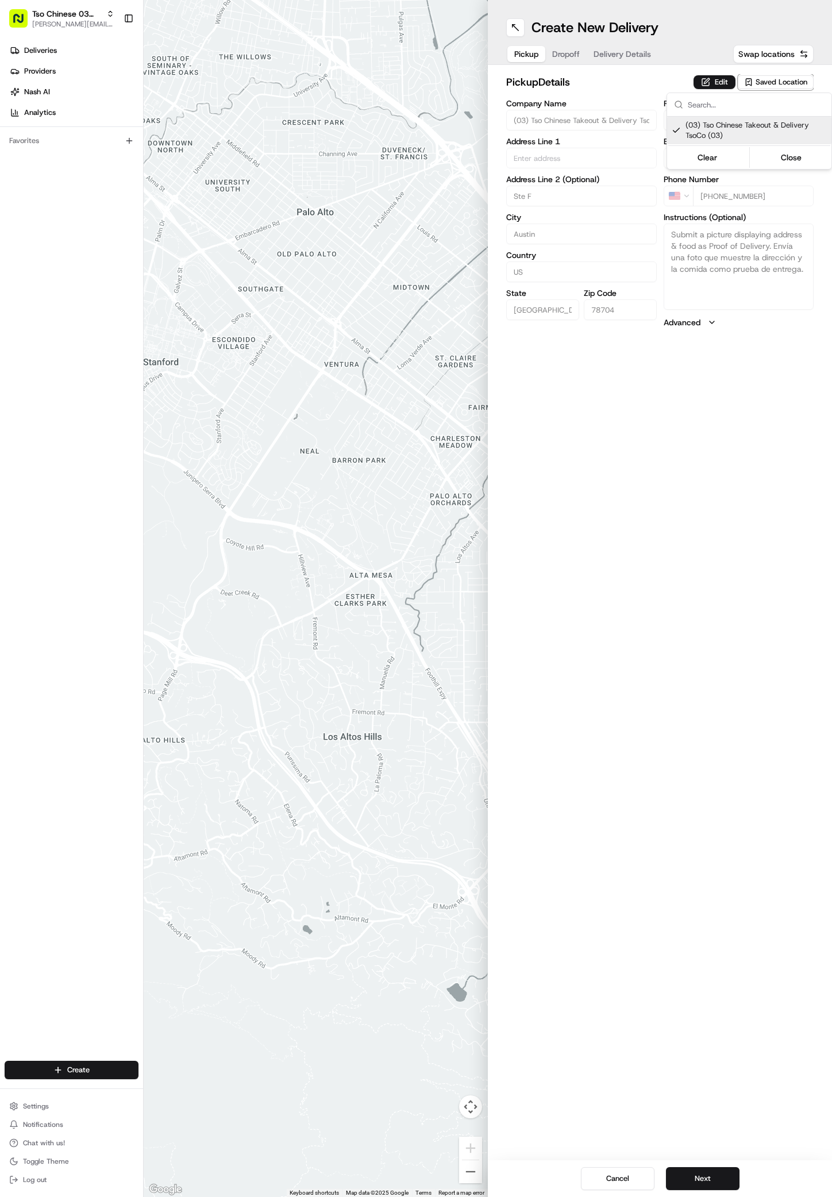
type textarea "Submit a picture displaying address & food as Proof of Delivery. Envía una foto…"
type input "2407 S Congress Ave"
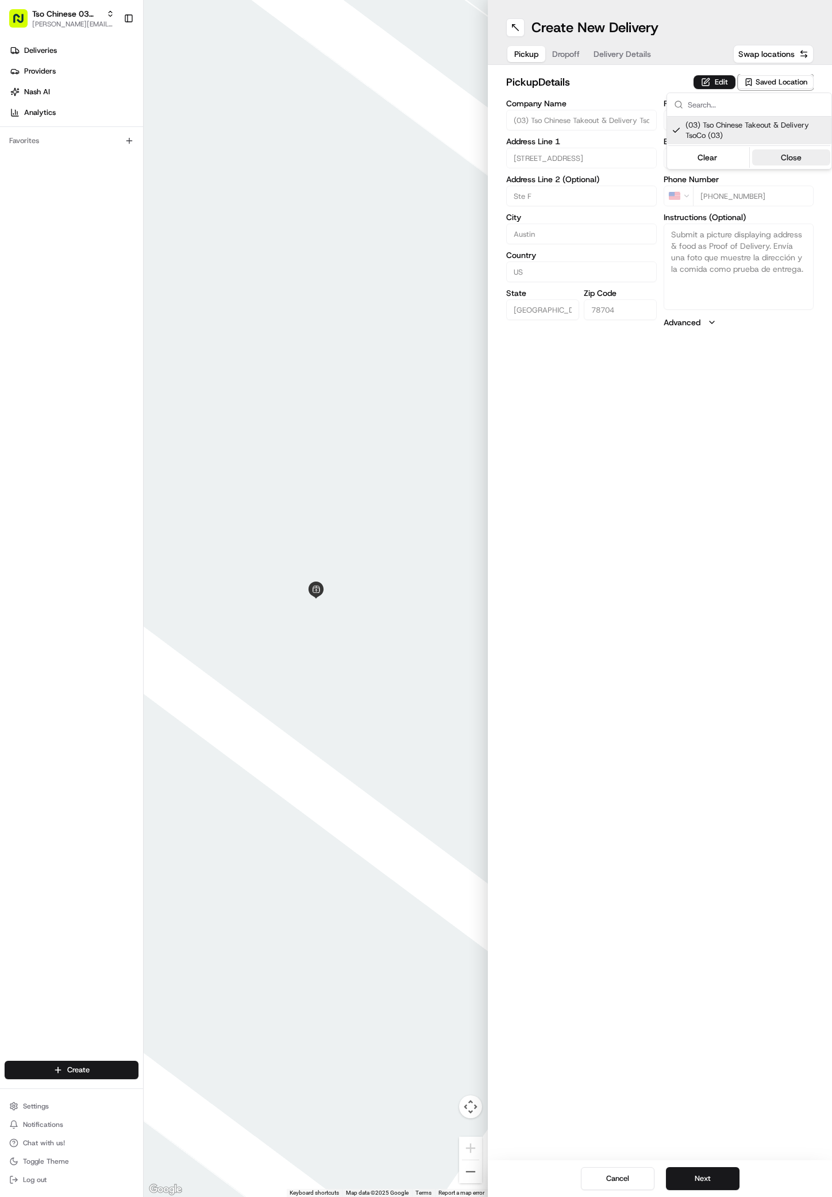
click at [777, 159] on button "Close" at bounding box center [791, 157] width 79 height 16
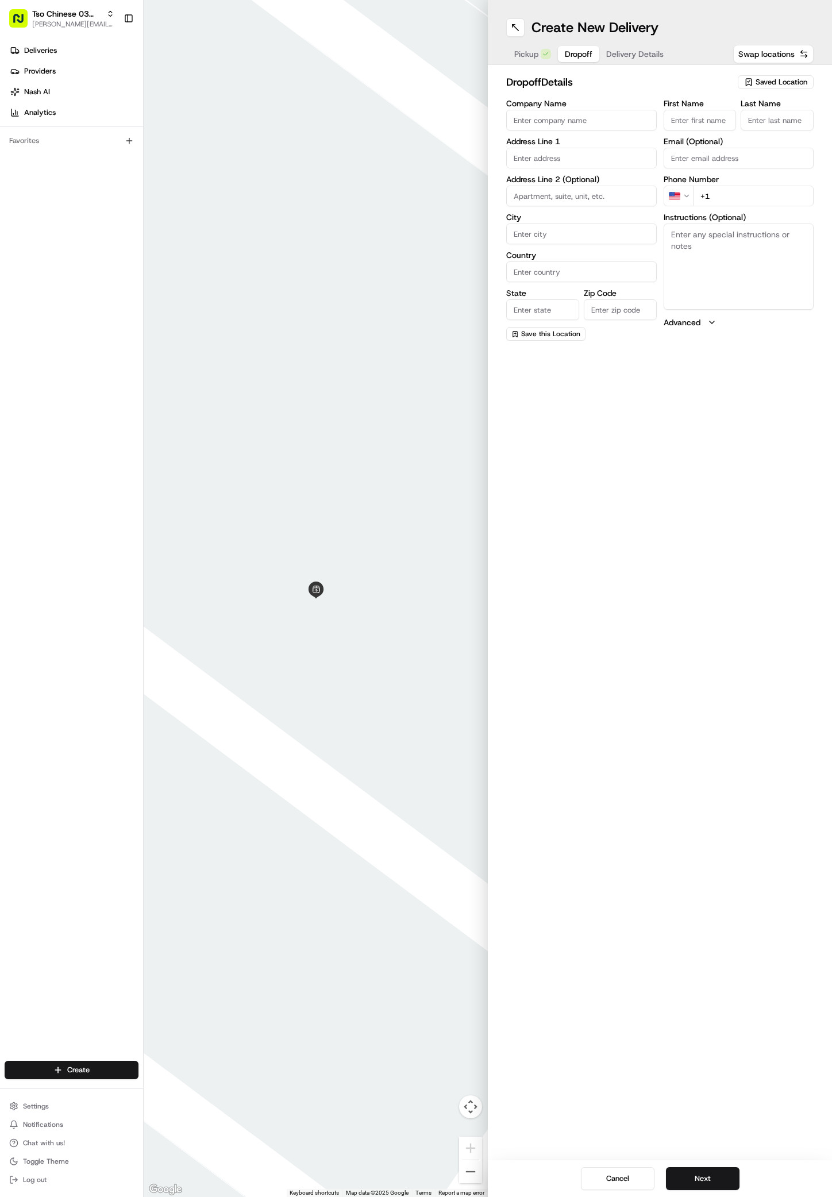
click at [571, 53] on span "Dropoff" at bounding box center [579, 53] width 28 height 11
paste input "4500 East Oltorf Street"
click at [602, 163] on input "4500 East Oltorf Street" at bounding box center [581, 158] width 151 height 21
click at [598, 183] on div "4500 East Oltorf Street, Austin, TX" at bounding box center [581, 182] width 145 height 17
type input "4500 East Oltorf Street"
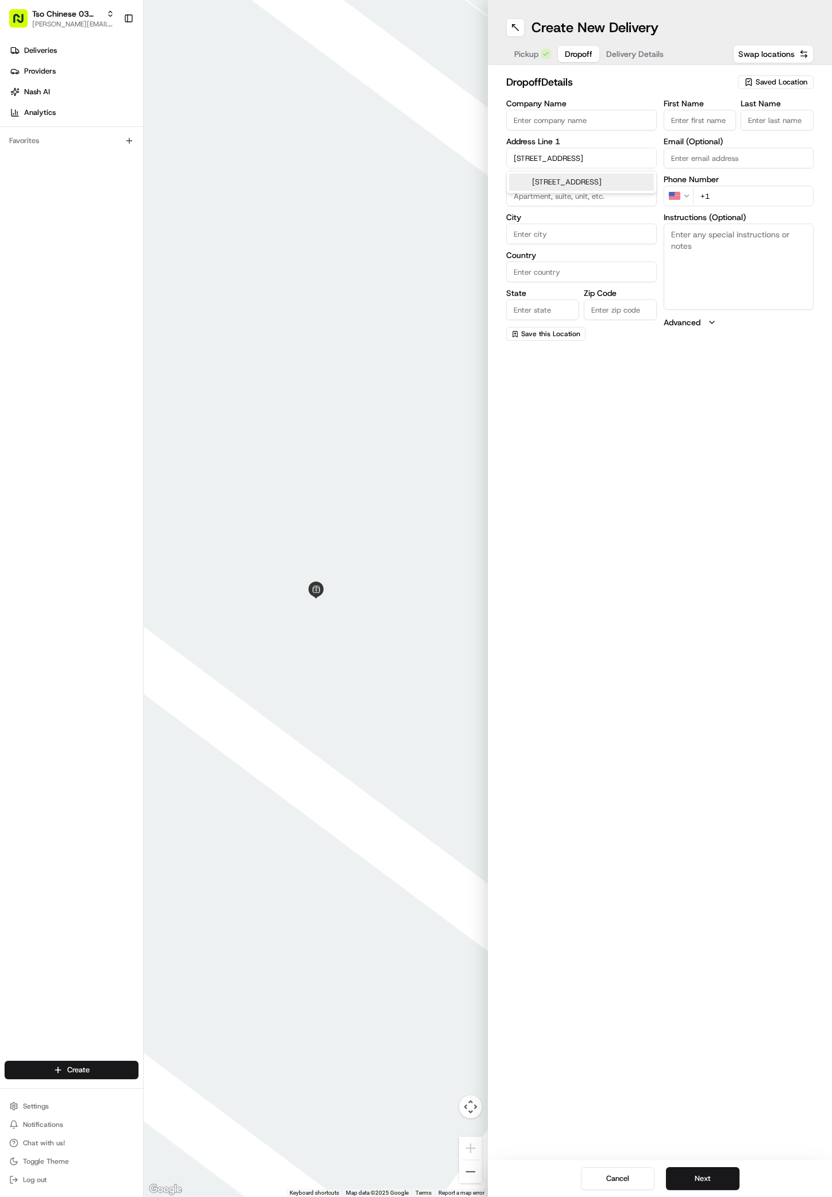
type input "Austin"
type input "United States"
type input "TX"
type input "78741"
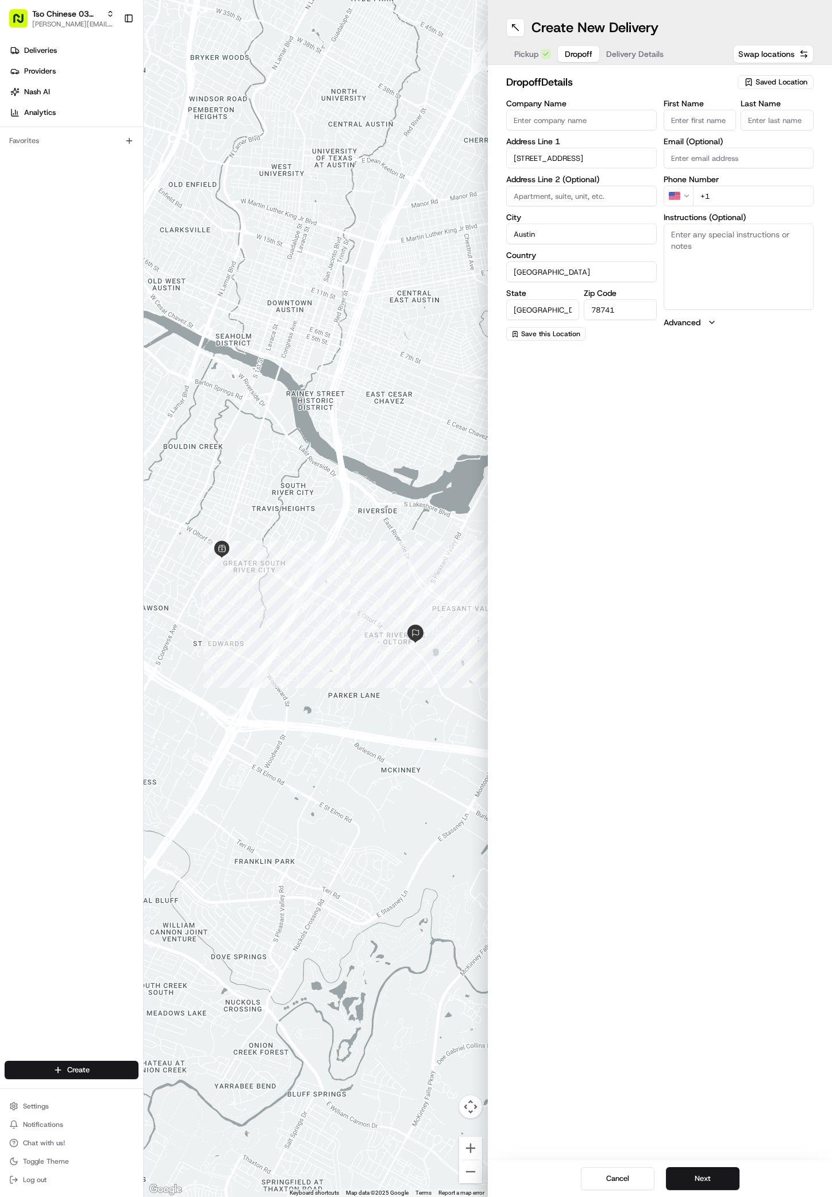
click at [536, 113] on input "Company Name" at bounding box center [581, 120] width 151 height 21
paste input "Ivy Hafer"
type input "Ivy Hafer"
paste input "Ivy Hafer"
type input "Ivy Hafer"
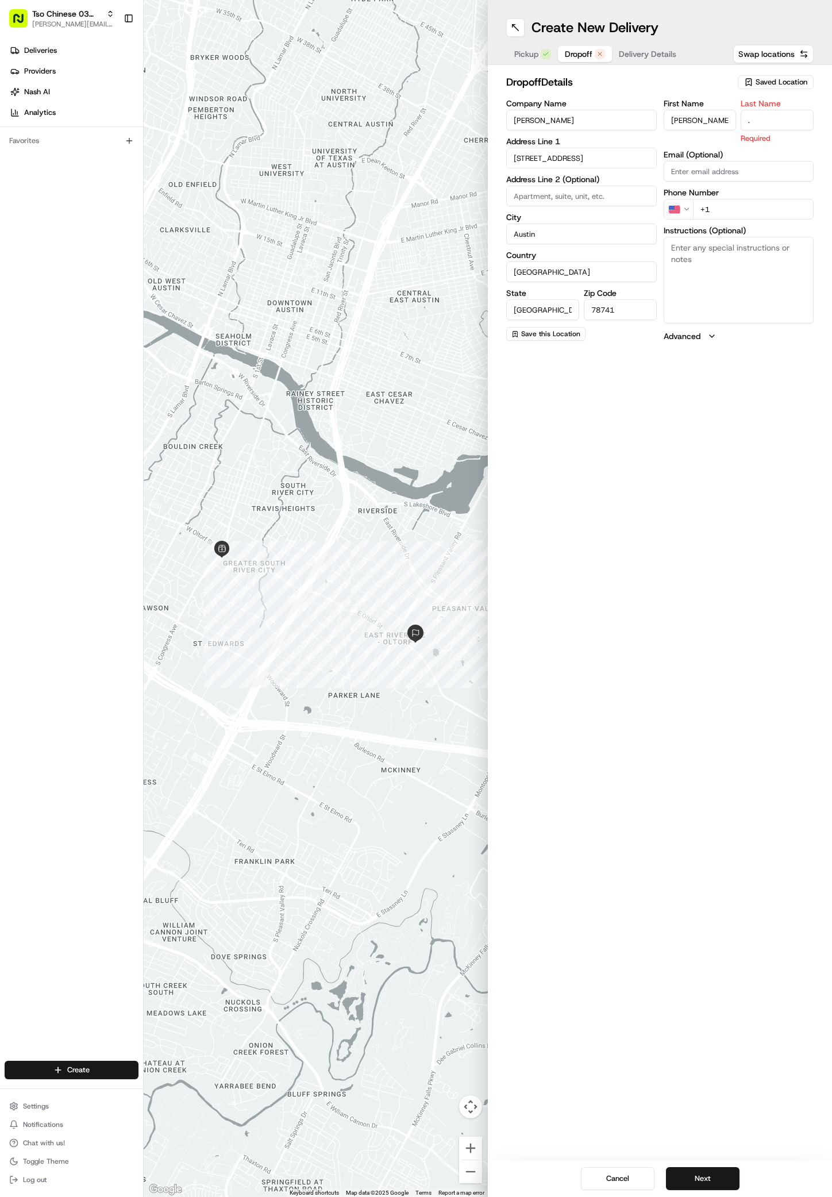
type input "."
click at [723, 209] on div "First Name Ivy Hafer Last Name . Email (Optional) Phone Number US +1 Instructio…" at bounding box center [739, 219] width 151 height 241
click at [720, 195] on input "+1" at bounding box center [753, 196] width 121 height 21
paste input "95 65 300 074"
type input "+95 65 300 074"
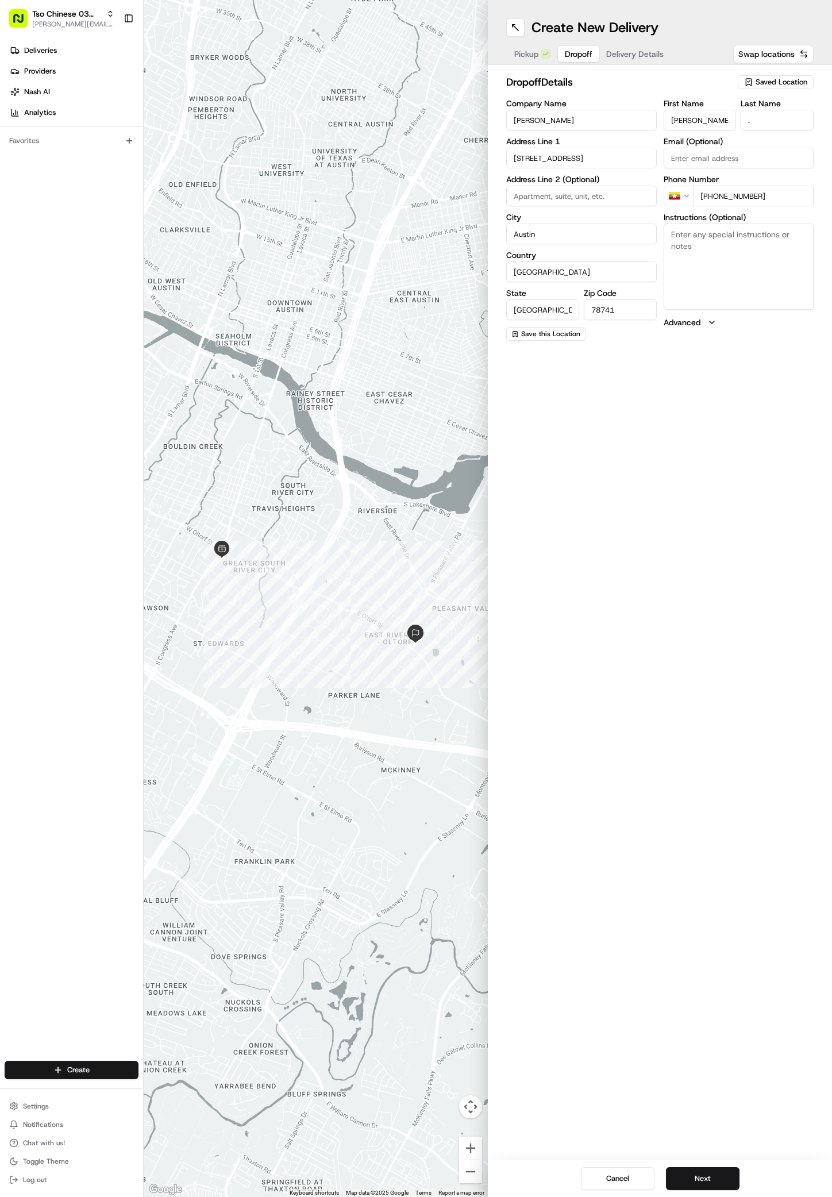
click at [698, 236] on textarea "Instructions (Optional)" at bounding box center [739, 267] width 151 height 86
paste textarea "MONACO. Take first right before mail hut. Go up the small speed hump to the end…"
paste textarea "Monaco"
click at [736, 284] on textarea "MONACO. Take first right before mail hut. Go up the small speed hump to the end…" at bounding box center [739, 267] width 151 height 86
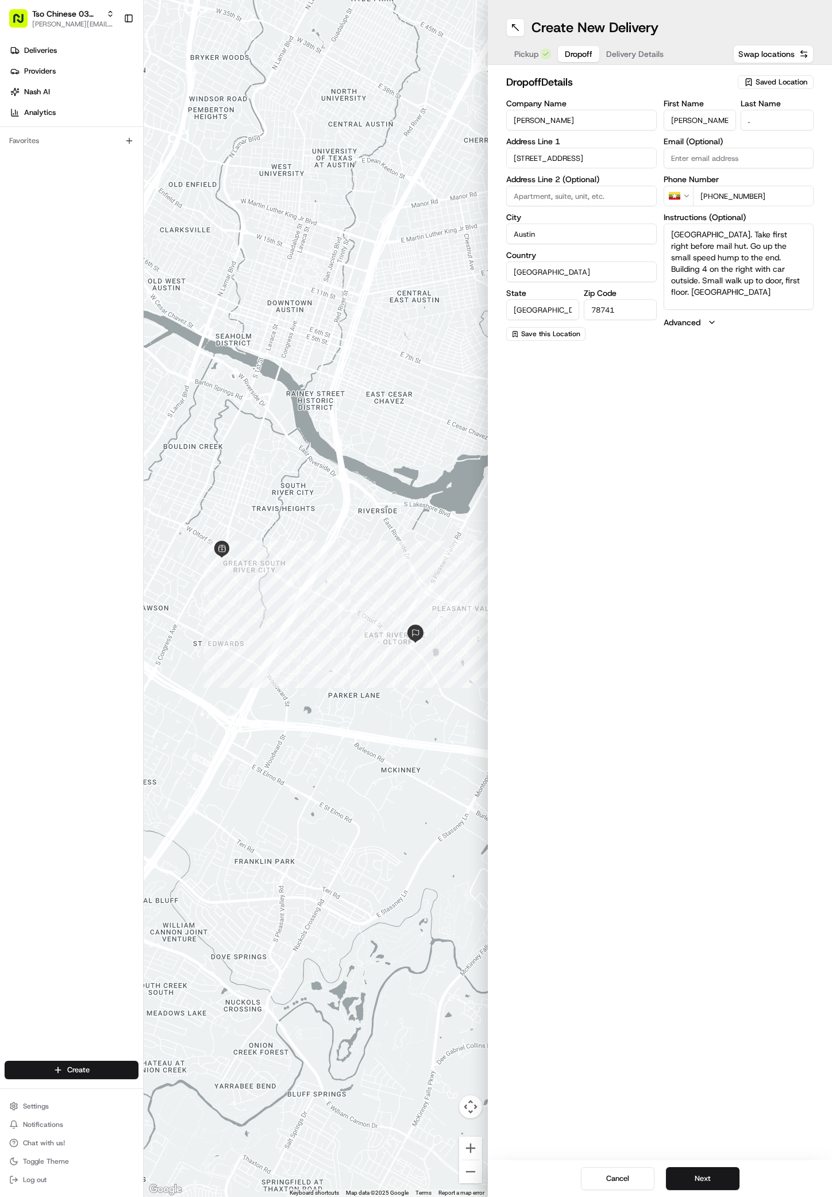
click at [771, 287] on textarea "MONACO. Take first right before mail hut. Go up the small speed hump to the end…" at bounding box center [739, 267] width 151 height 86
type textarea "MONACO. Take first right before mail hut. Go up the small speed hump to the end…"
click at [523, 198] on input at bounding box center [581, 196] width 151 height 21
type input "409"
click at [704, 200] on input "+95 65 300 074" at bounding box center [753, 196] width 121 height 21
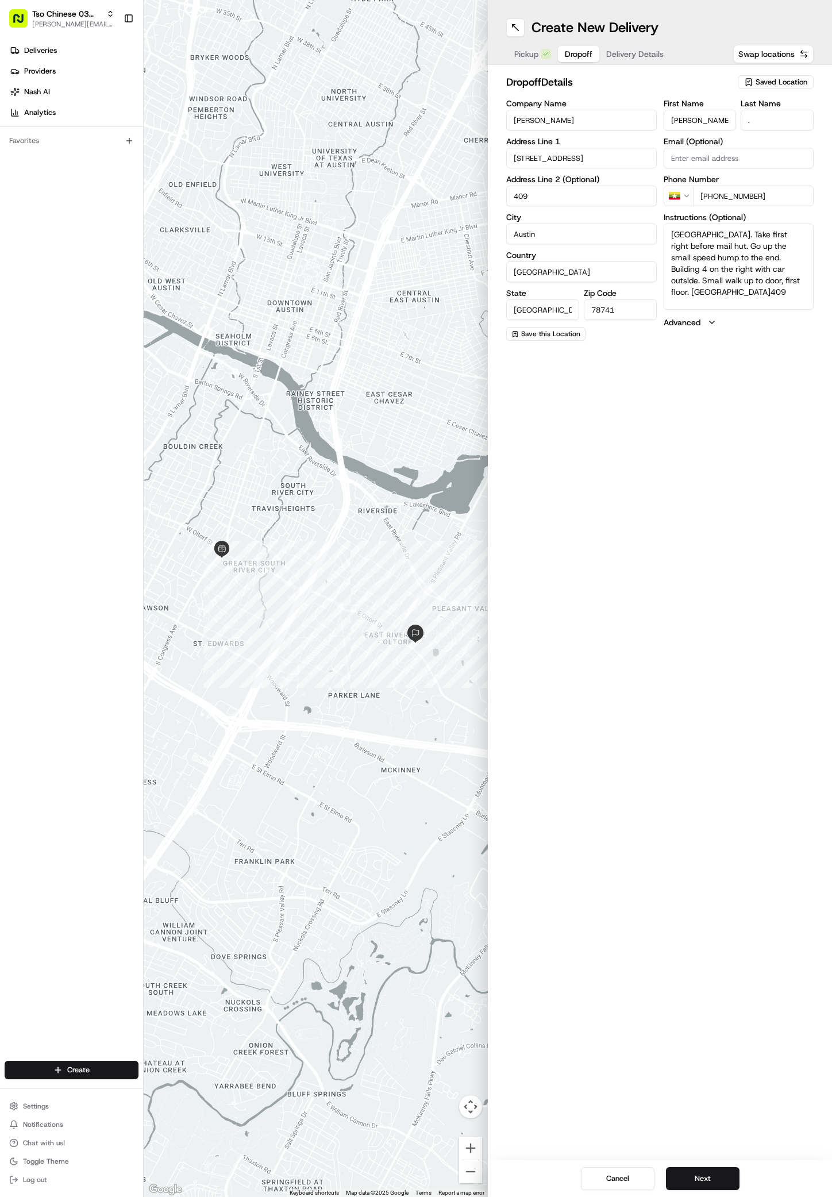
type input "+1 956 530 0074"
click at [628, 52] on span "Delivery Details" at bounding box center [634, 53] width 57 height 11
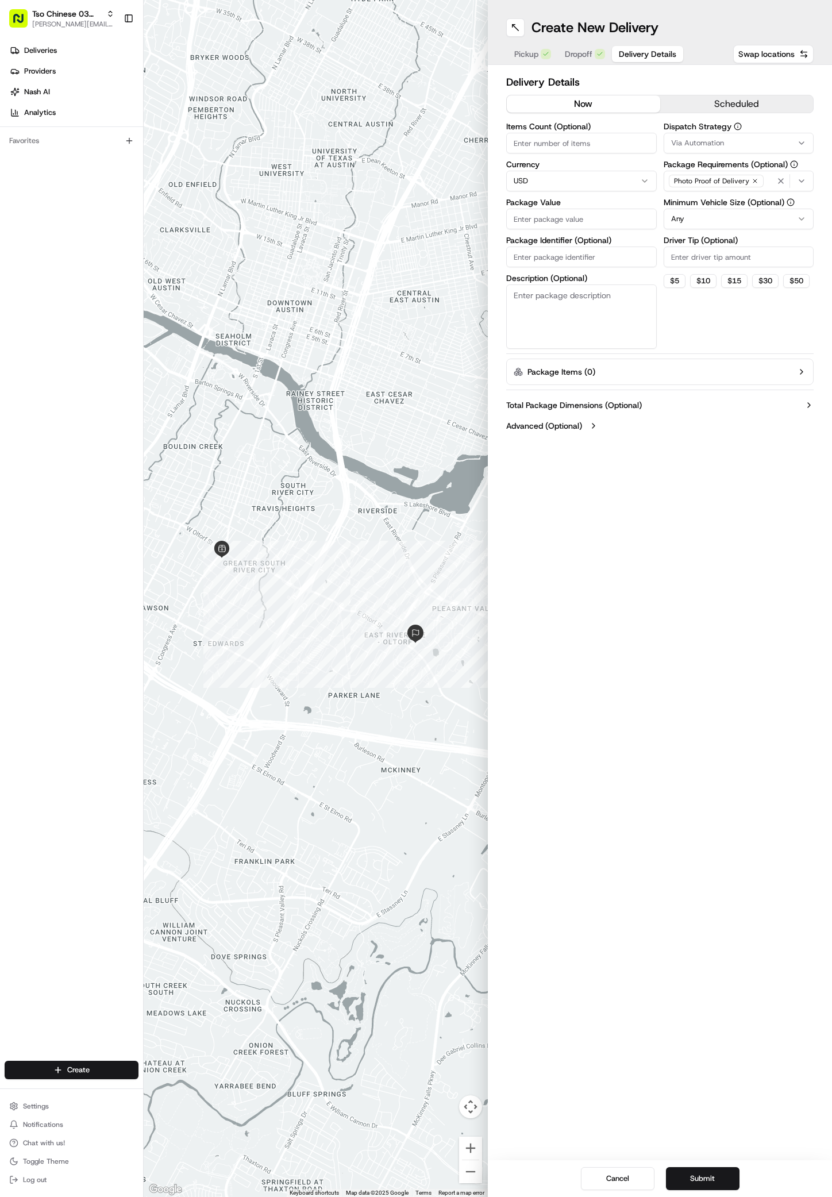
click at [704, 137] on button "Via Automation" at bounding box center [739, 143] width 151 height 21
click at [722, 207] on span "TsoCo Strategy" at bounding box center [753, 206] width 141 height 10
click at [794, 247] on button "Close" at bounding box center [789, 245] width 79 height 16
click at [686, 258] on input "Driver Tip (Optional)" at bounding box center [739, 257] width 151 height 21
type input "2"
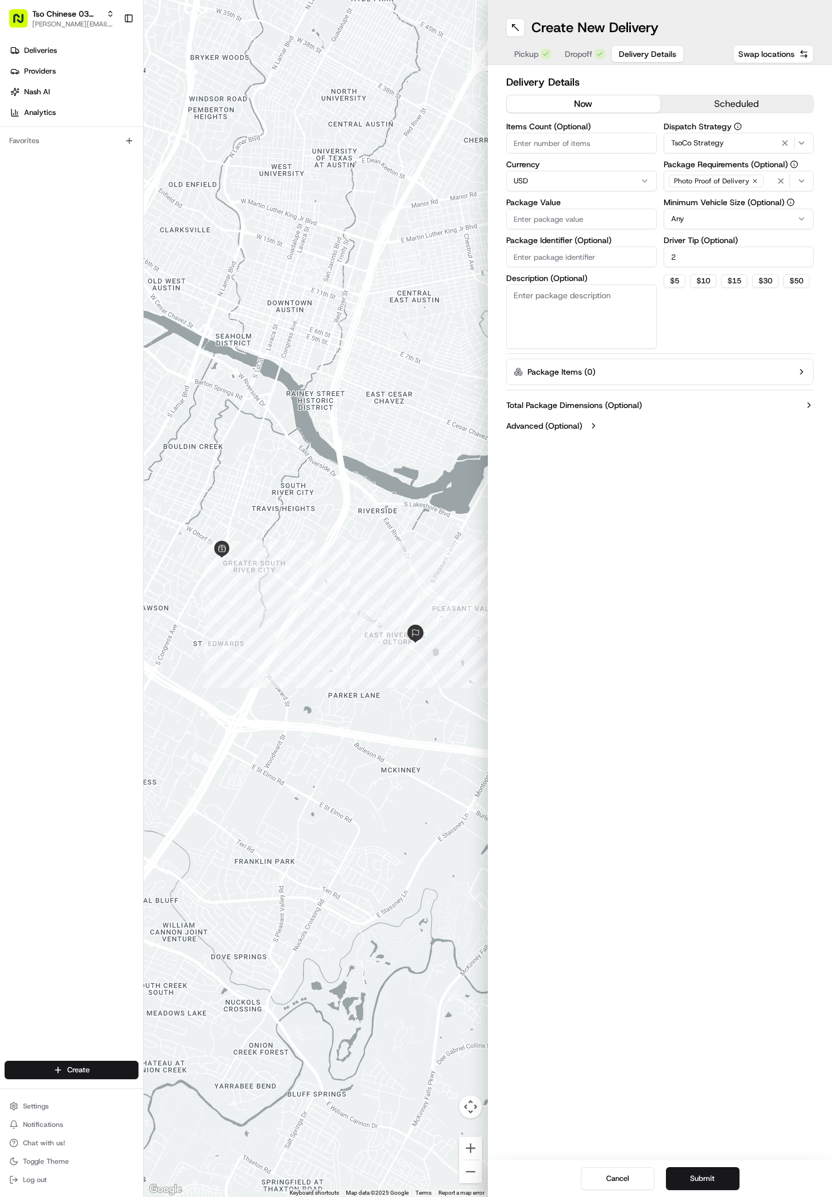
click at [523, 220] on input "Package Value" at bounding box center [581, 219] width 151 height 21
paste input "38.86"
type input "38.86"
click at [521, 256] on input "Package Identifier (Optional)" at bounding box center [581, 257] width 151 height 21
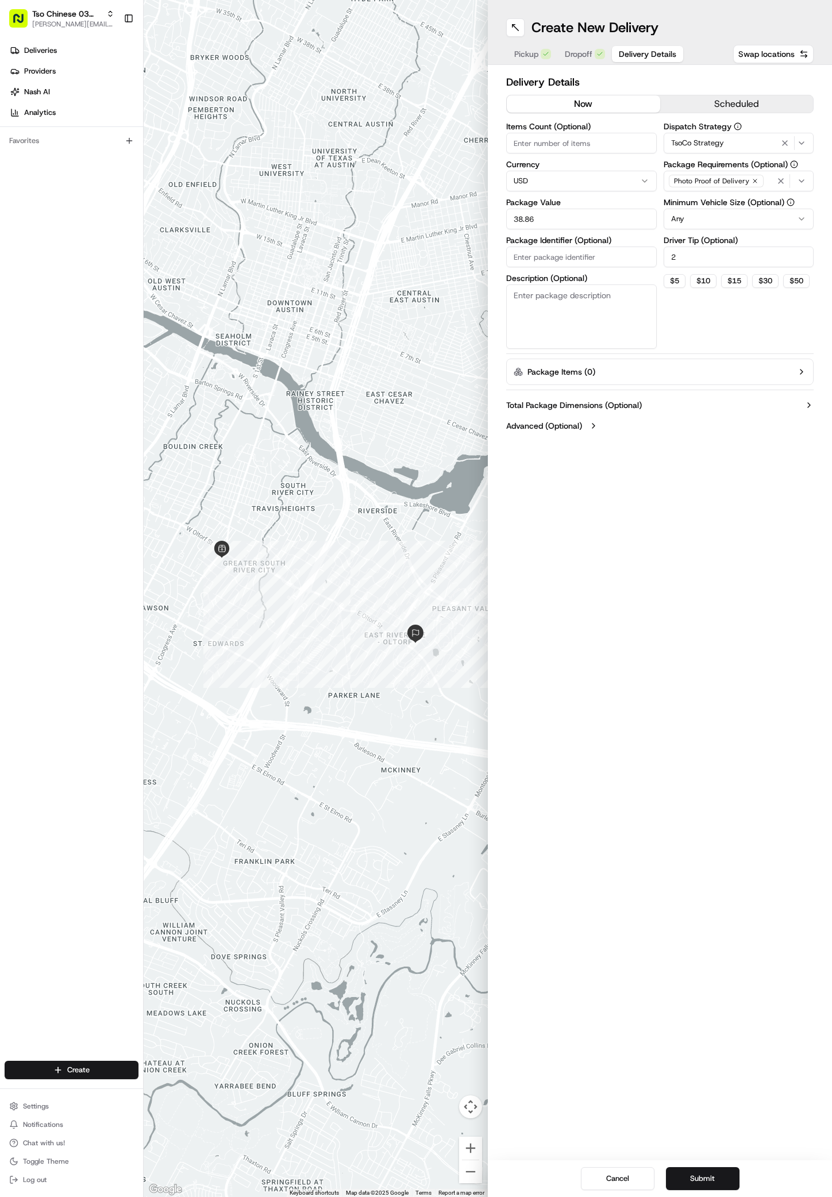
click at [521, 256] on input "Package Identifier (Optional)" at bounding box center [581, 257] width 151 height 21
paste input "H887EPU"
type input "H887EPU"
click at [700, 1175] on button "Submit" at bounding box center [703, 1179] width 74 height 23
